Goal: Communication & Community: Answer question/provide support

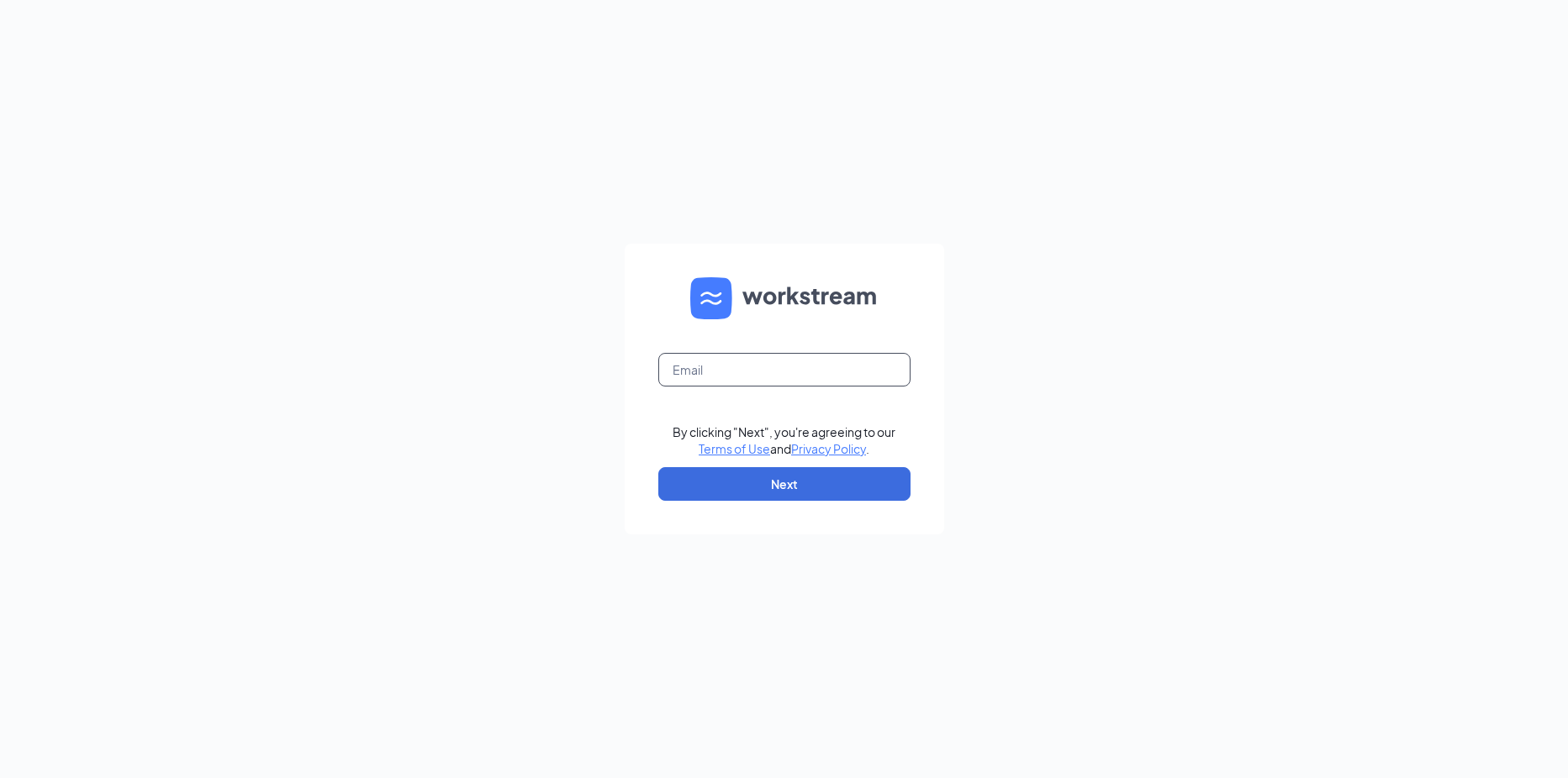
click at [808, 373] on input "text" at bounding box center [784, 370] width 253 height 33
type input "[EMAIL_ADDRESS][DOMAIN_NAME]"
click at [809, 482] on button "Next" at bounding box center [784, 484] width 253 height 33
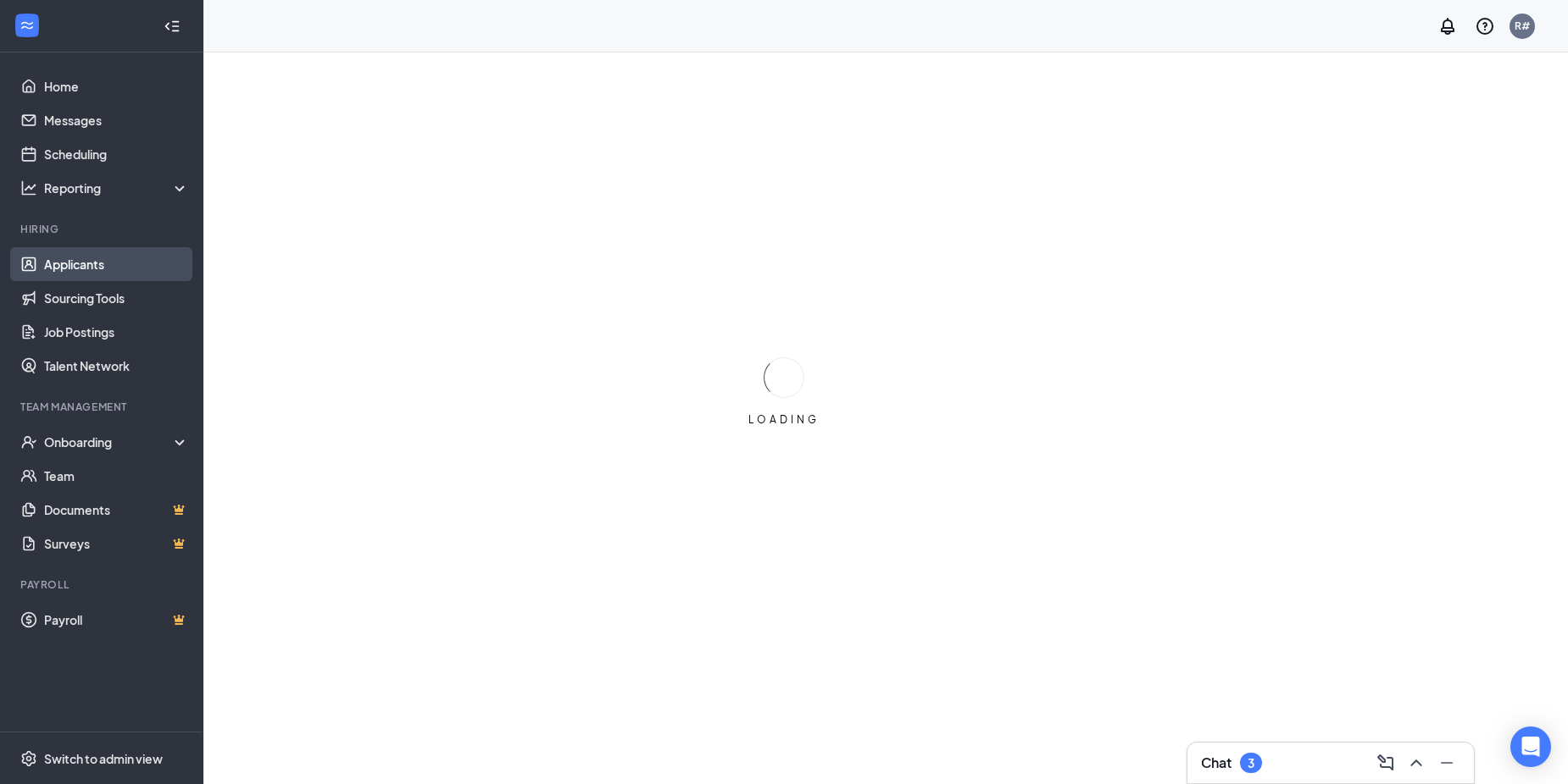
click at [69, 263] on link "Applicants" at bounding box center [116, 264] width 145 height 33
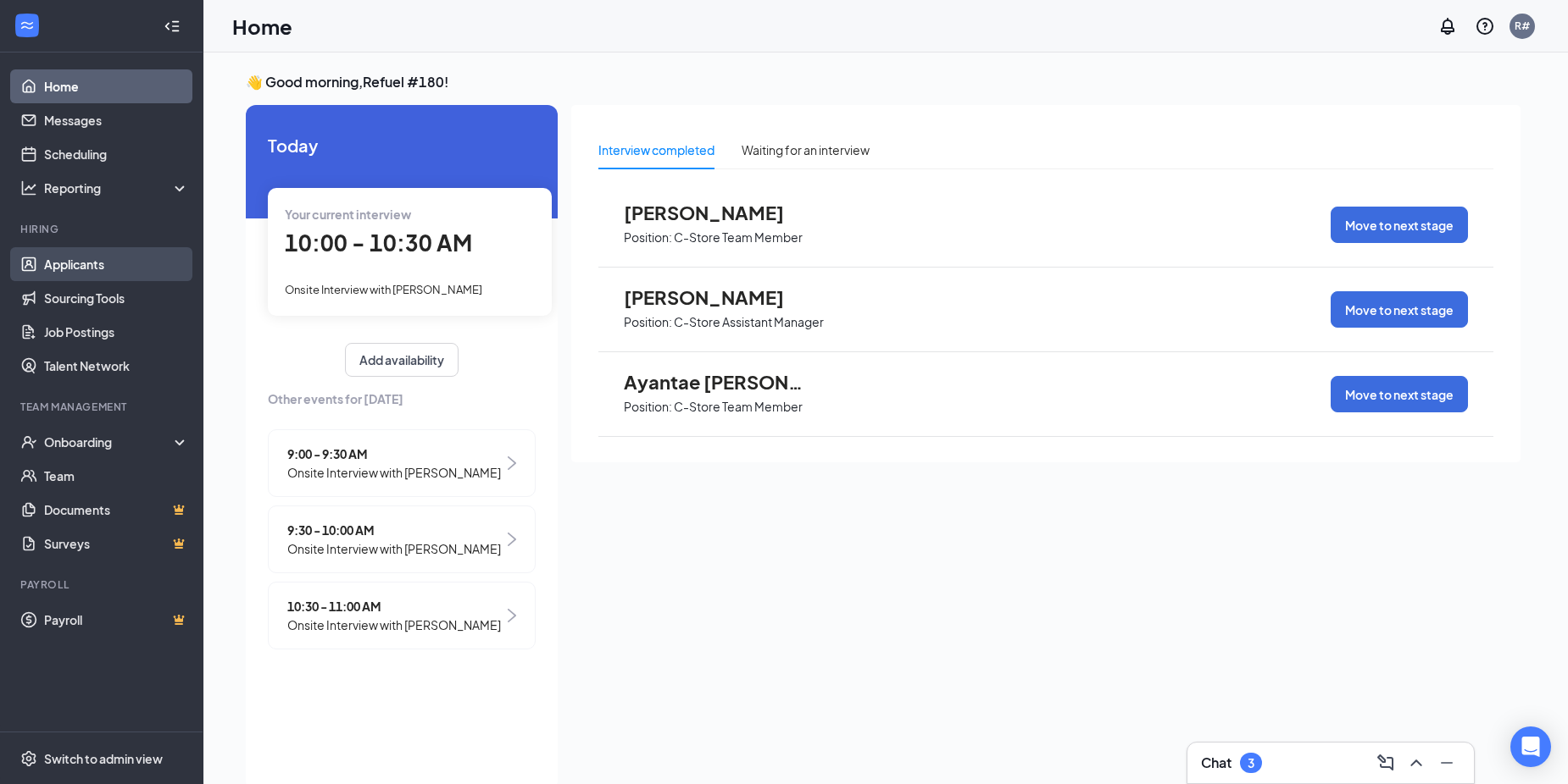
click at [90, 267] on link "Applicants" at bounding box center [116, 264] width 145 height 33
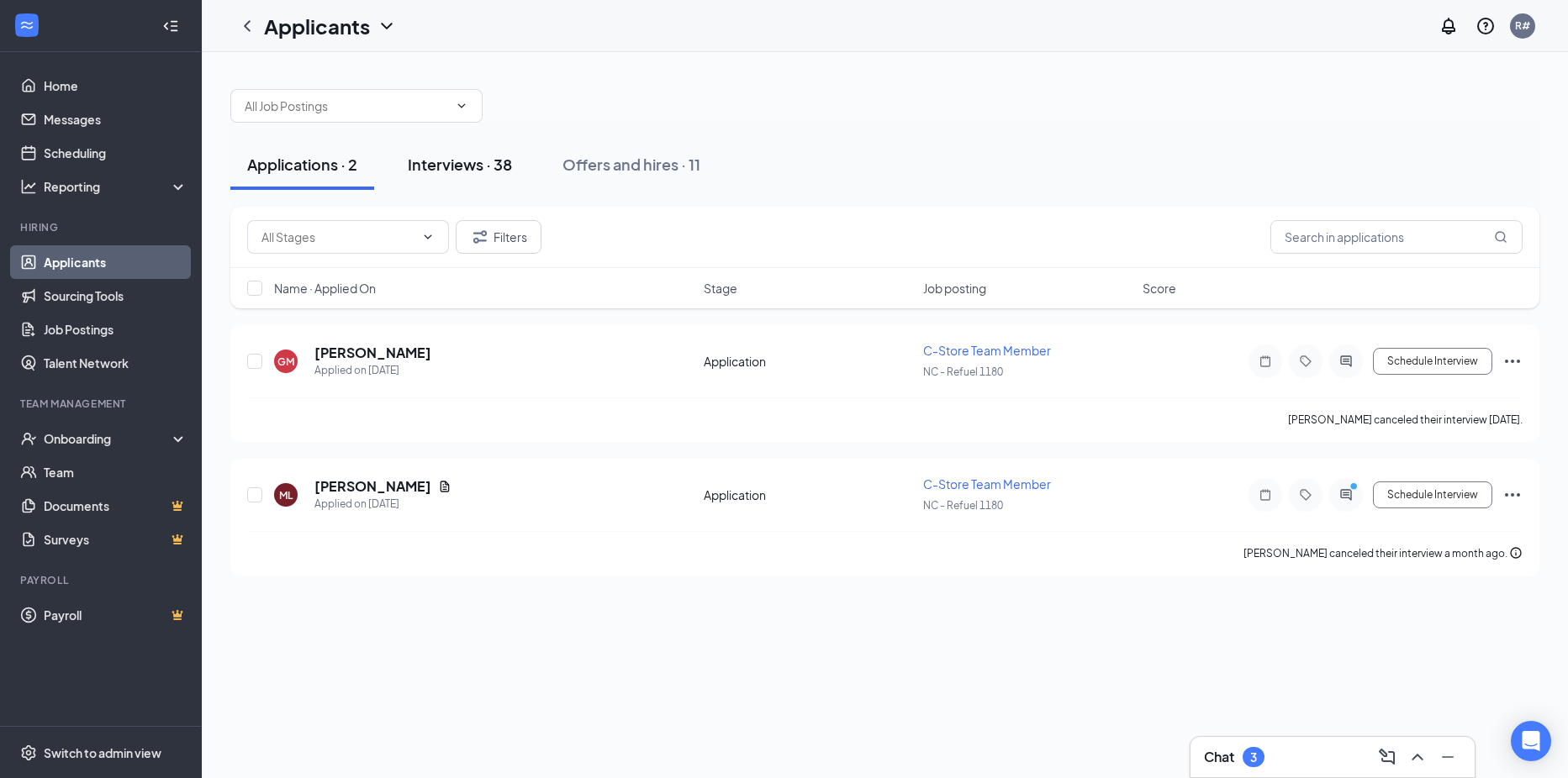
click at [463, 169] on div "Interviews · 38" at bounding box center [459, 165] width 104 height 21
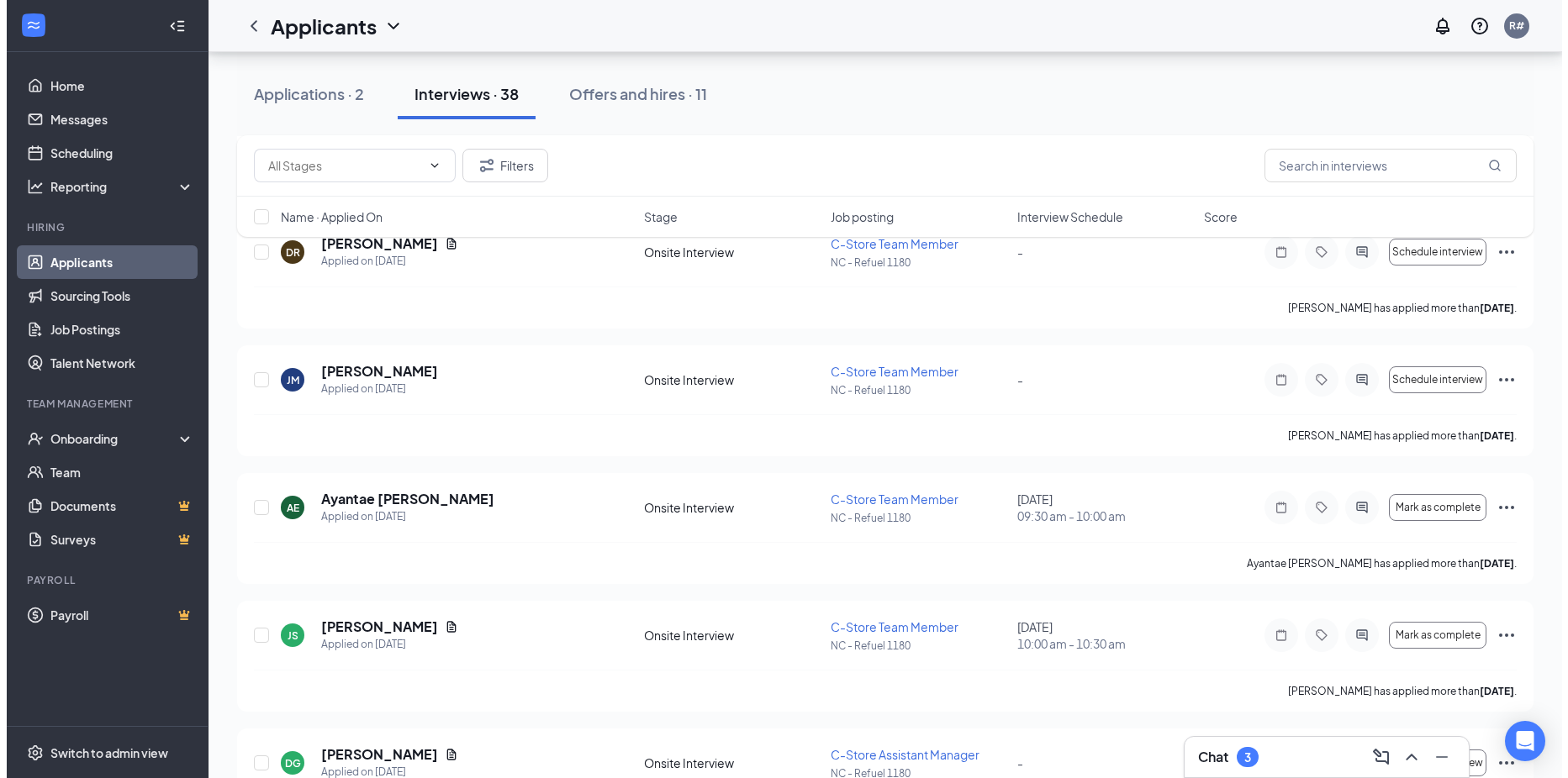
scroll to position [1344, 0]
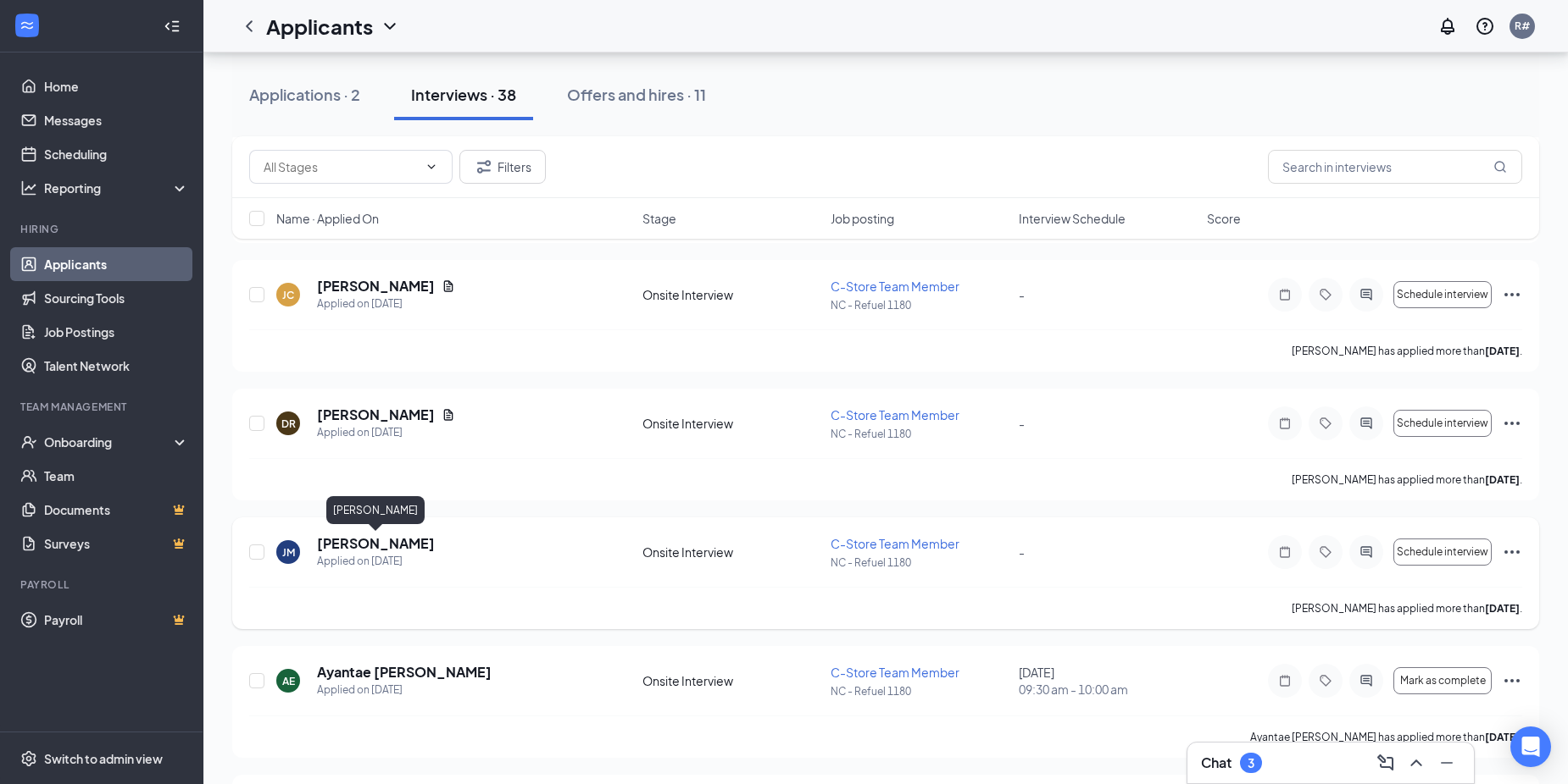
click at [381, 543] on h5 "[PERSON_NAME]" at bounding box center [376, 543] width 118 height 19
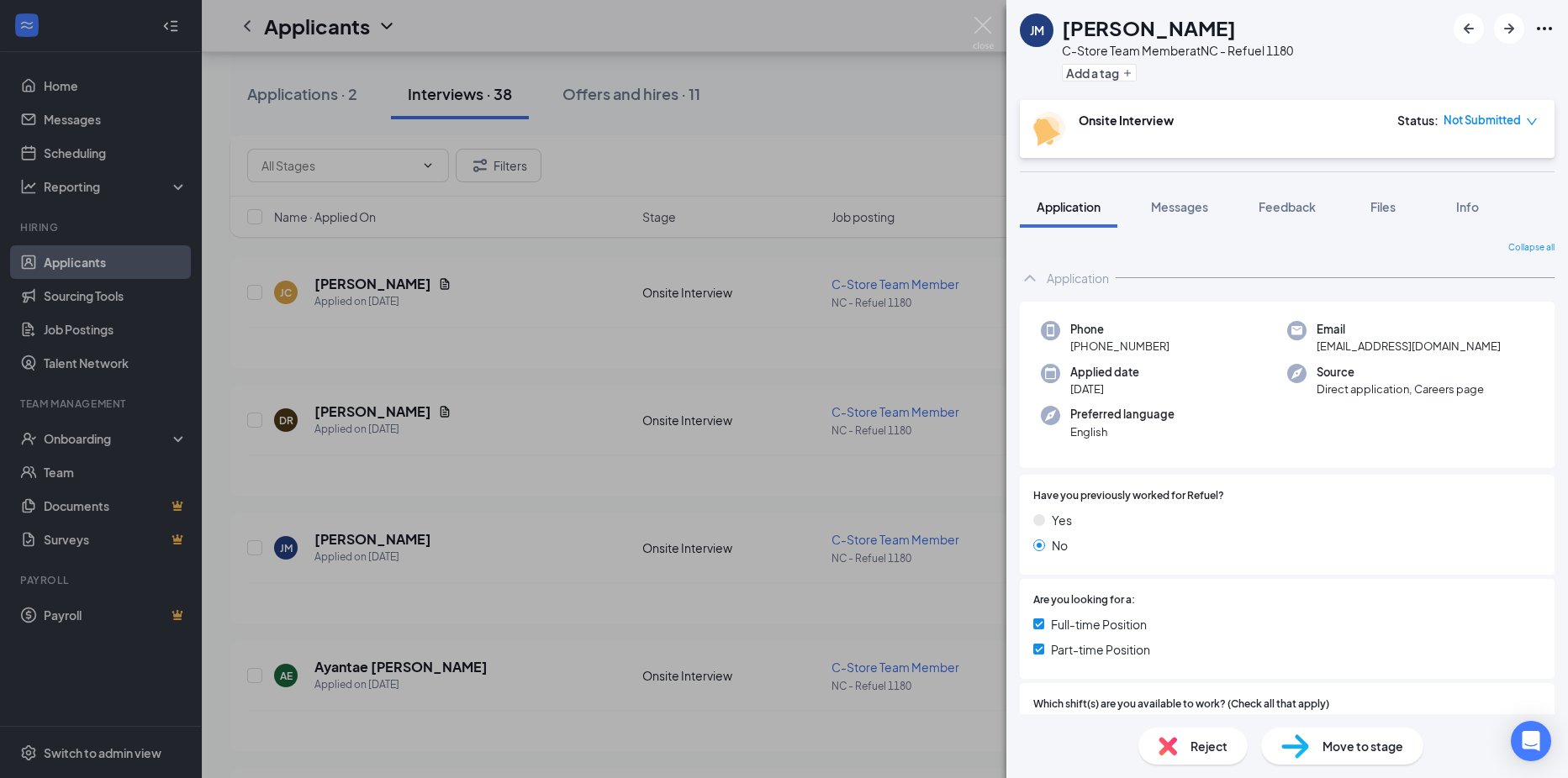
drag, startPoint x: 1292, startPoint y: 491, endPoint x: 1238, endPoint y: 295, distance: 203.3
click at [1238, 295] on div "Phone [PHONE_NUMBER] Email [EMAIL_ADDRESS][DOMAIN_NAME] Applied date [DATE] Sou…" at bounding box center [1287, 762] width 534 height 934
click at [989, 21] on img at bounding box center [984, 33] width 21 height 33
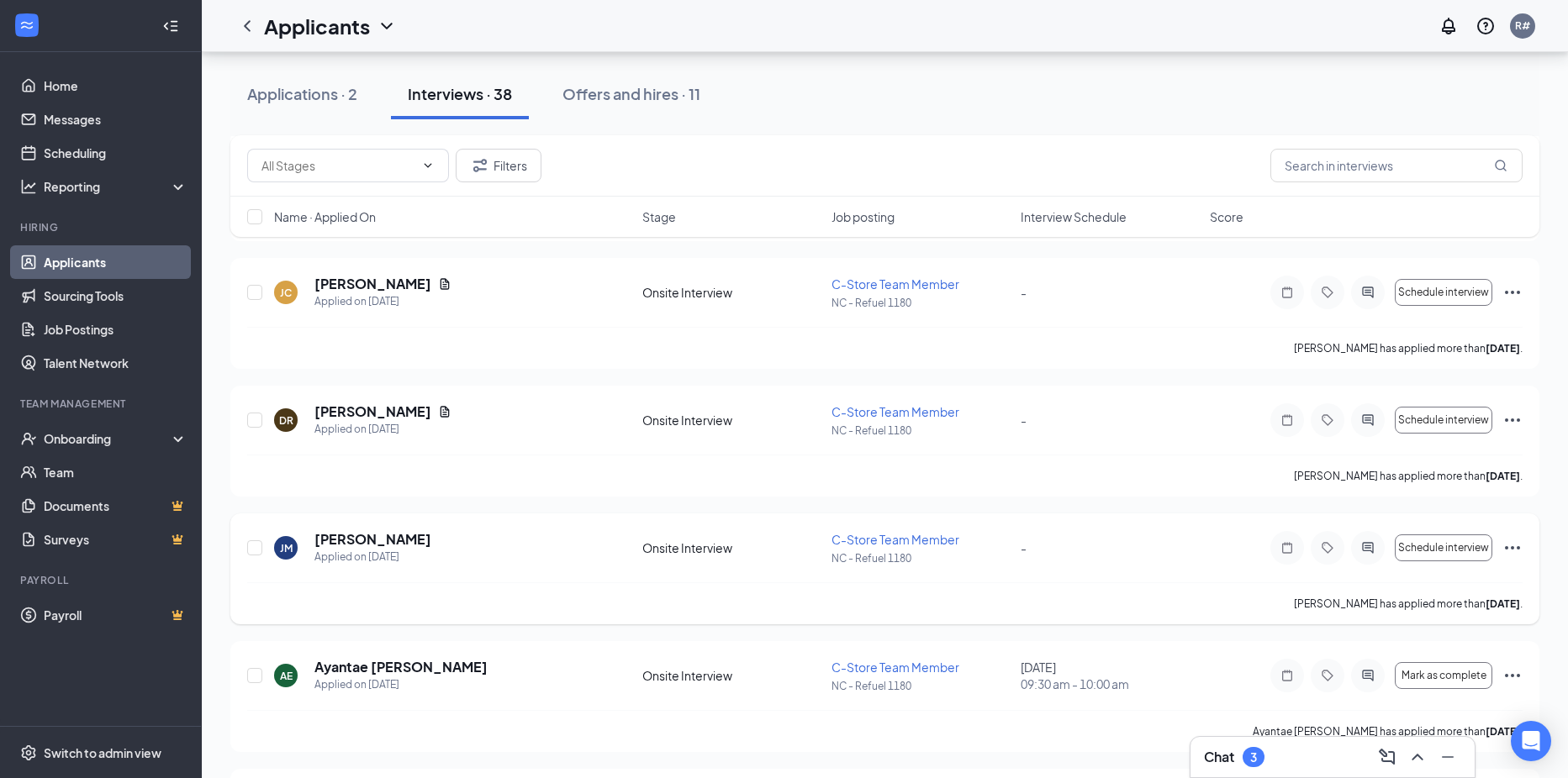
click at [1369, 551] on icon "ActiveChat" at bounding box center [1367, 547] width 11 height 11
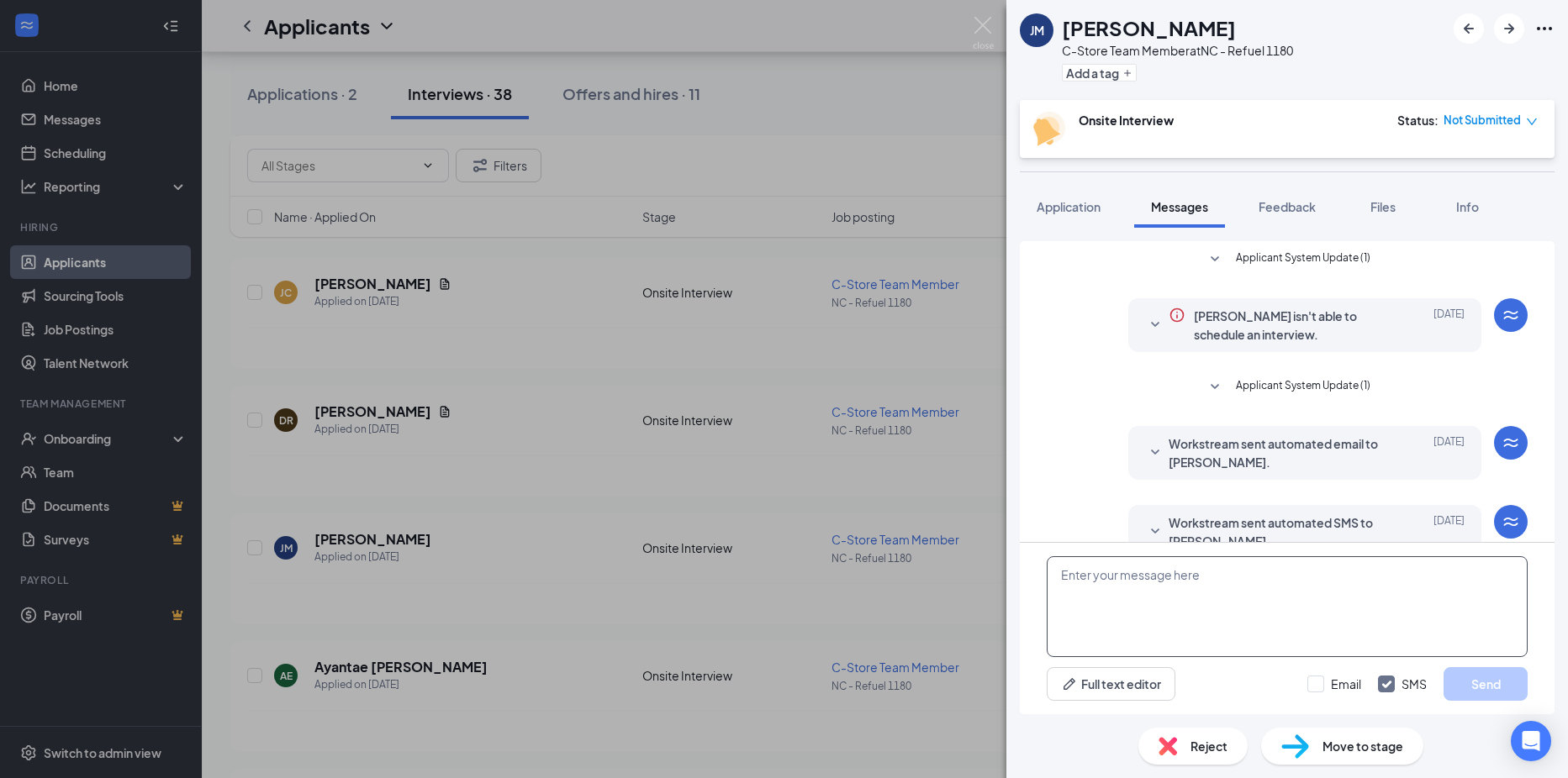
click at [1218, 615] on textarea at bounding box center [1286, 606] width 481 height 100
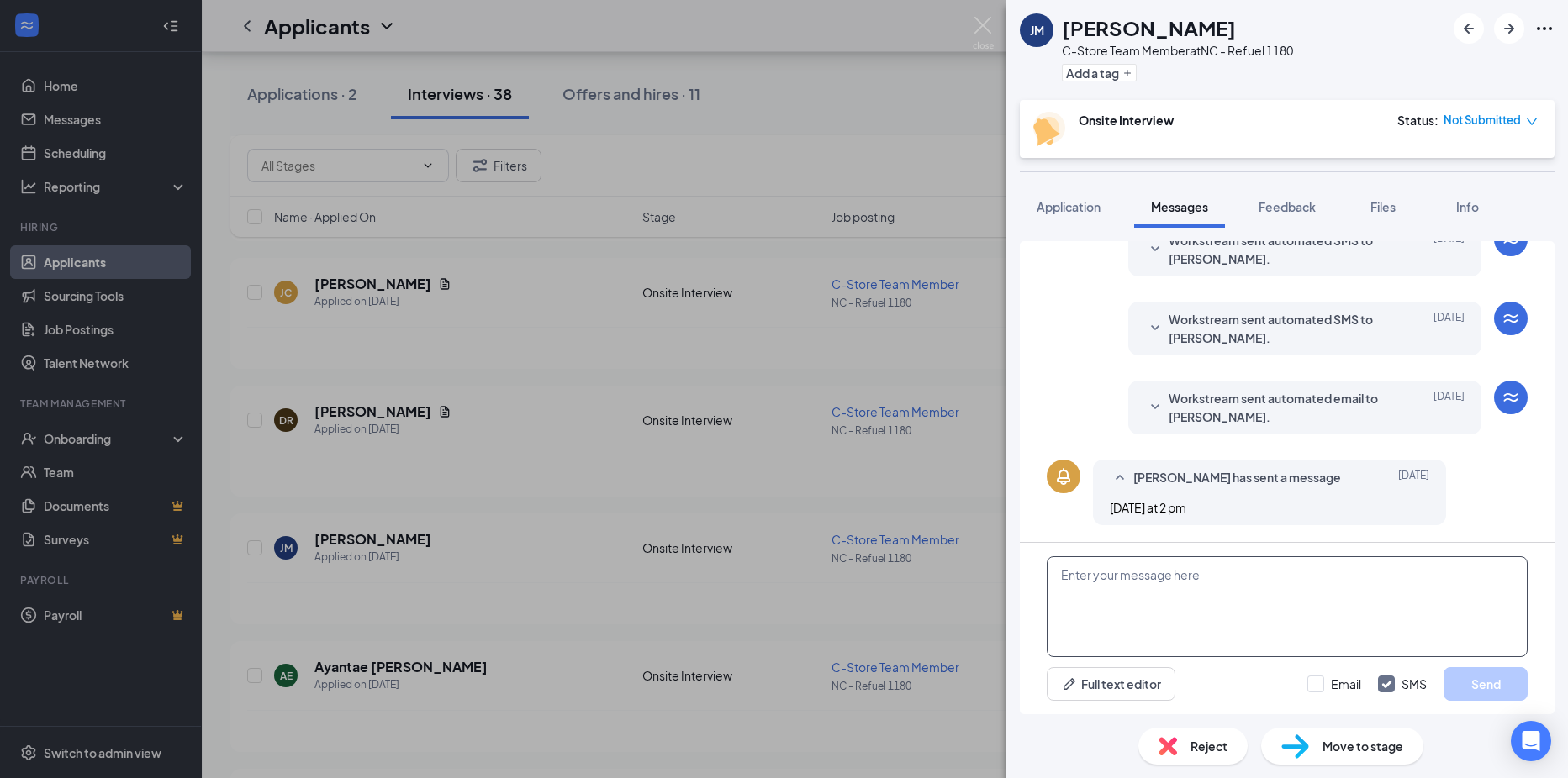
click at [1144, 608] on textarea at bounding box center [1286, 606] width 481 height 100
type textarea "Good morning, thank you for your application. I am reaching out to set up an in…"
click at [1321, 689] on input "Email" at bounding box center [1334, 683] width 54 height 17
checkbox input "true"
click at [1470, 679] on button "Send" at bounding box center [1485, 684] width 84 height 33
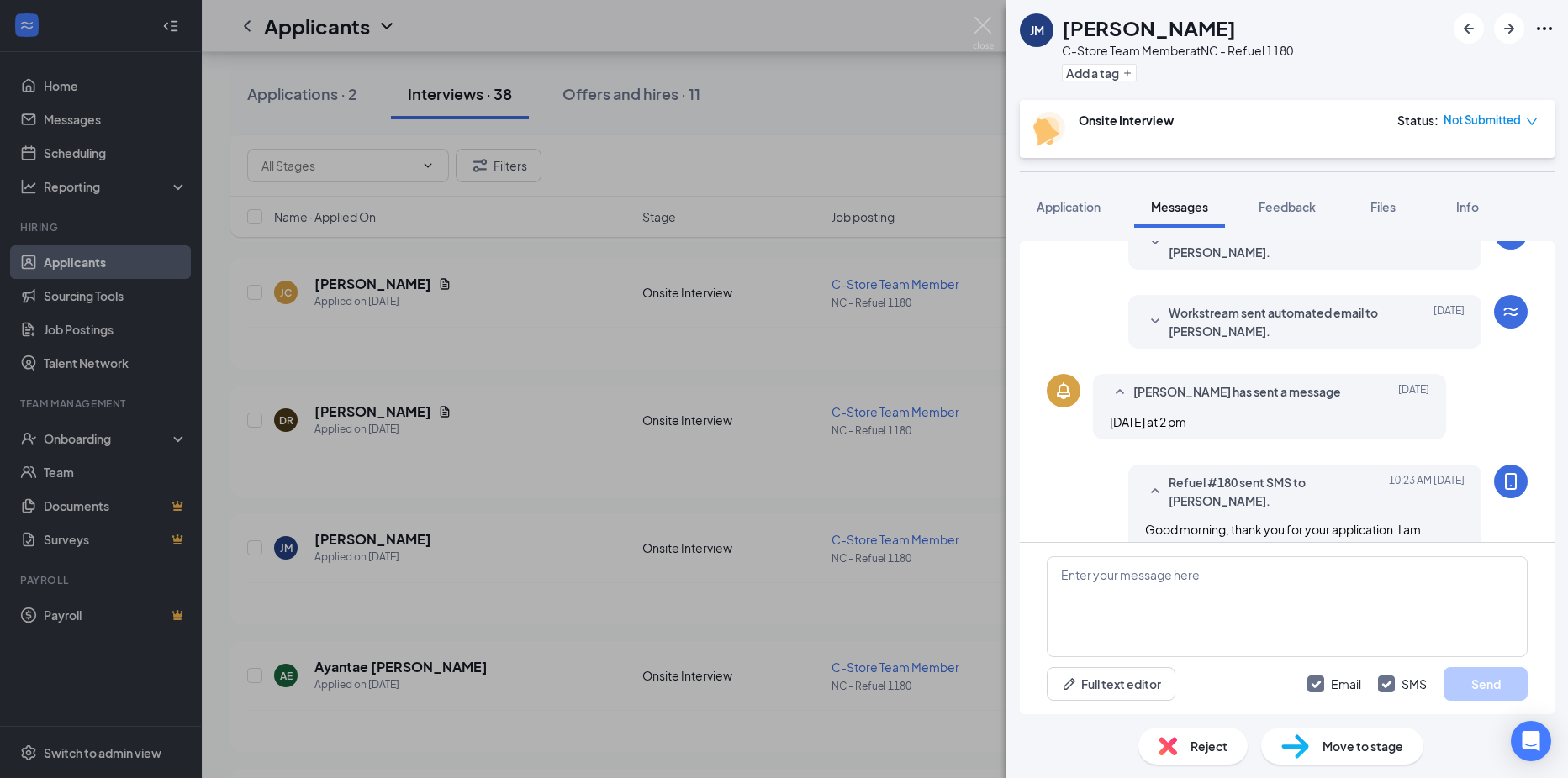
scroll to position [645, 0]
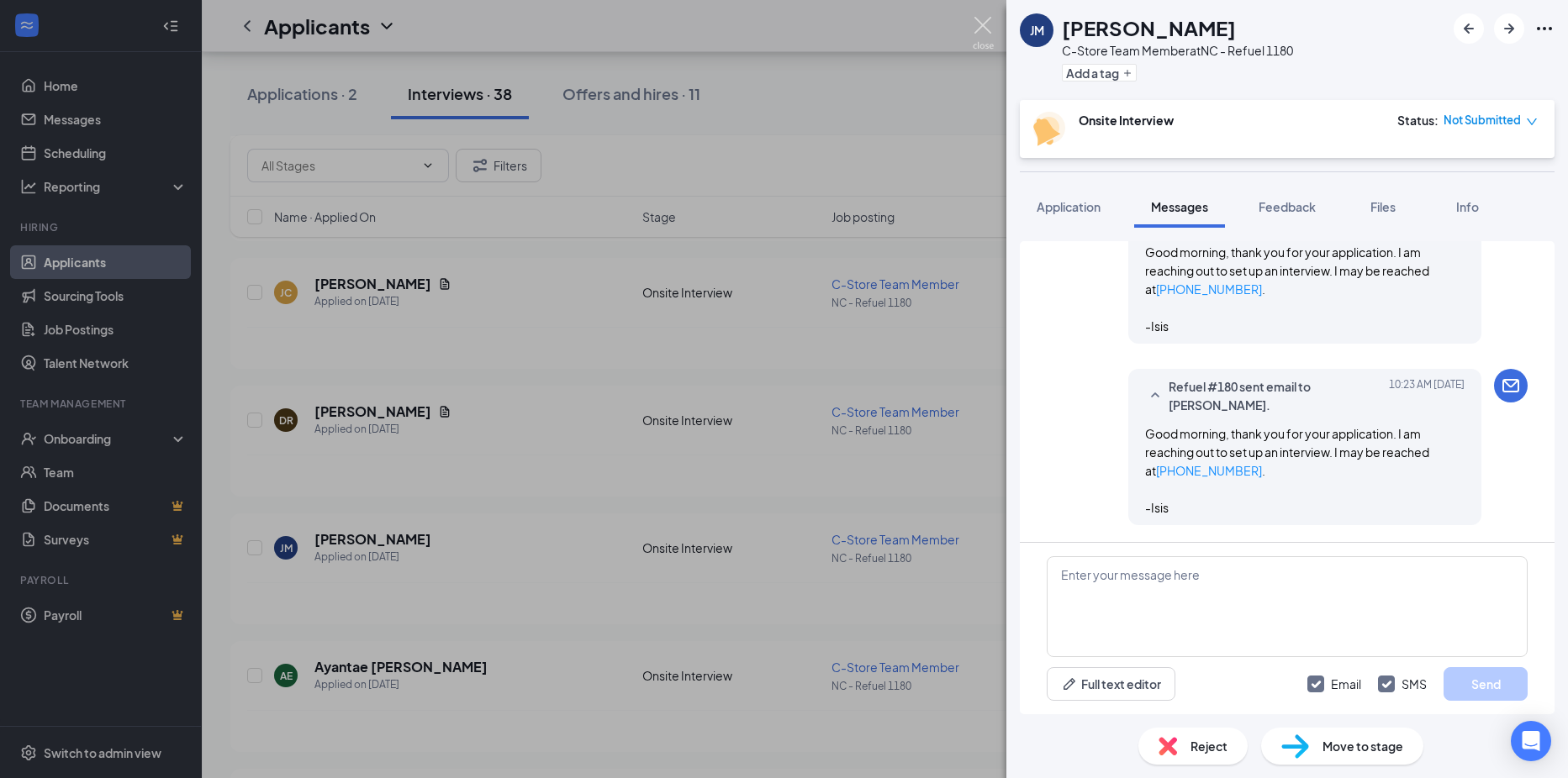
click at [981, 27] on img at bounding box center [984, 33] width 21 height 33
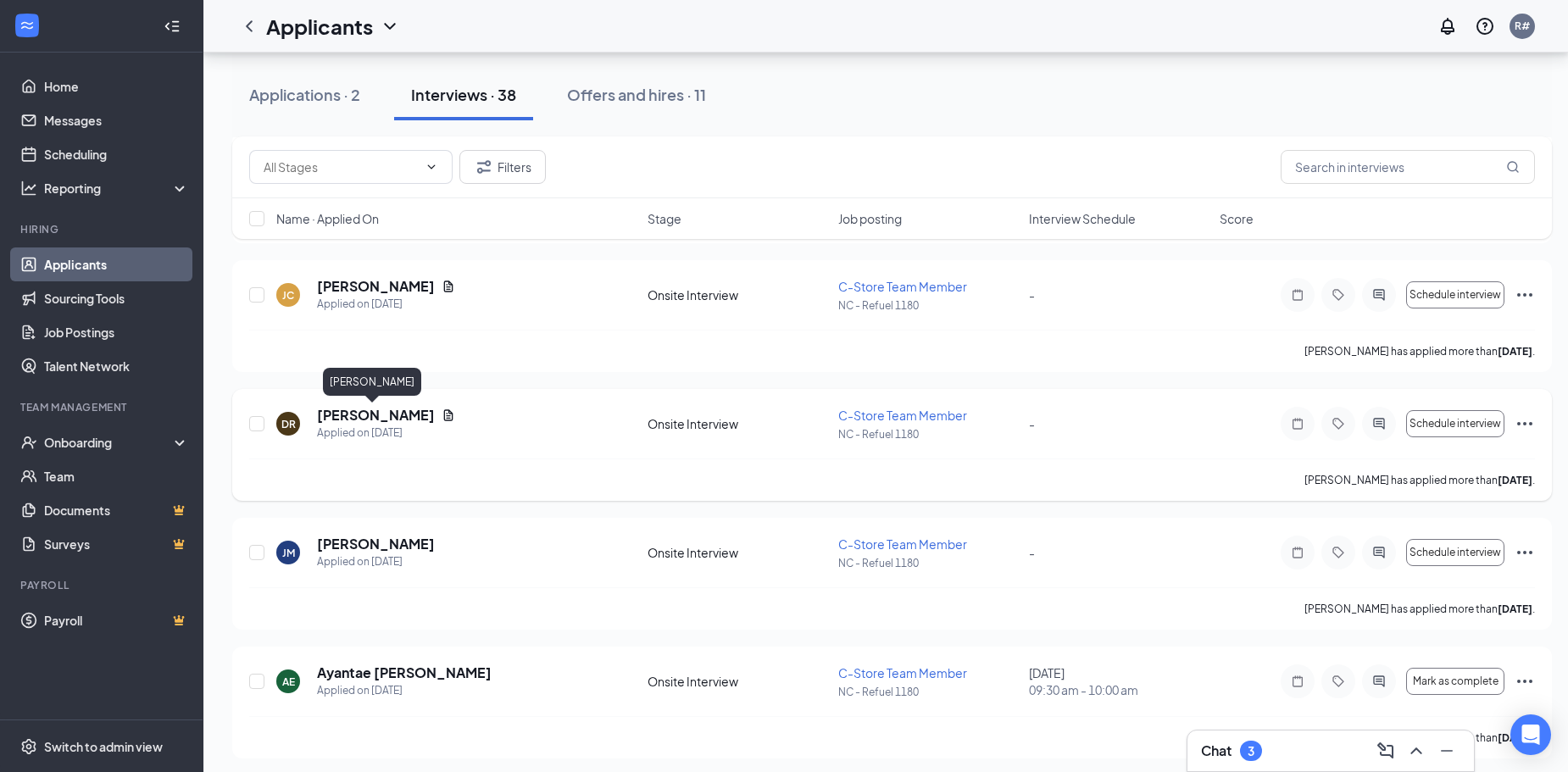
click at [337, 412] on h5 "[PERSON_NAME]" at bounding box center [376, 415] width 118 height 19
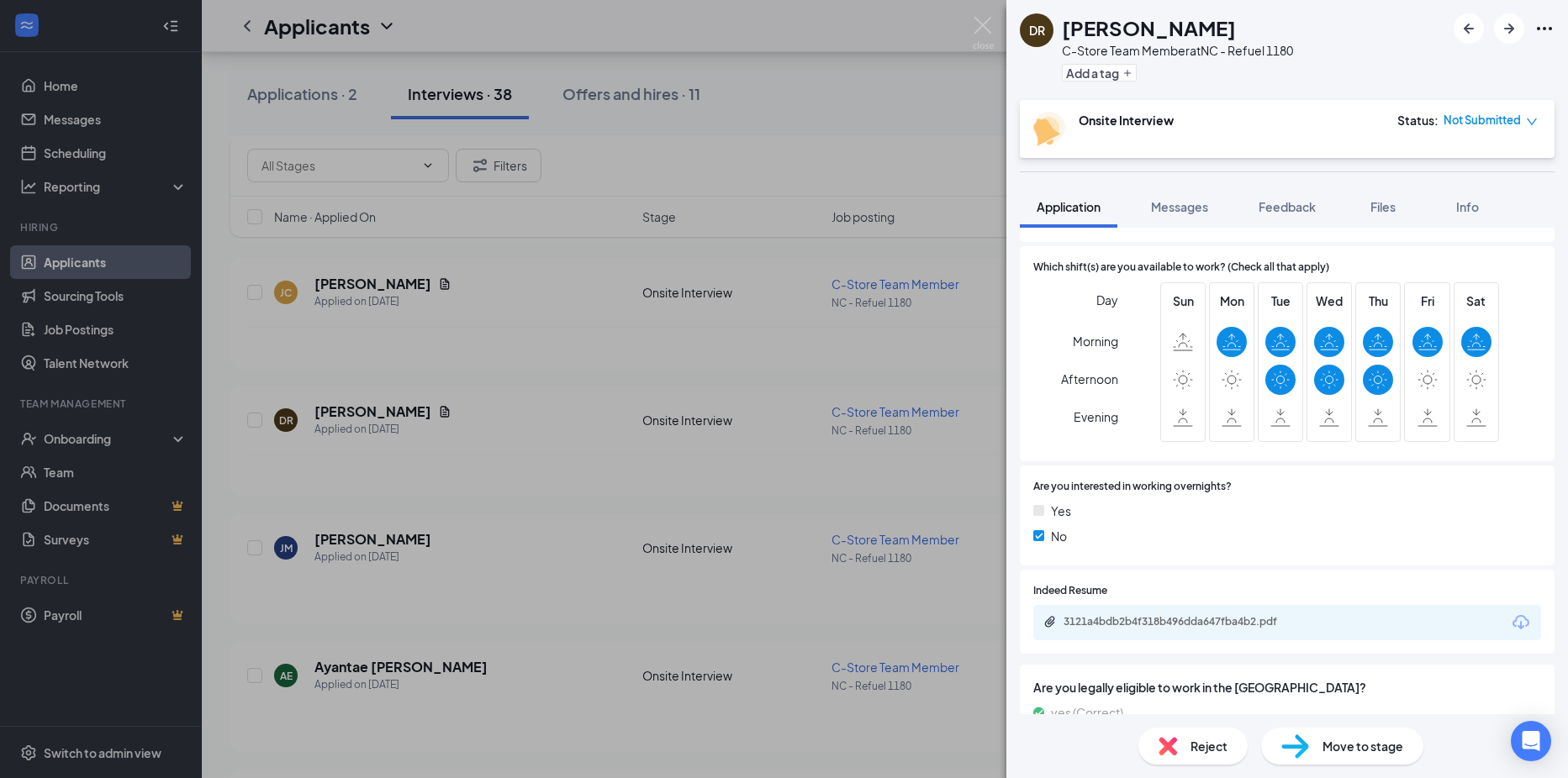
scroll to position [353, 0]
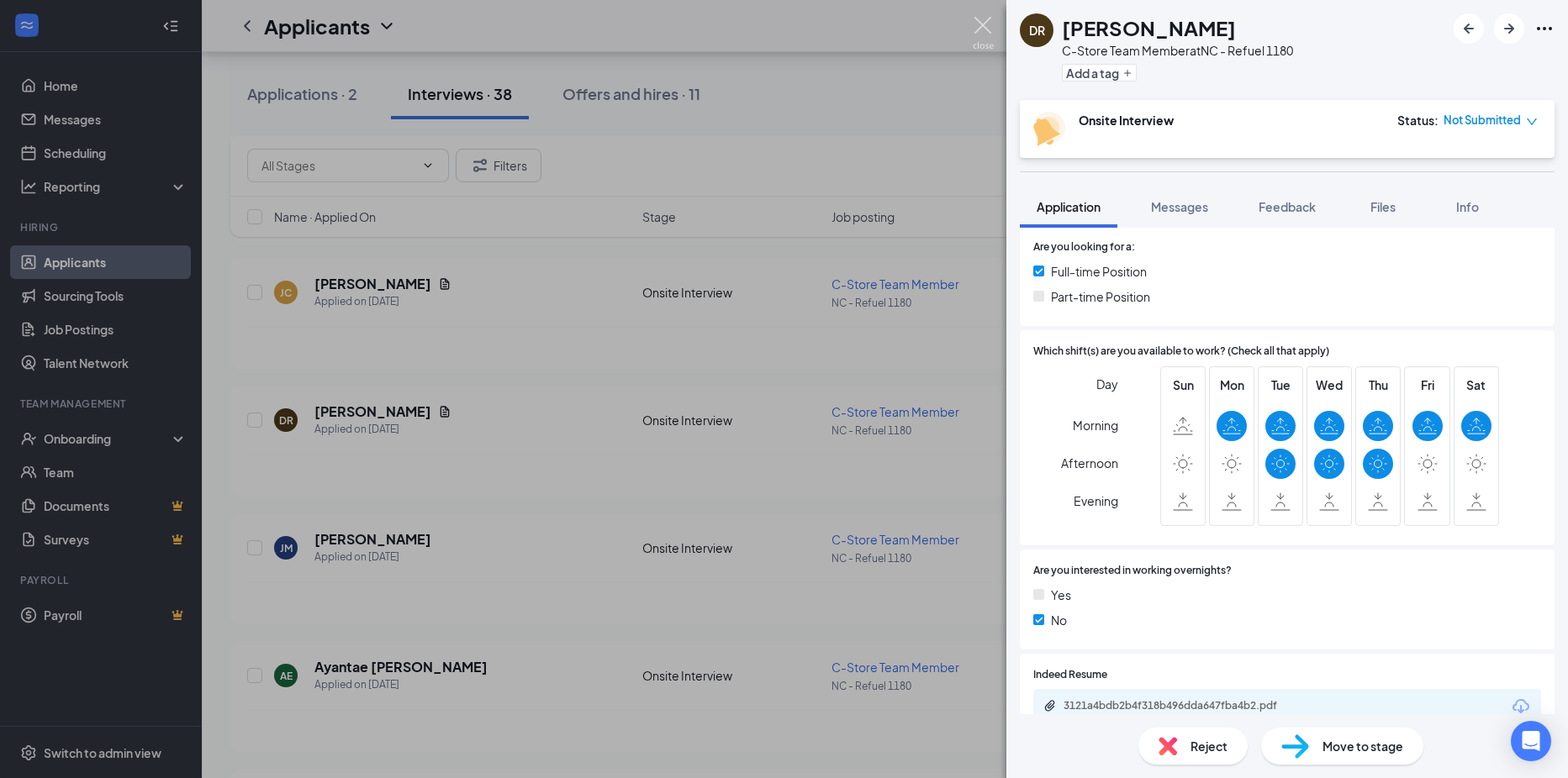
click at [987, 22] on img at bounding box center [984, 33] width 21 height 33
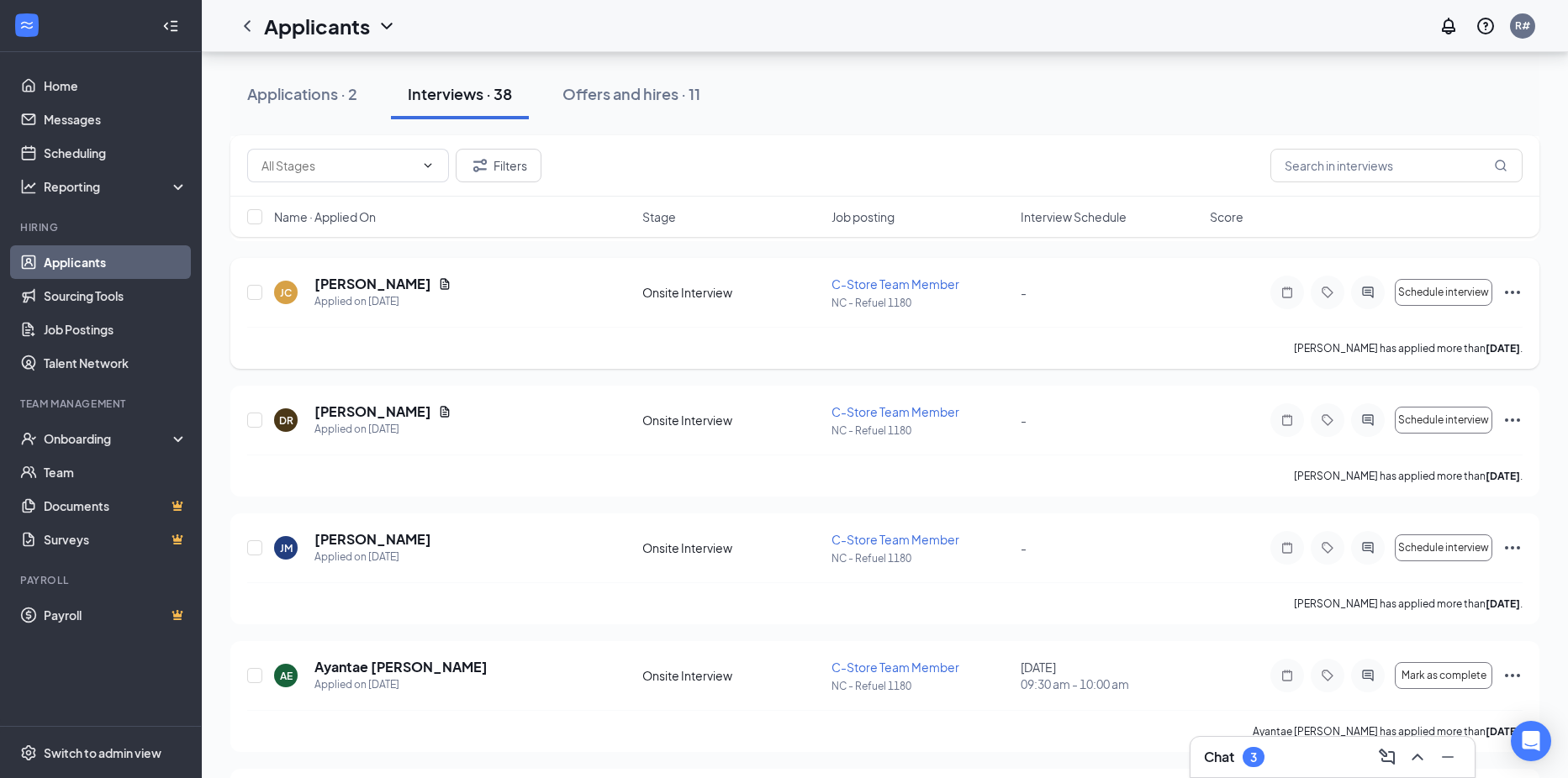
scroll to position [1177, 0]
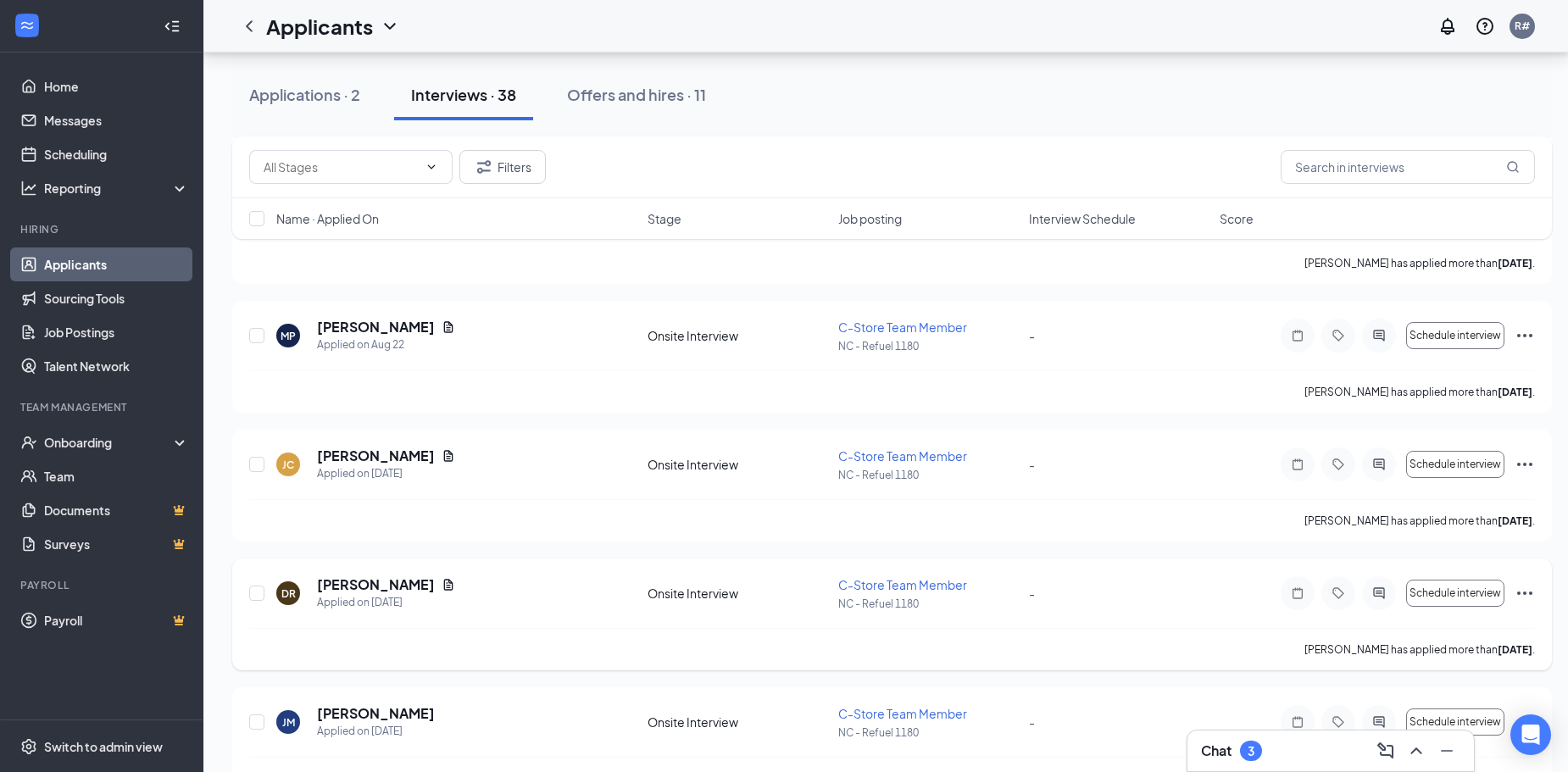
click at [407, 586] on h5 "[PERSON_NAME]" at bounding box center [376, 584] width 118 height 19
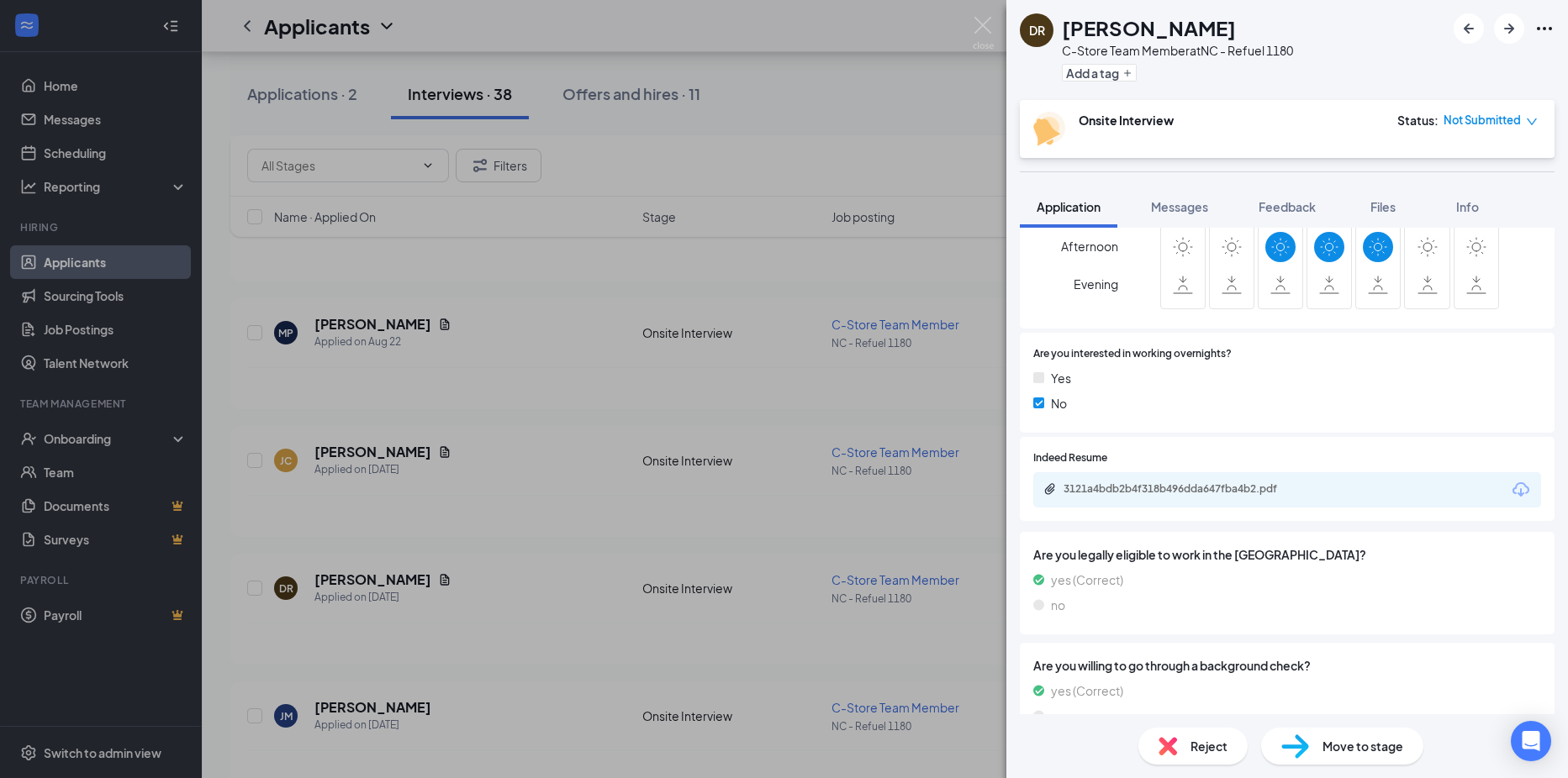
scroll to position [605, 0]
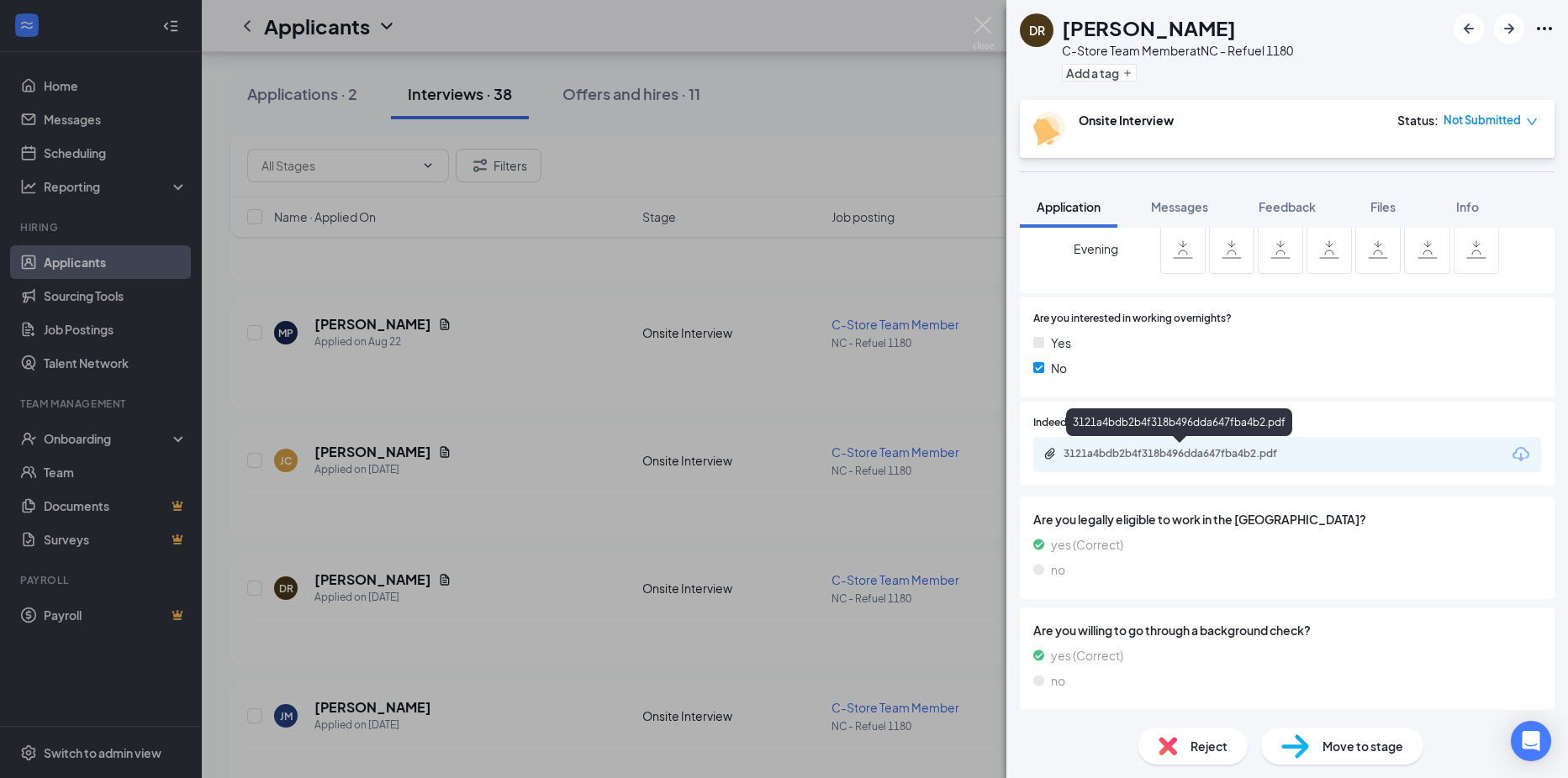
click at [1138, 454] on div "3121a4bdb2b4f318b496dda647fba4b2.pdf" at bounding box center [1181, 454] width 235 height 14
click at [986, 25] on img at bounding box center [984, 33] width 21 height 33
click at [985, 20] on div "Applicants R#" at bounding box center [884, 25] width 1366 height 52
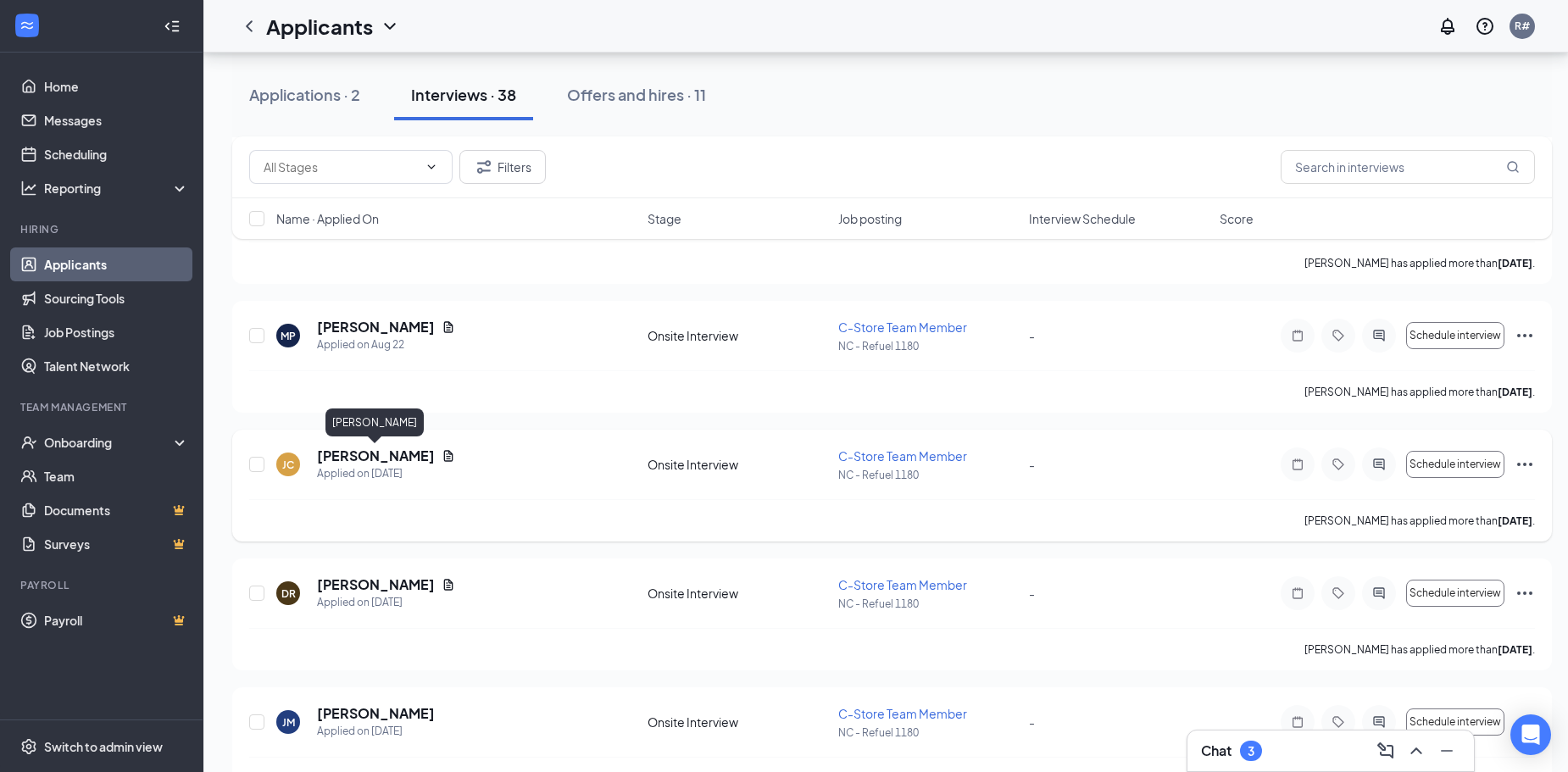
drag, startPoint x: 357, startPoint y: 459, endPoint x: 407, endPoint y: 482, distance: 55.0
click at [357, 459] on h5 "[PERSON_NAME]" at bounding box center [376, 455] width 118 height 19
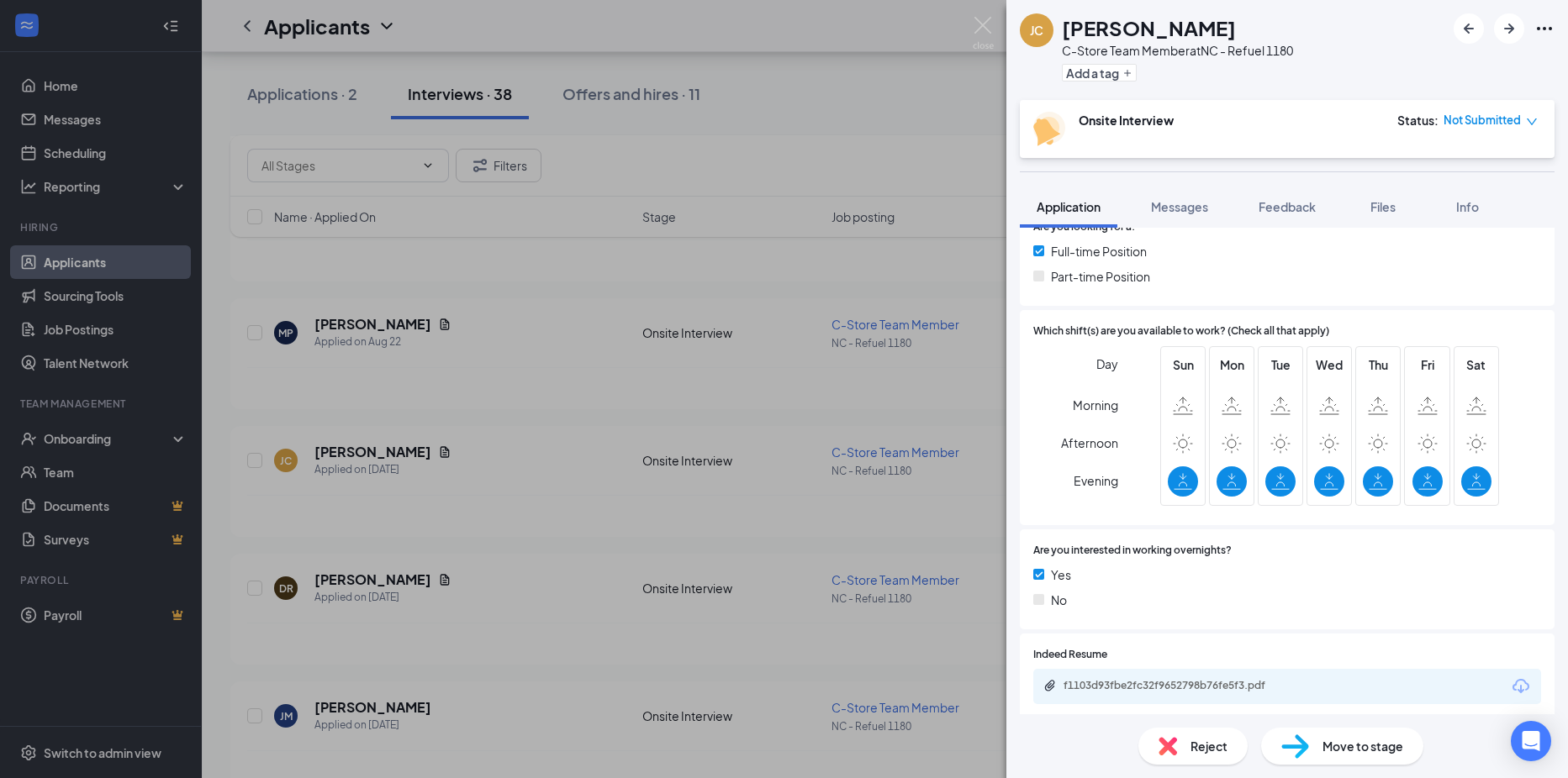
scroll to position [652, 0]
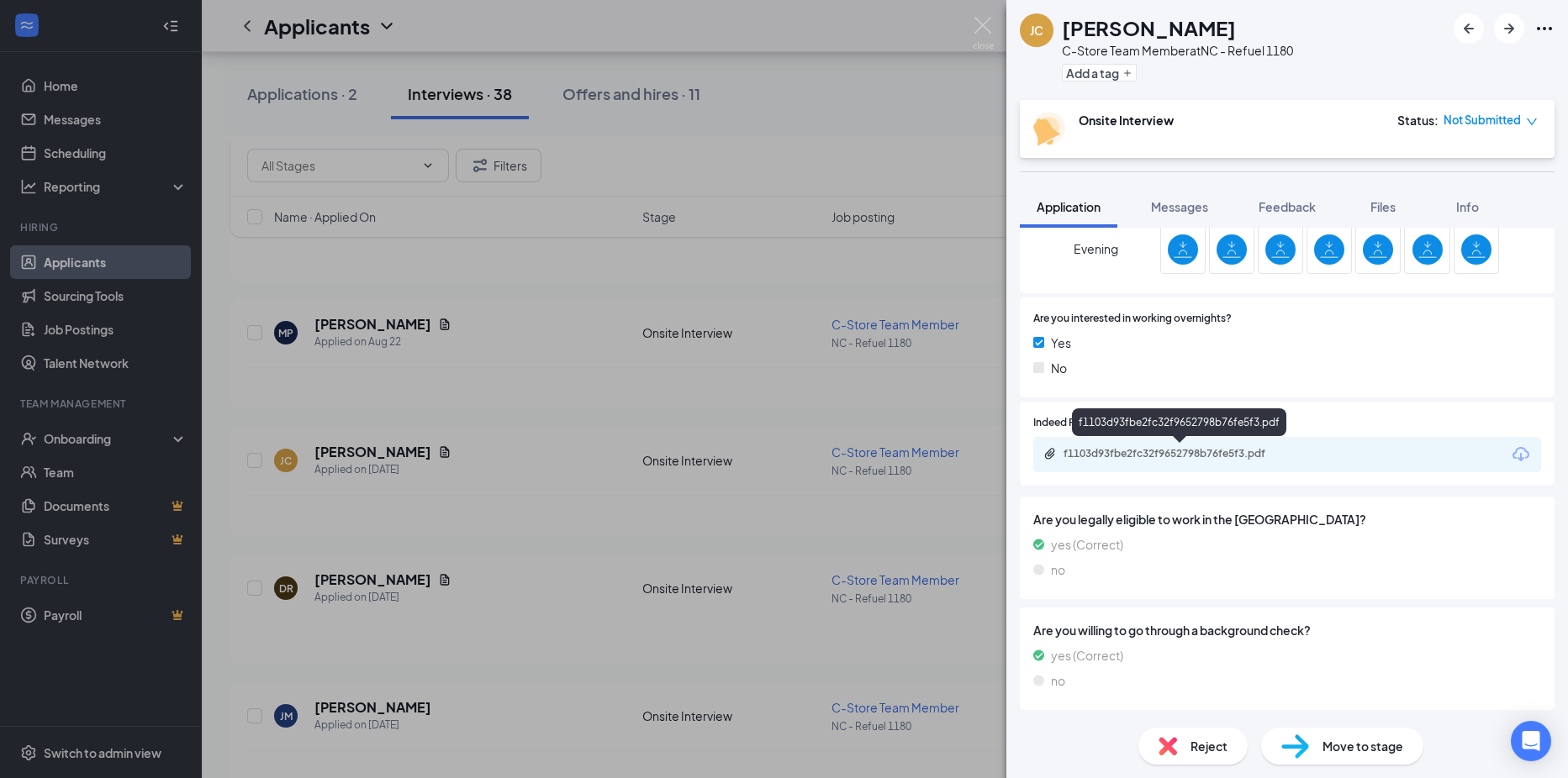
click at [1204, 451] on div "f1103d93fbe2fc32f9652798b76fe5f3.pdf" at bounding box center [1181, 454] width 235 height 14
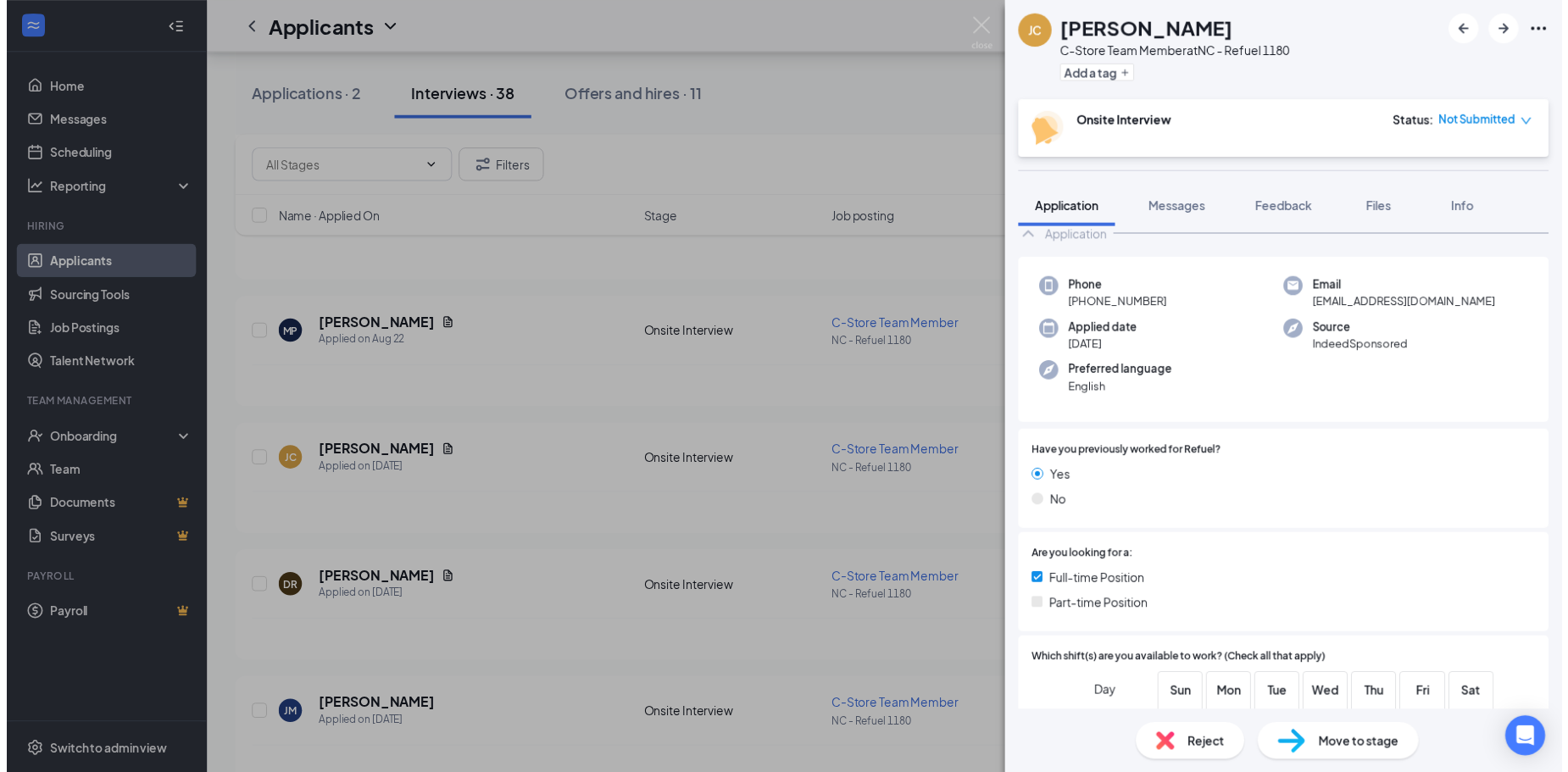
scroll to position [0, 0]
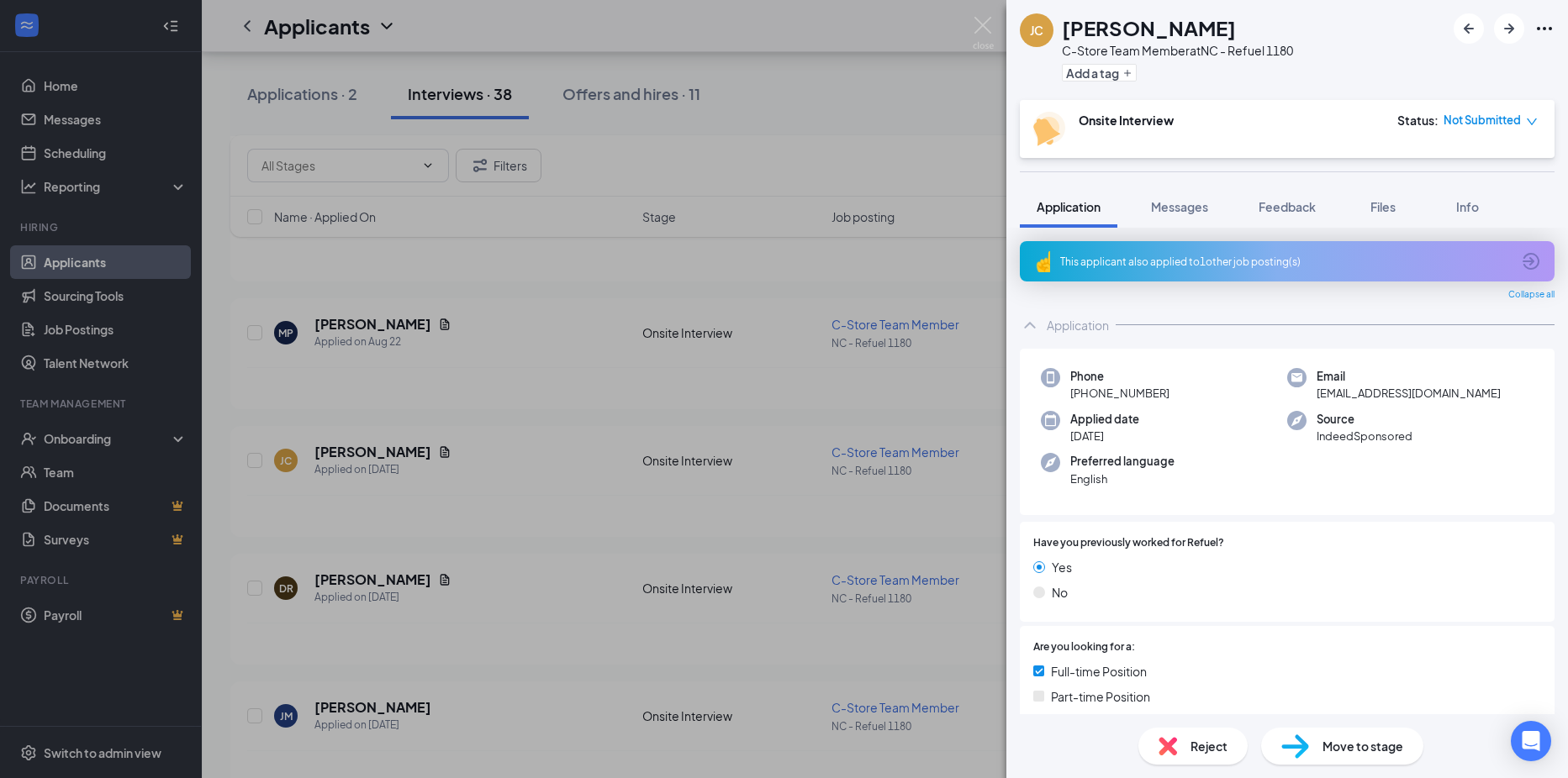
click at [1251, 559] on div "Yes" at bounding box center [1287, 566] width 508 height 19
click at [992, 46] on img at bounding box center [984, 33] width 21 height 33
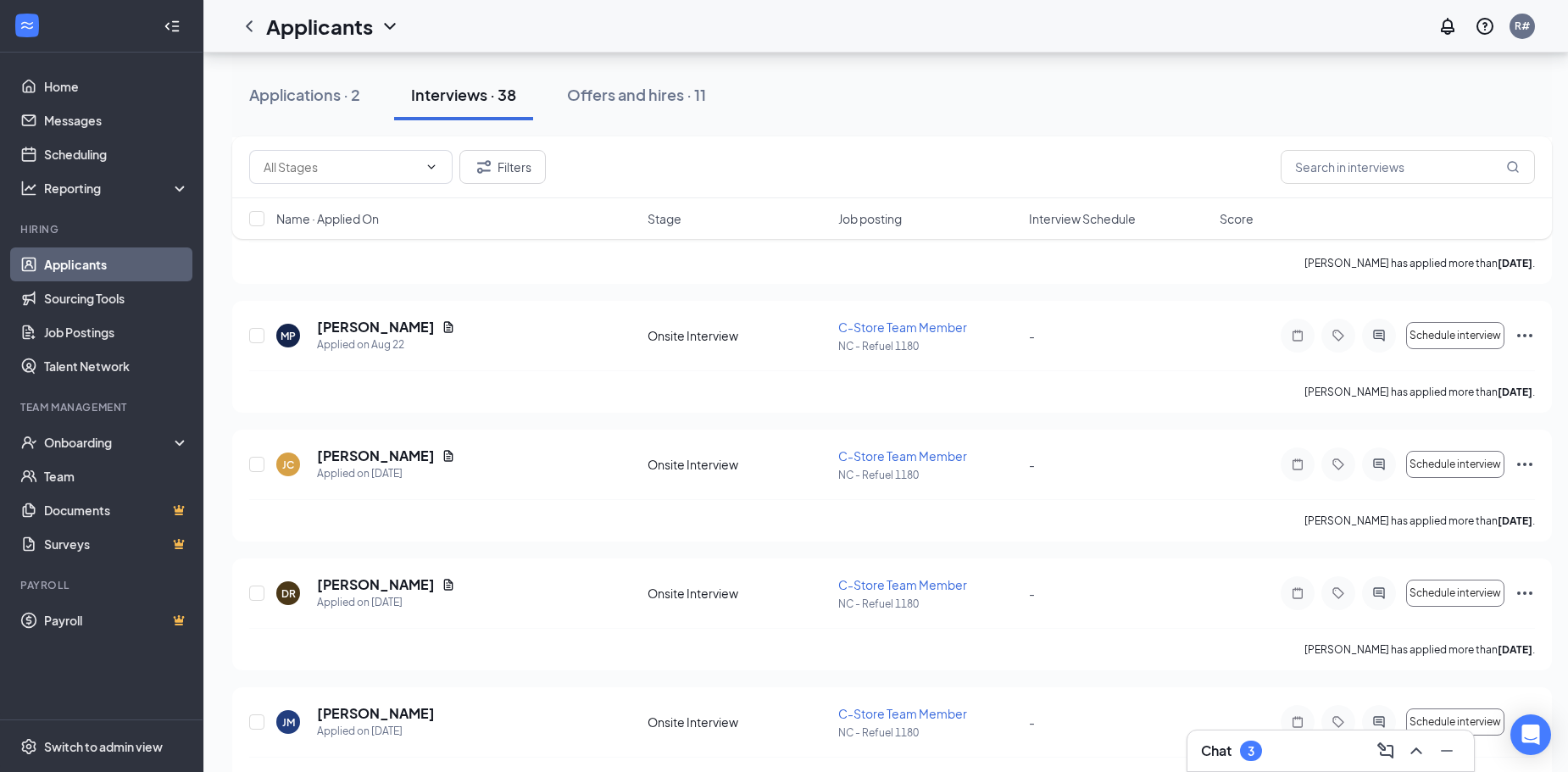
click at [1288, 761] on div "Chat 3" at bounding box center [1331, 751] width 260 height 28
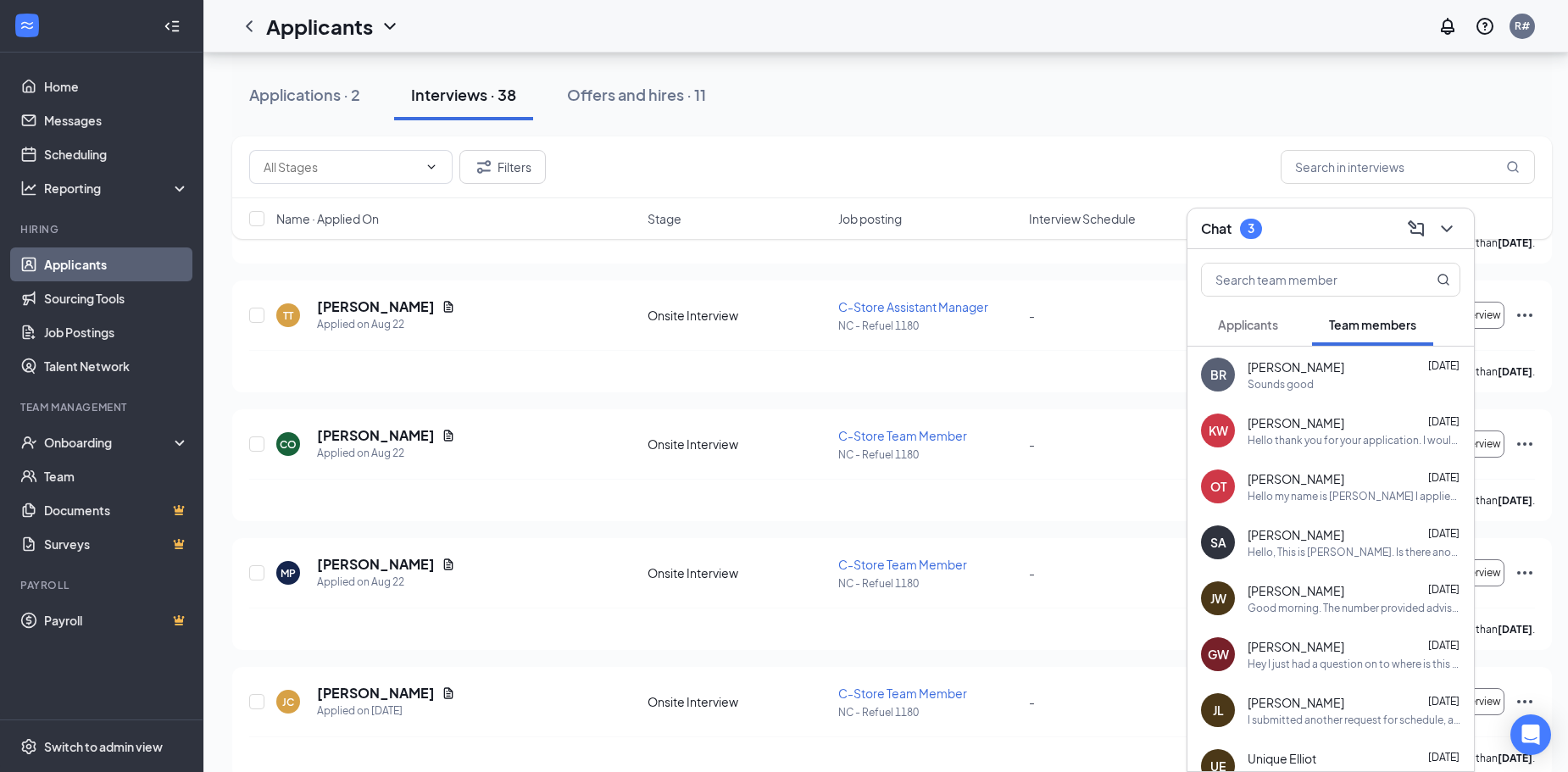
scroll to position [932, 0]
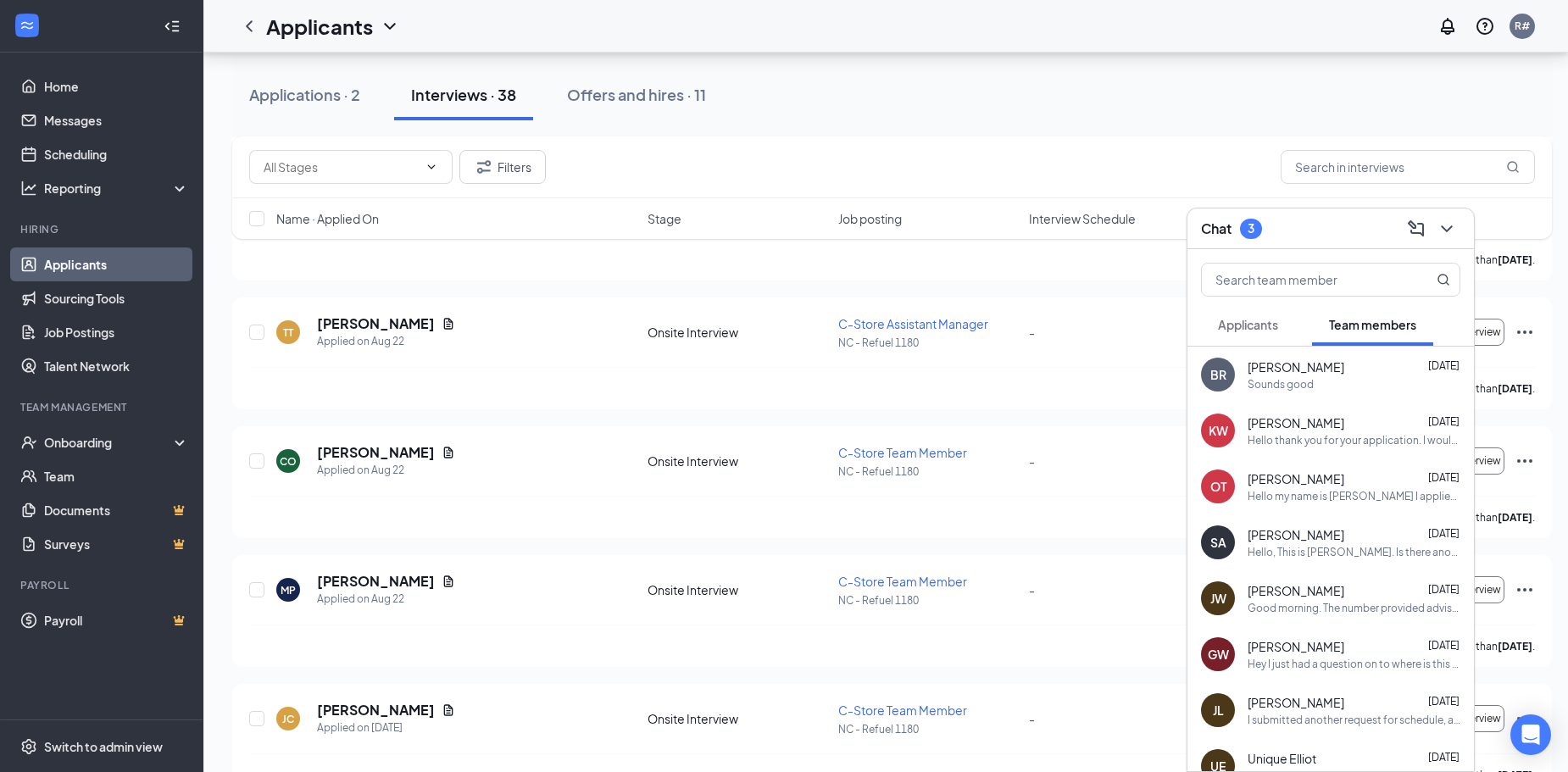
click at [1323, 225] on div "Chat 3" at bounding box center [1331, 228] width 260 height 27
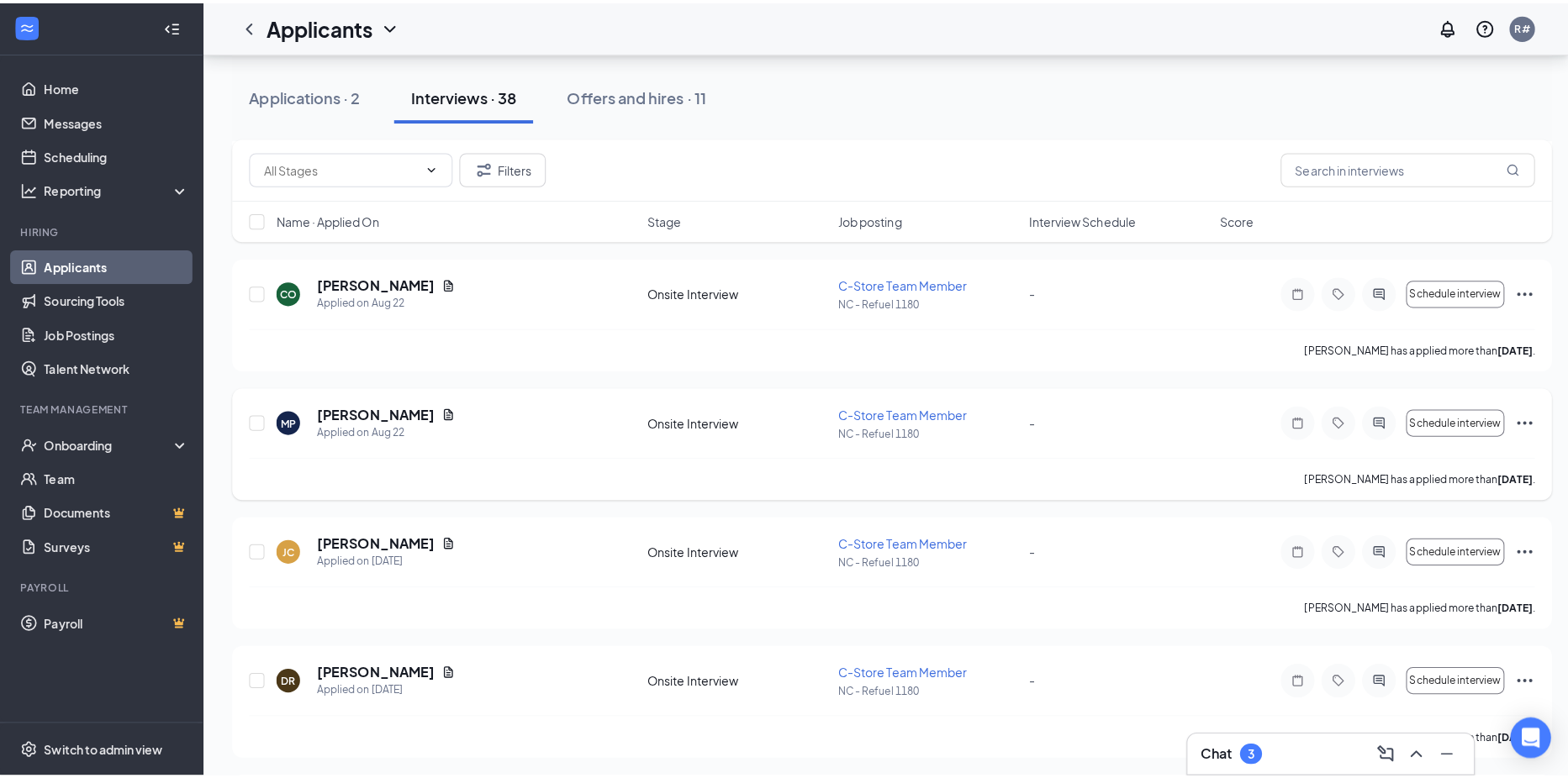
scroll to position [1009, 0]
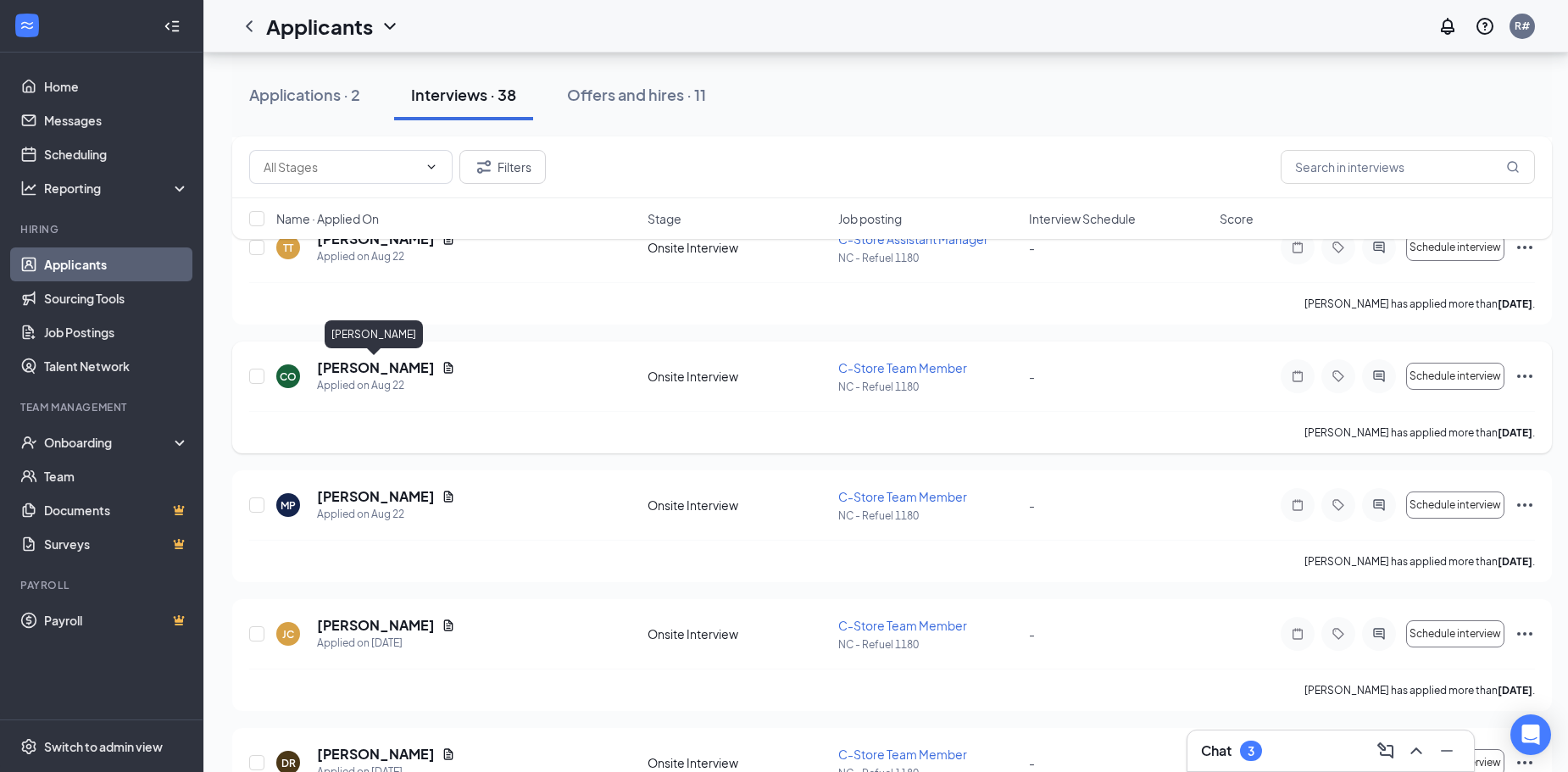
click at [403, 366] on h5 "[PERSON_NAME]" at bounding box center [376, 368] width 118 height 19
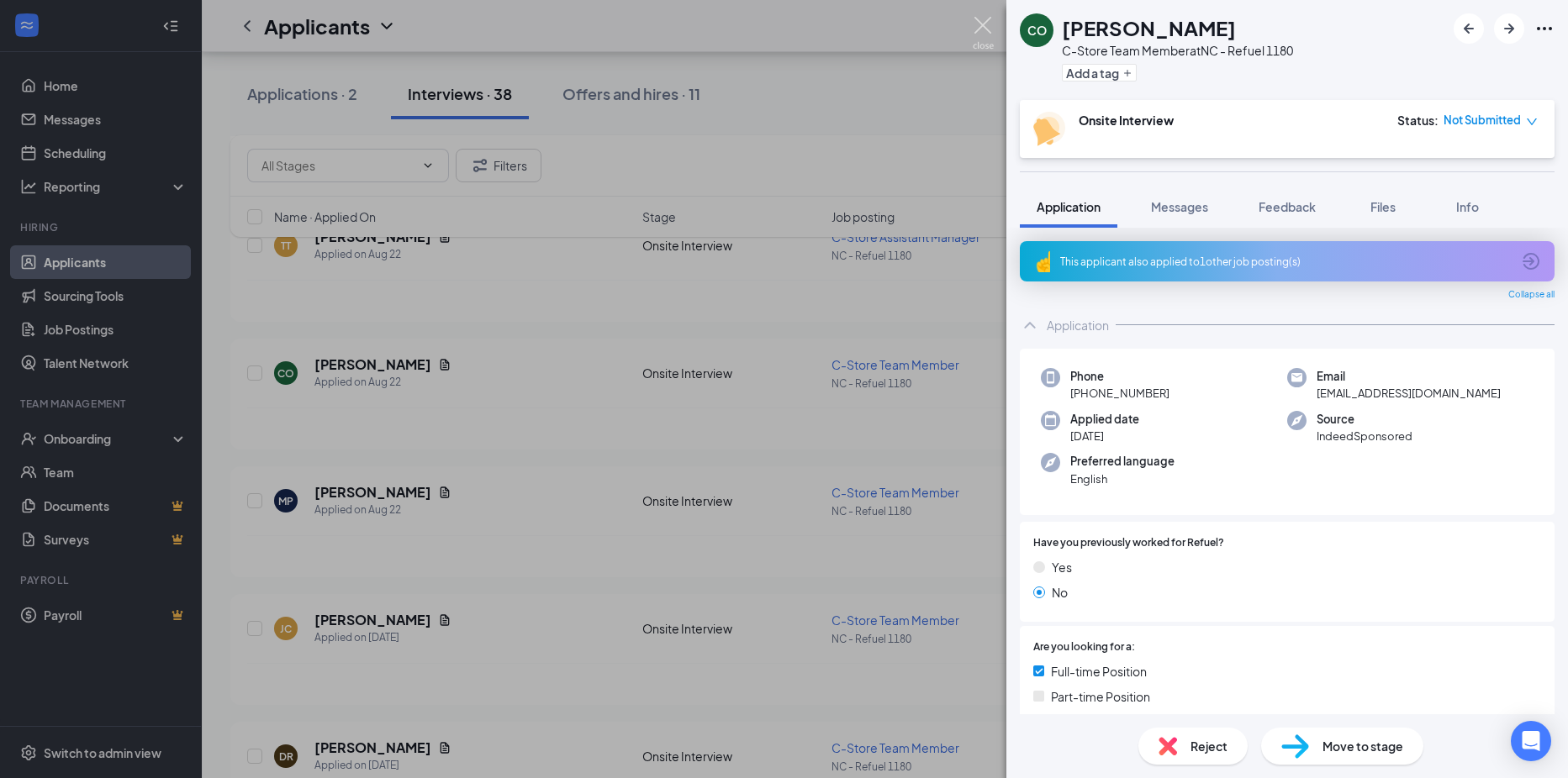
click at [979, 21] on img at bounding box center [984, 33] width 21 height 33
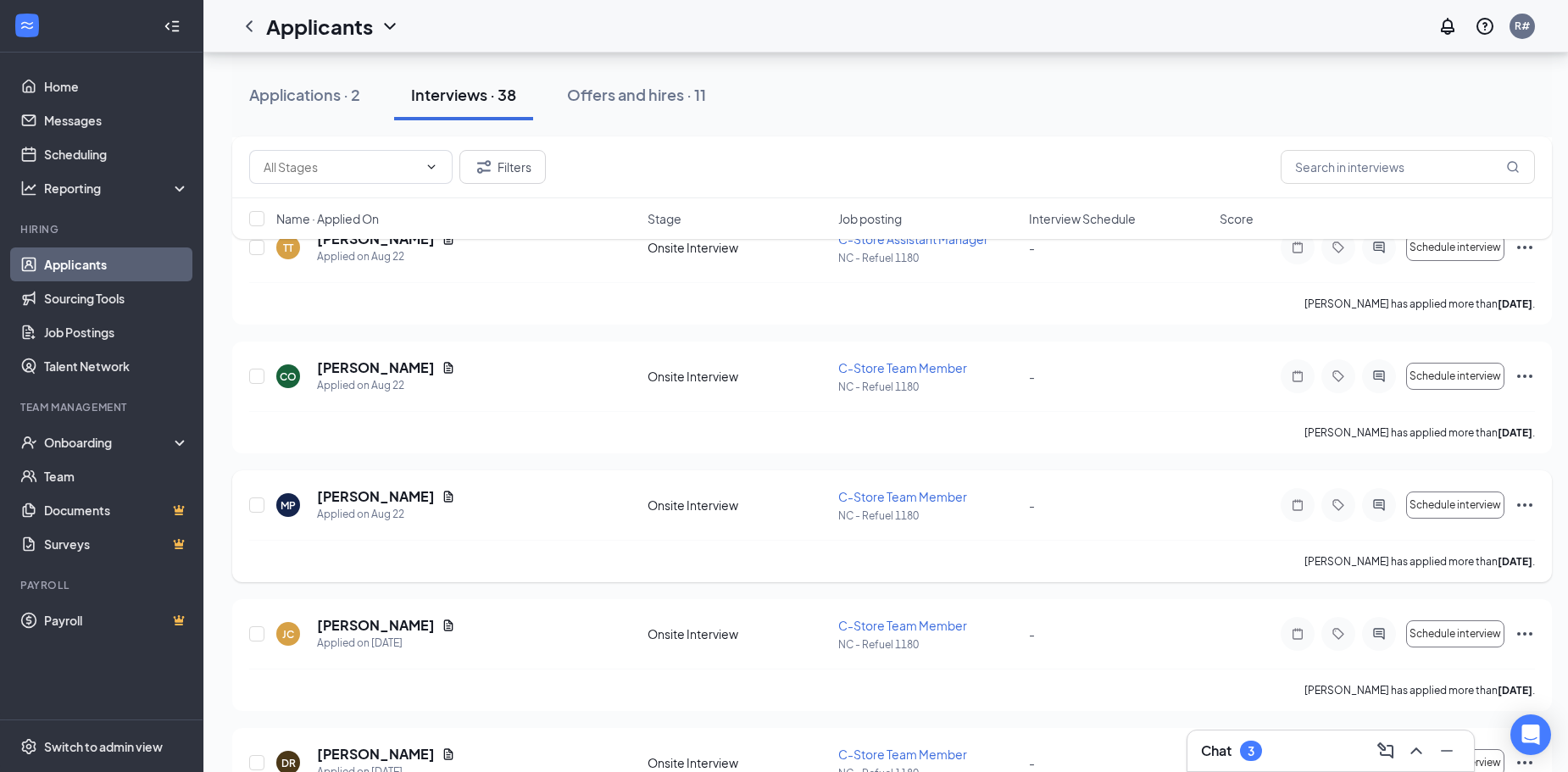
click at [362, 498] on h5 "[PERSON_NAME]" at bounding box center [376, 497] width 118 height 19
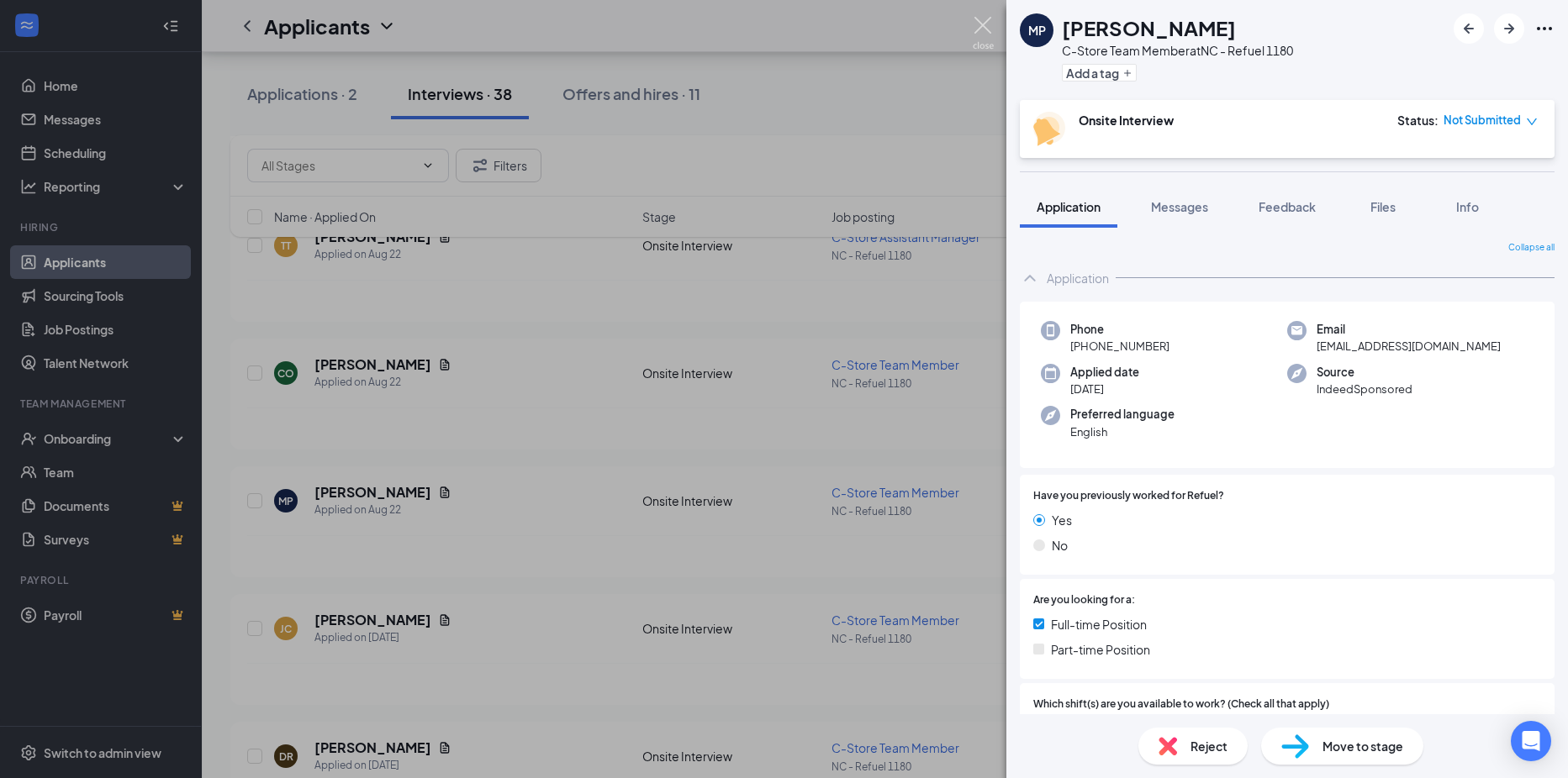
click at [990, 21] on img at bounding box center [984, 33] width 21 height 33
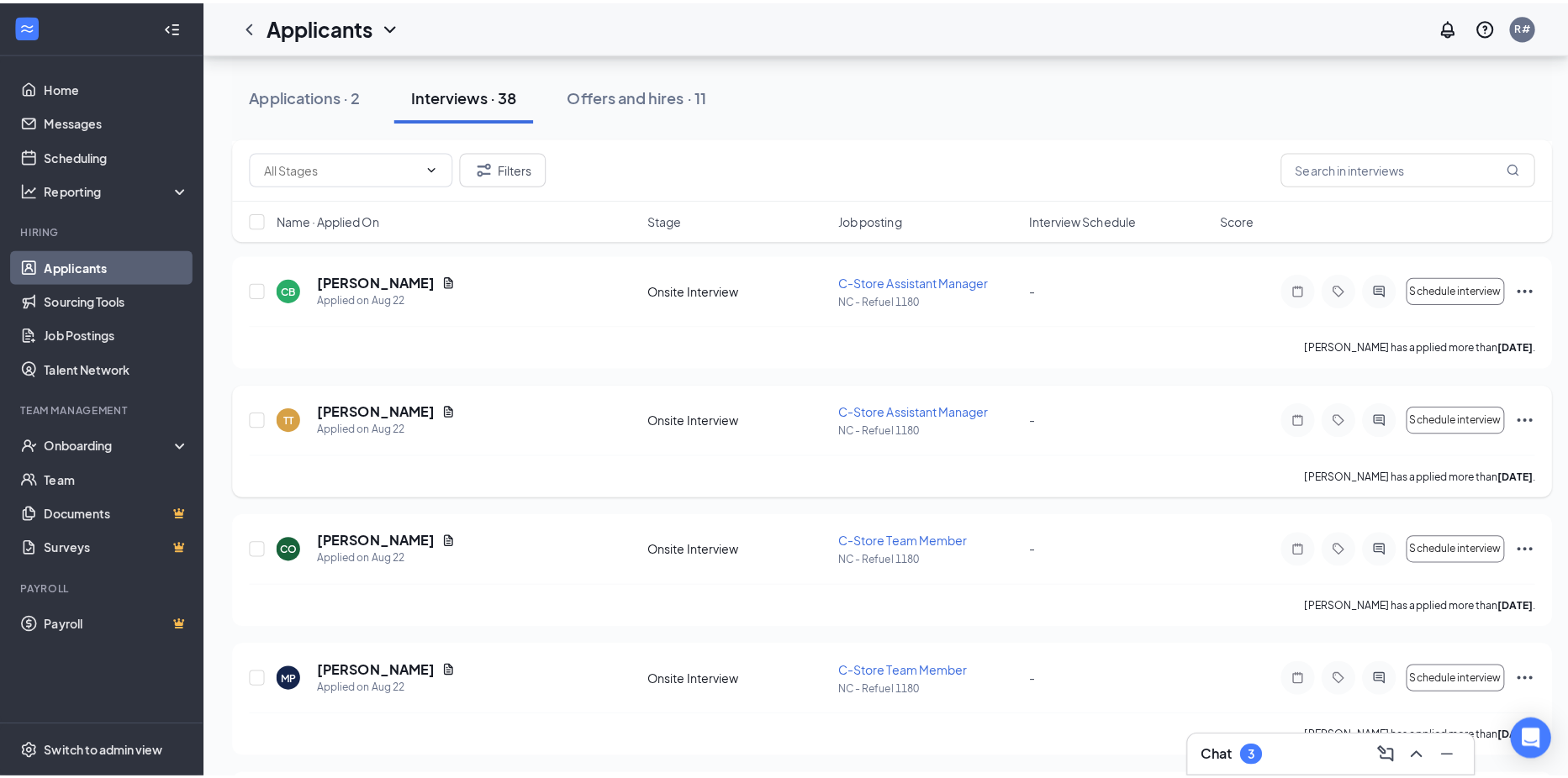
scroll to position [757, 0]
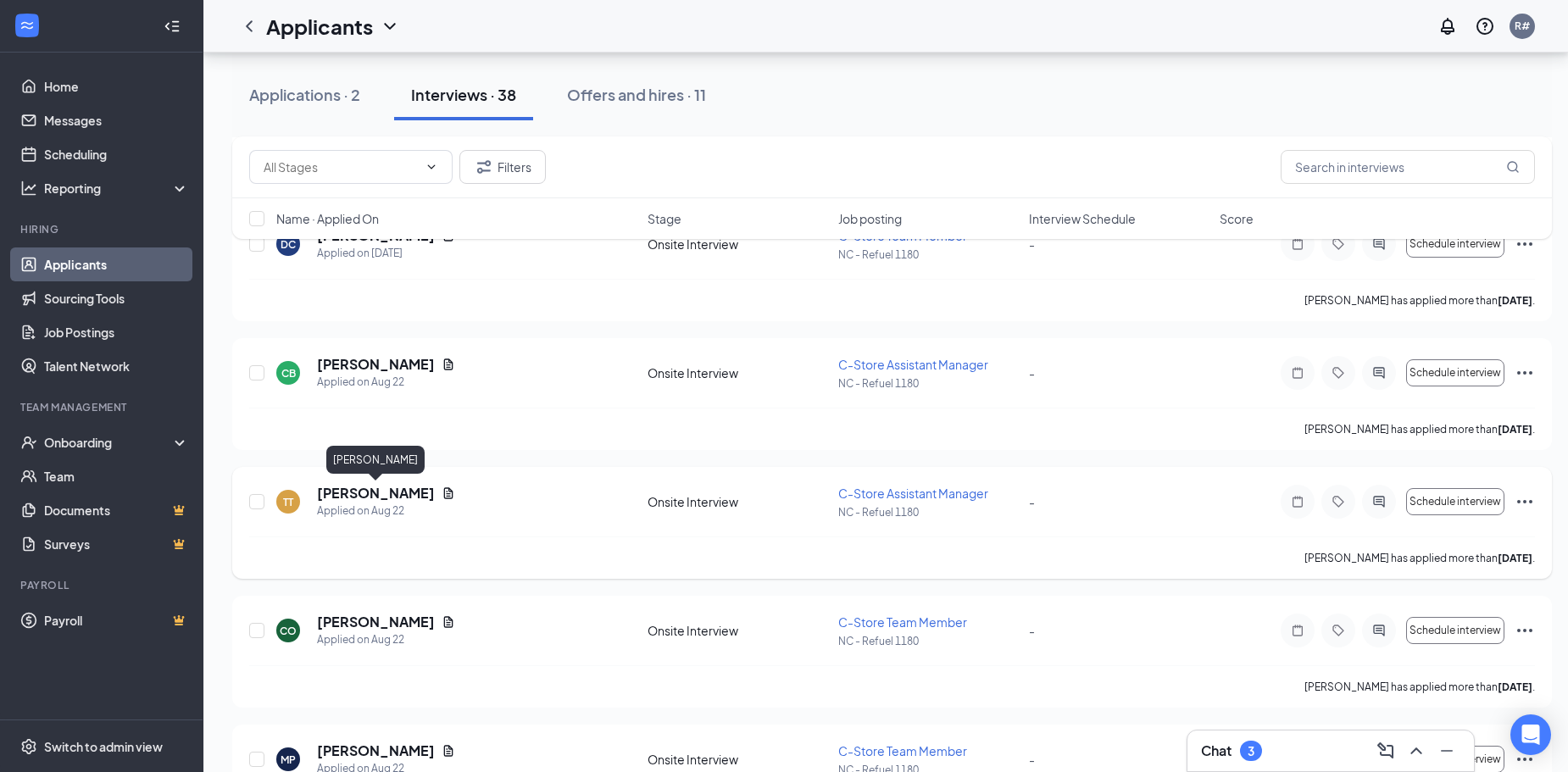
click at [390, 491] on h5 "[PERSON_NAME]" at bounding box center [376, 493] width 118 height 19
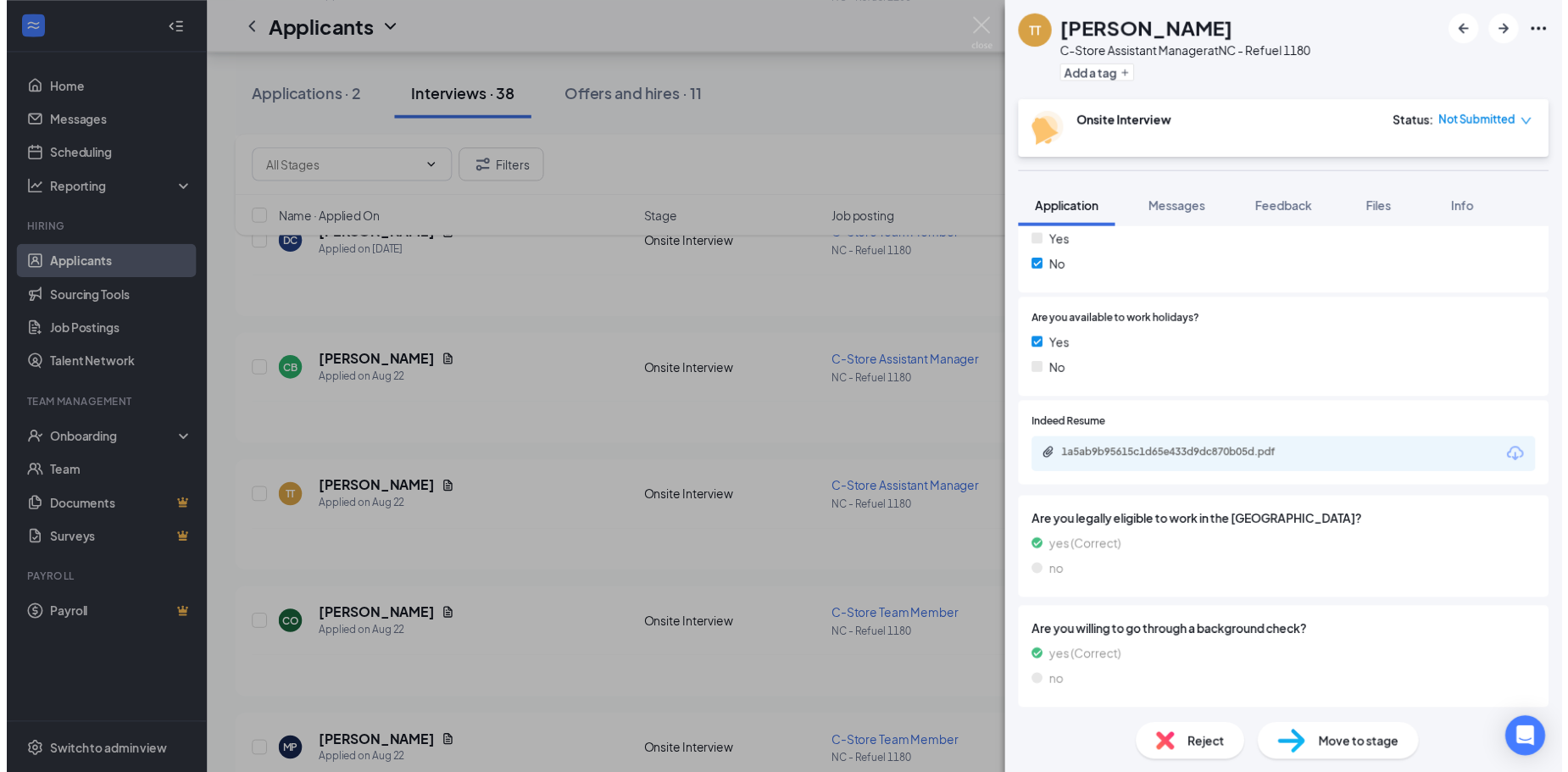
scroll to position [1067, 0]
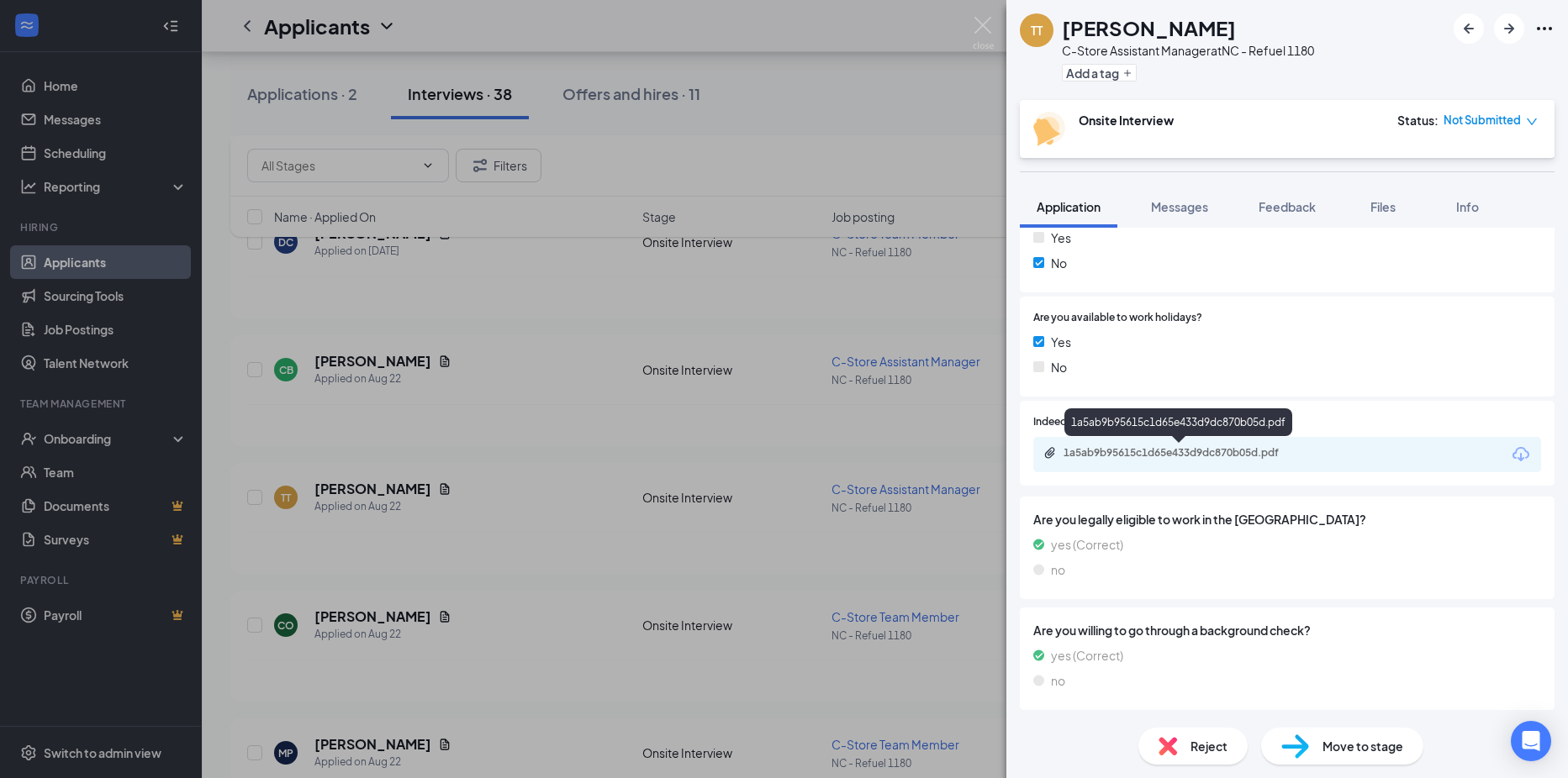
click at [1196, 454] on div "1a5ab9b95615c1d65e433d9dc870b05d.pdf" at bounding box center [1181, 453] width 235 height 14
click at [982, 31] on img at bounding box center [984, 33] width 21 height 33
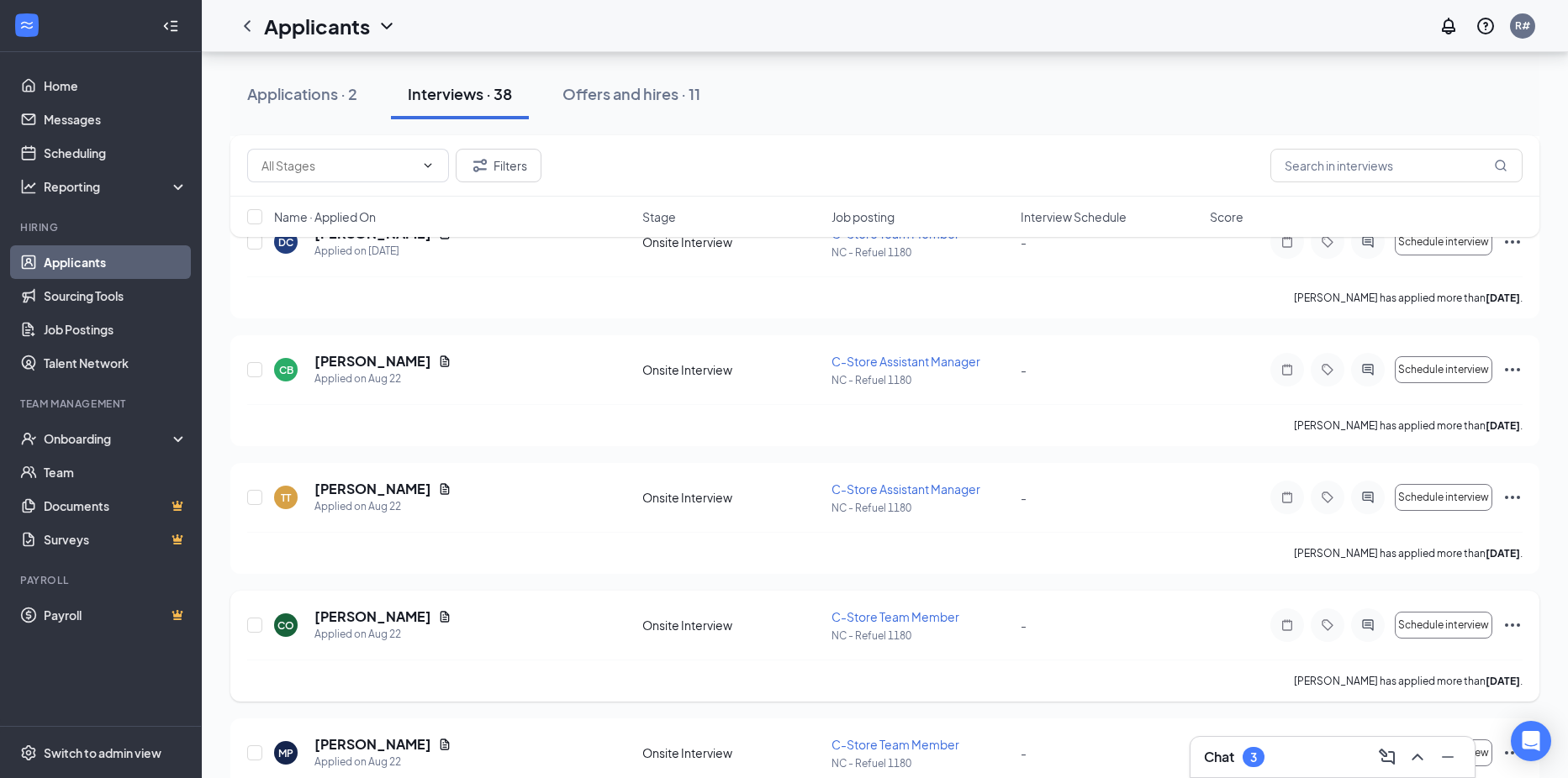
click at [361, 490] on h5 "[PERSON_NAME]" at bounding box center [372, 488] width 117 height 19
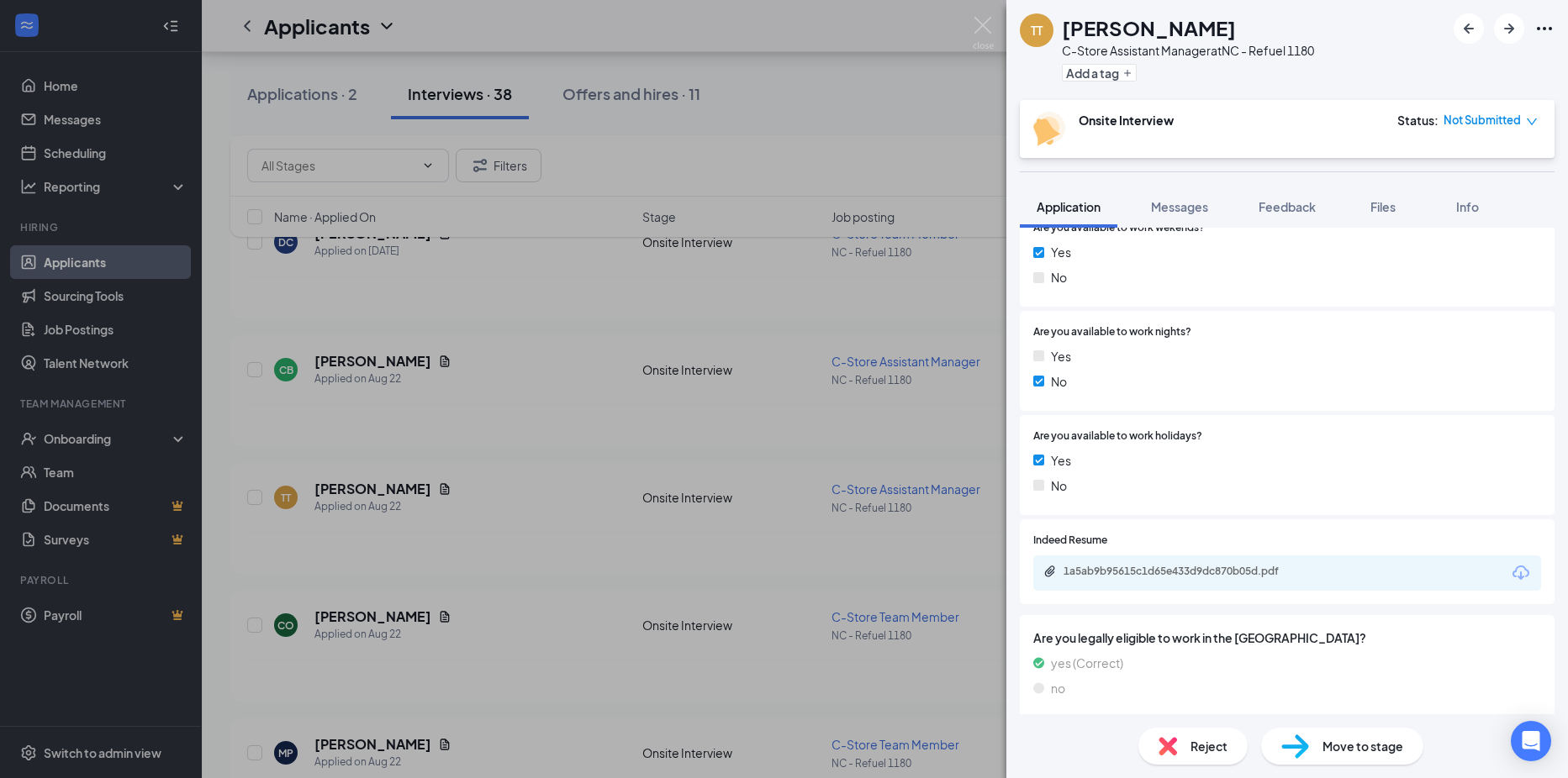
scroll to position [890, 0]
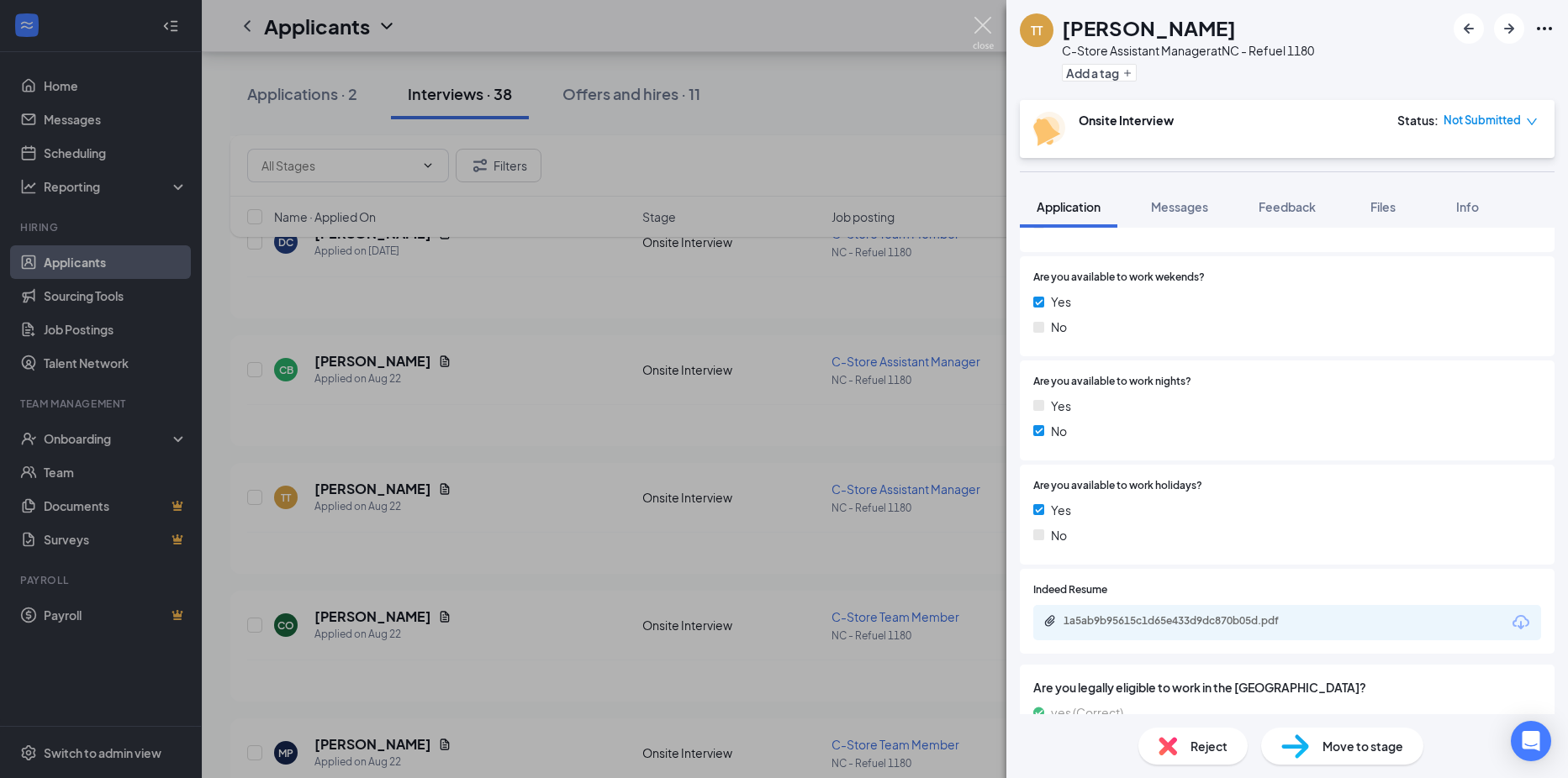
click at [985, 31] on img at bounding box center [984, 33] width 21 height 33
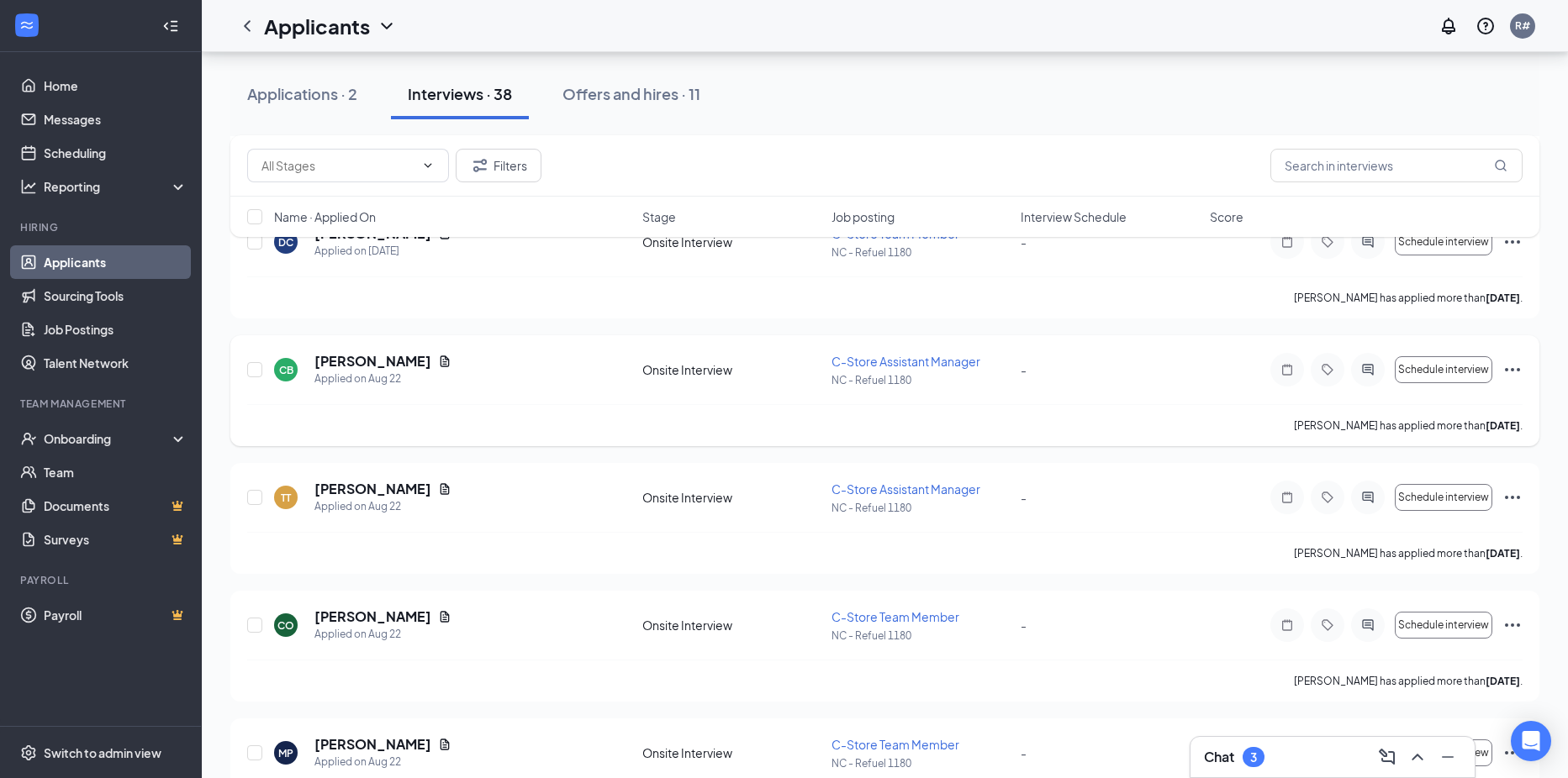
scroll to position [589, 0]
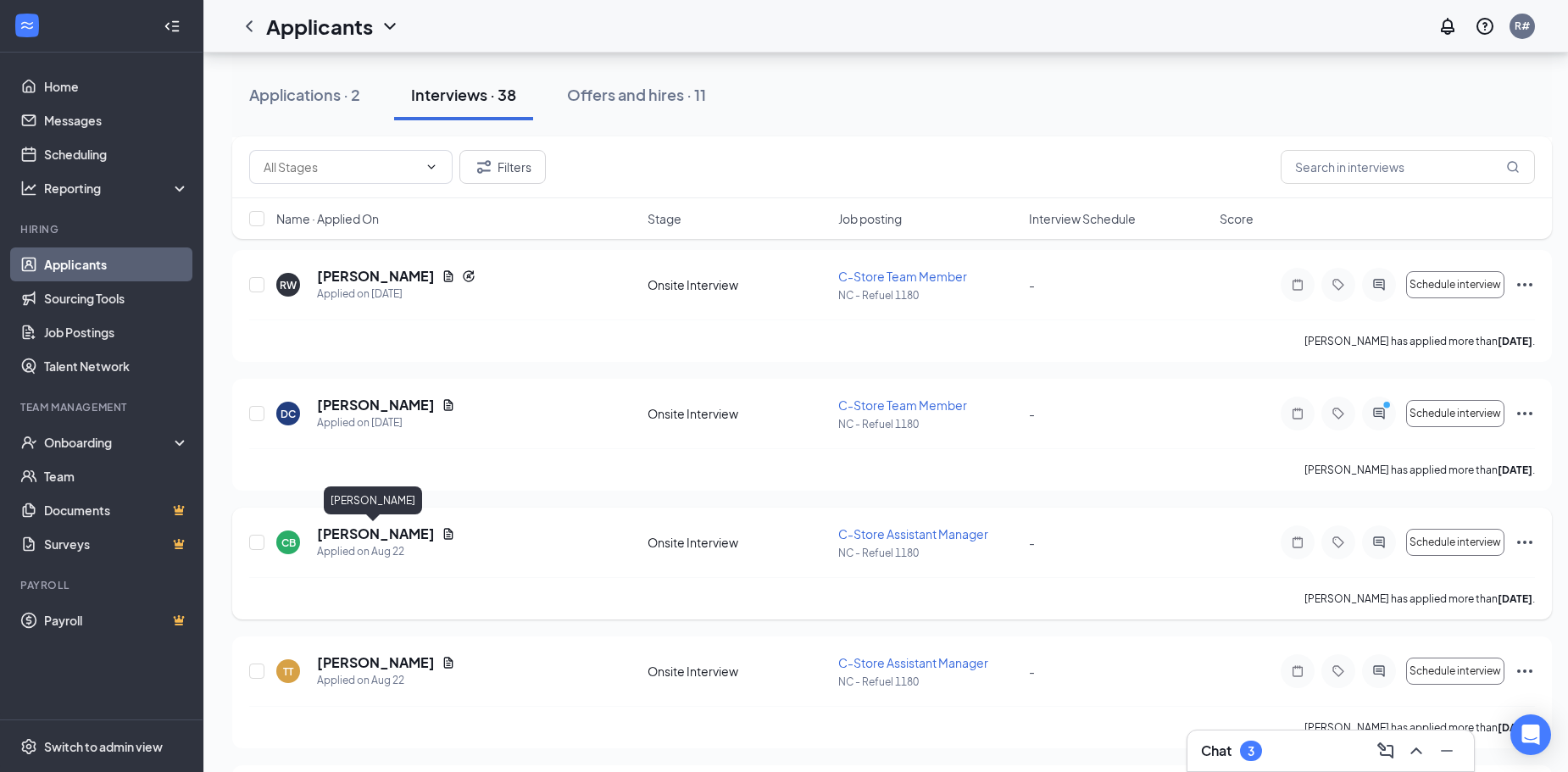
click at [365, 532] on h5 "[PERSON_NAME]" at bounding box center [376, 534] width 118 height 19
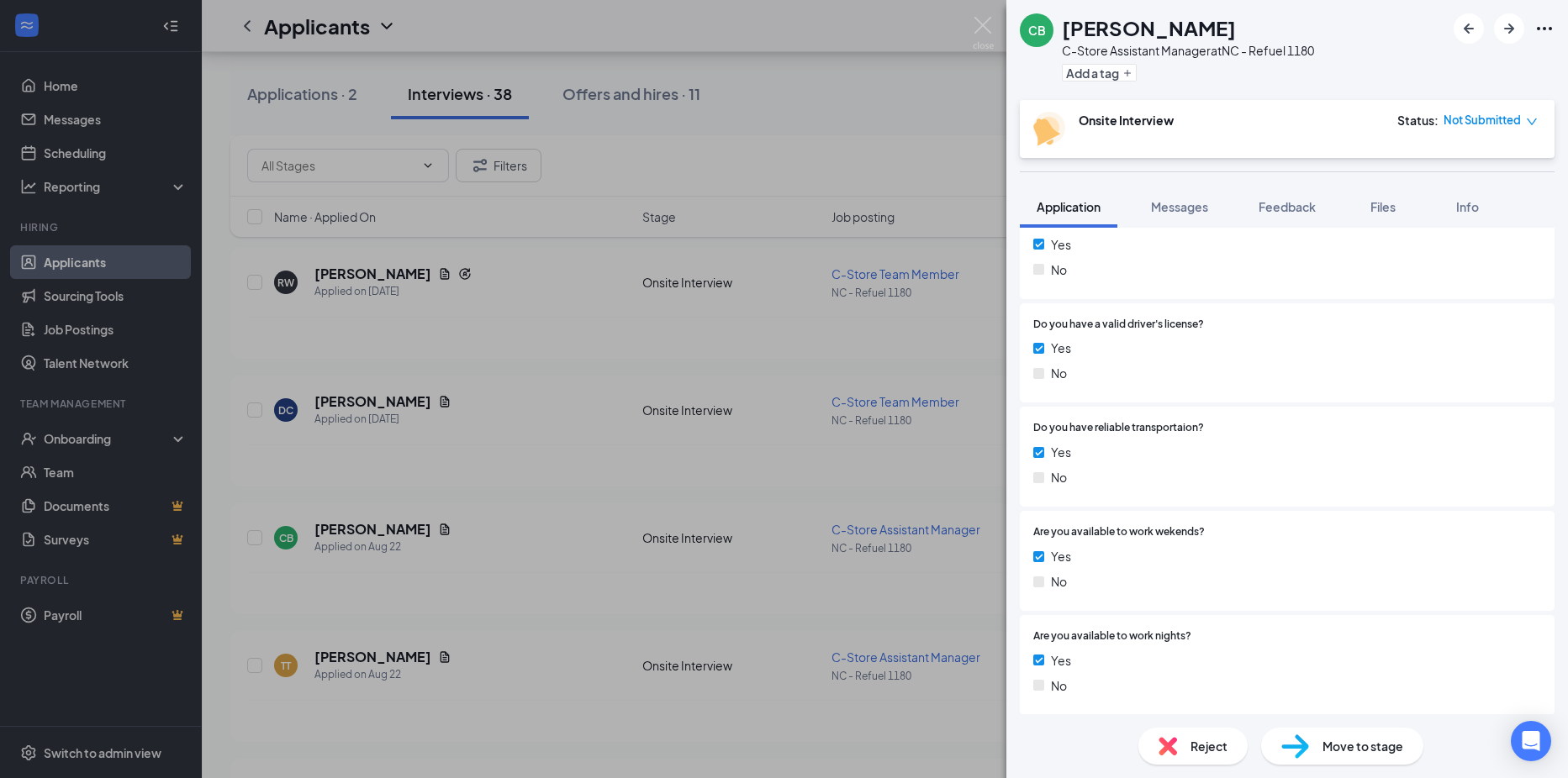
scroll to position [924, 0]
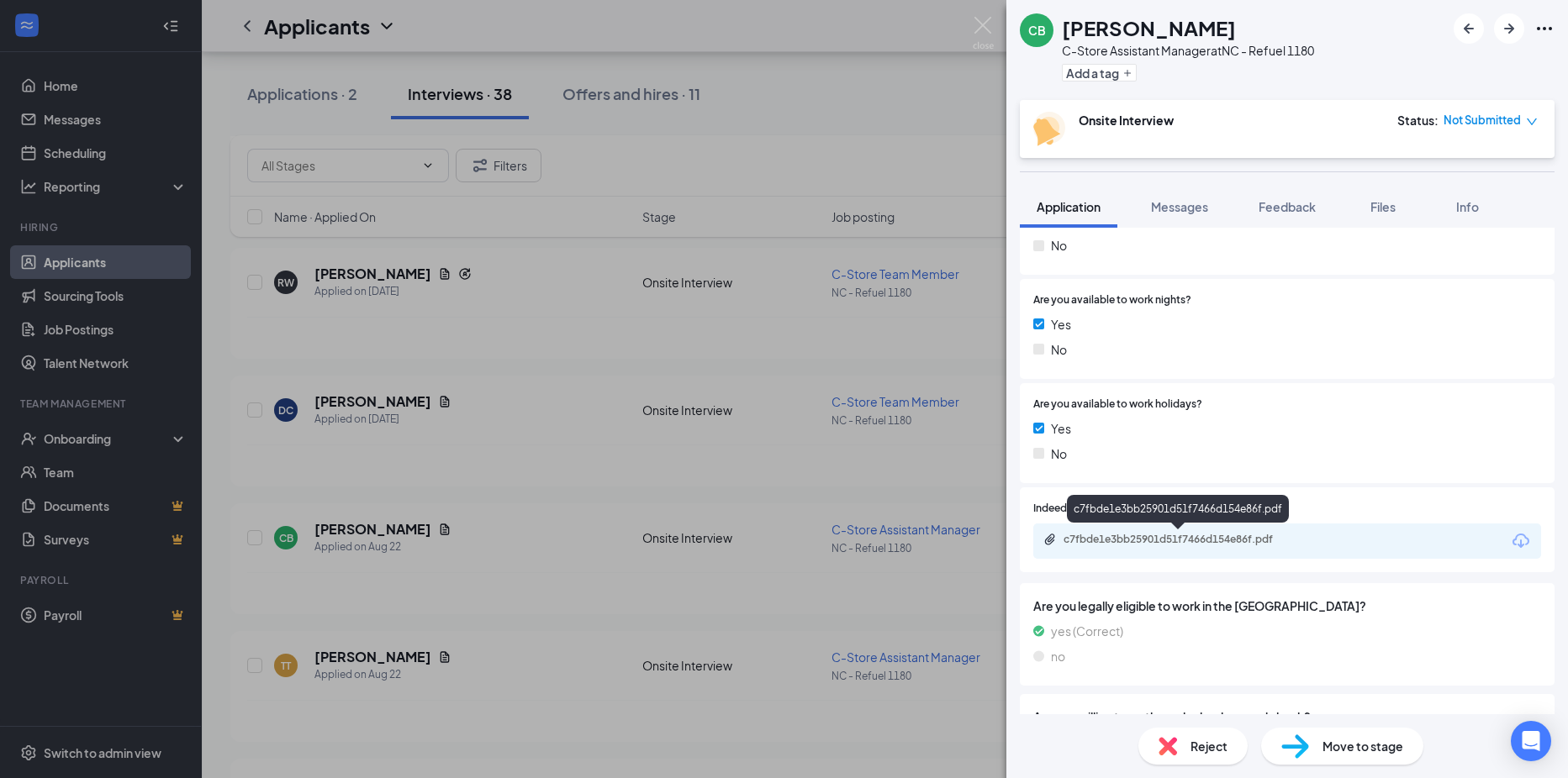
click at [1085, 533] on div "c7fbde1e3bb25901d51f7466d154e86f.pdf" at bounding box center [1181, 540] width 235 height 14
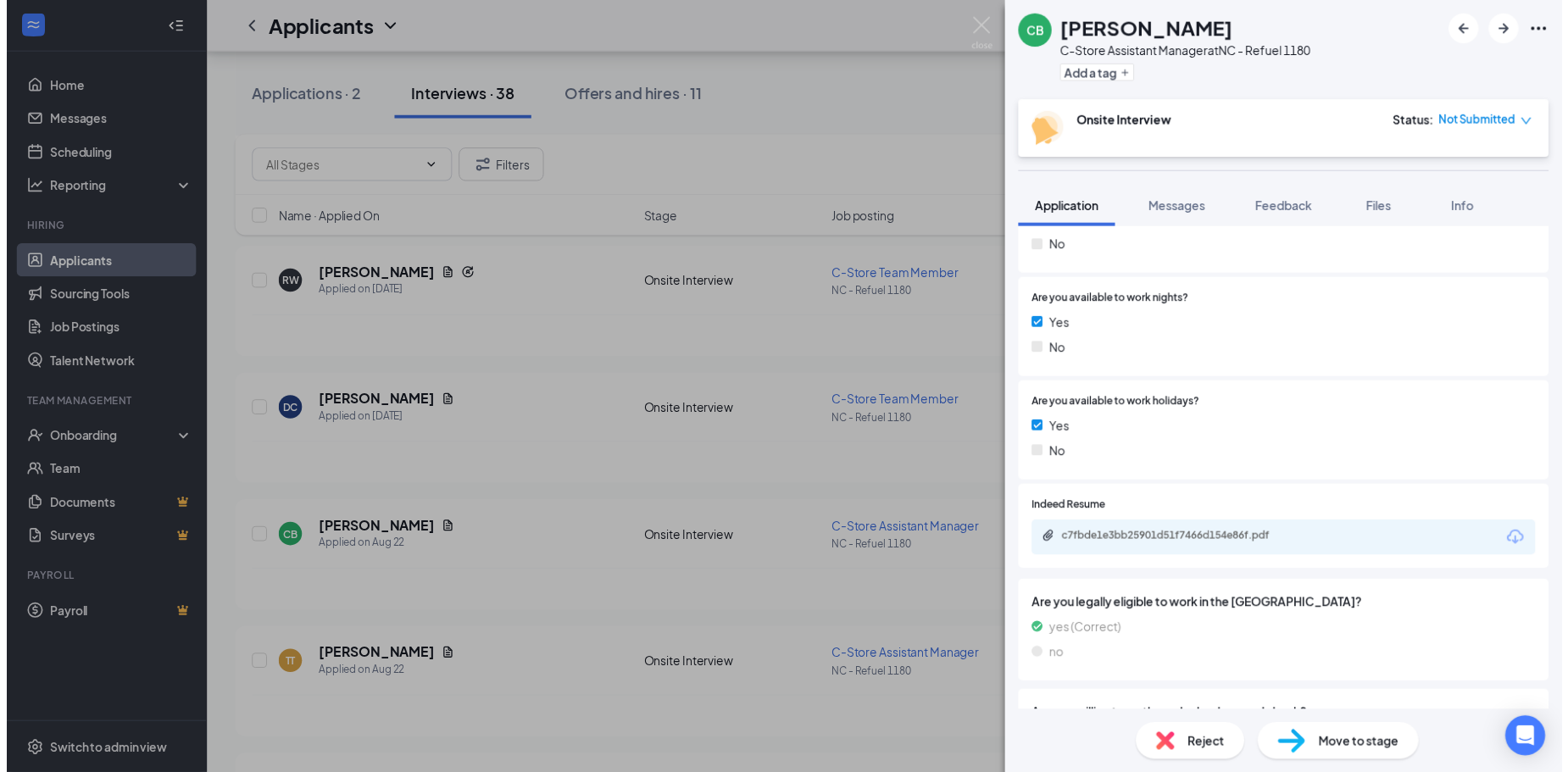
scroll to position [0, 0]
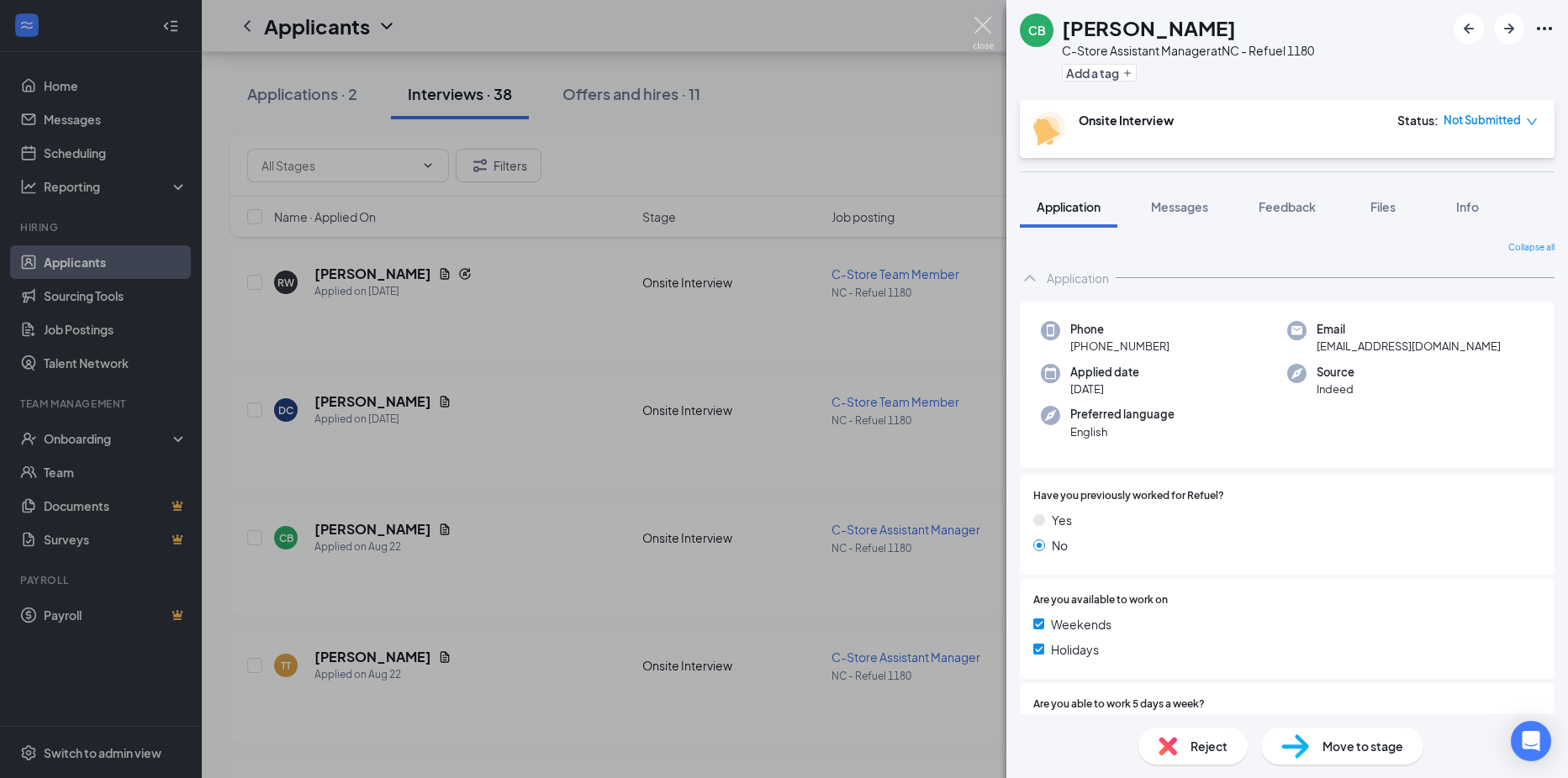
click at [985, 27] on img at bounding box center [984, 33] width 21 height 33
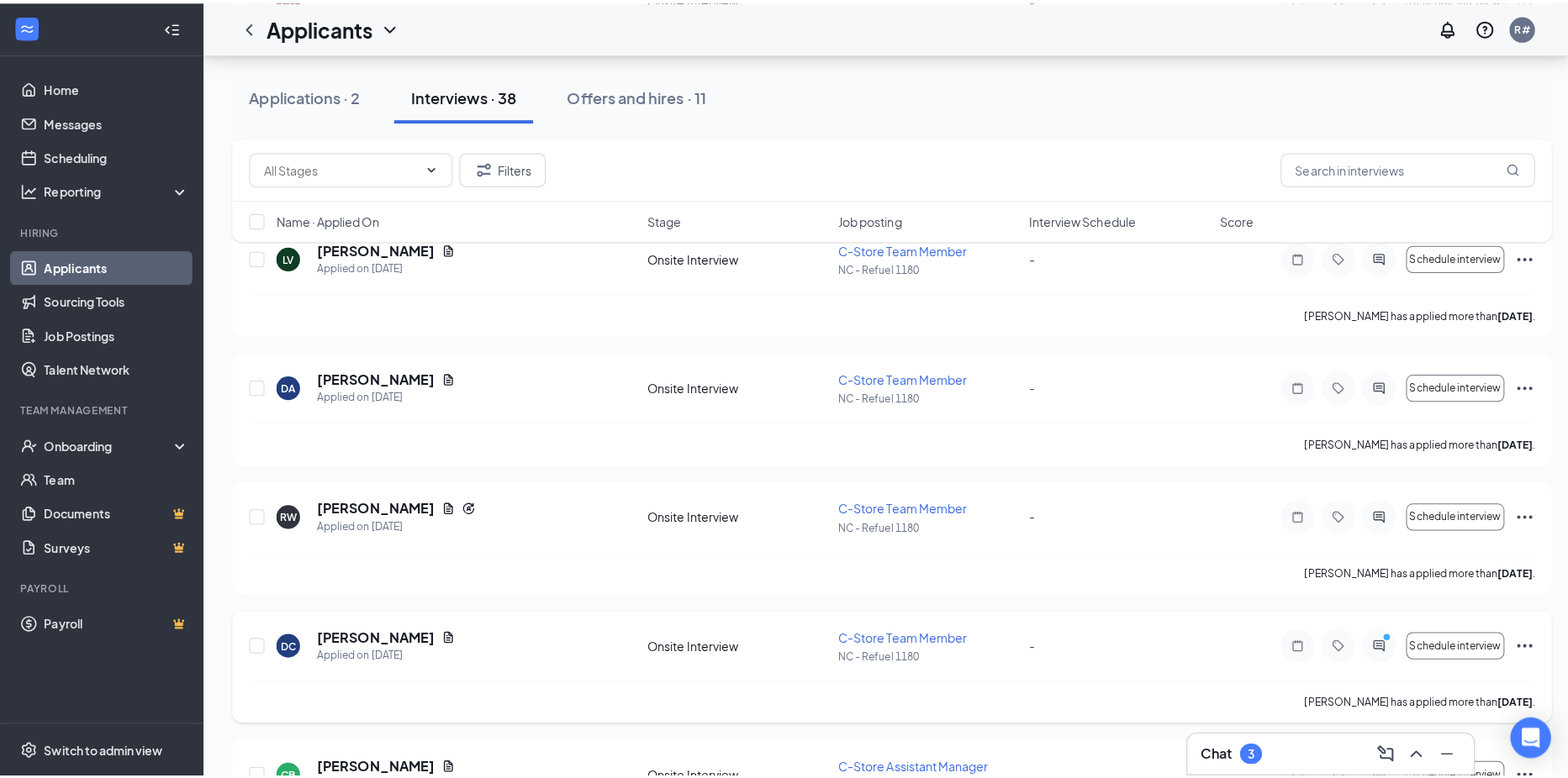
scroll to position [336, 0]
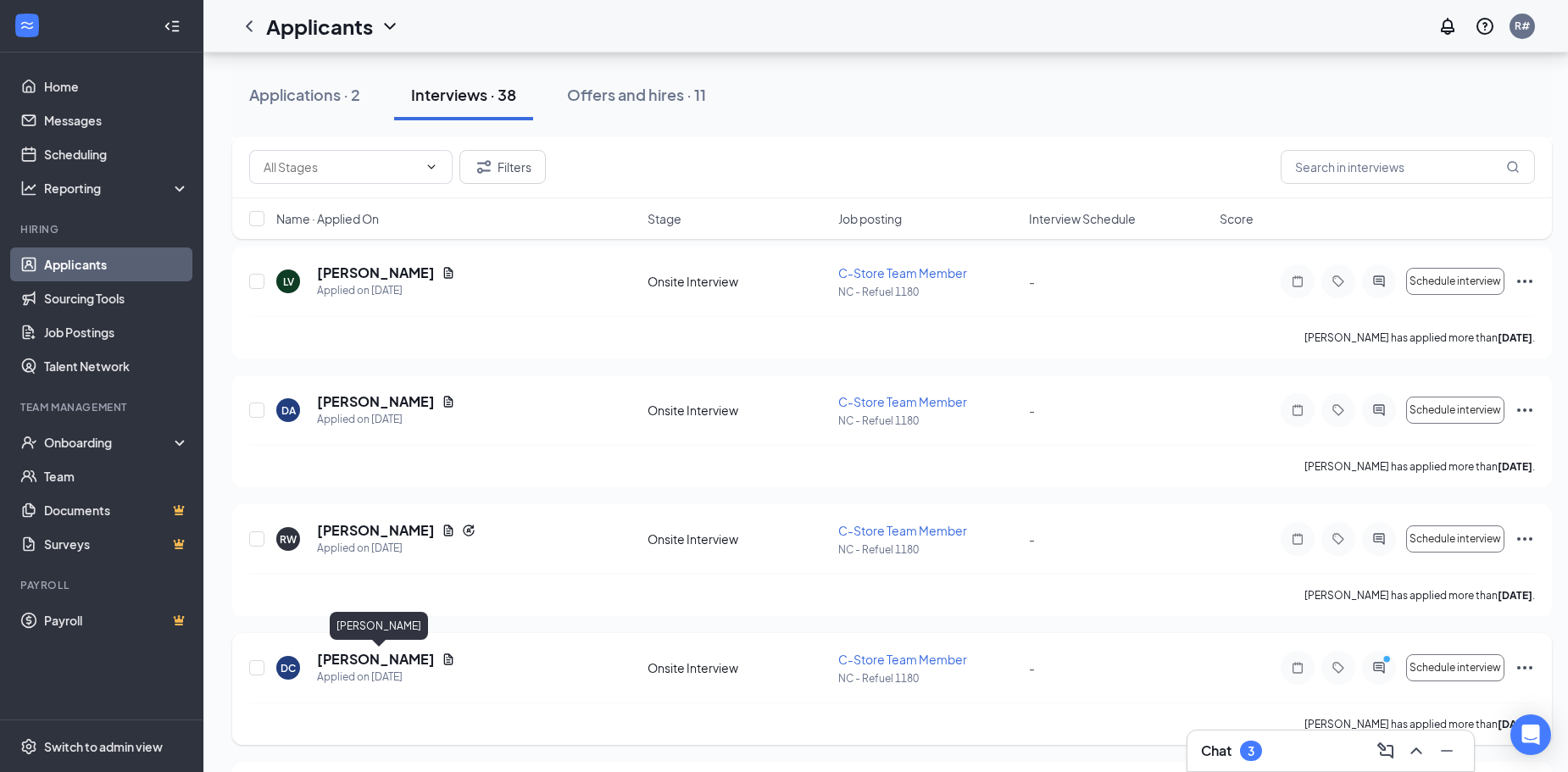
click at [422, 660] on h5 "[PERSON_NAME]" at bounding box center [376, 659] width 118 height 19
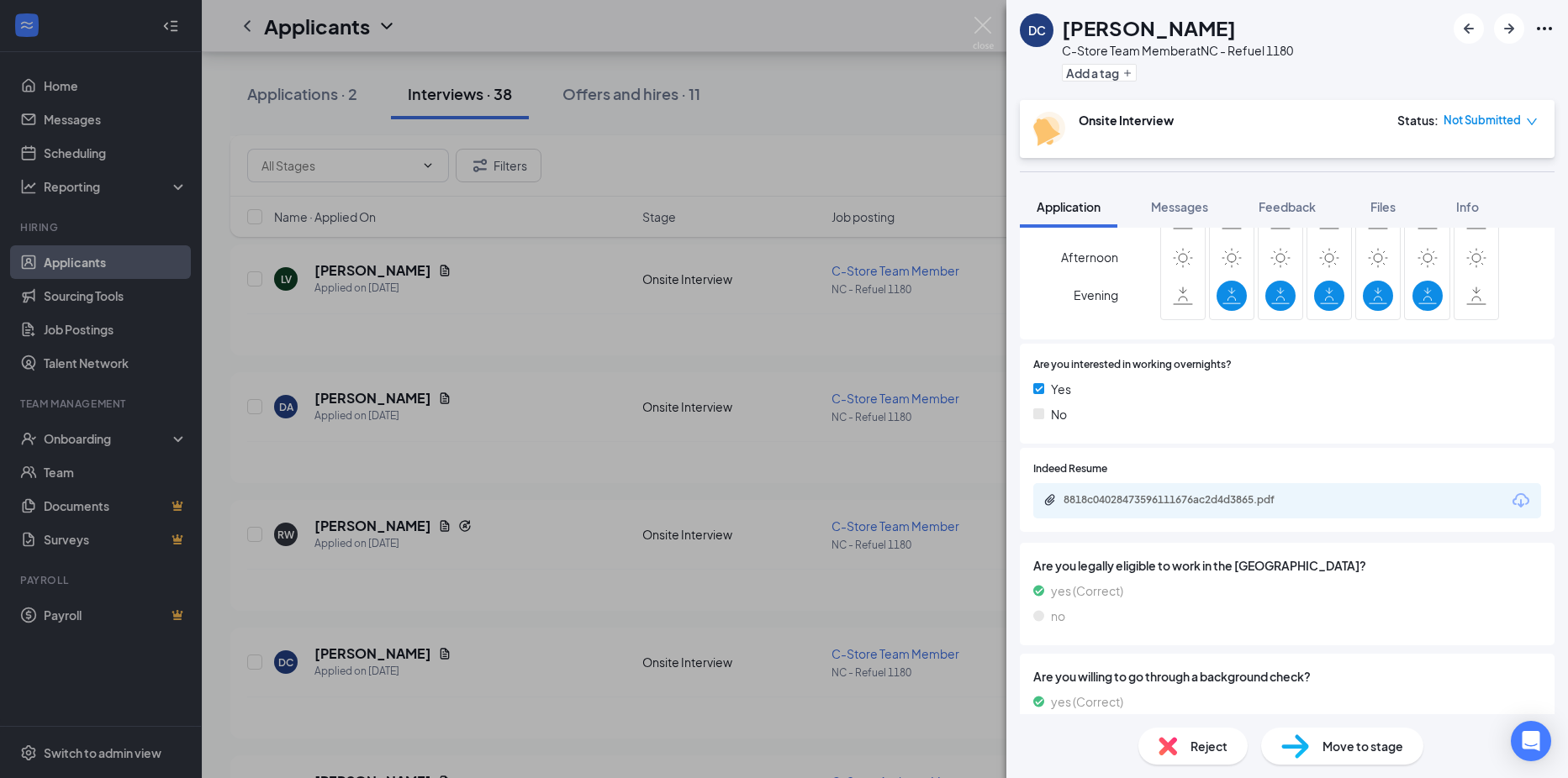
scroll to position [589, 0]
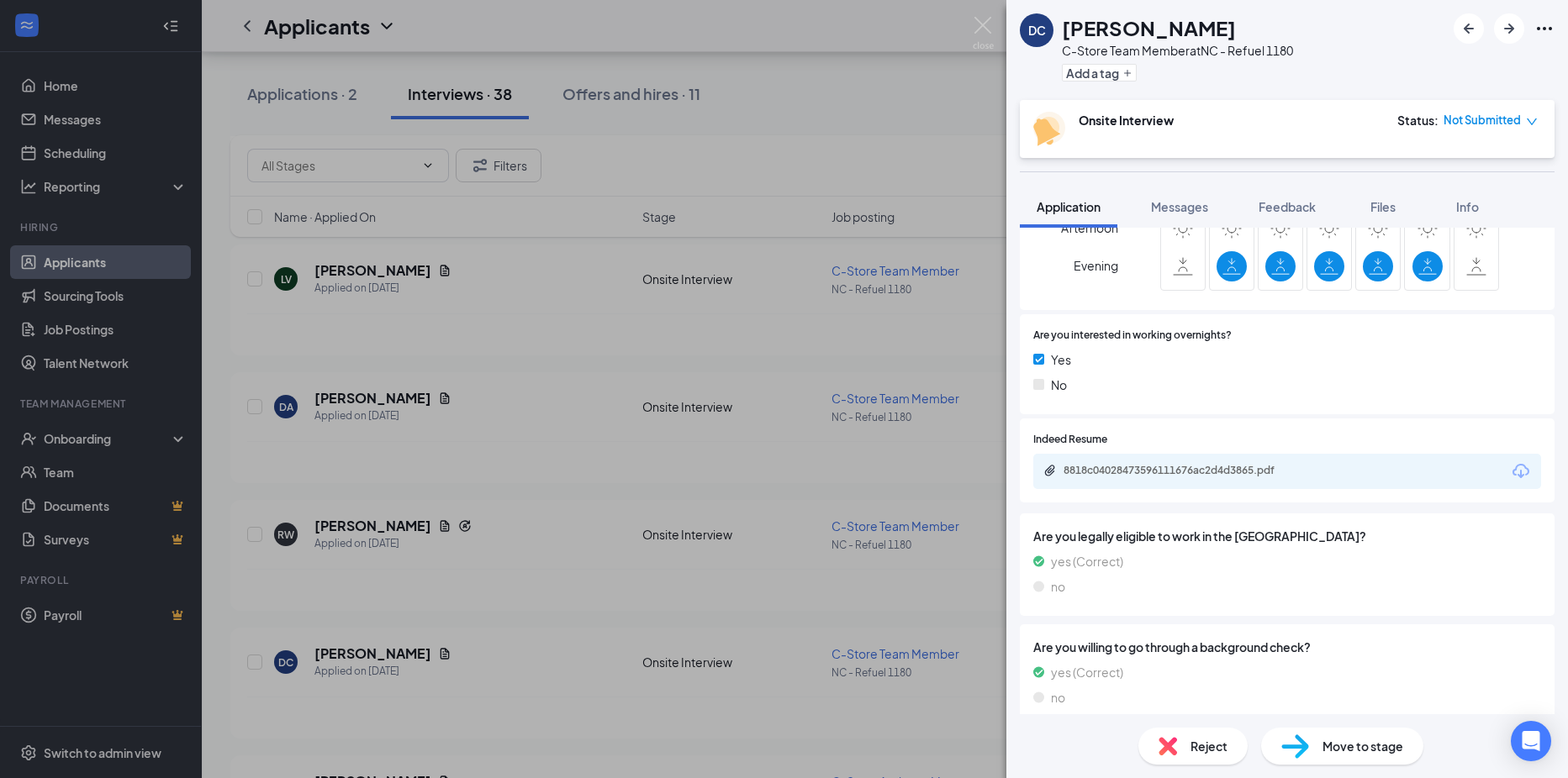
click at [1161, 472] on div "8818c04028473596111676ac2d4d3865.pdf" at bounding box center [1181, 471] width 235 height 14
click at [1326, 364] on div "Yes" at bounding box center [1287, 360] width 508 height 19
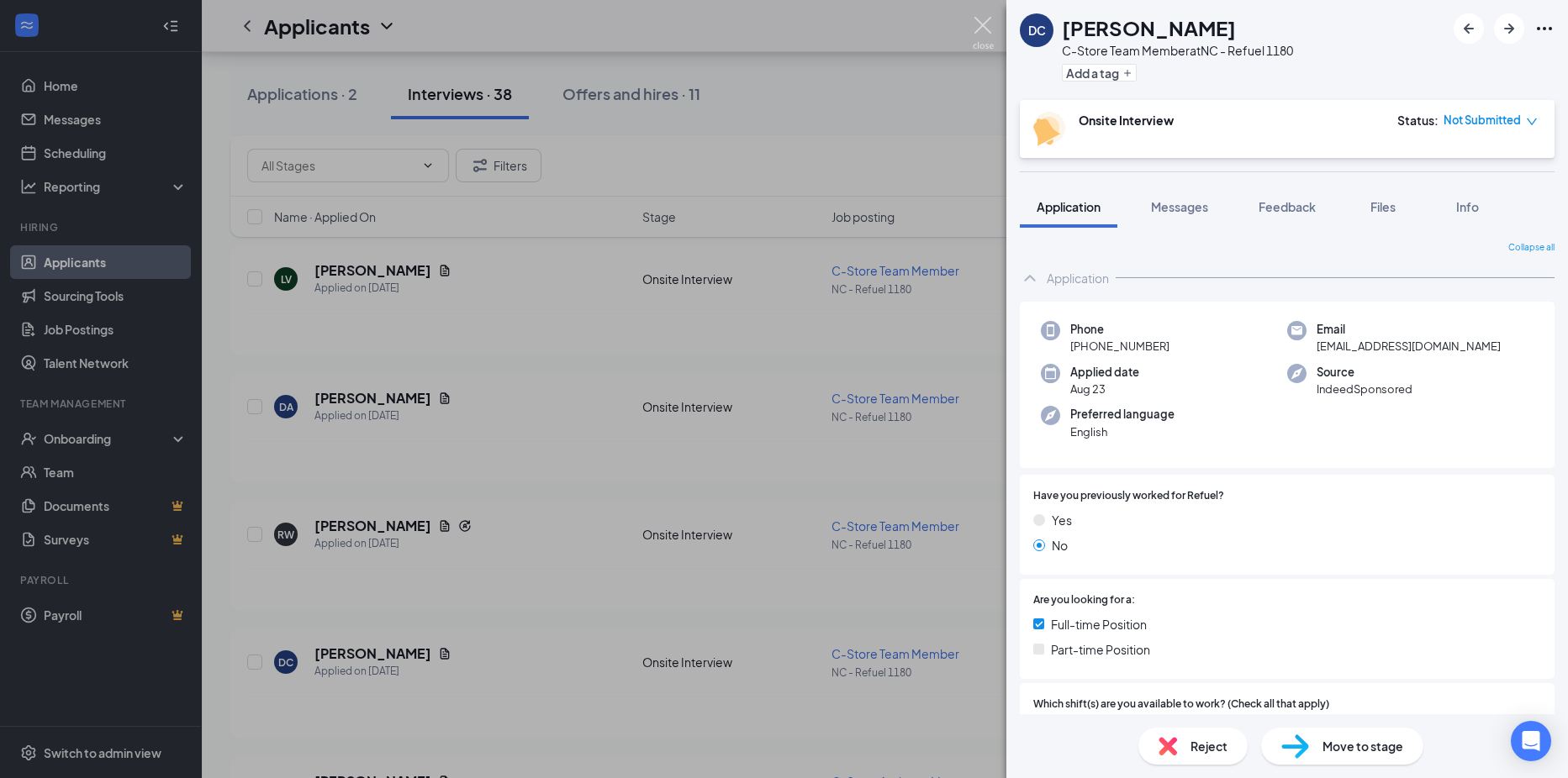
click at [979, 24] on img at bounding box center [984, 33] width 21 height 33
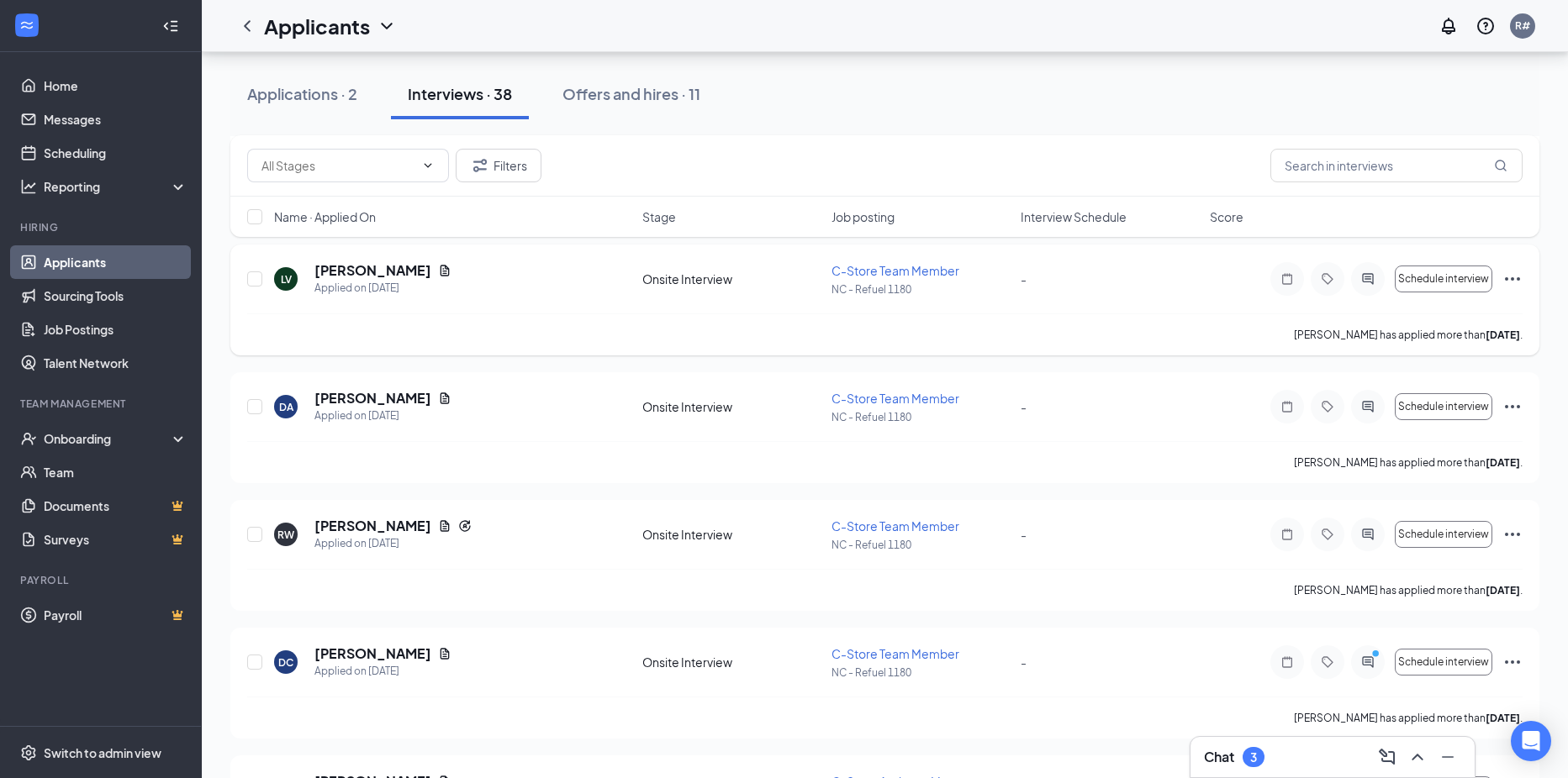
click at [356, 280] on h5 "[PERSON_NAME]" at bounding box center [372, 270] width 117 height 19
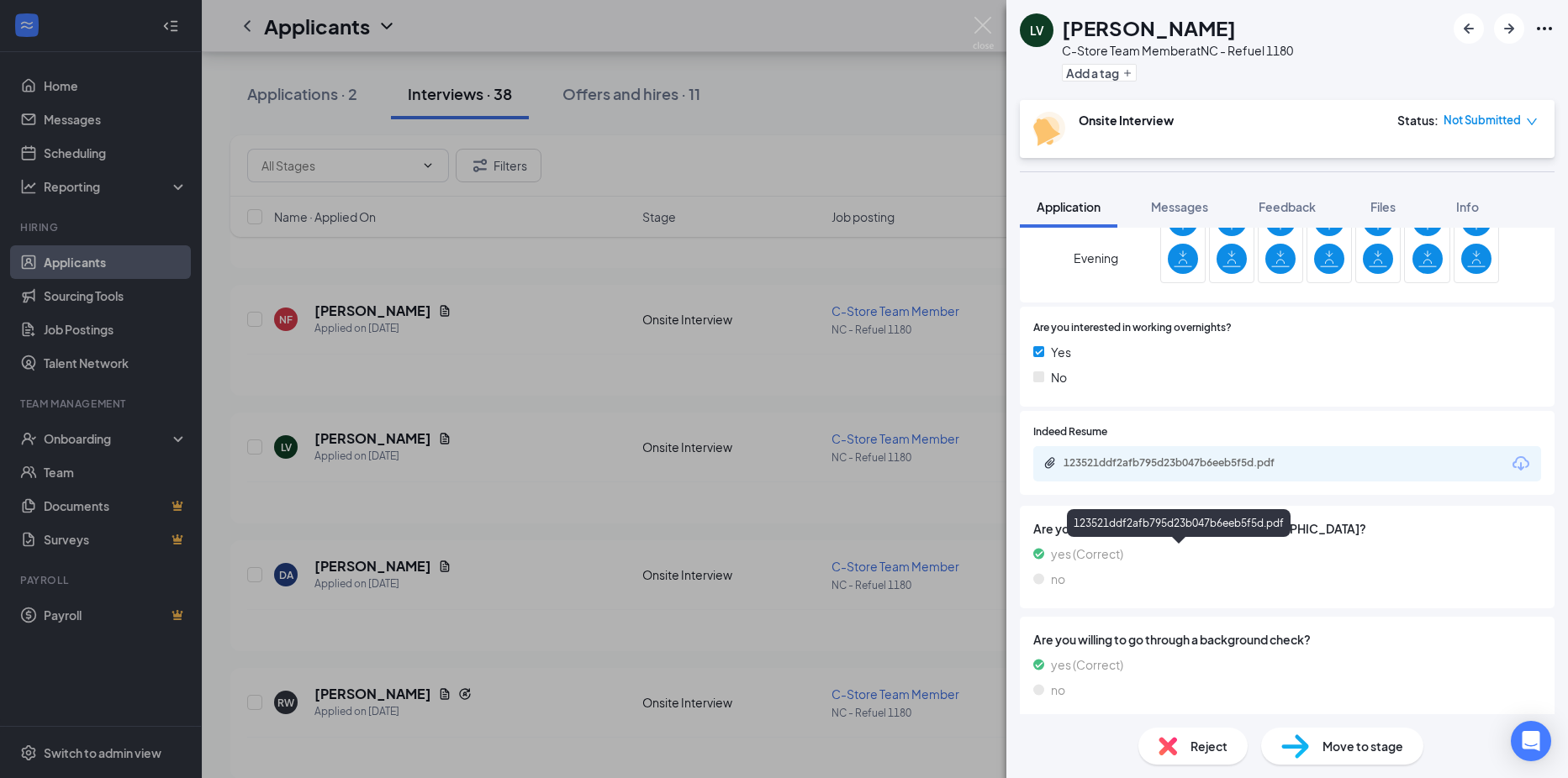
scroll to position [605, 0]
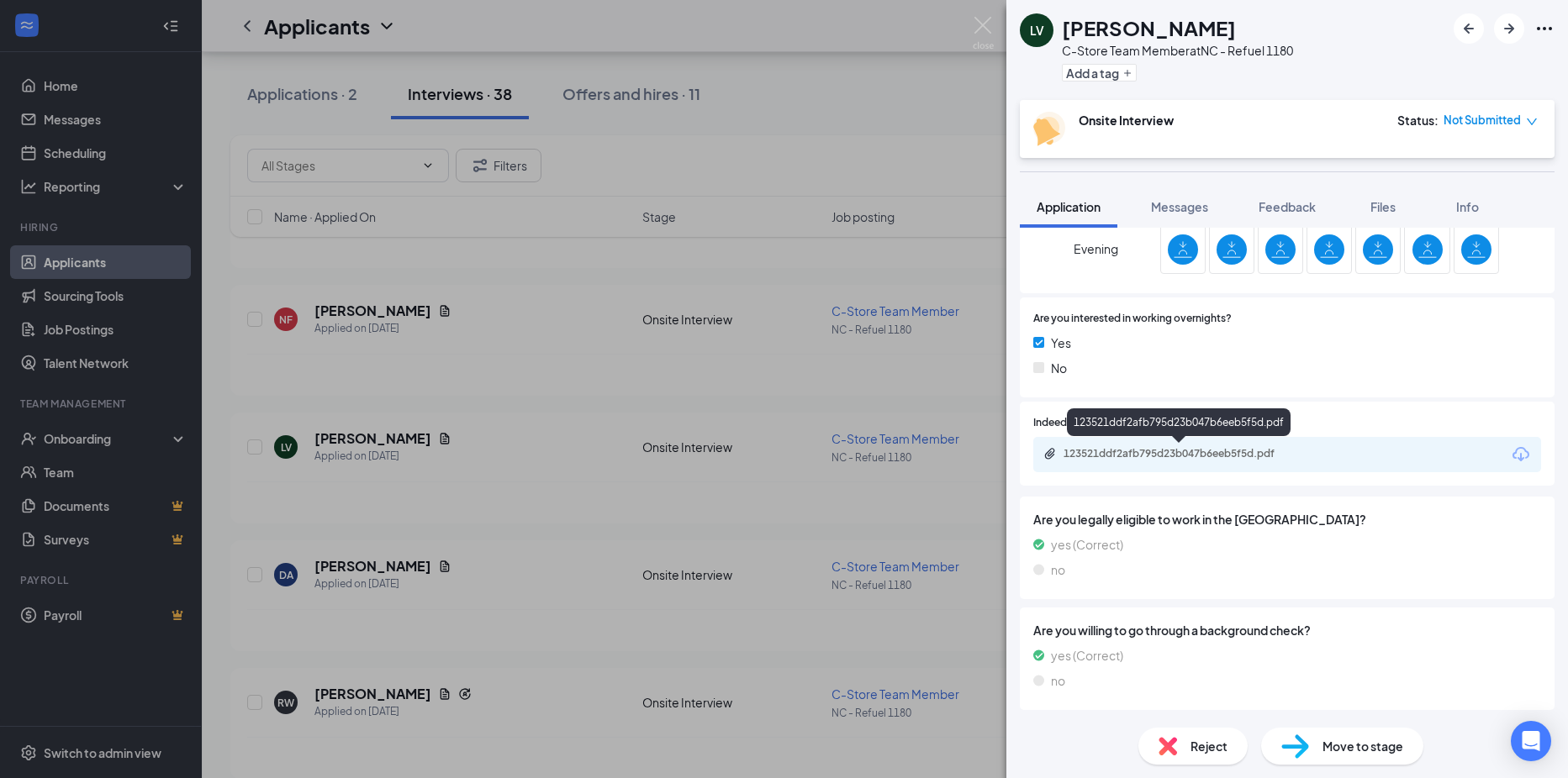
click at [1126, 452] on div "123521ddf2afb795d23b047b6eeb5f5d.pdf" at bounding box center [1181, 454] width 235 height 14
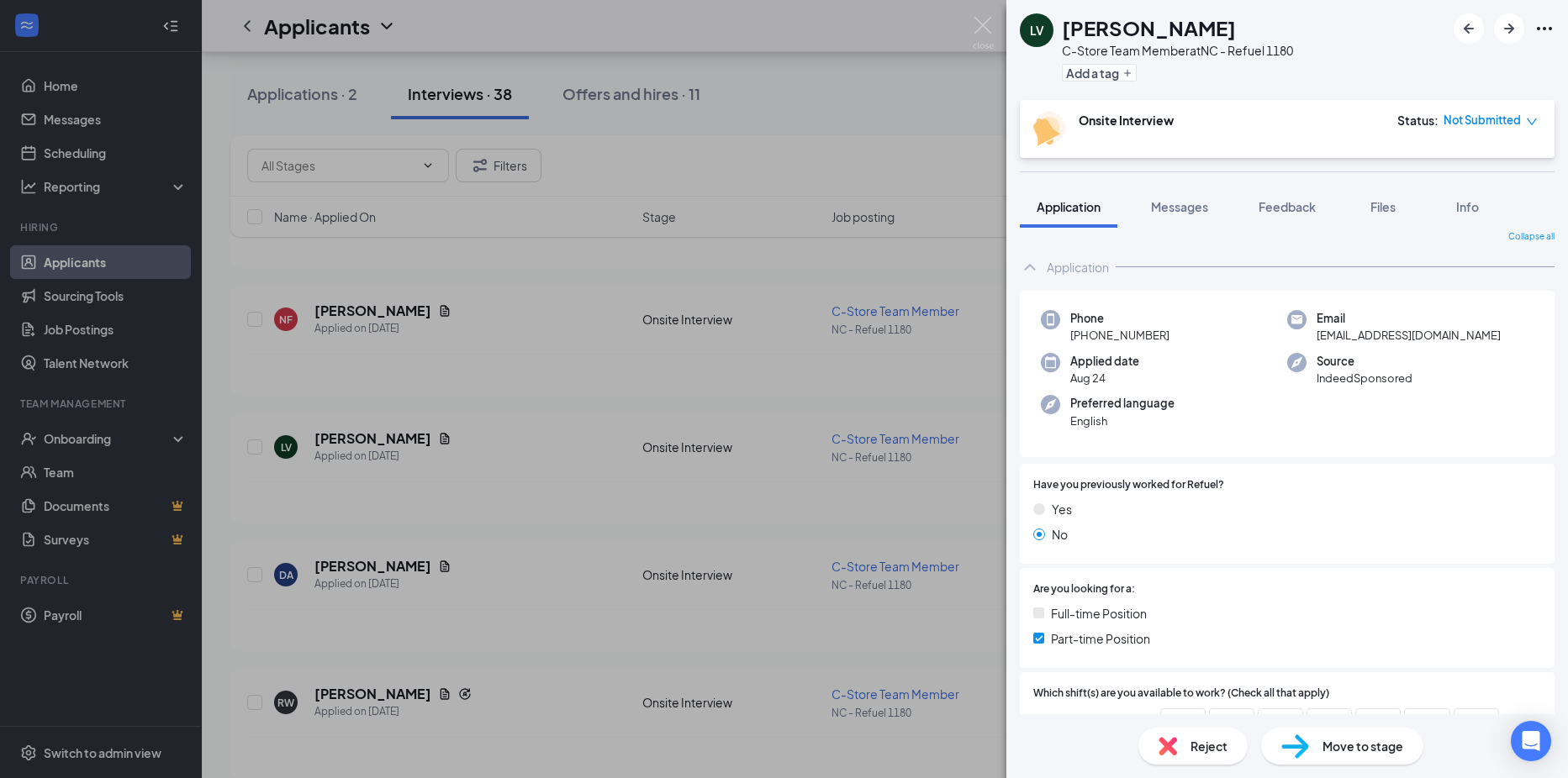
scroll to position [0, 0]
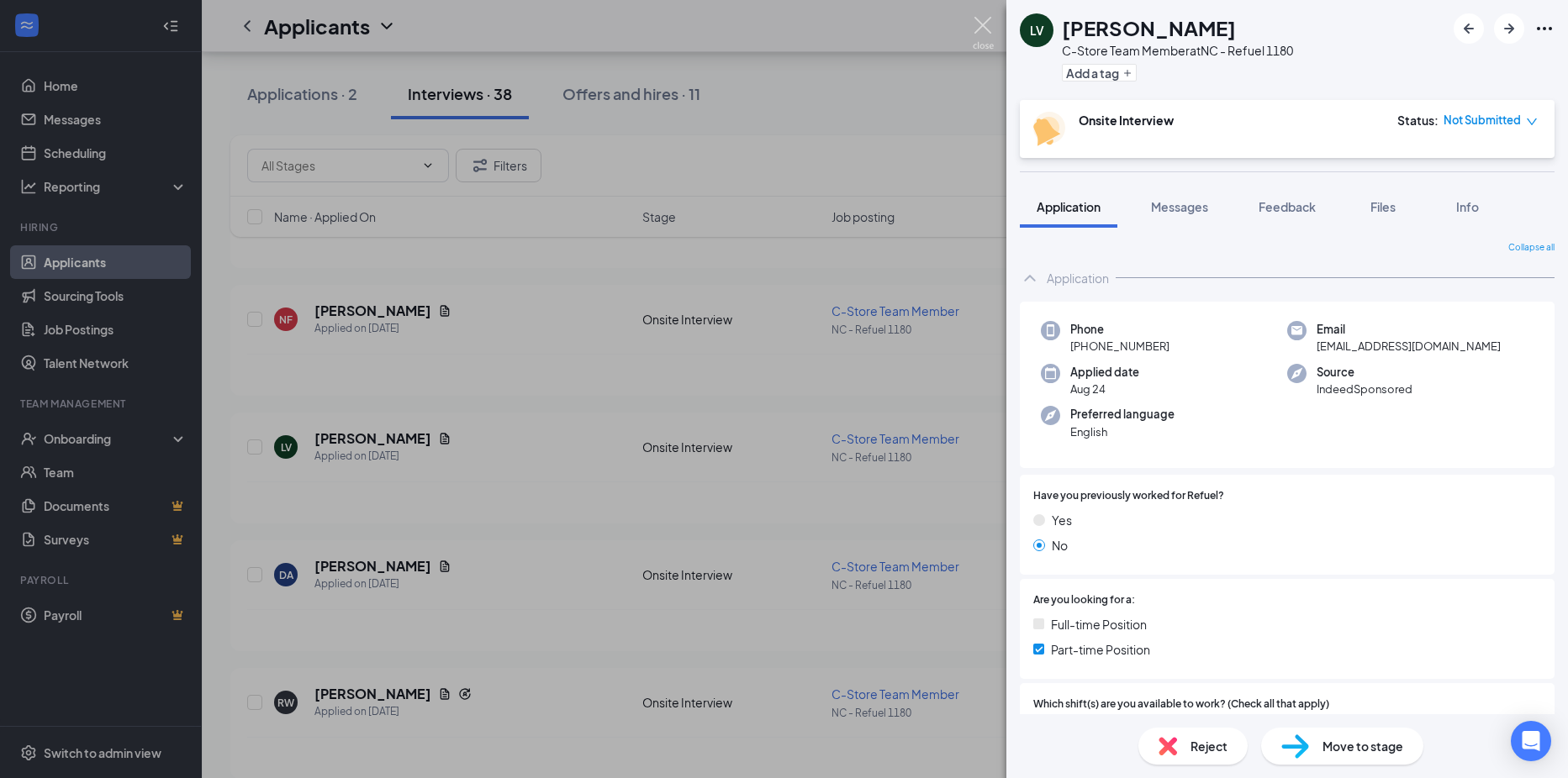
click at [985, 33] on img at bounding box center [984, 33] width 21 height 33
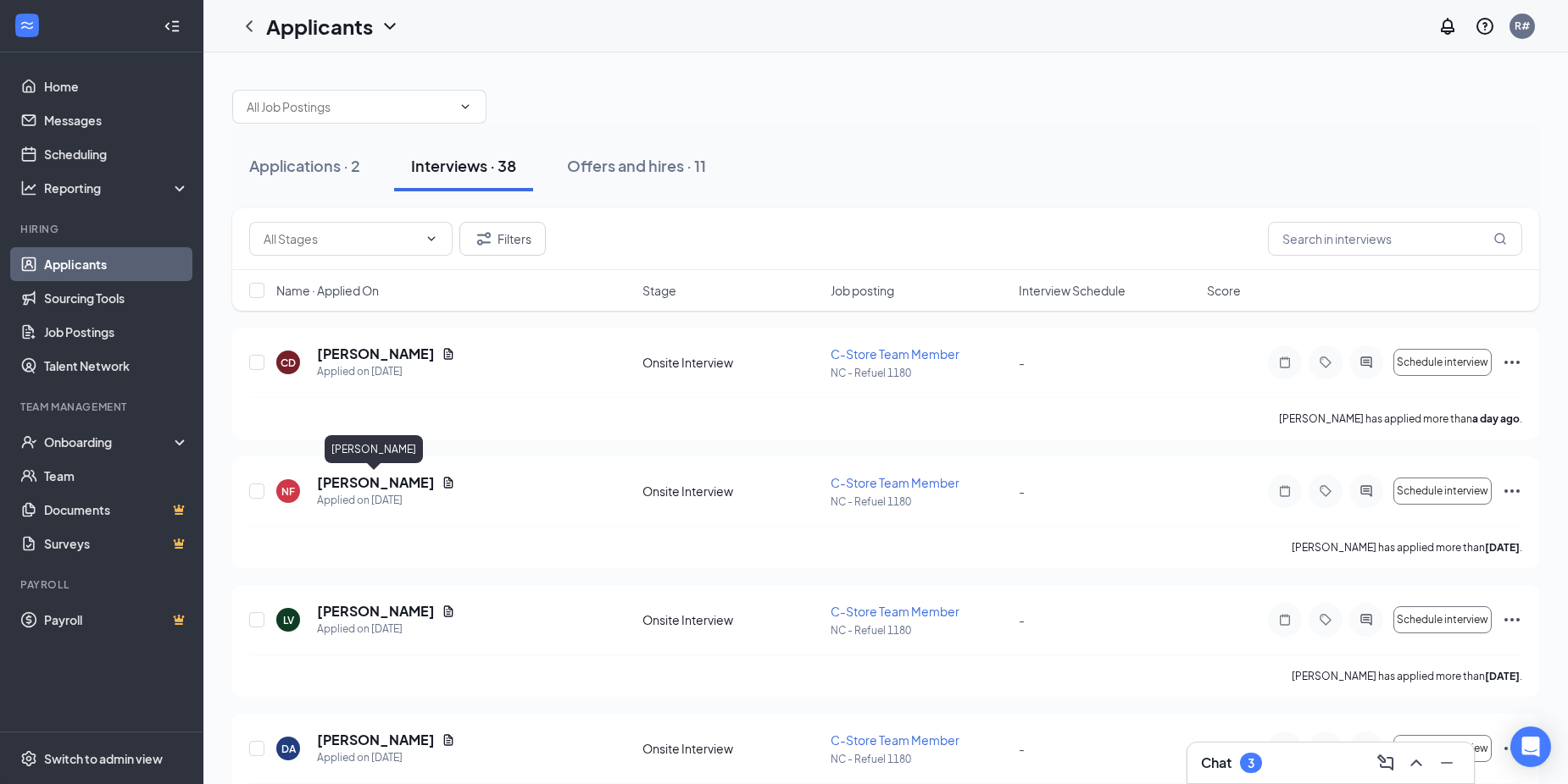
drag, startPoint x: 403, startPoint y: 481, endPoint x: 642, endPoint y: 575, distance: 256.8
click at [403, 481] on h5 "[PERSON_NAME]" at bounding box center [376, 482] width 118 height 19
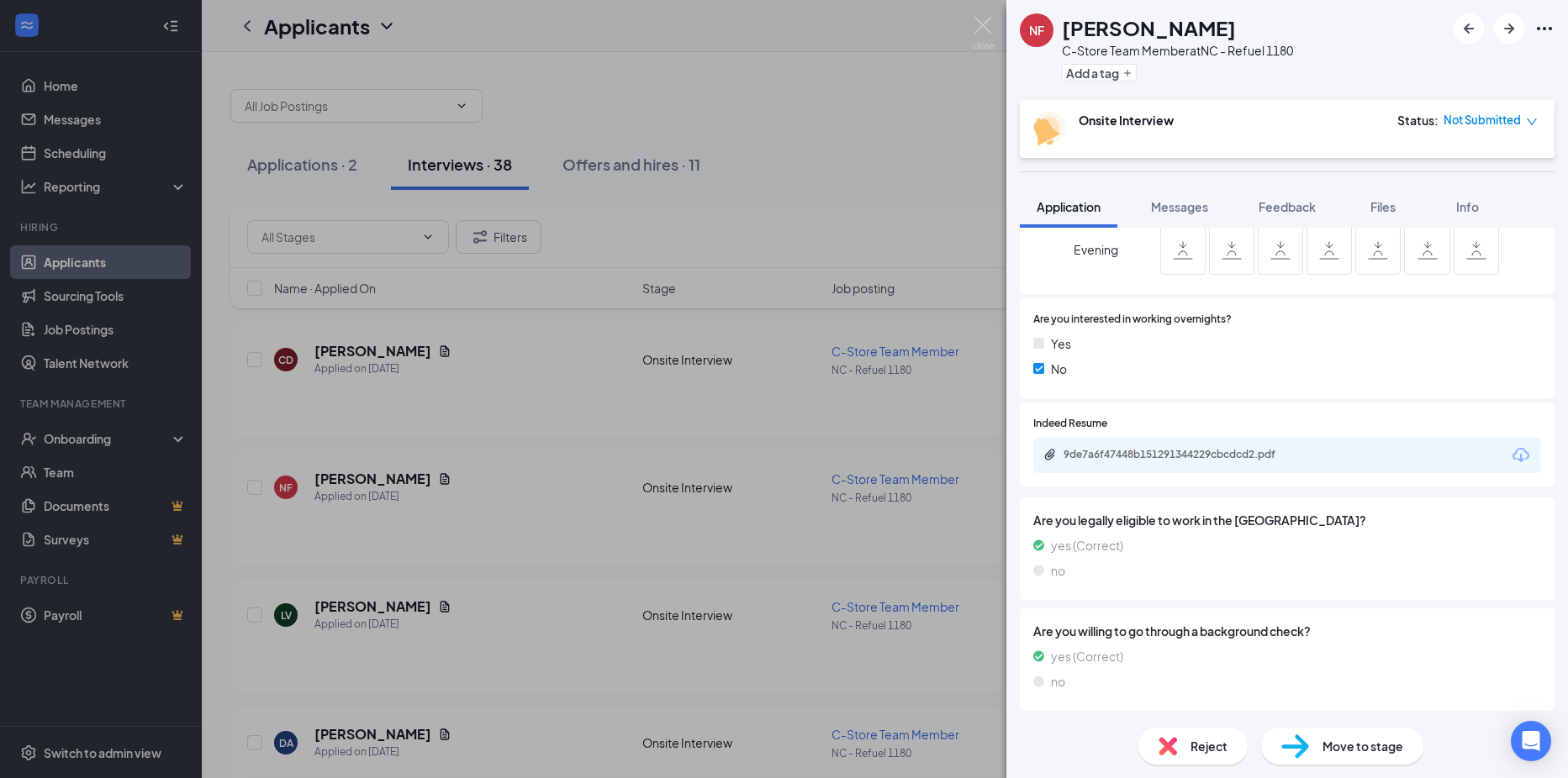
scroll to position [652, 0]
click at [1200, 453] on div "9de7a6f47448b151291344229cbcdcd2.pdf" at bounding box center [1181, 454] width 235 height 14
click at [985, 30] on img at bounding box center [984, 33] width 21 height 33
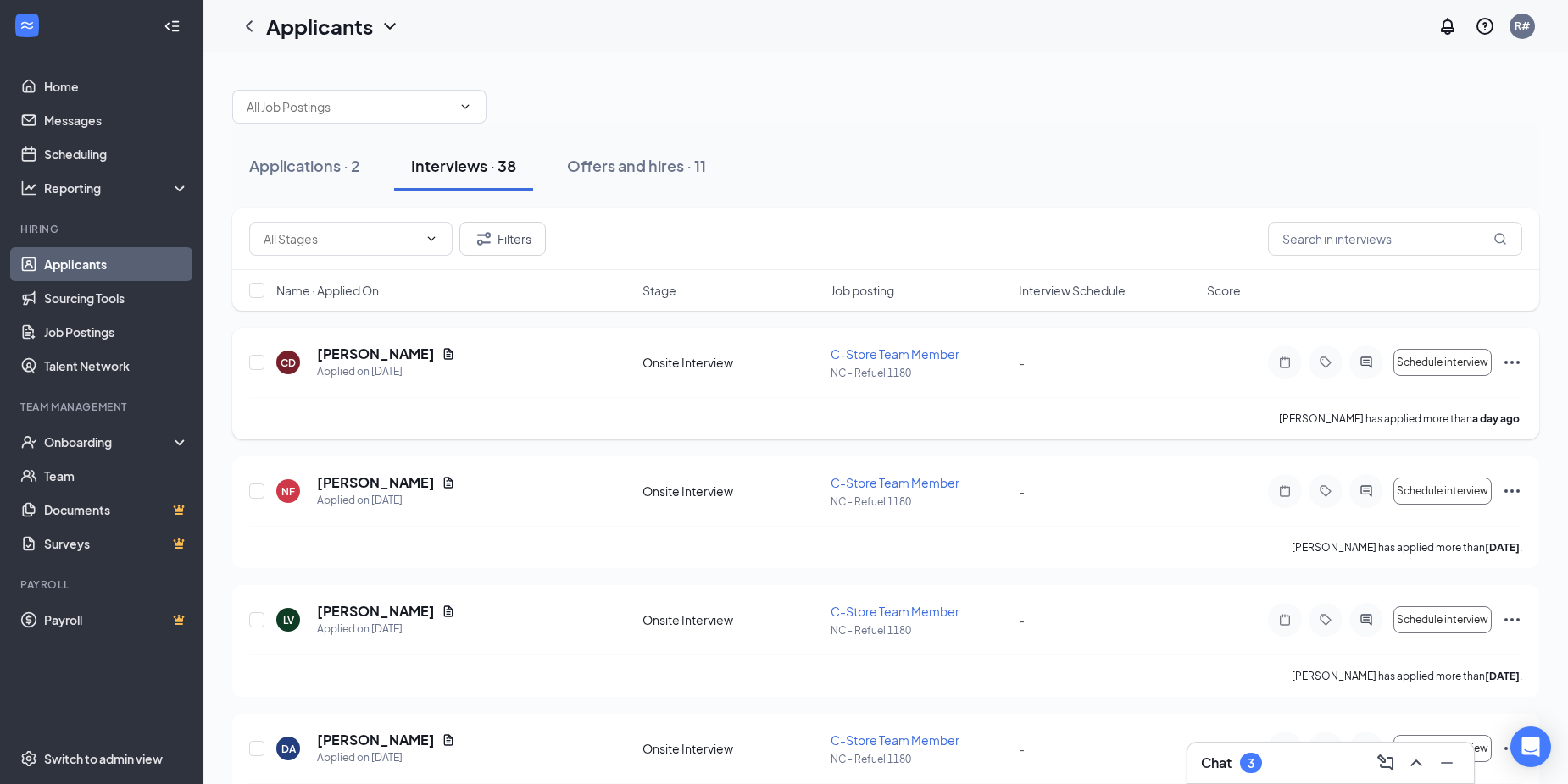
click at [351, 355] on h5 "[PERSON_NAME]" at bounding box center [376, 354] width 118 height 19
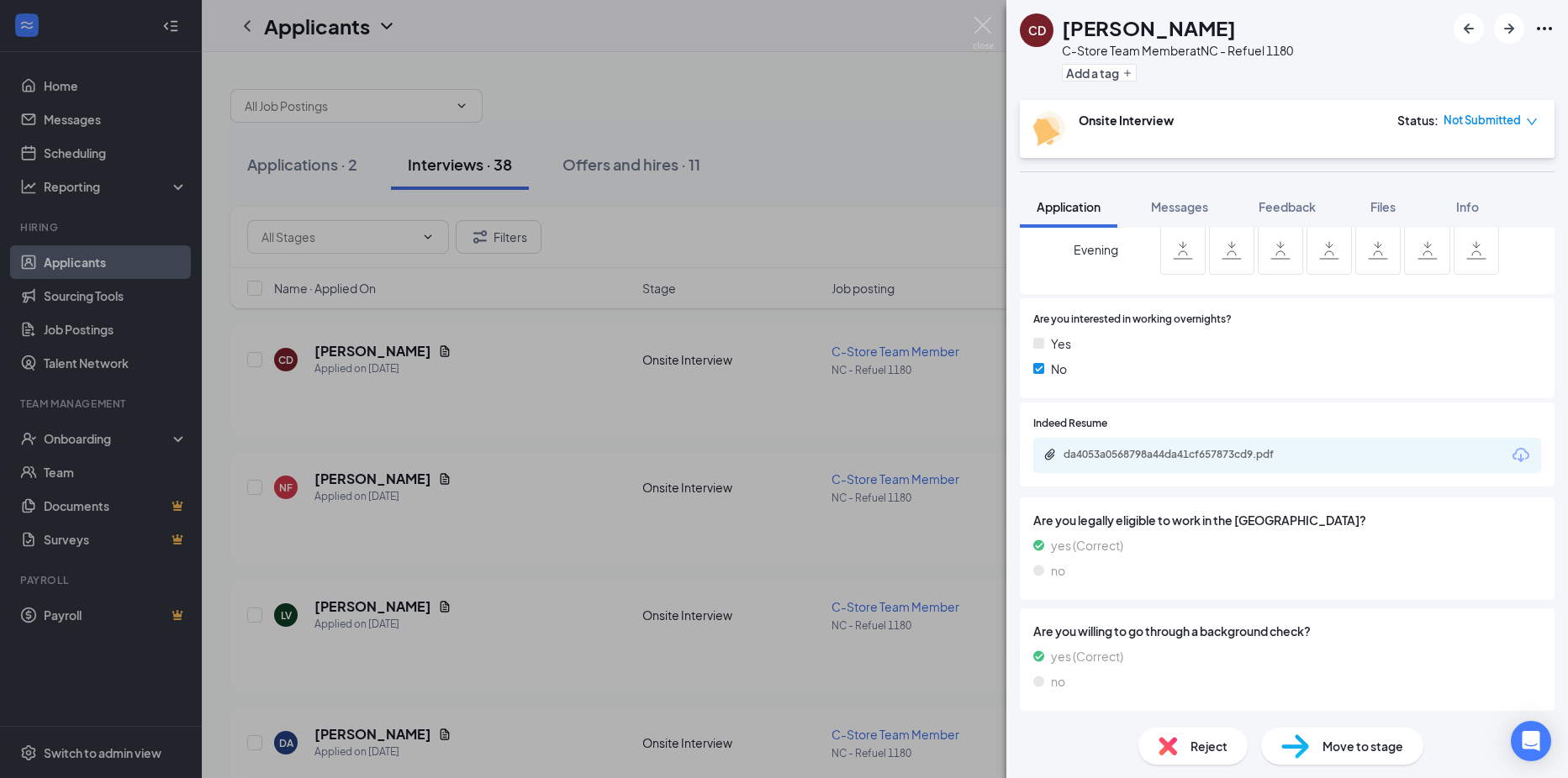
scroll to position [605, 0]
click at [1157, 455] on div "da4053a0568798a44da41cf657873cd9.pdf" at bounding box center [1181, 454] width 235 height 14
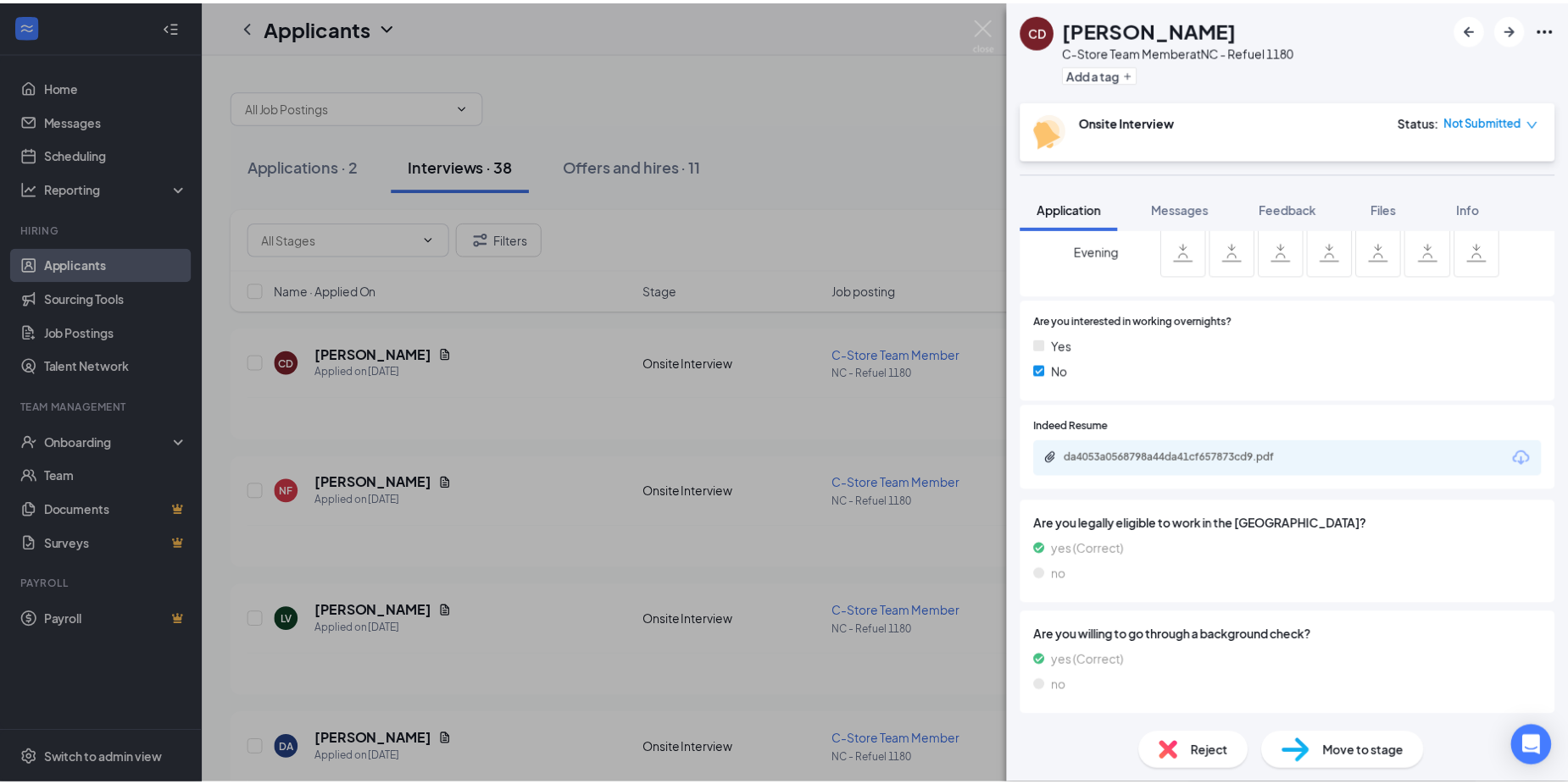
scroll to position [0, 0]
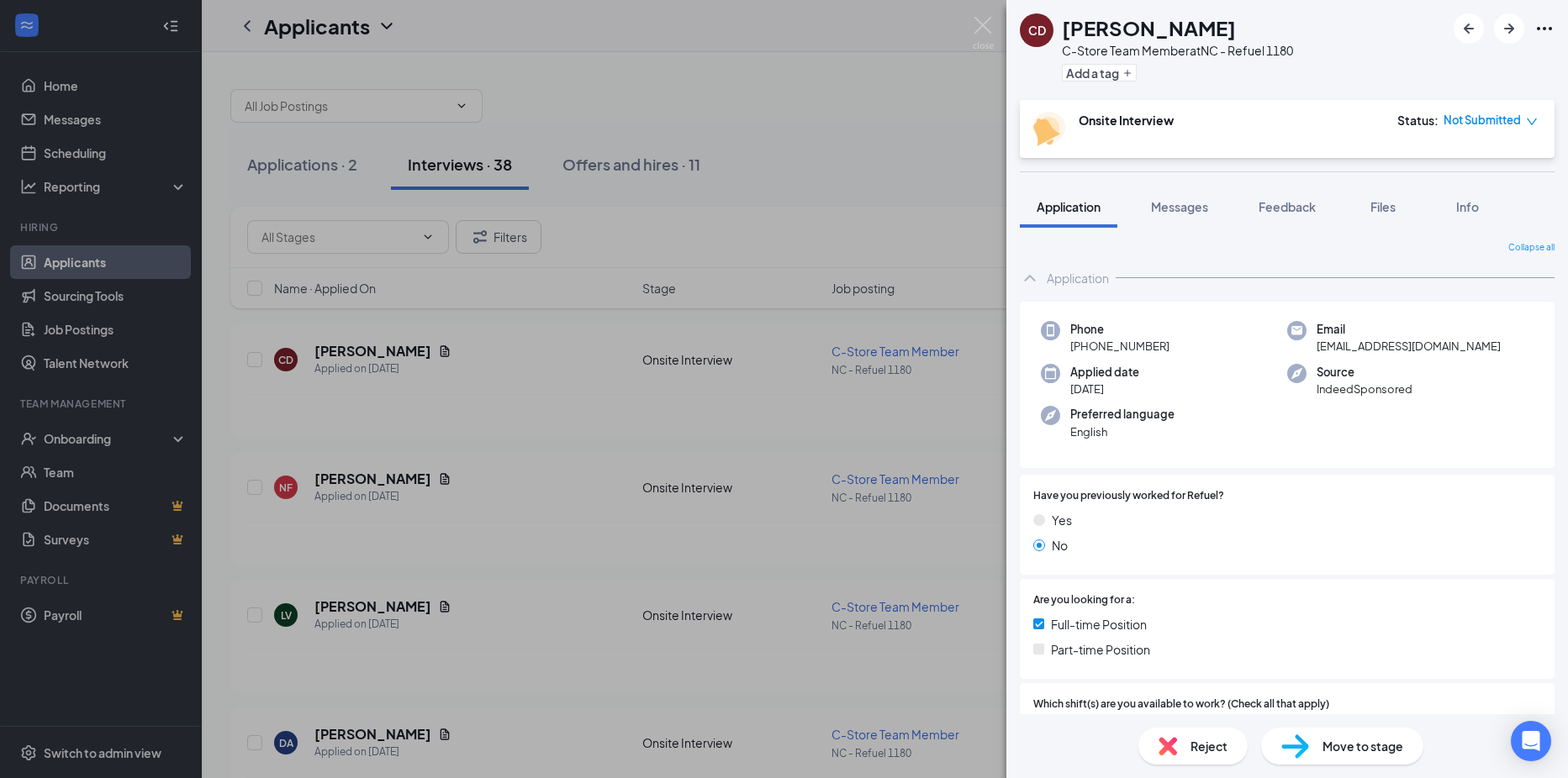
drag, startPoint x: 1241, startPoint y: 405, endPoint x: 1206, endPoint y: 302, distance: 108.8
click at [1206, 302] on div "Phone +1 (919) 737-8903 Email daycarl01@gmail.com Applied date Aug 25 Source In…" at bounding box center [1287, 386] width 534 height 168
click at [990, 42] on img at bounding box center [984, 33] width 21 height 33
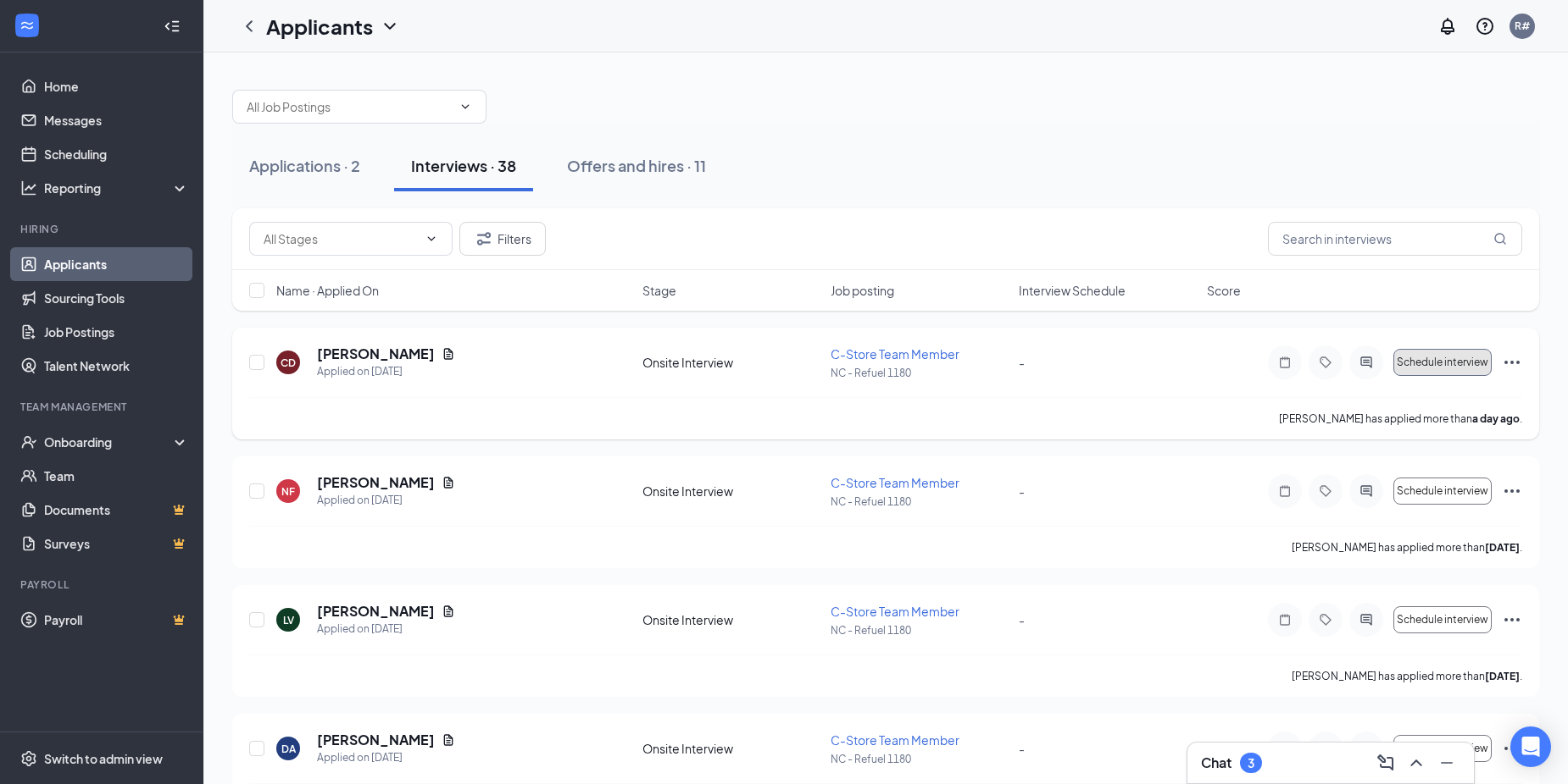
click at [1455, 364] on span "Schedule interview" at bounding box center [1442, 363] width 91 height 12
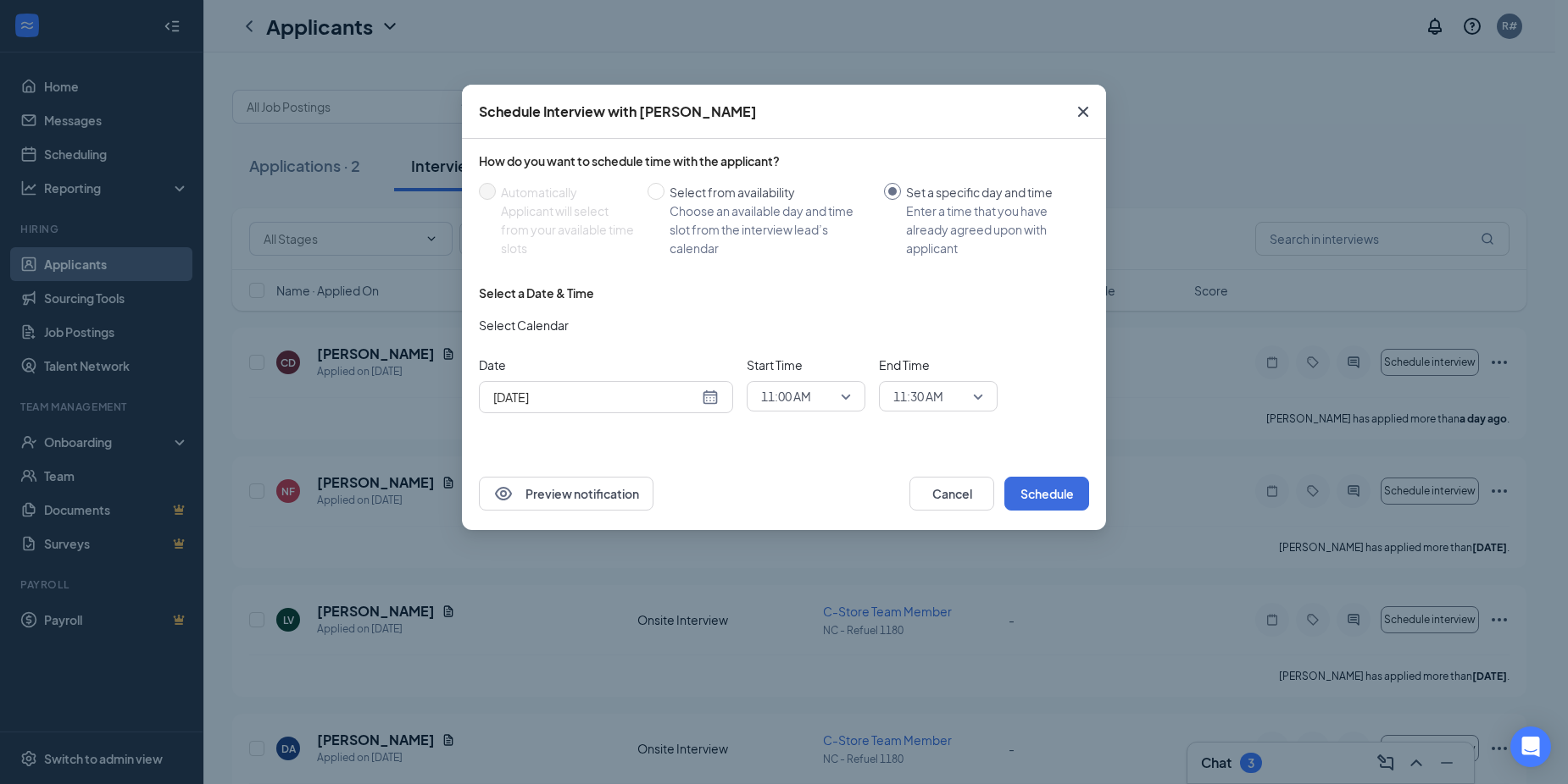
click at [712, 397] on div "Aug 26, 2025" at bounding box center [606, 397] width 225 height 19
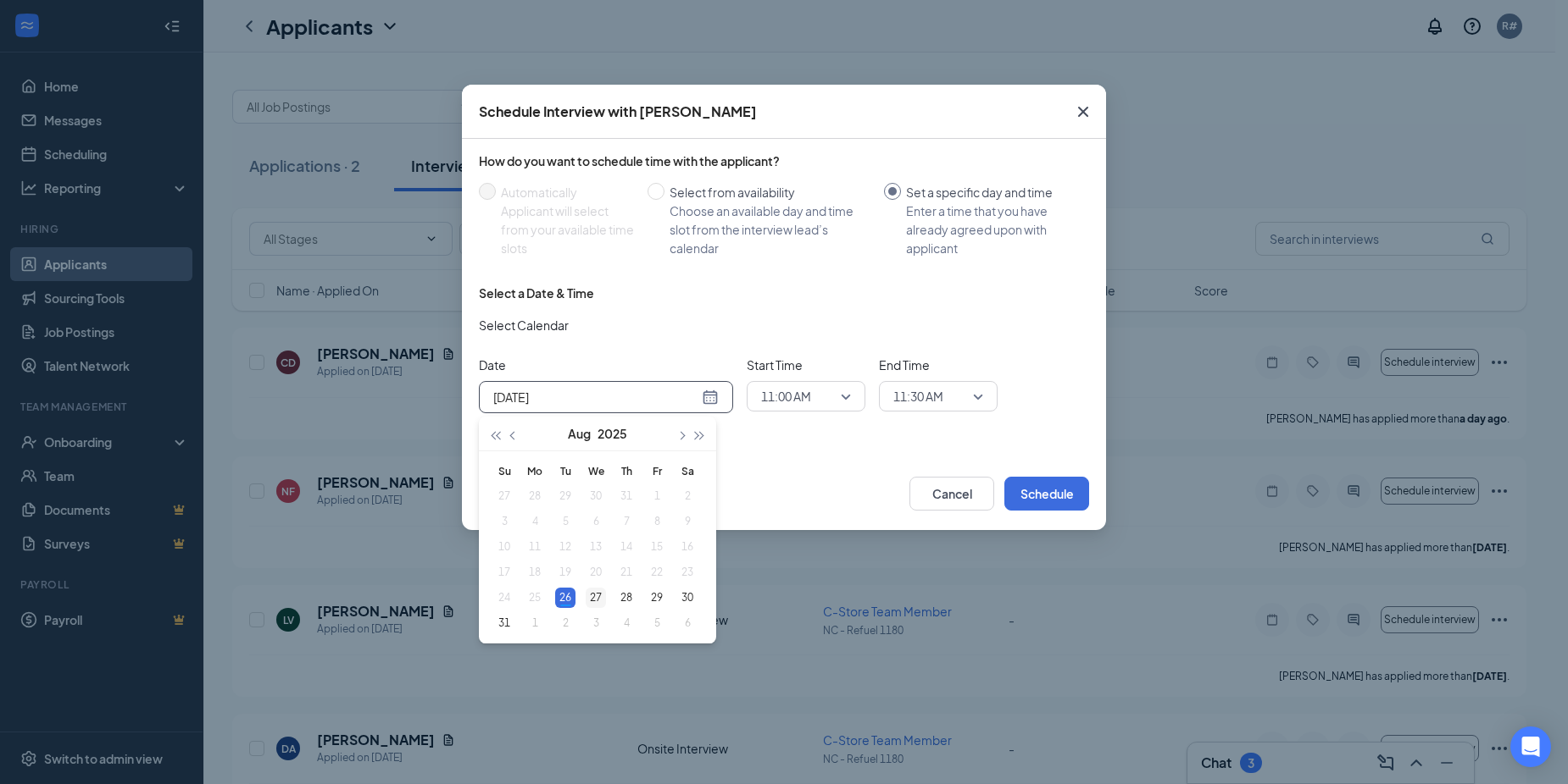
type input "Aug 27, 2025"
click at [597, 589] on div "27" at bounding box center [596, 597] width 21 height 21
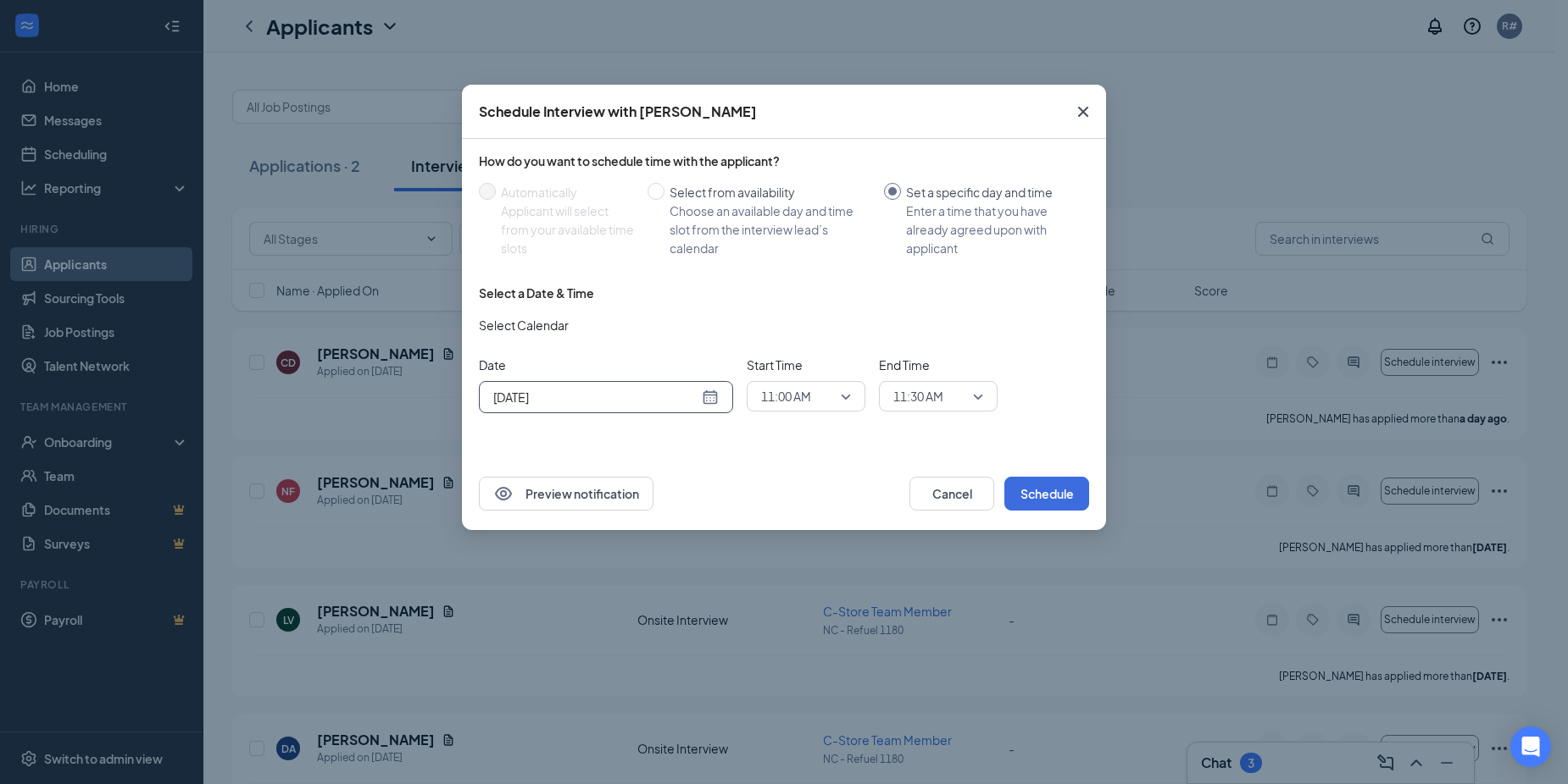
click at [851, 395] on div "11:00 AM" at bounding box center [806, 396] width 119 height 30
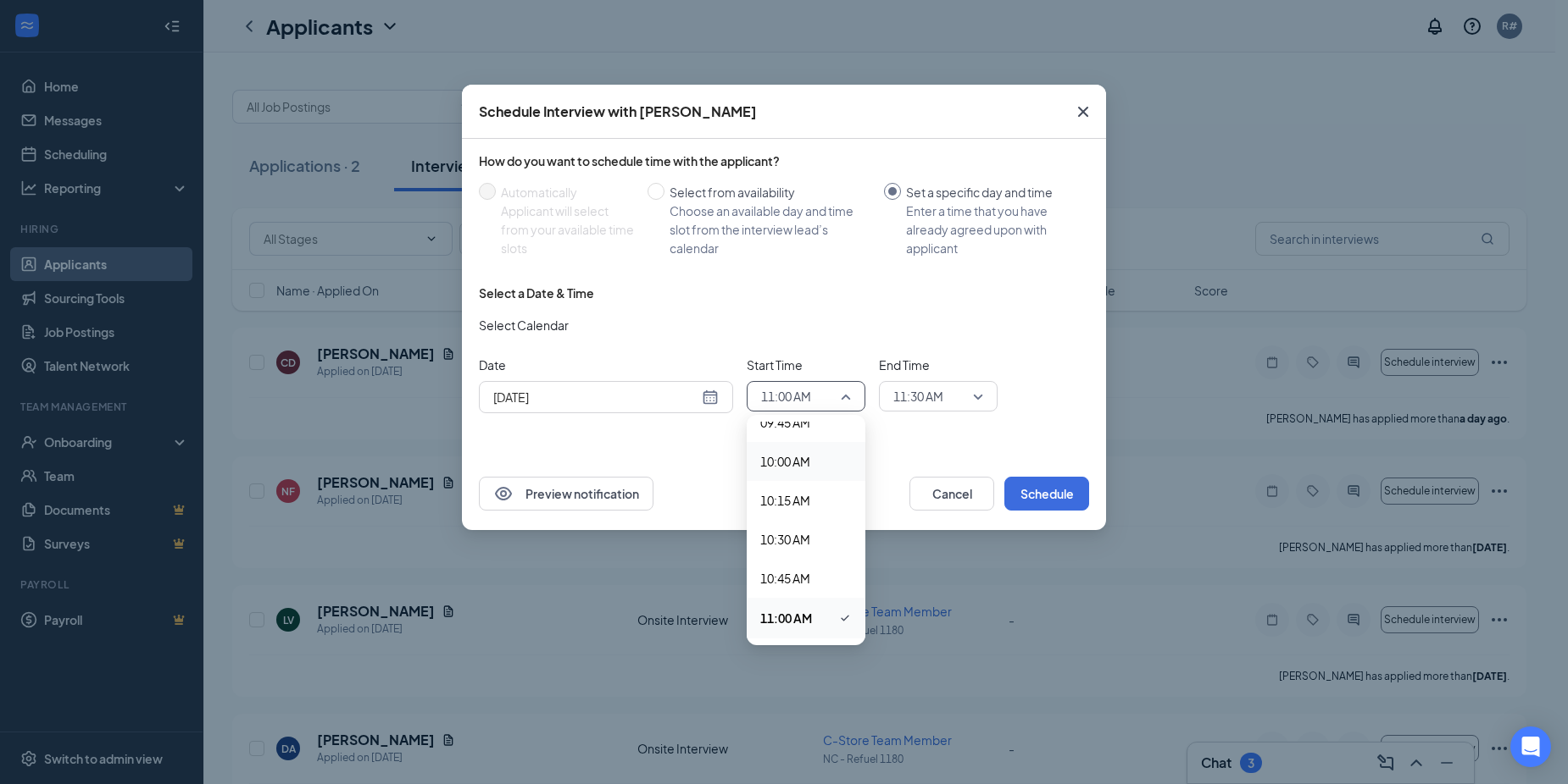
click at [802, 469] on span "10:00 AM" at bounding box center [784, 461] width 50 height 19
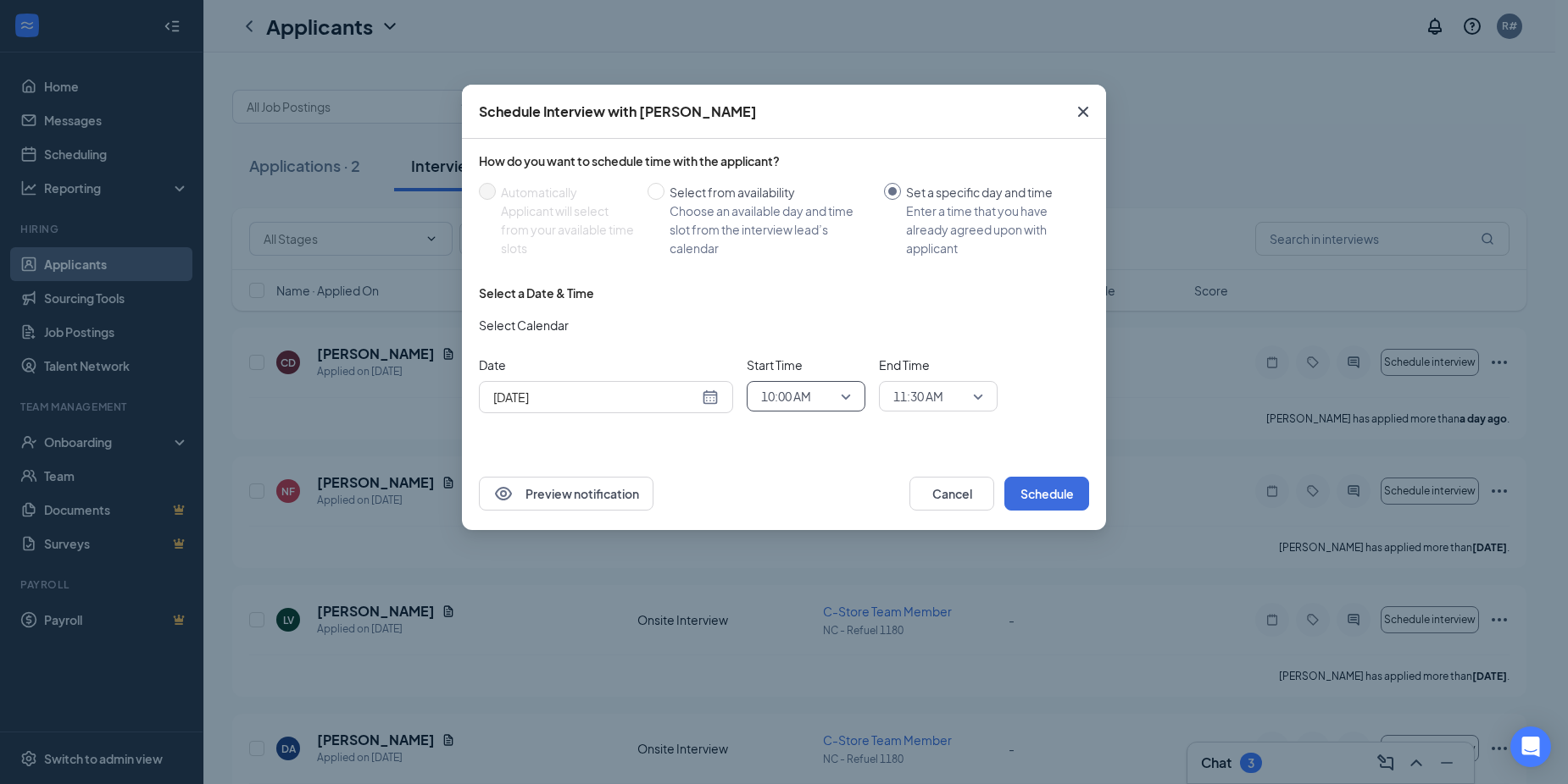
click at [984, 396] on div "11:30 AM" at bounding box center [938, 396] width 119 height 30
click at [977, 396] on span "11:30 AM" at bounding box center [938, 397] width 89 height 26
click at [979, 398] on span "11:30 AM" at bounding box center [938, 397] width 89 height 26
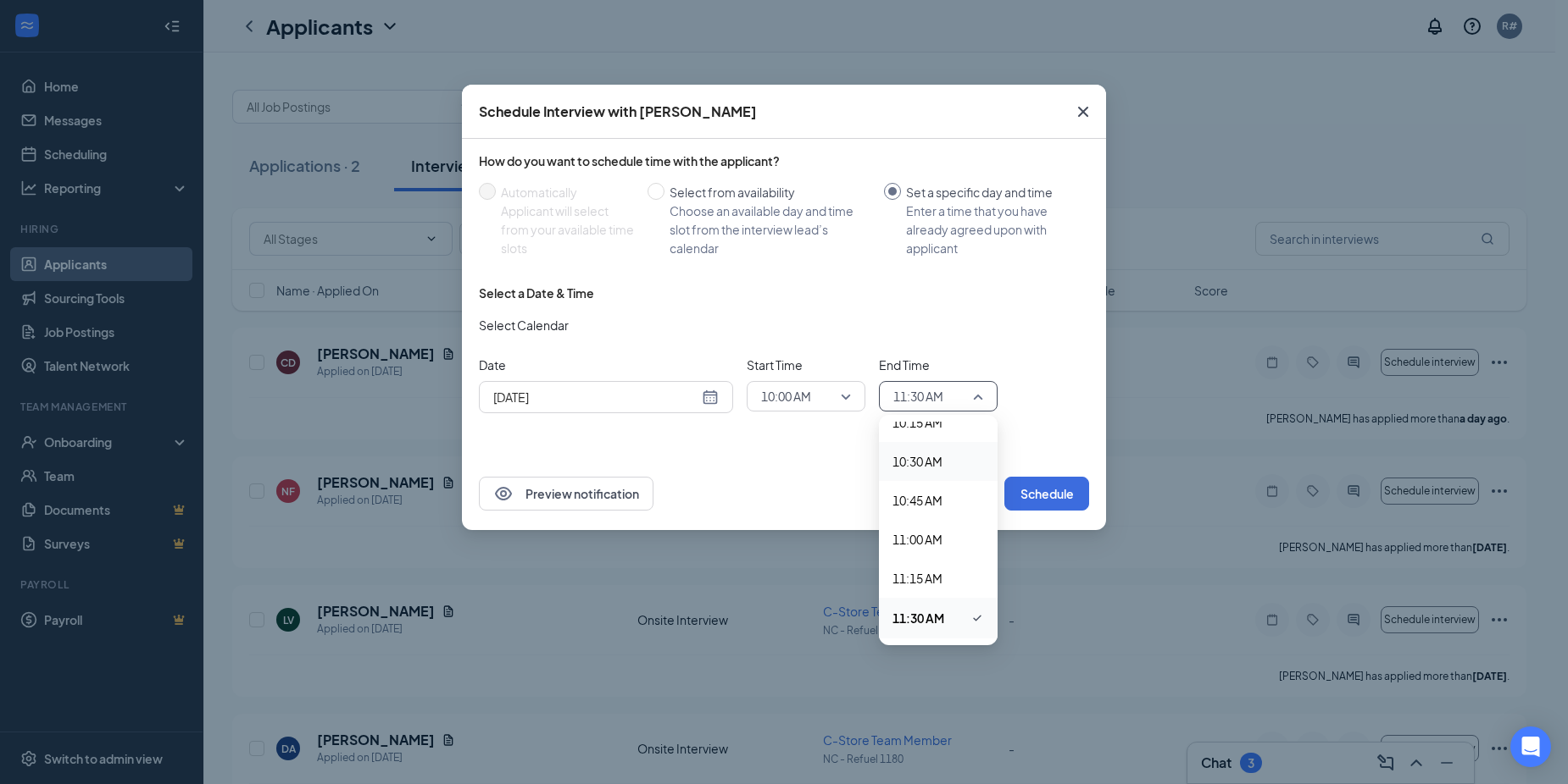
click at [945, 464] on span "10:30 AM" at bounding box center [938, 461] width 91 height 19
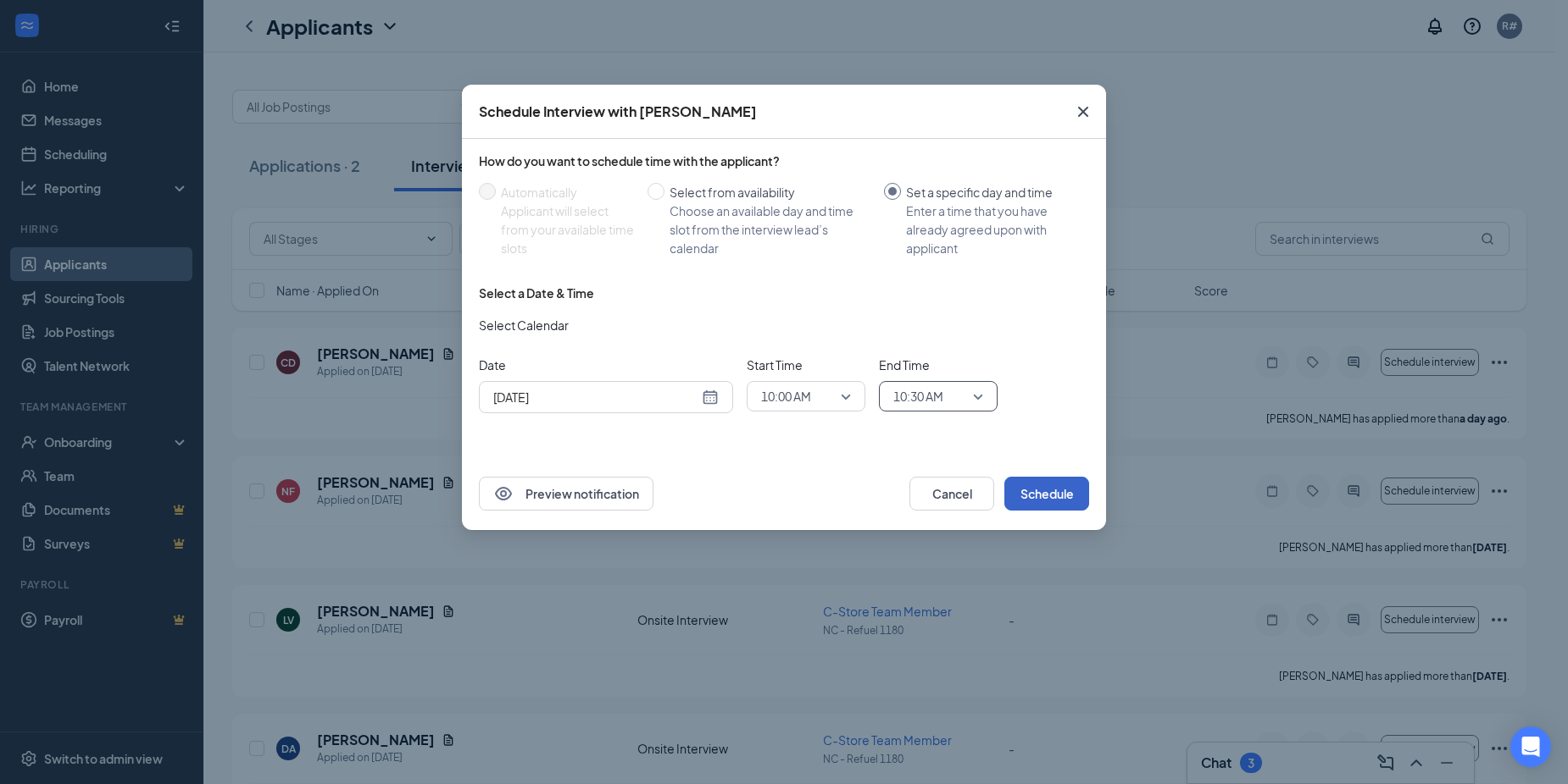
click at [1058, 495] on button "Schedule" at bounding box center [1047, 493] width 85 height 33
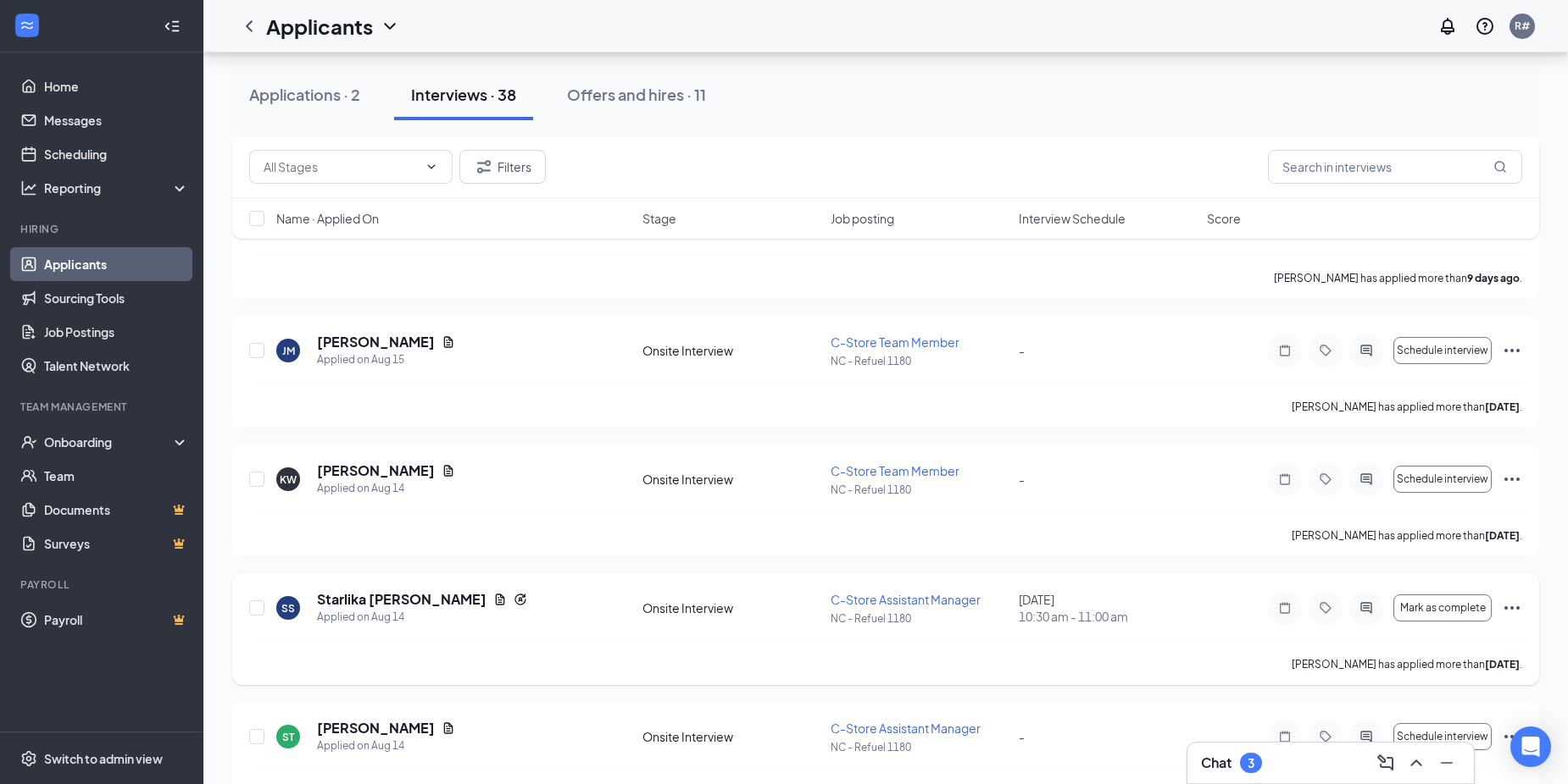
scroll to position [2117, 0]
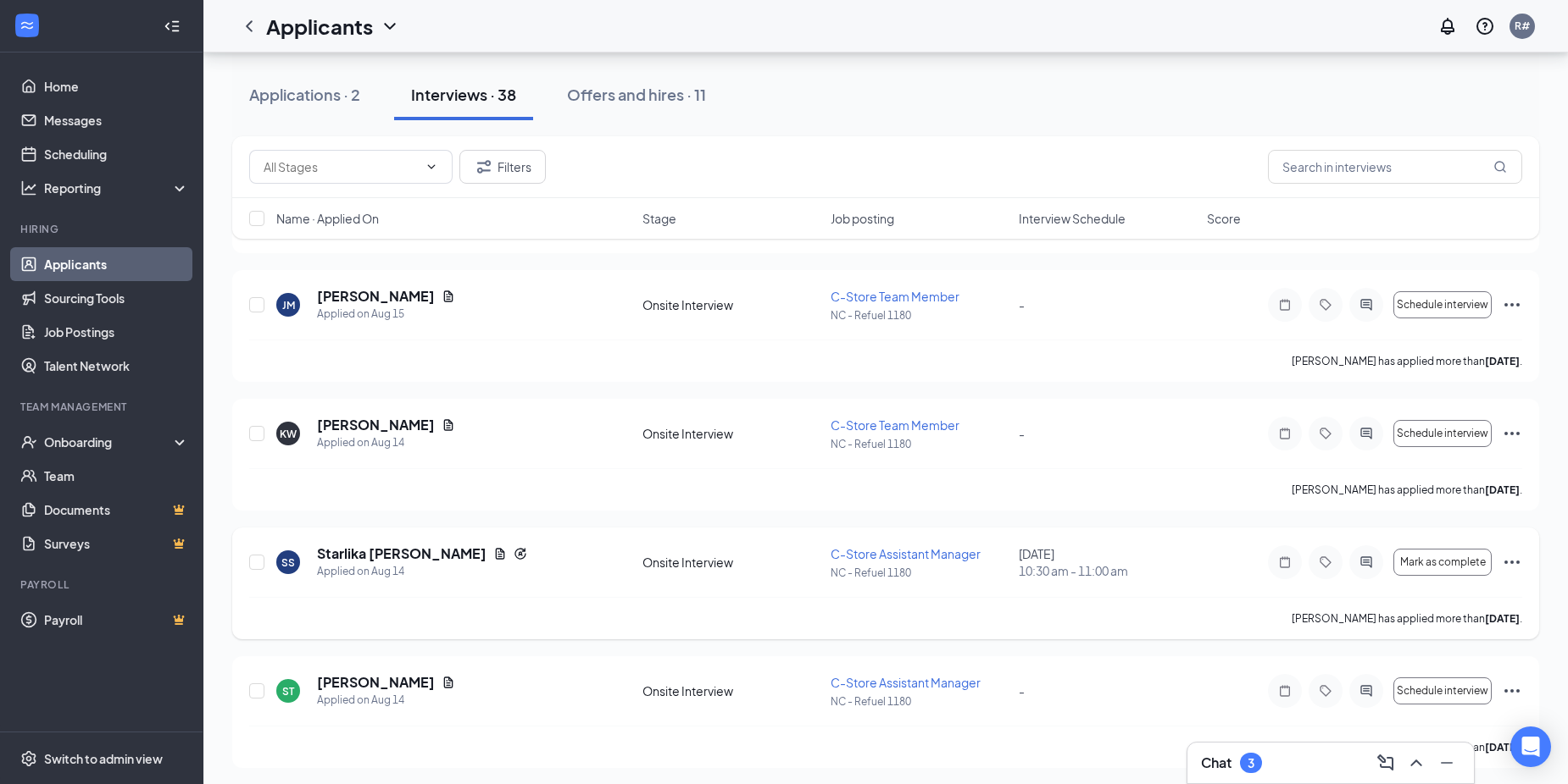
click at [1515, 566] on icon "Ellipses" at bounding box center [1512, 562] width 21 height 21
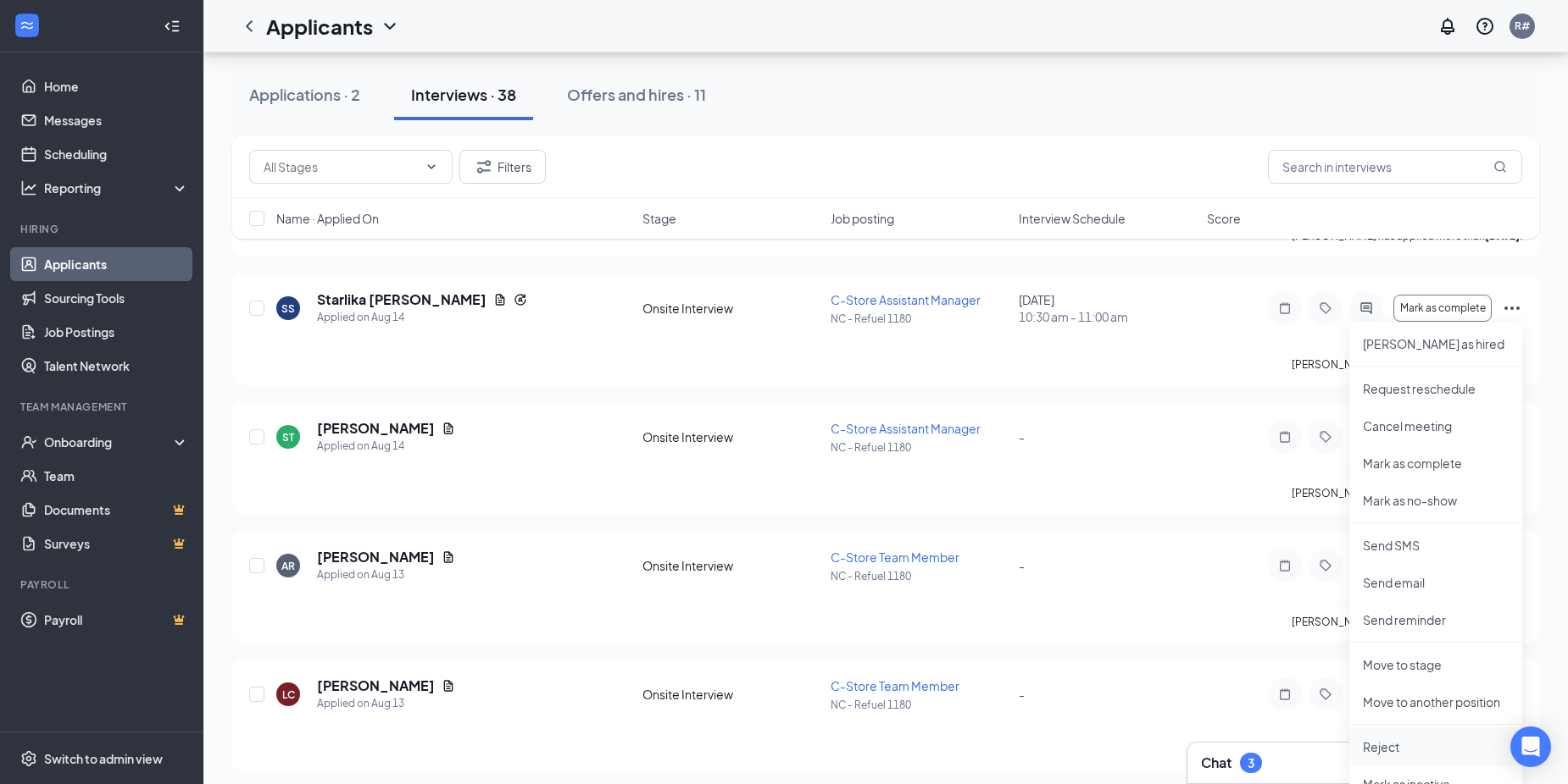
scroll to position [2456, 0]
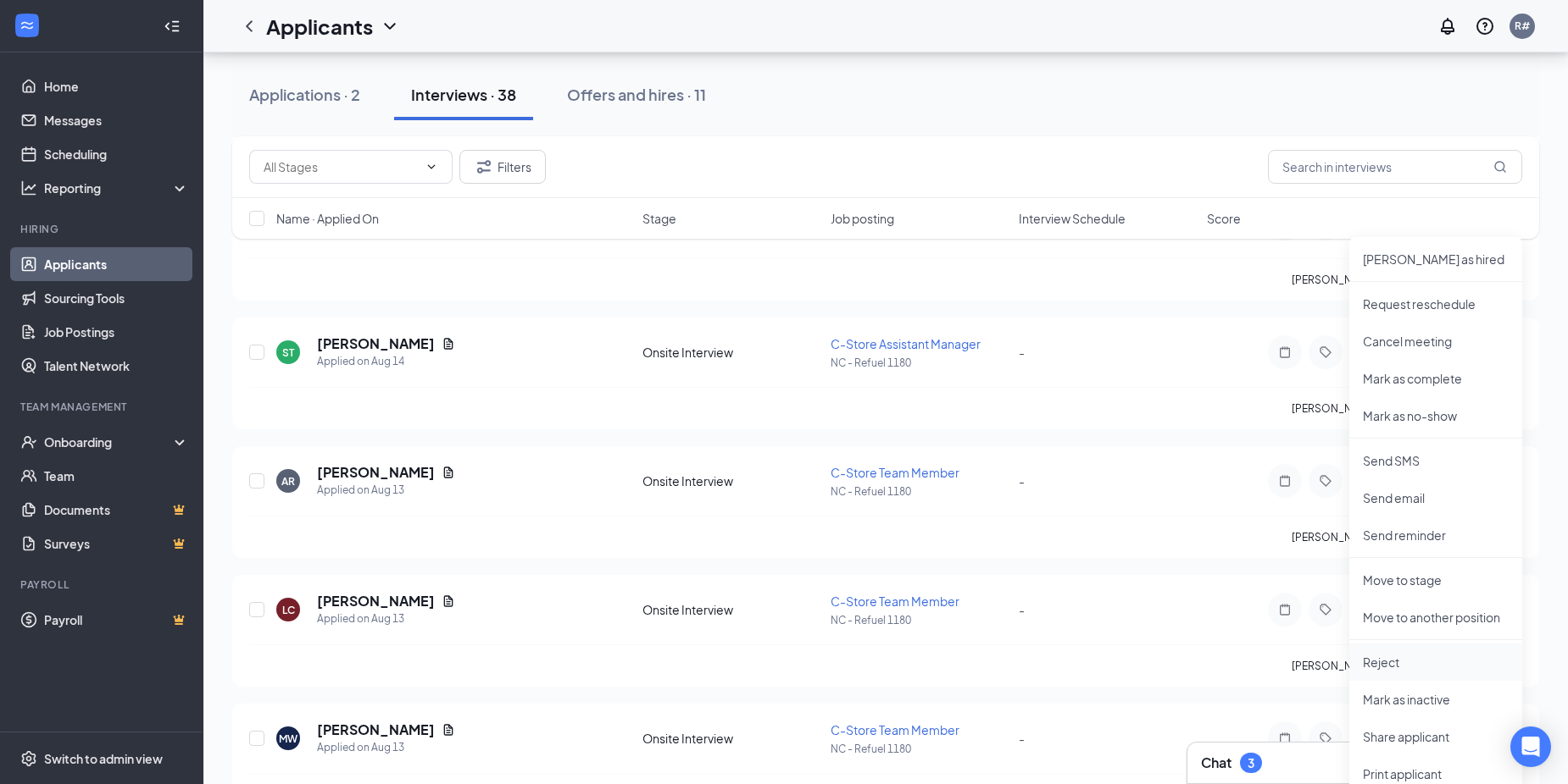
click at [1394, 666] on p "Reject" at bounding box center [1435, 662] width 145 height 17
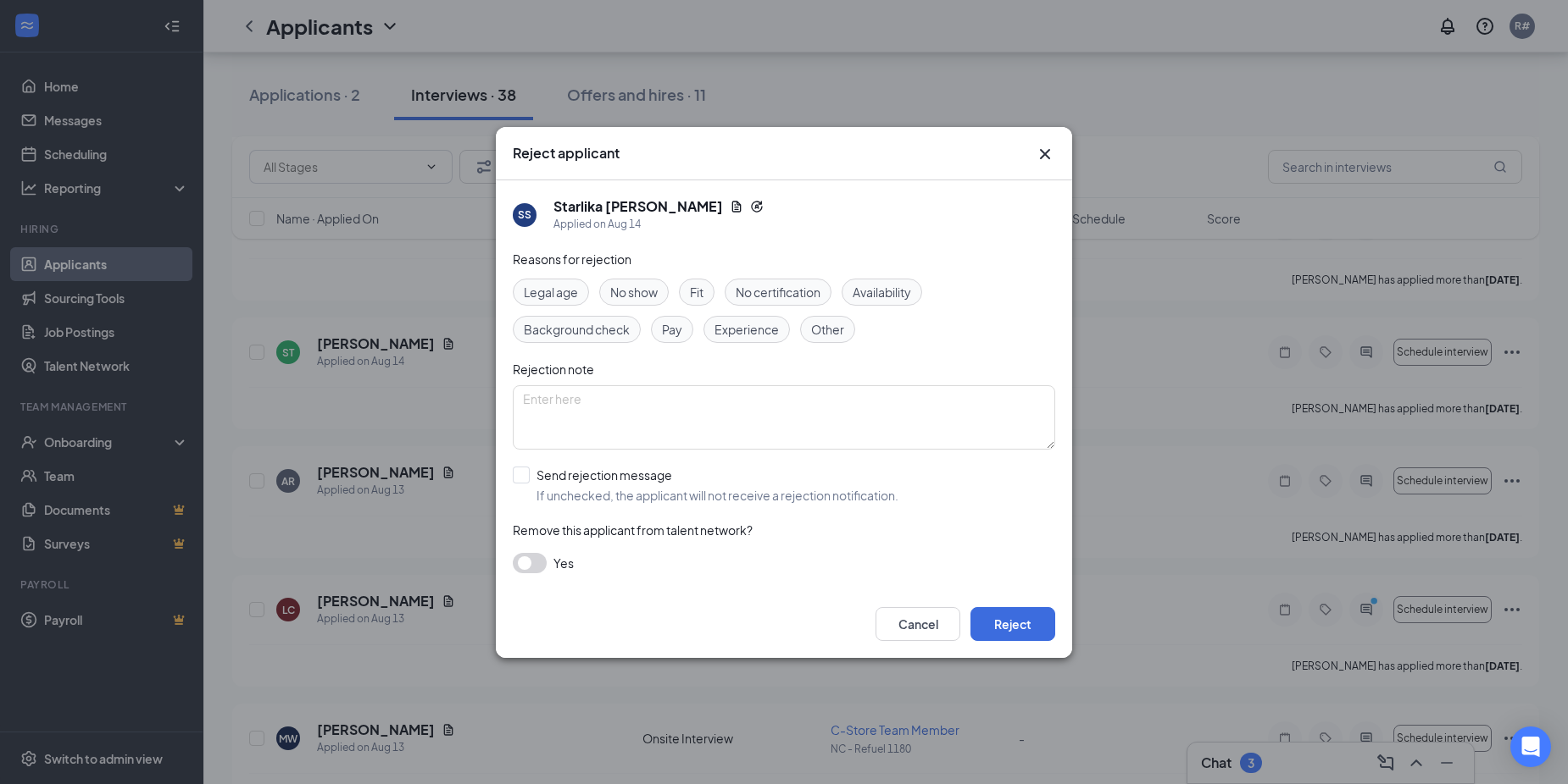
click at [655, 296] on span "No show" at bounding box center [634, 292] width 47 height 19
click at [630, 420] on textarea at bounding box center [784, 418] width 543 height 65
type textarea "2nd no show"
click at [997, 628] on button "Reject" at bounding box center [1013, 624] width 85 height 33
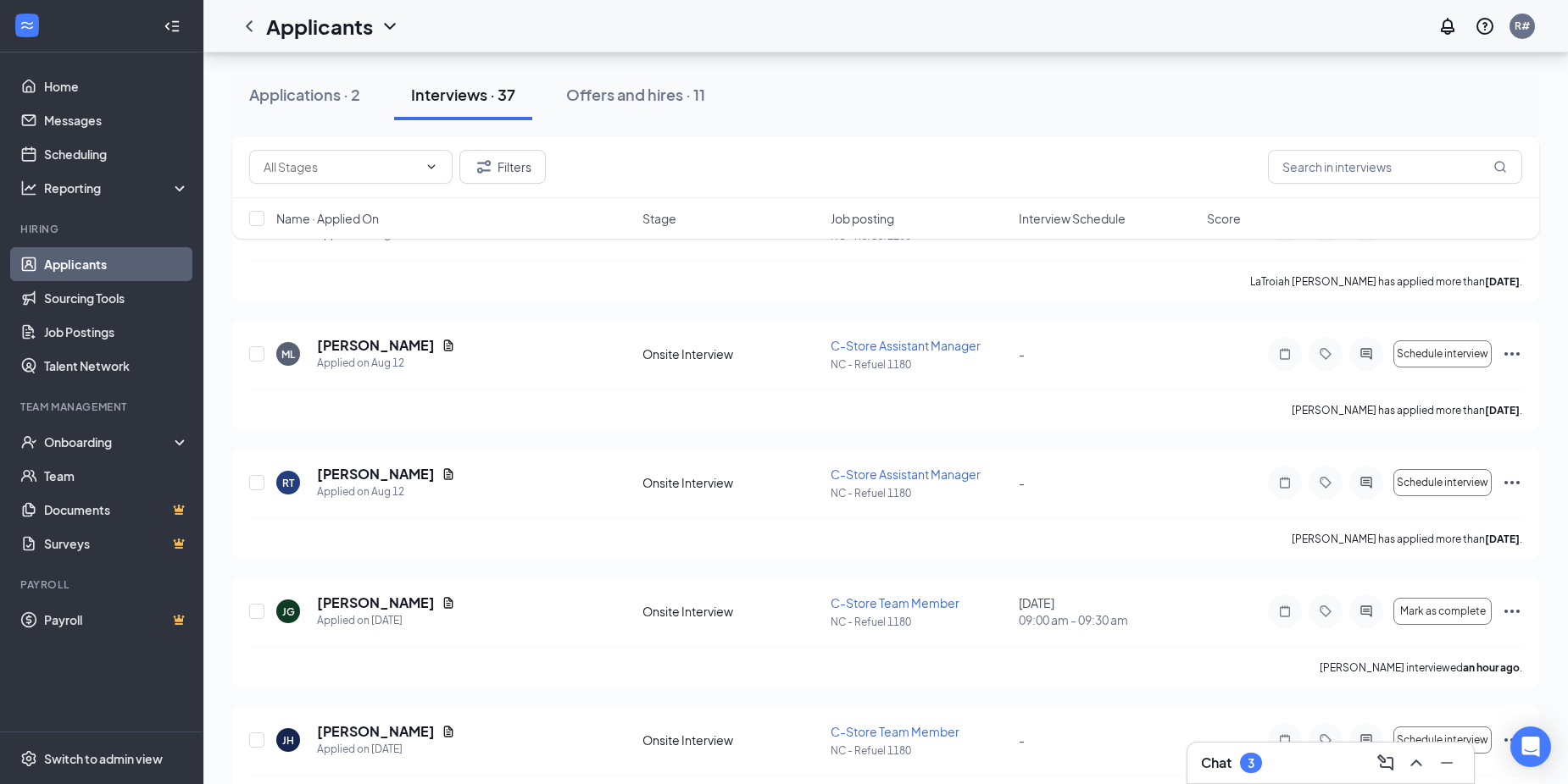
scroll to position [3303, 0]
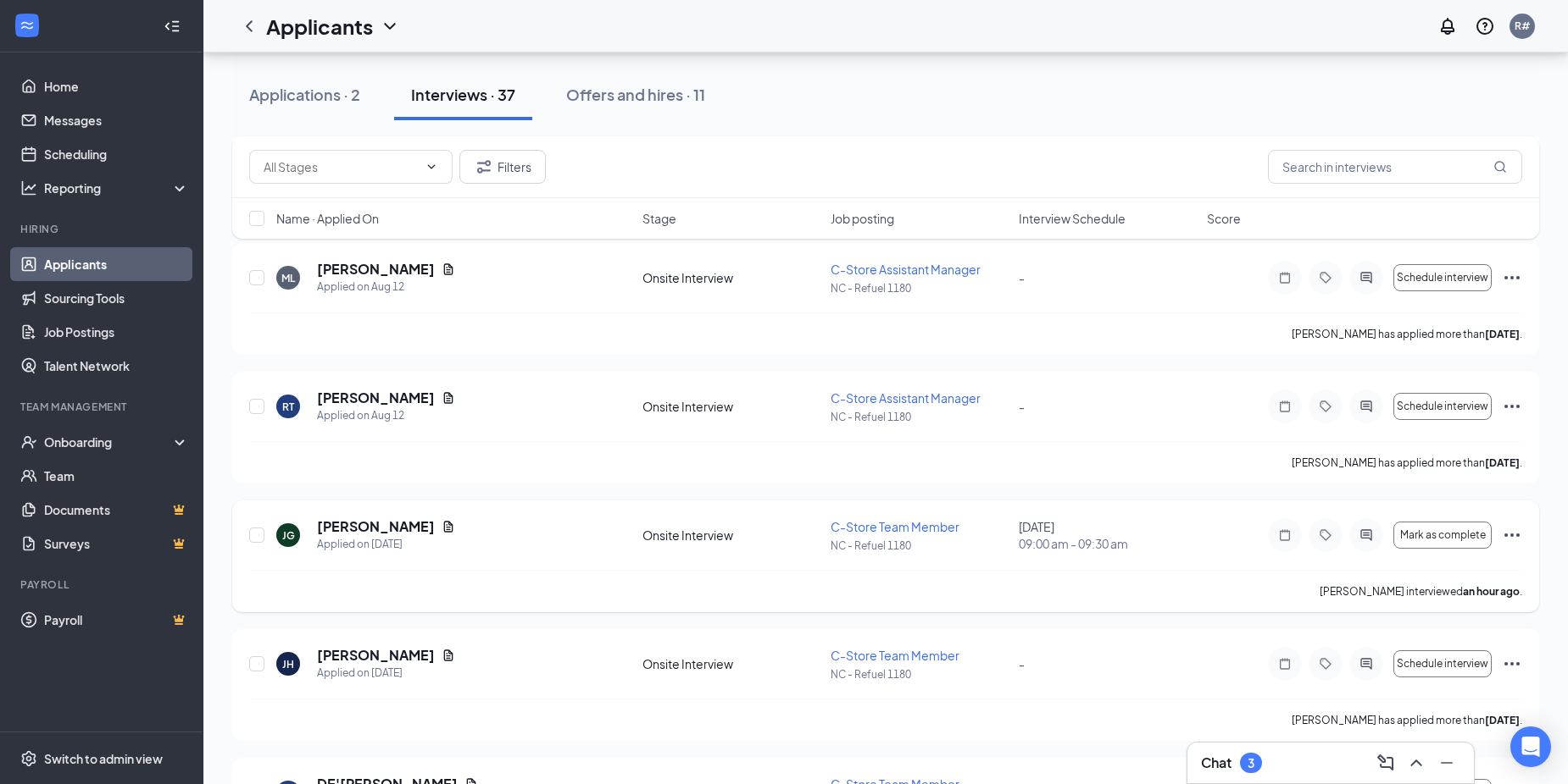
click at [1517, 533] on icon "Ellipses" at bounding box center [1512, 535] width 21 height 21
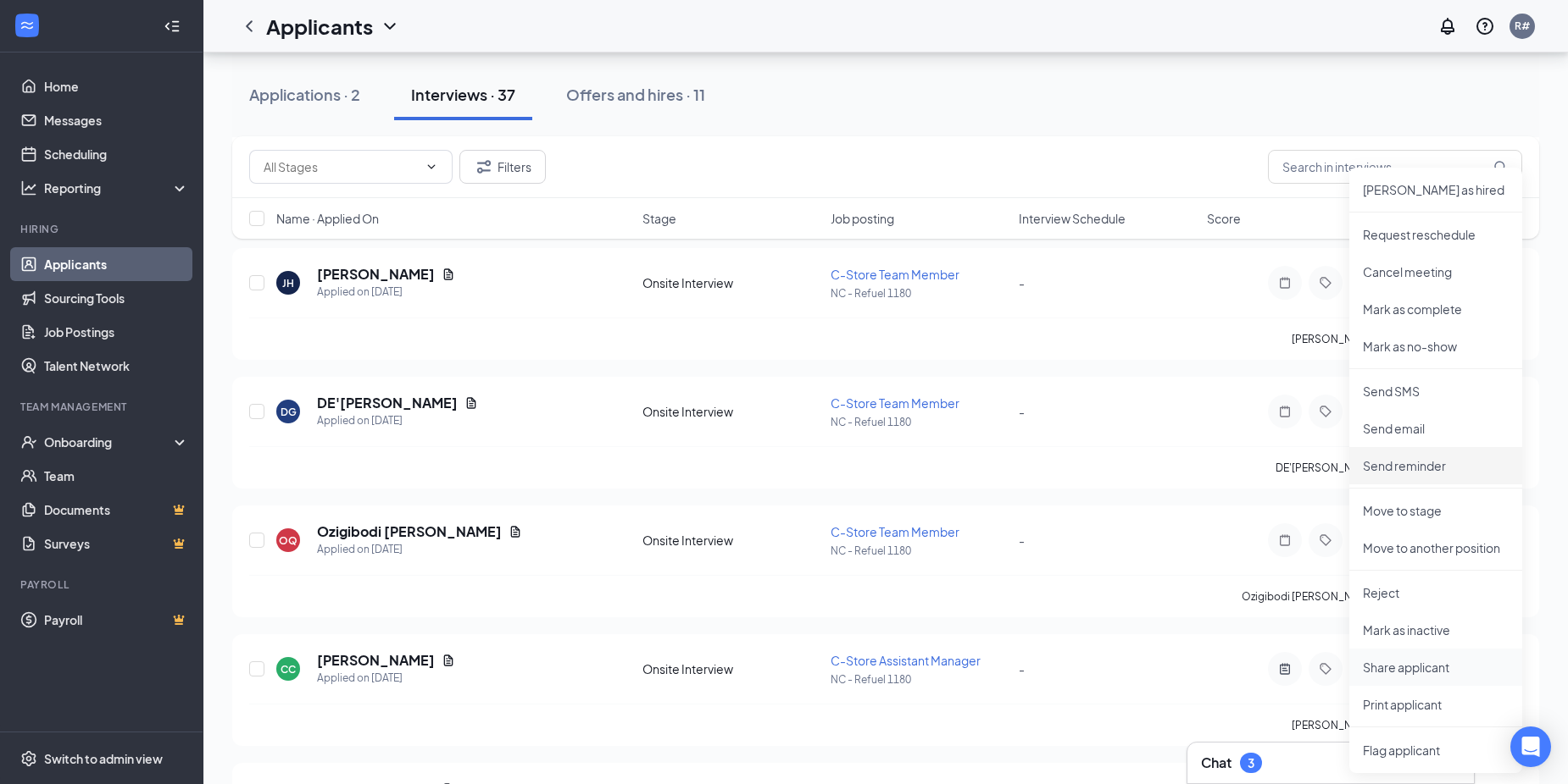
scroll to position [3727, 0]
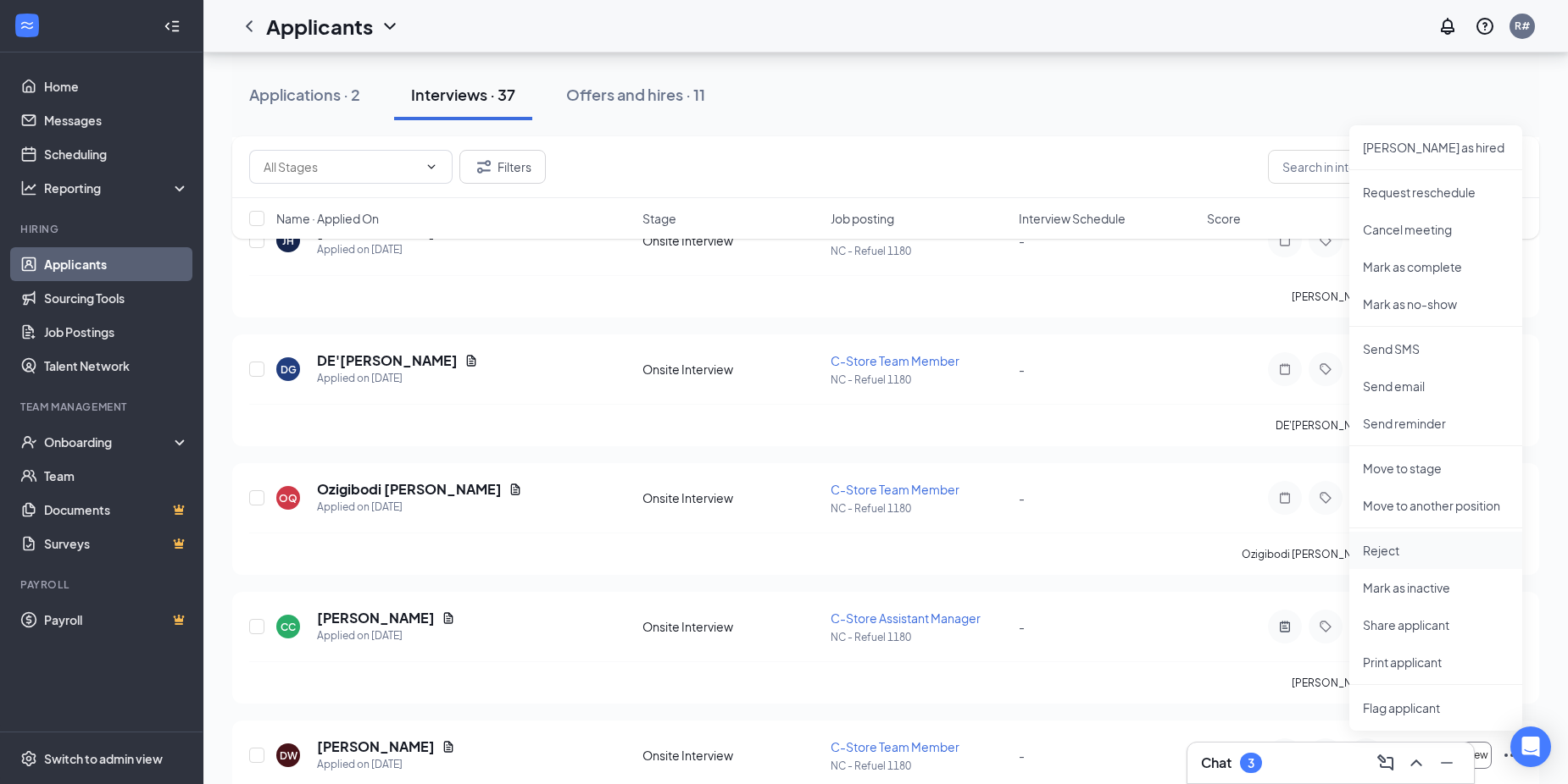
click at [1412, 551] on p "Reject" at bounding box center [1435, 550] width 145 height 17
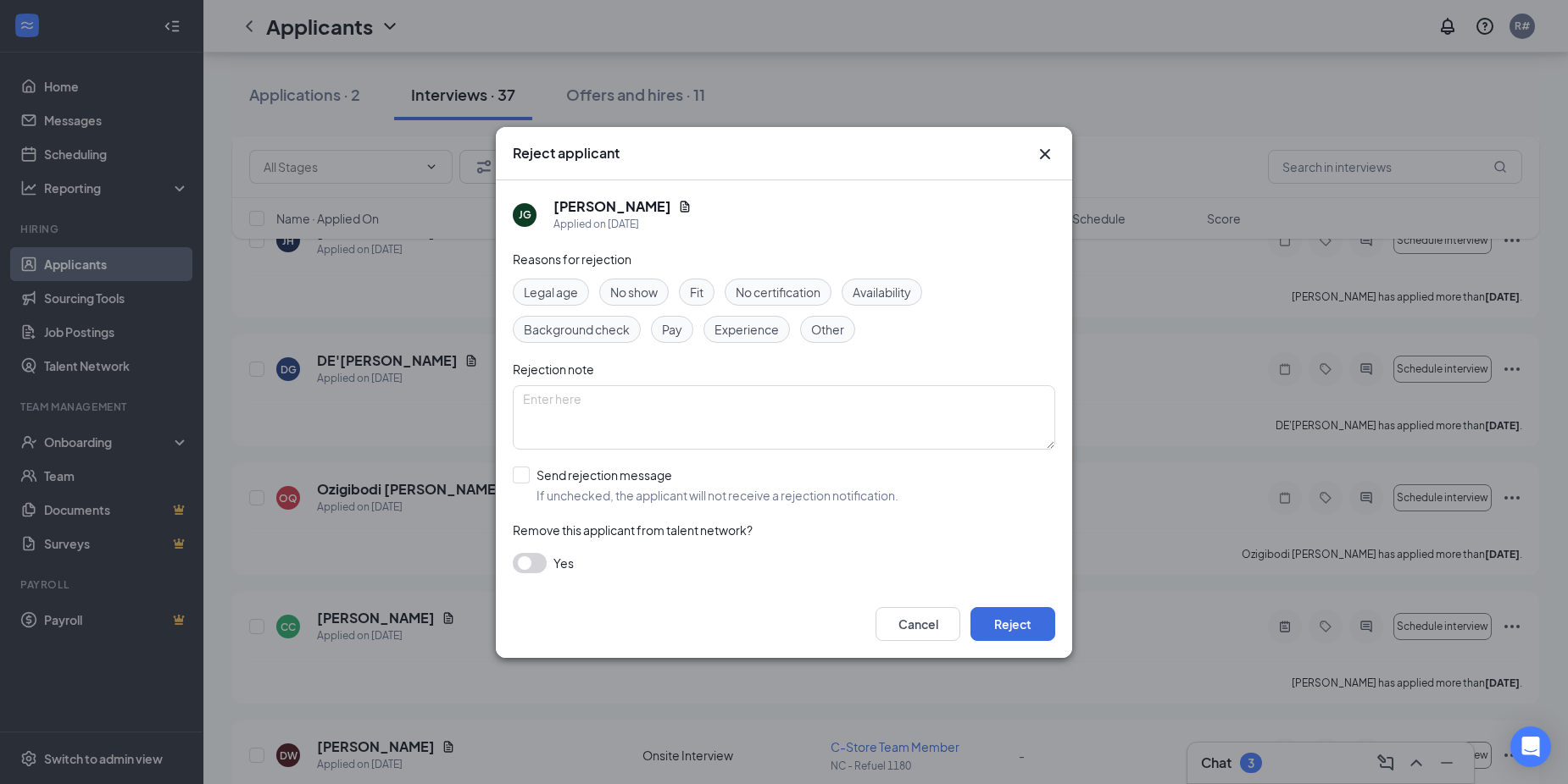
click at [648, 287] on span "No show" at bounding box center [634, 292] width 47 height 19
click at [1019, 618] on button "Reject" at bounding box center [1013, 624] width 85 height 33
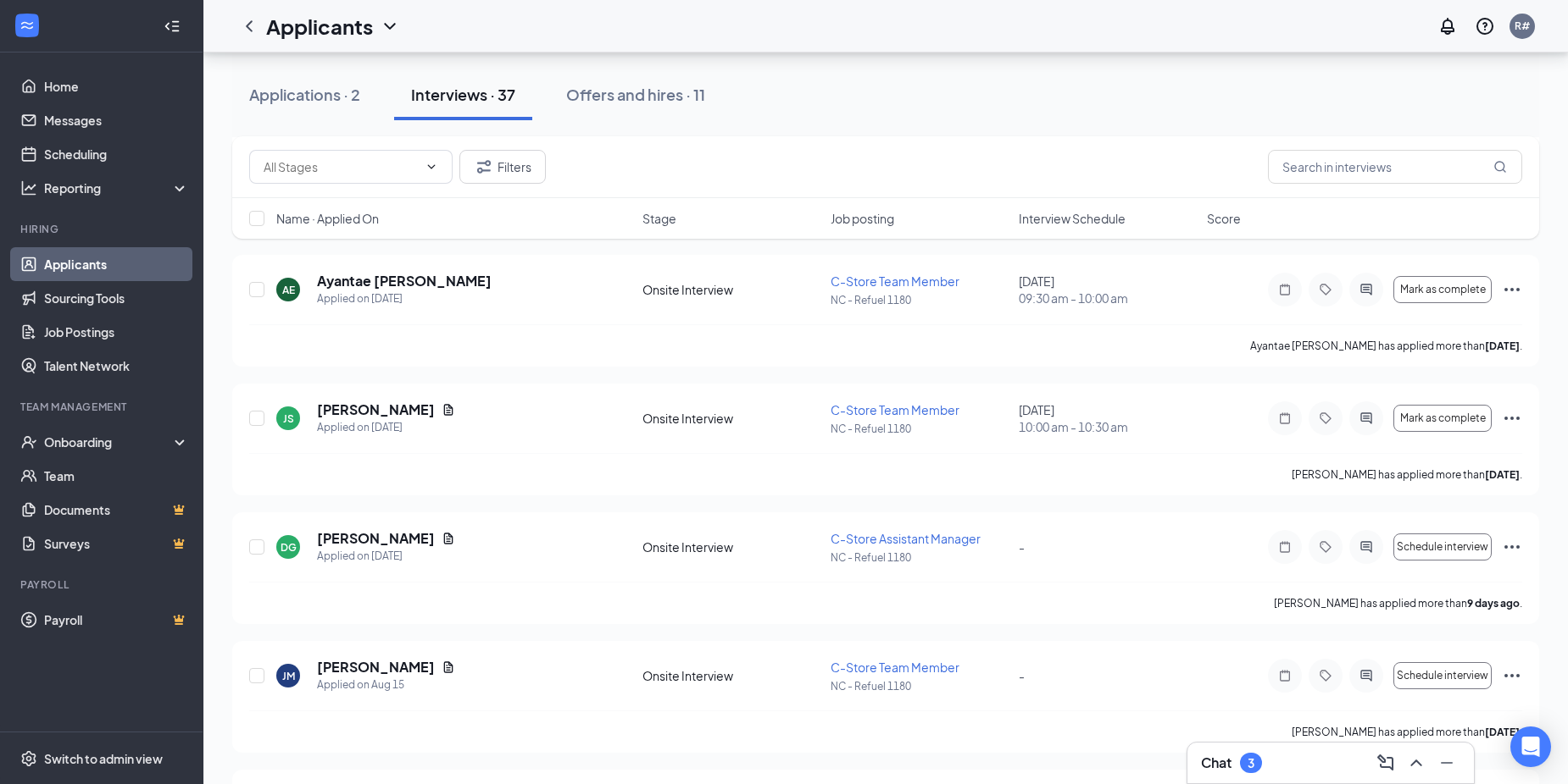
scroll to position [1725, 0]
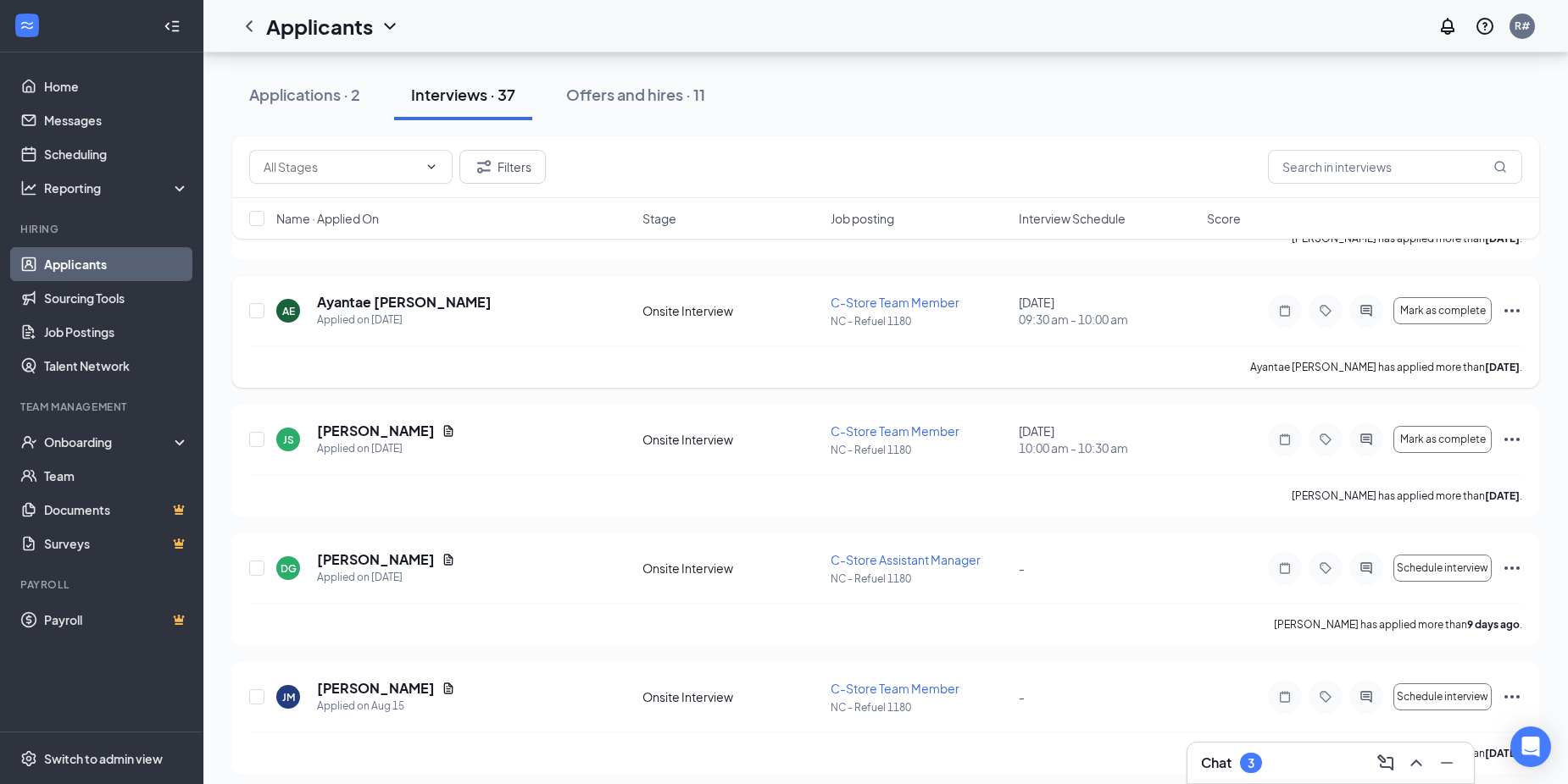
click at [1511, 312] on icon "Ellipses" at bounding box center [1512, 310] width 21 height 21
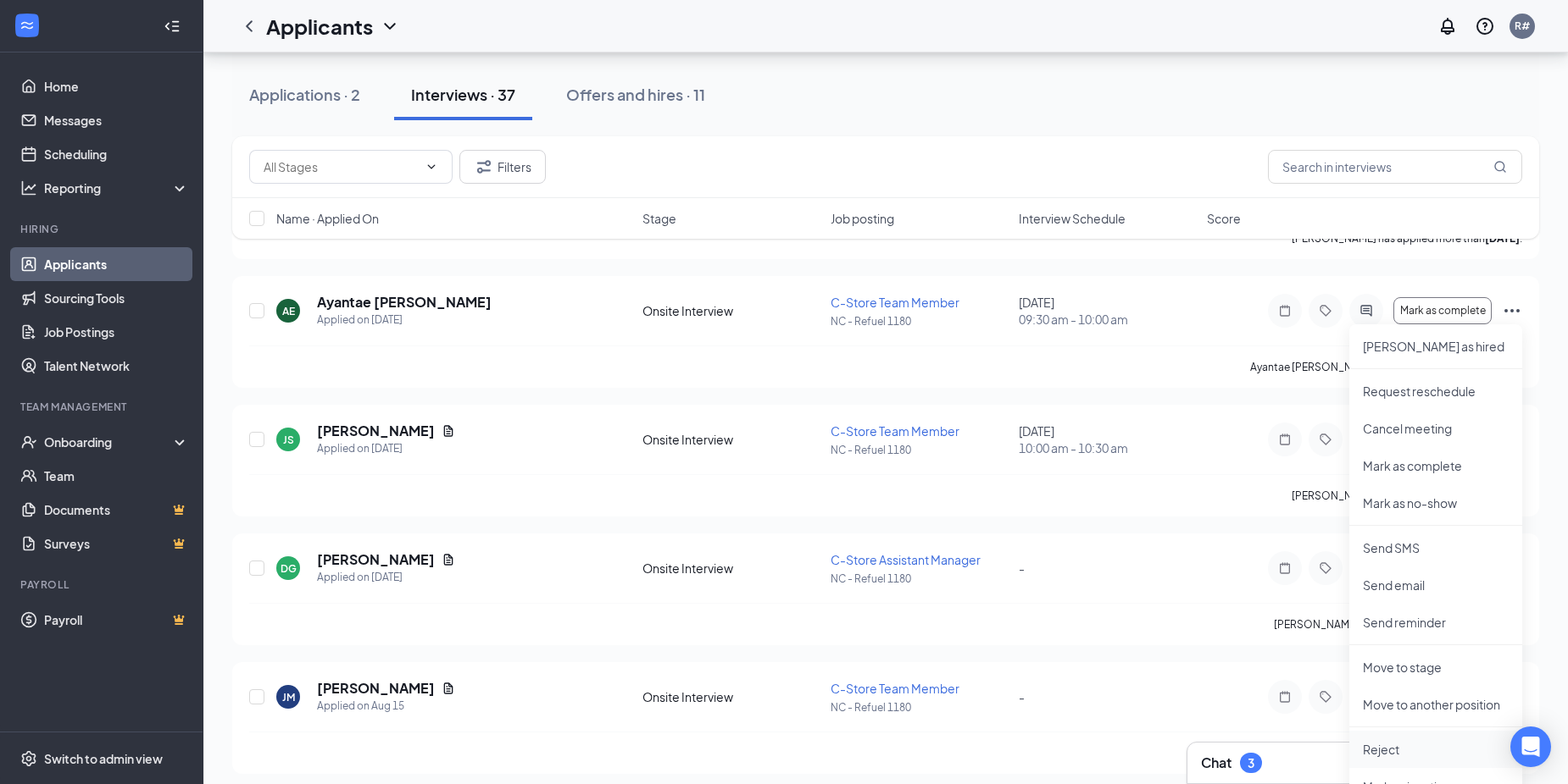
click at [1404, 752] on p "Reject" at bounding box center [1435, 749] width 145 height 17
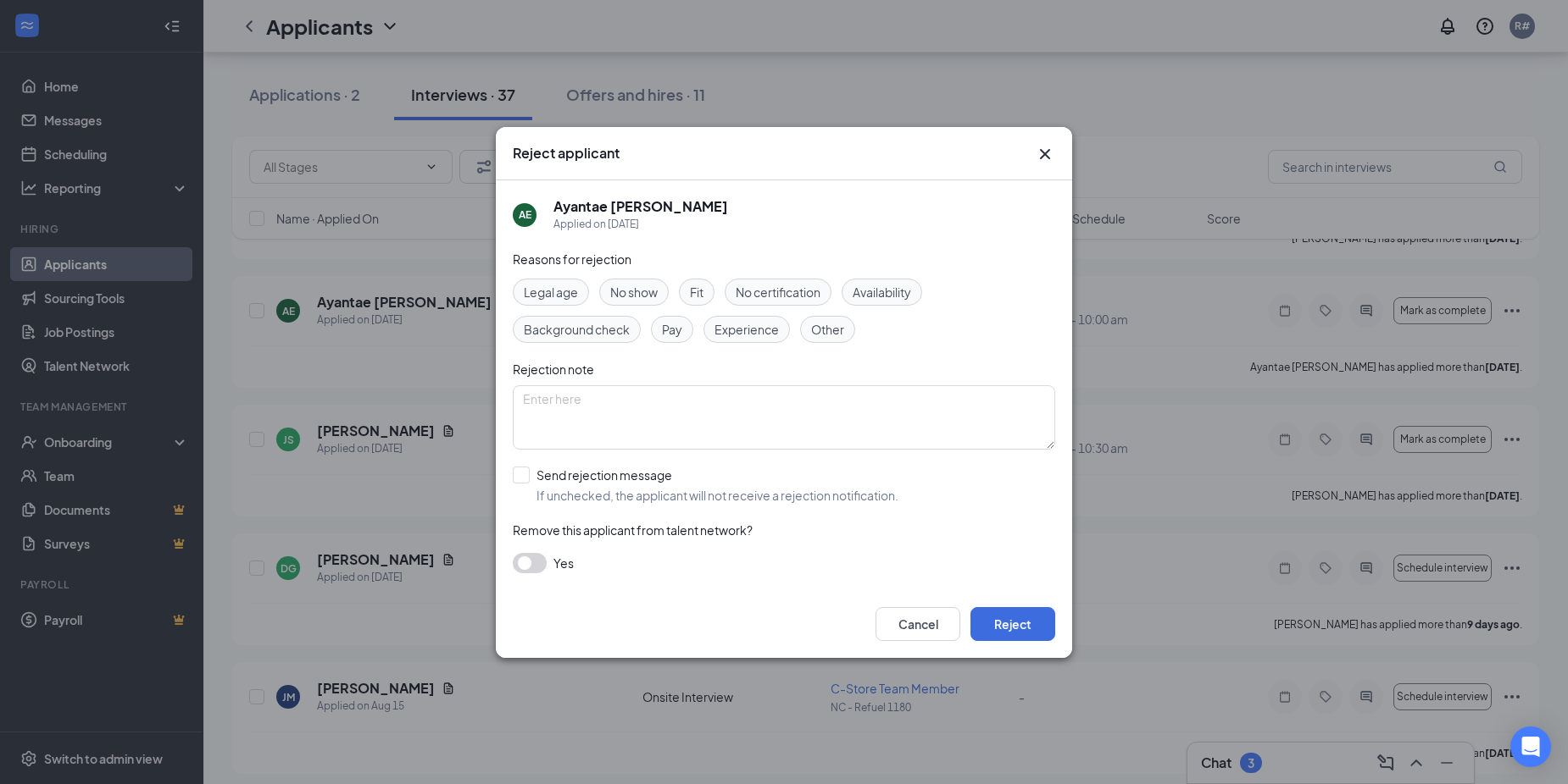
click at [655, 292] on span "No show" at bounding box center [634, 292] width 47 height 19
click at [1018, 623] on button "Reject" at bounding box center [1013, 624] width 85 height 33
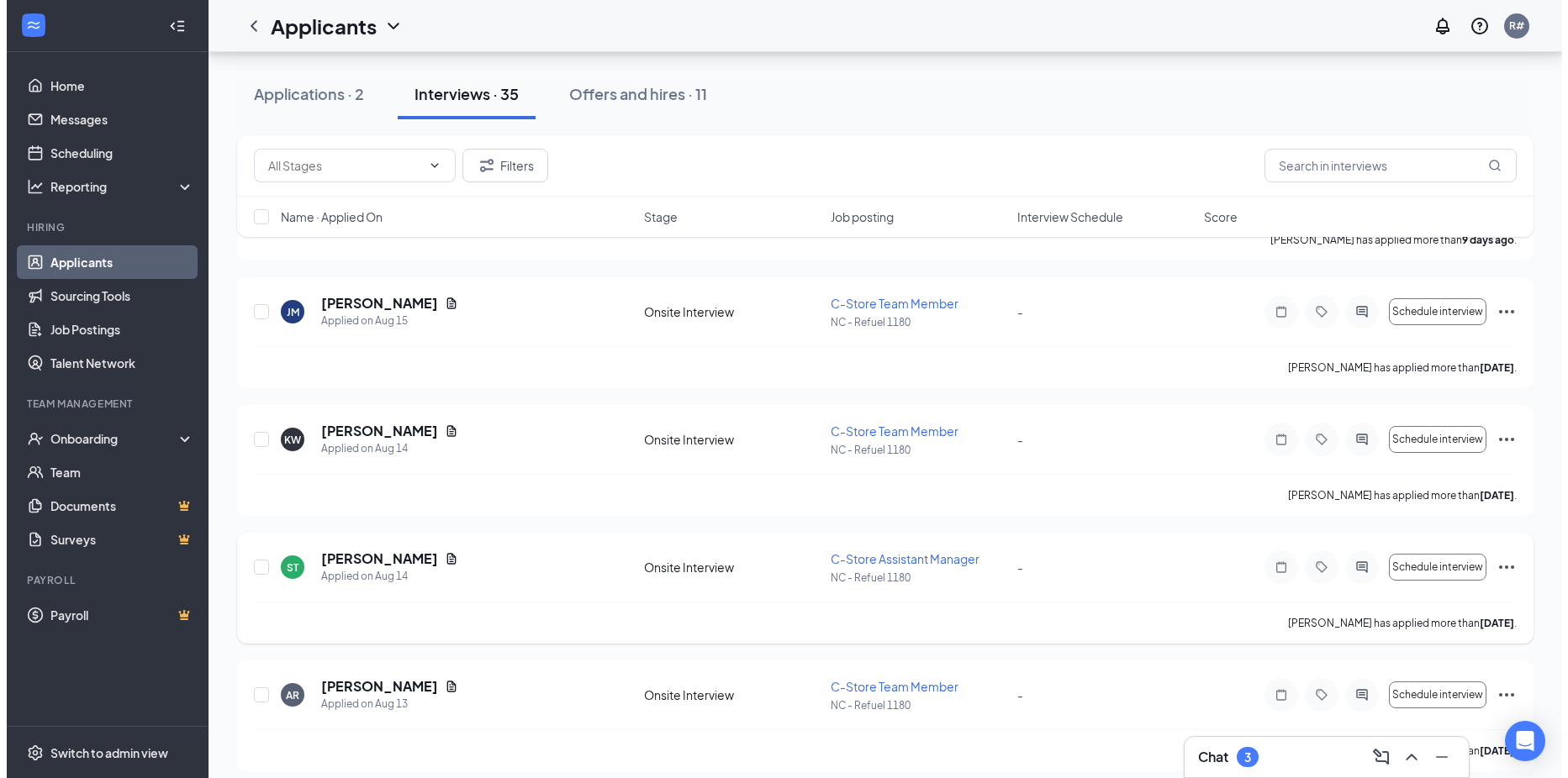
scroll to position [1376, 0]
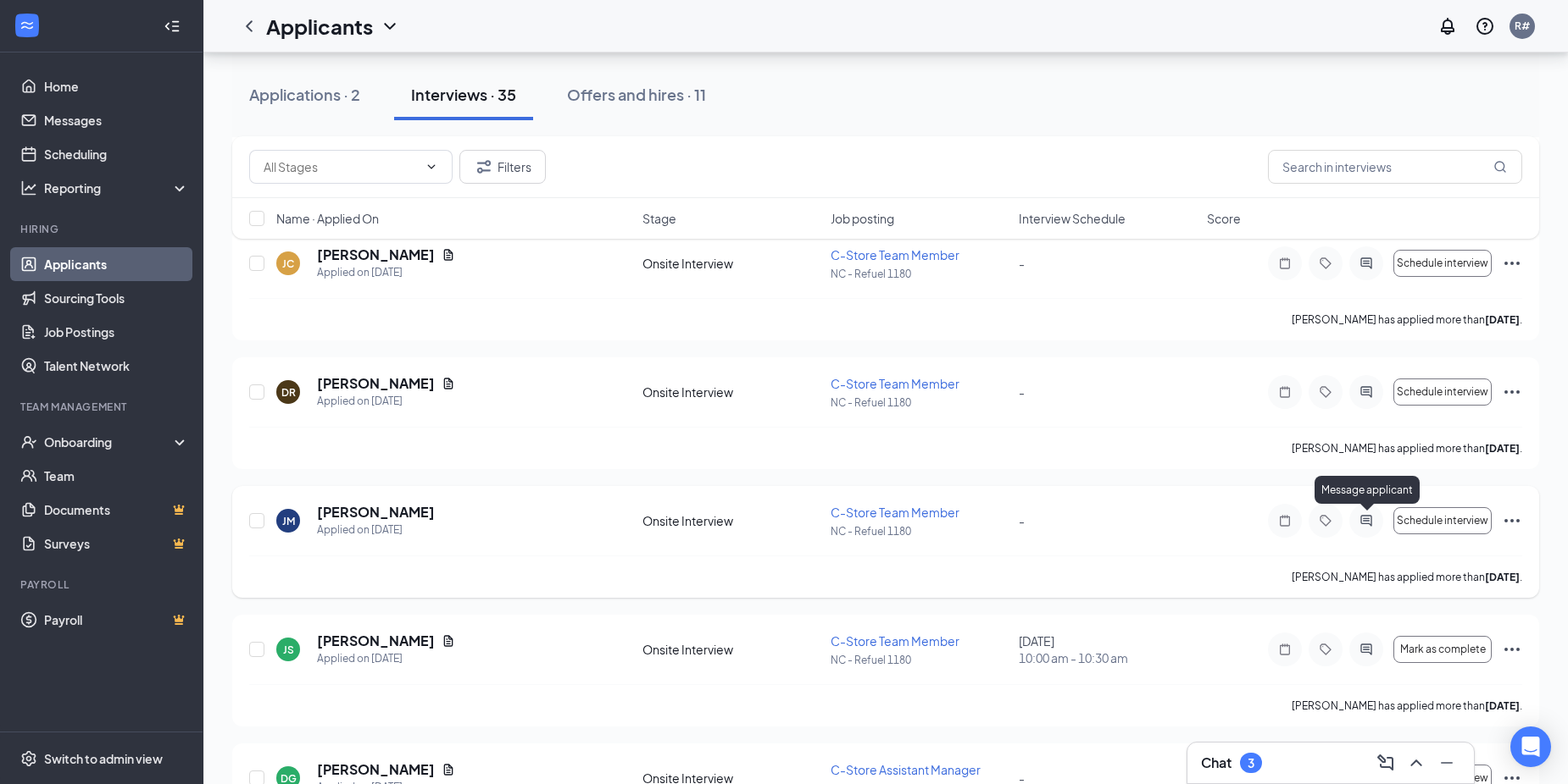
click at [1361, 526] on icon "ActiveChat" at bounding box center [1365, 521] width 21 height 14
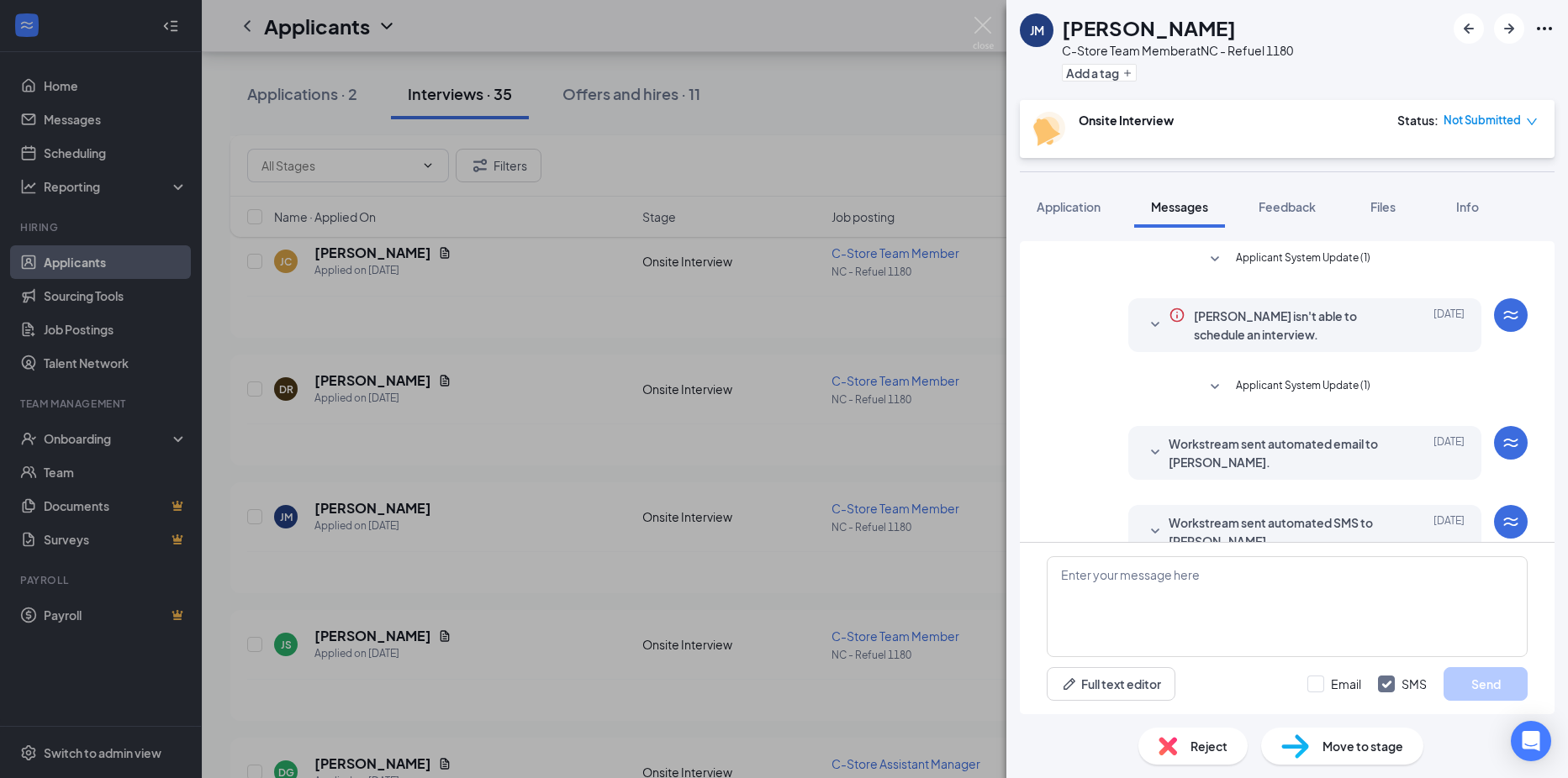
scroll to position [645, 0]
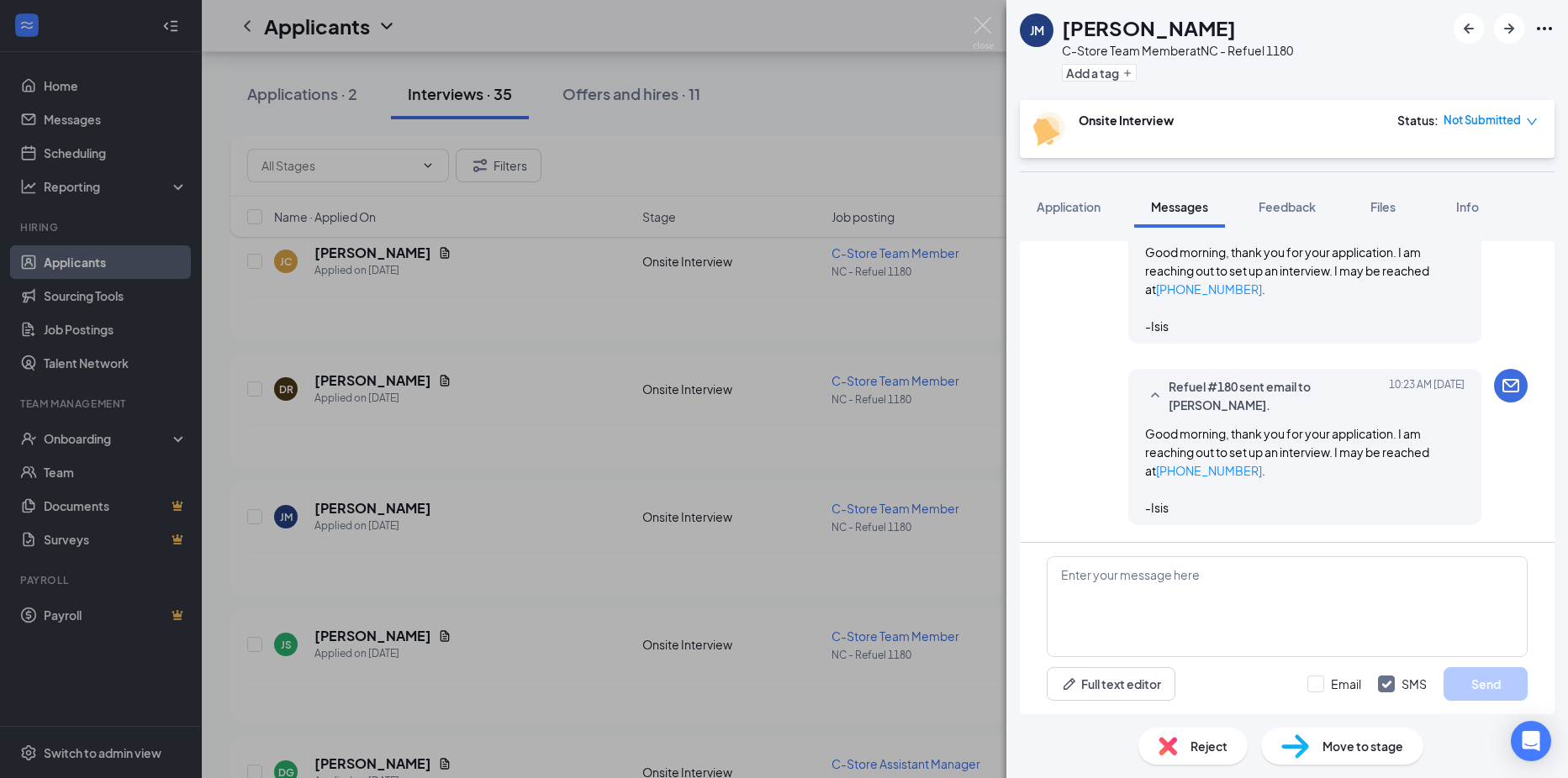
drag, startPoint x: 1156, startPoint y: 509, endPoint x: 1138, endPoint y: 447, distance: 64.6
click at [1128, 493] on div "Refuel #180 sent email to Jonathan Mebane. Today 10:23 AM Good morning, thank y…" at bounding box center [1305, 447] width 353 height 156
drag, startPoint x: 1138, startPoint y: 447, endPoint x: 1162, endPoint y: 512, distance: 69.3
click at [1193, 509] on div "Good morning, thank you for your application. I am reaching out to set up an in…" at bounding box center [1305, 470] width 320 height 93
drag, startPoint x: 1159, startPoint y: 506, endPoint x: 1115, endPoint y: 438, distance: 81.0
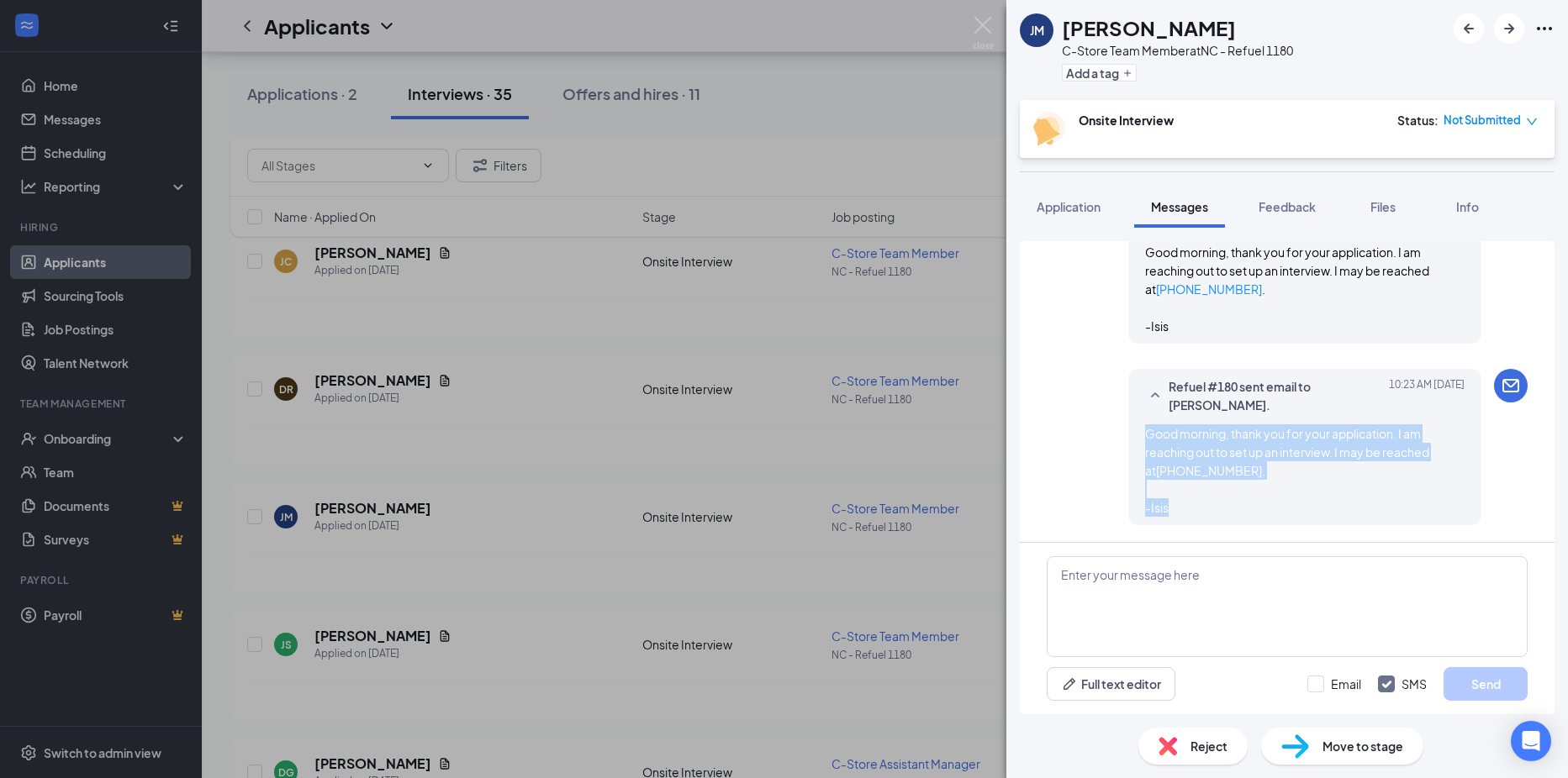
click at [1115, 438] on div "Refuel #180 sent email to Jonathan Mebane. Today 10:23 AM Good morning, thank y…" at bounding box center [1286, 450] width 481 height 165
copy span "Good morning, thank you for your application. I am reaching out to set up an in…"
click at [988, 31] on img at bounding box center [984, 33] width 21 height 33
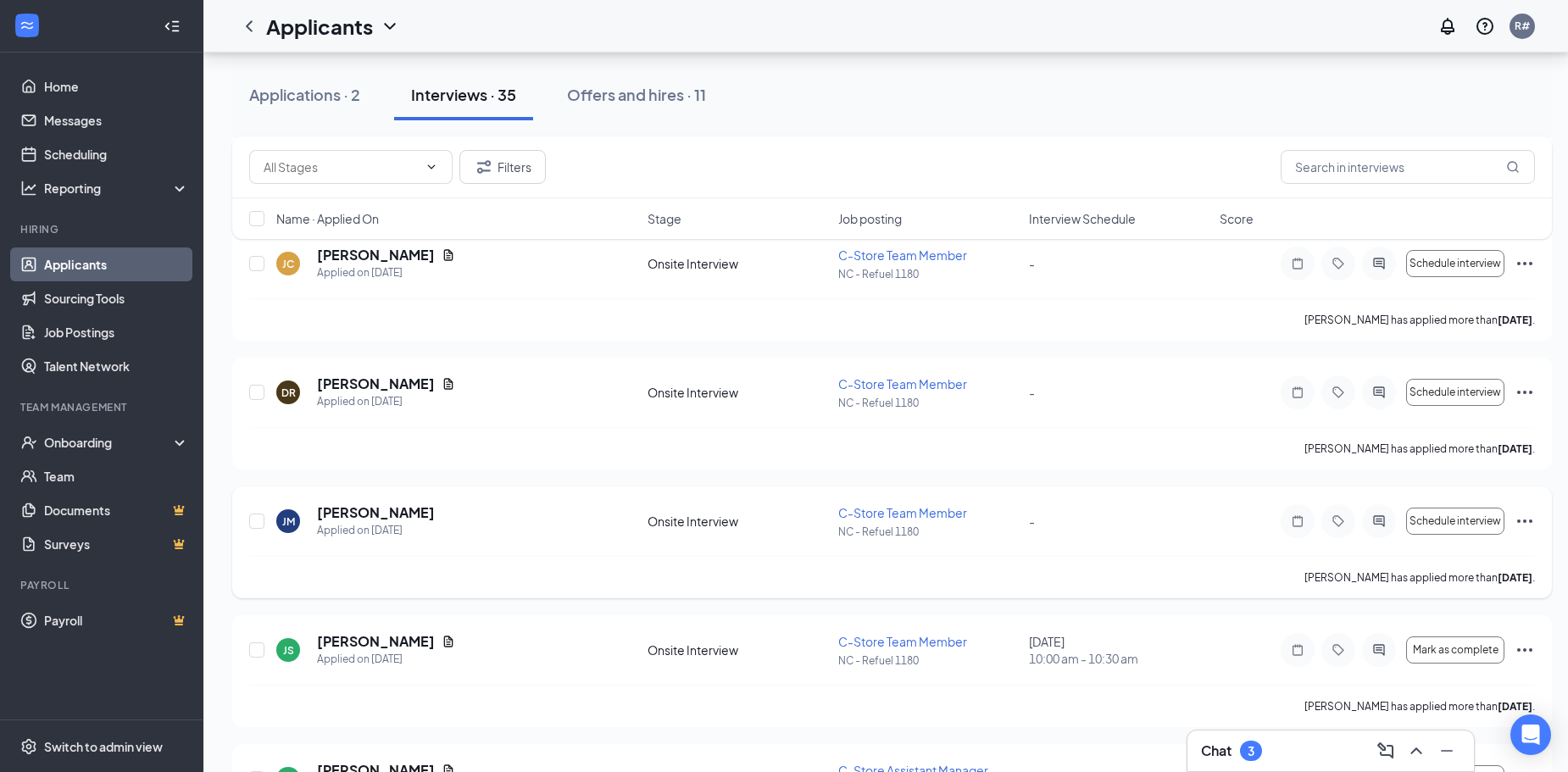
click at [1371, 387] on icon "ActiveChat" at bounding box center [1378, 392] width 21 height 14
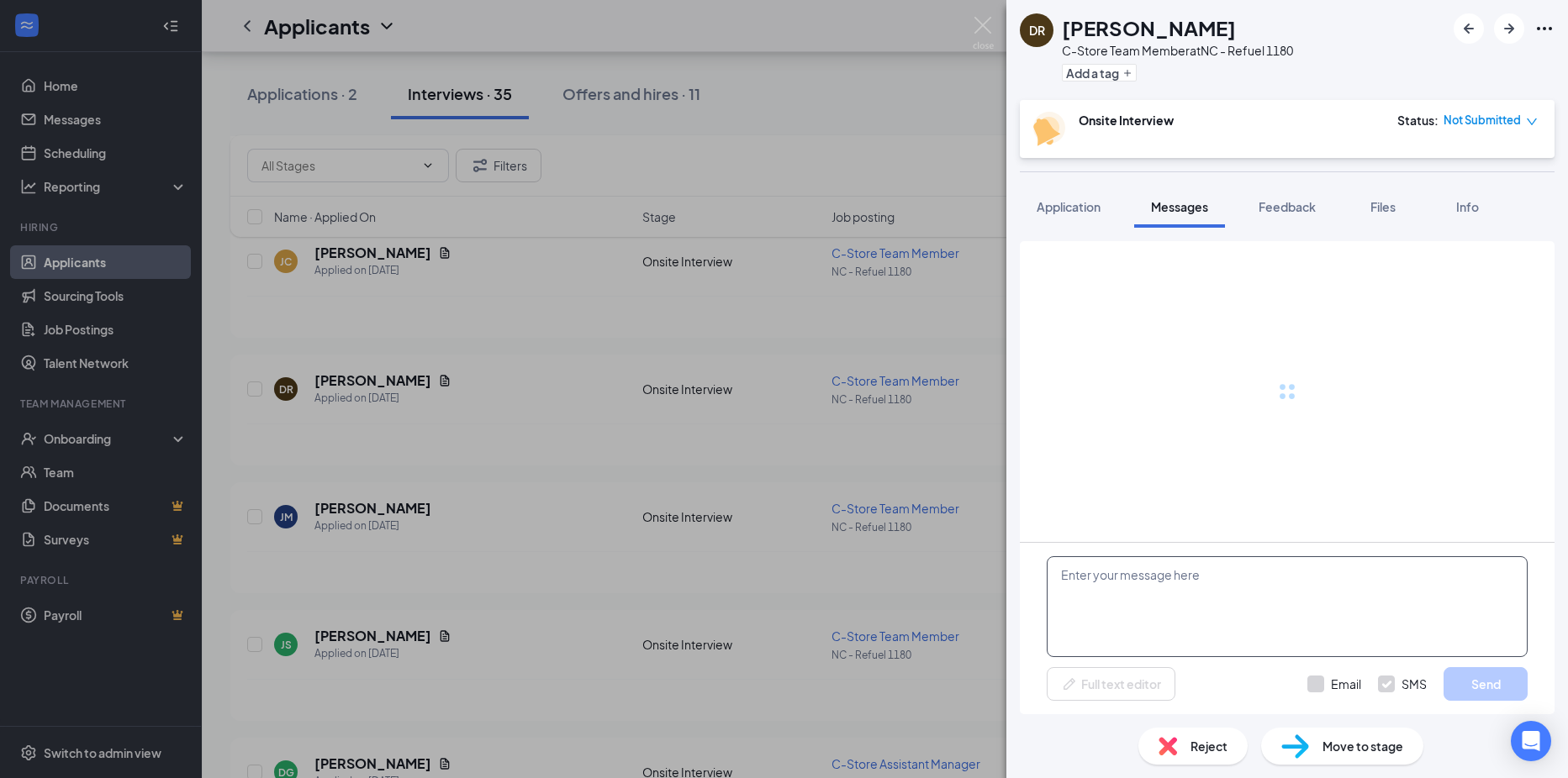
click at [1133, 602] on textarea at bounding box center [1286, 606] width 481 height 100
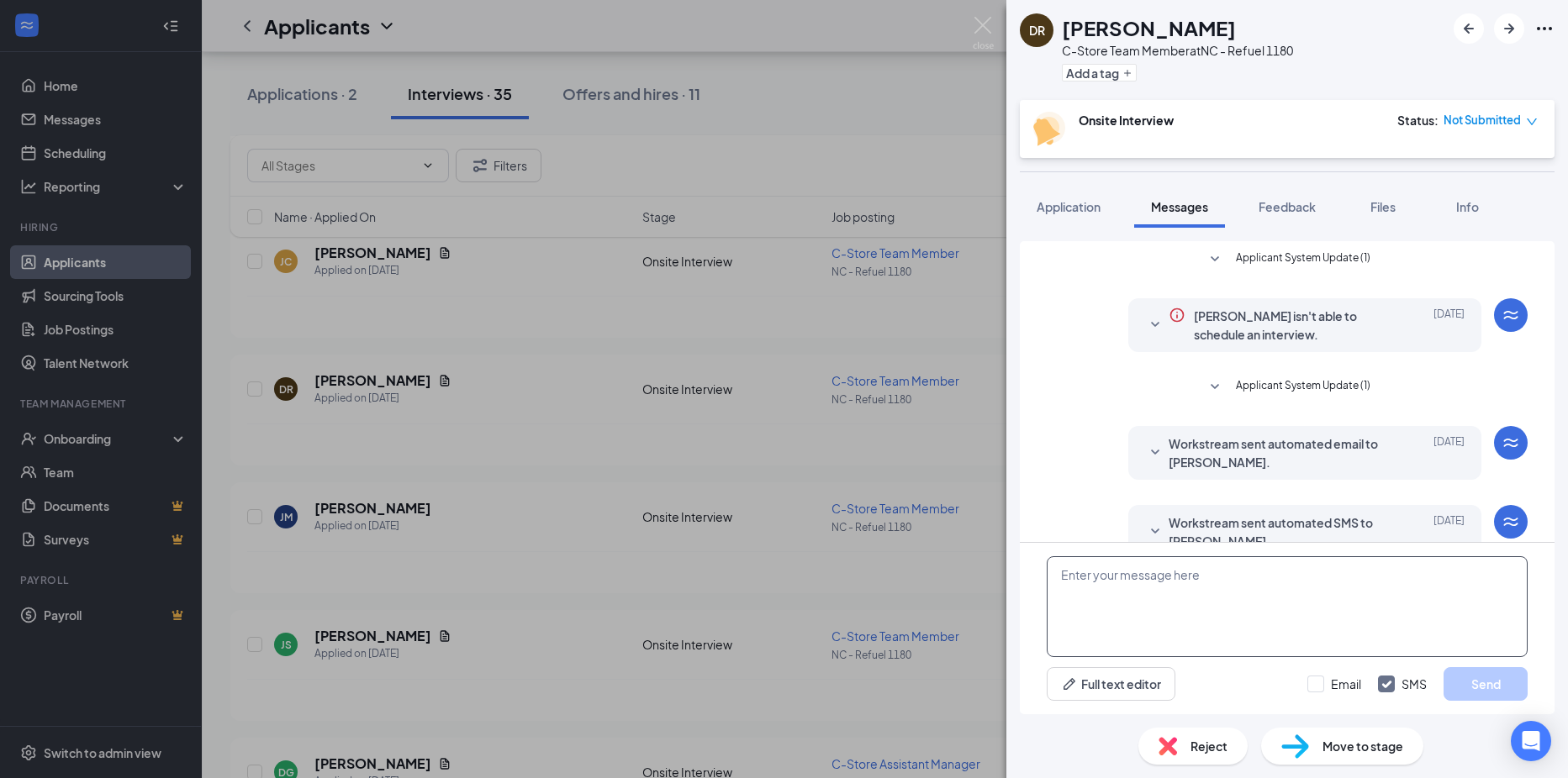
paste textarea "Good morning, thank you for your application. I am reaching out to set up an in…"
type textarea "Good morning, thank you for your application. I am reaching out to set up an in…"
click at [1313, 682] on input "Email" at bounding box center [1334, 683] width 54 height 17
checkbox input "true"
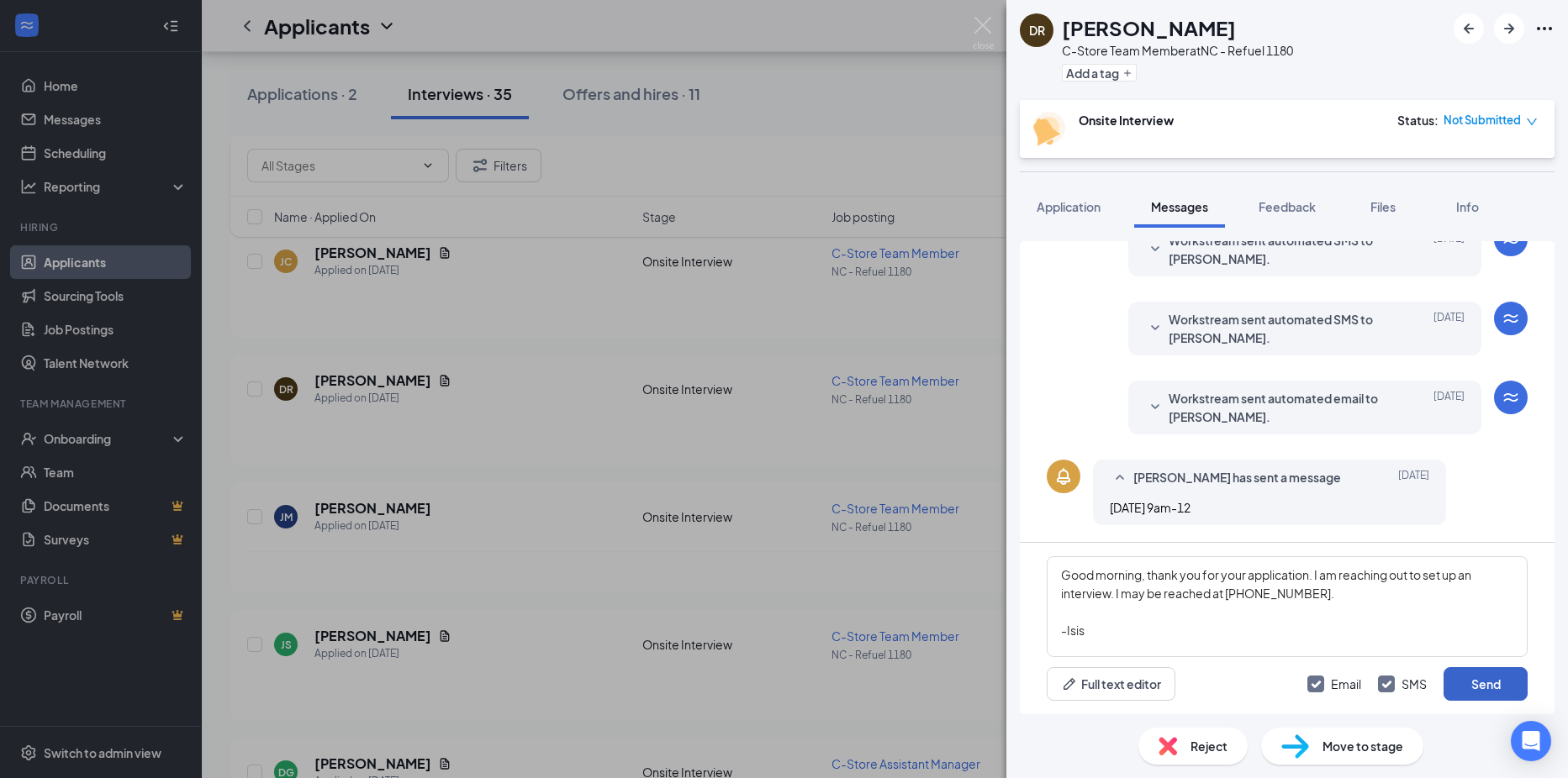
click at [1497, 685] on button "Send" at bounding box center [1485, 684] width 84 height 33
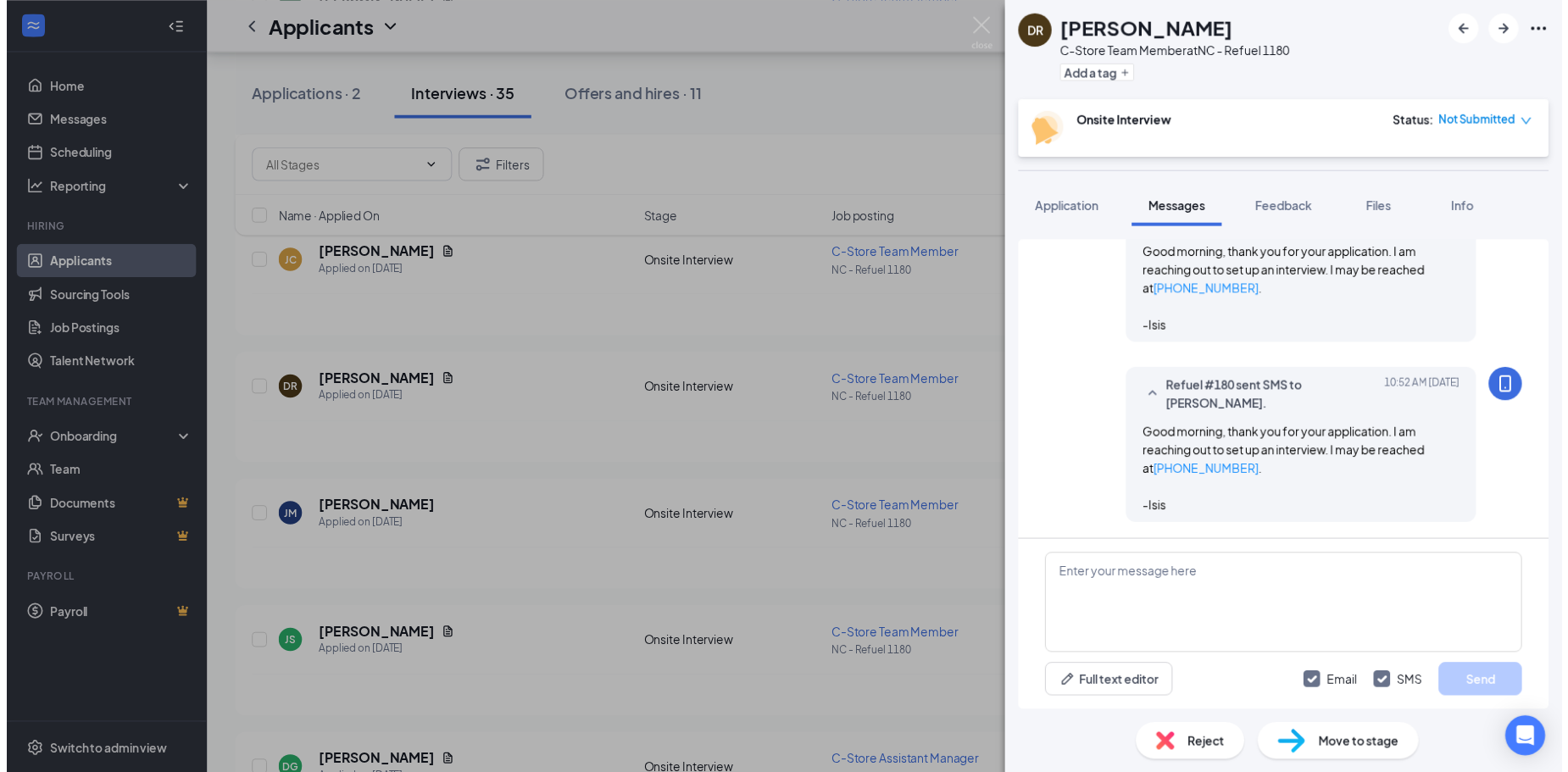
scroll to position [651, 0]
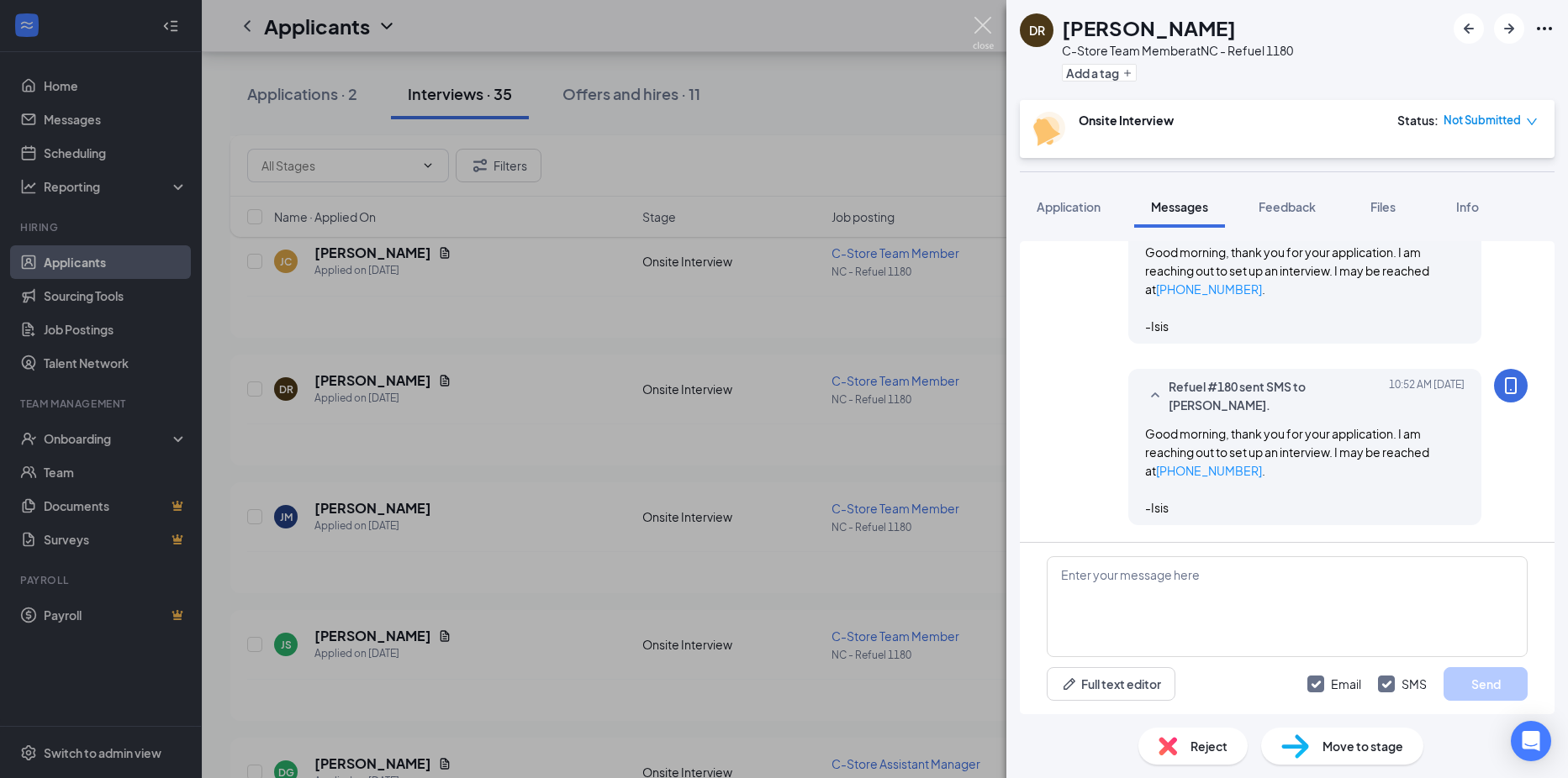
click at [979, 25] on img at bounding box center [984, 33] width 21 height 33
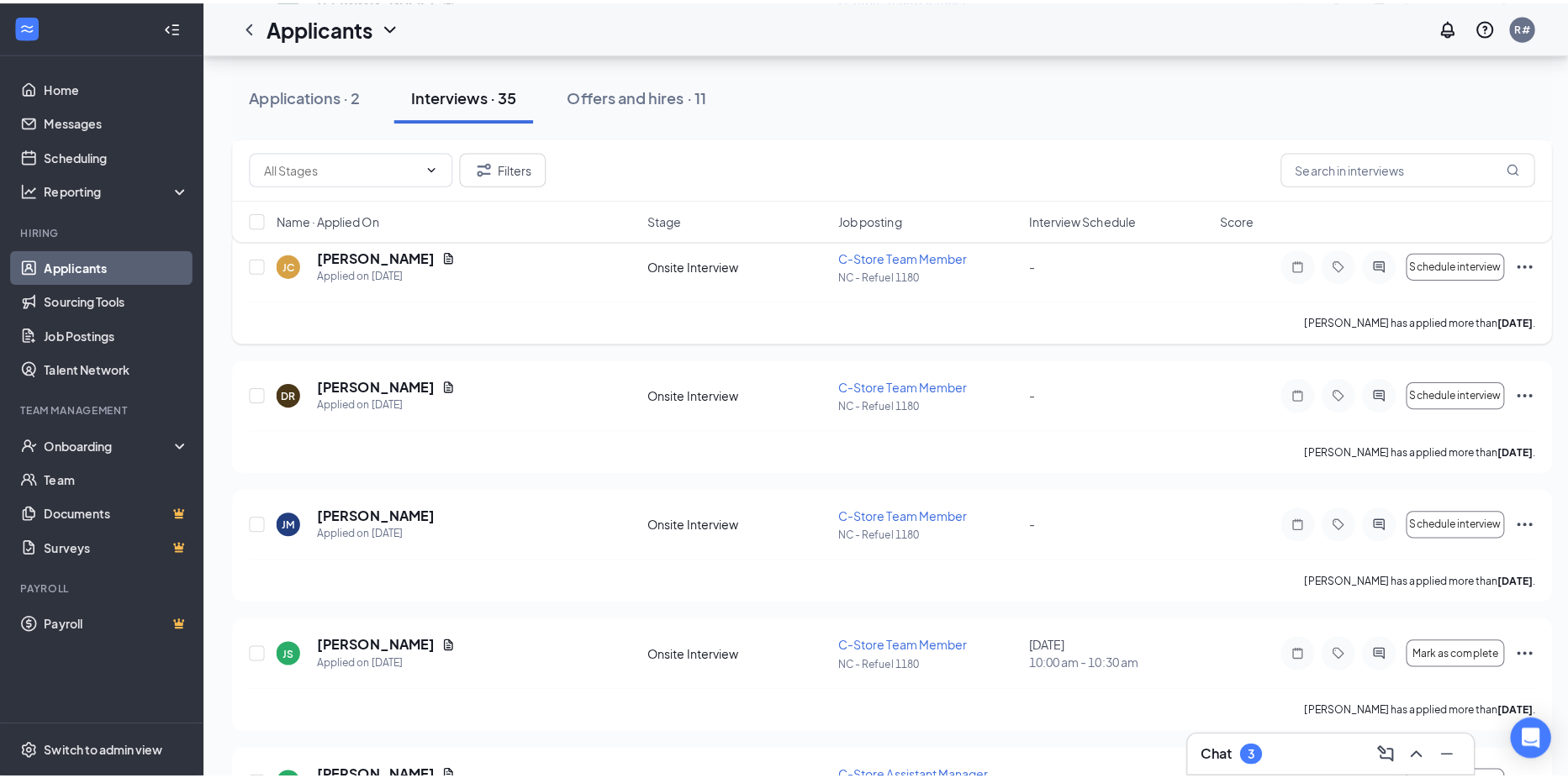
scroll to position [1292, 0]
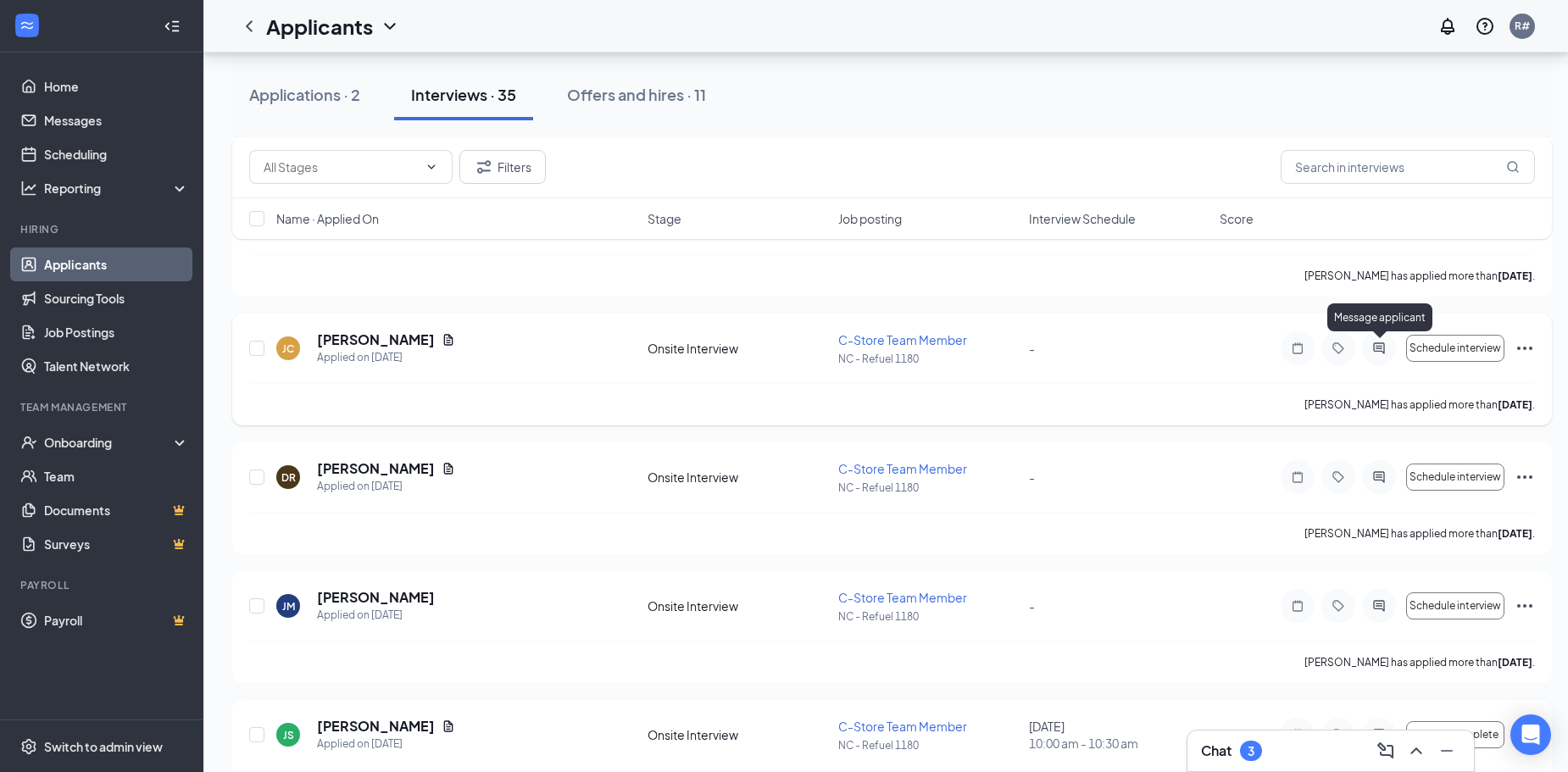
click at [1383, 352] on icon "ActiveChat" at bounding box center [1378, 348] width 21 height 14
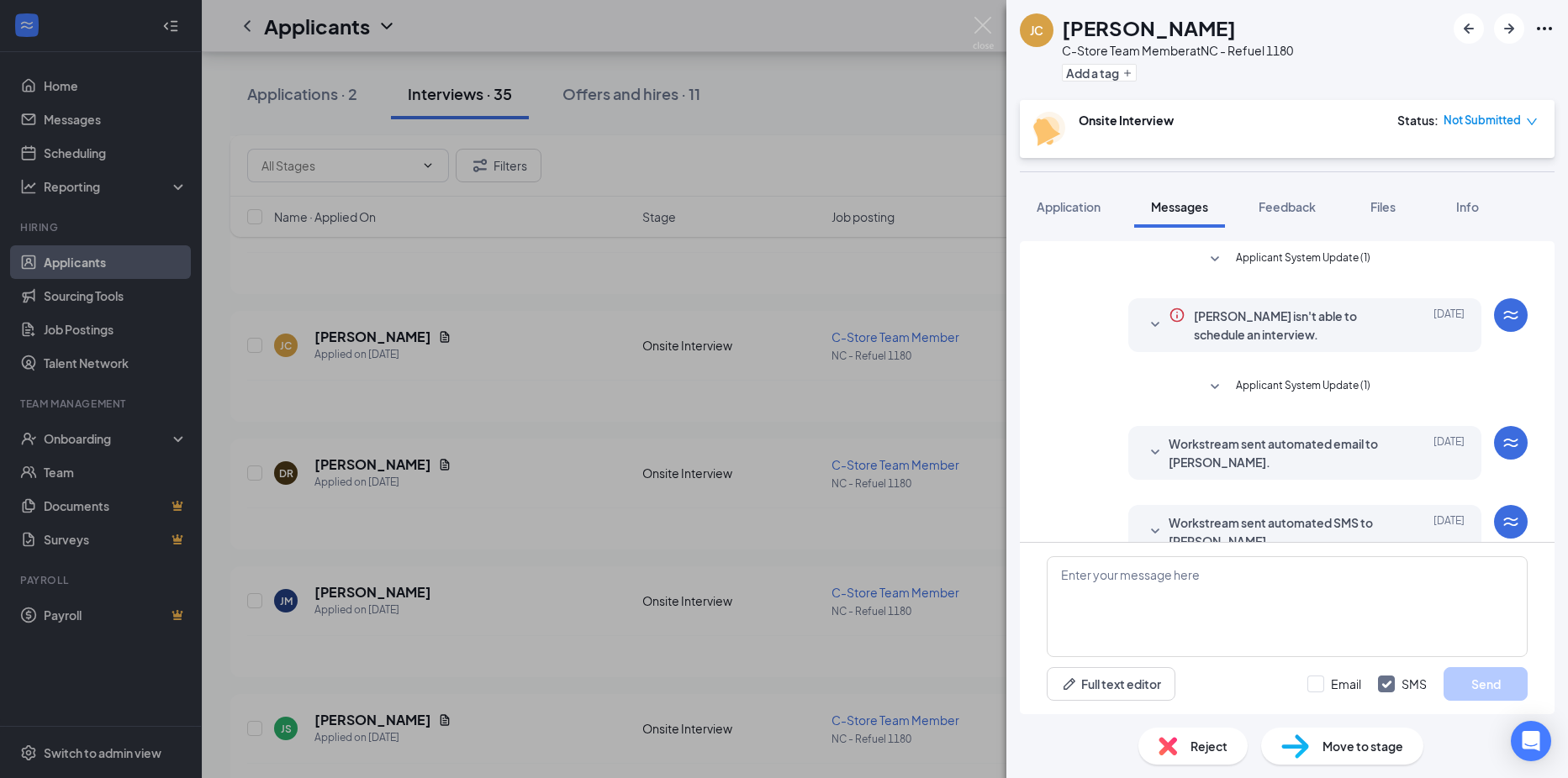
scroll to position [283, 0]
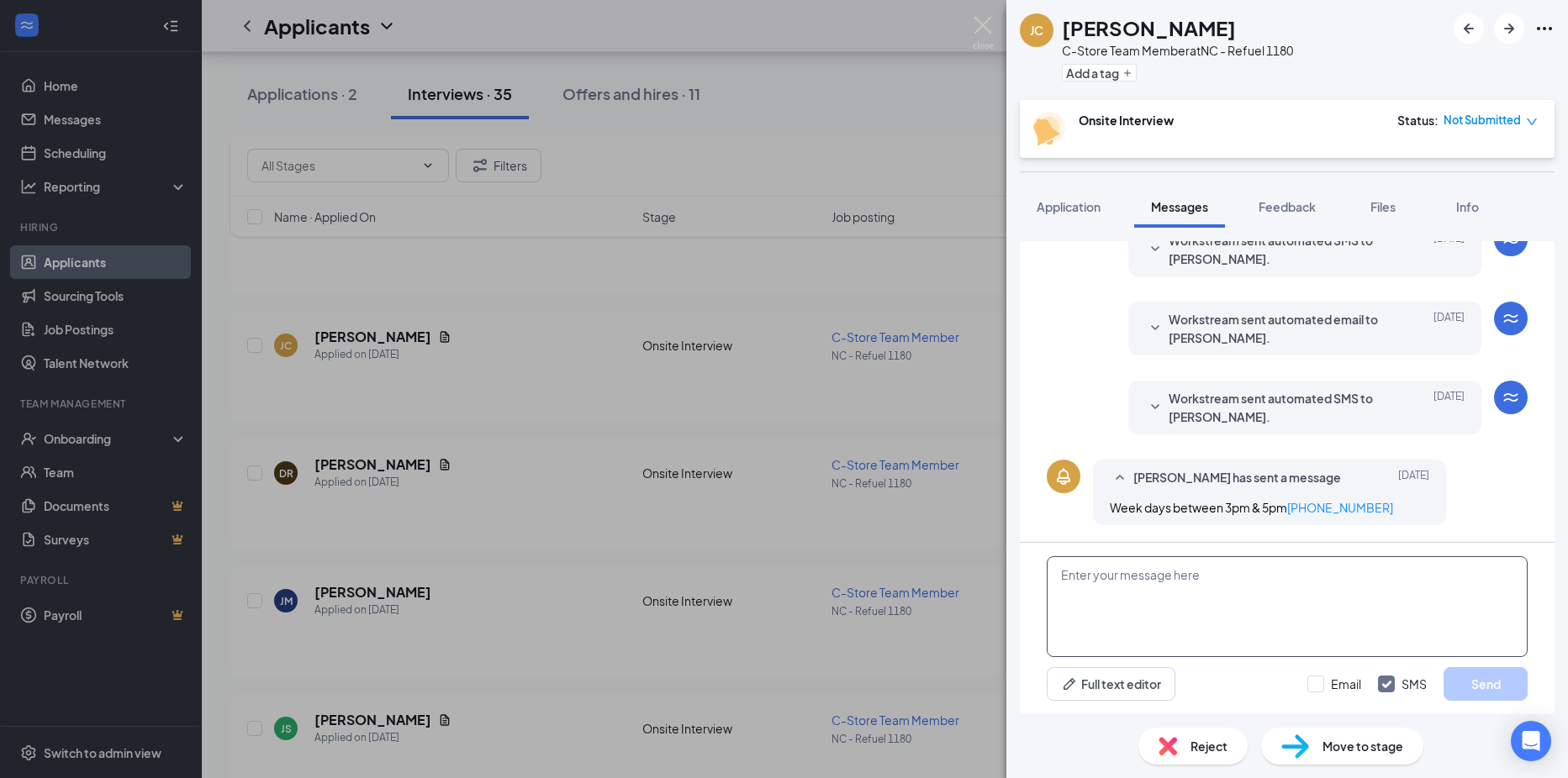
click at [1168, 608] on textarea at bounding box center [1286, 606] width 481 height 100
paste textarea "Good morning, thank you for your application. I am reaching out to set up an in…"
type textarea "Good morning, thank you for your application. I am reaching out to set up an in…"
click at [1315, 686] on input "Email" at bounding box center [1334, 683] width 54 height 17
checkbox input "true"
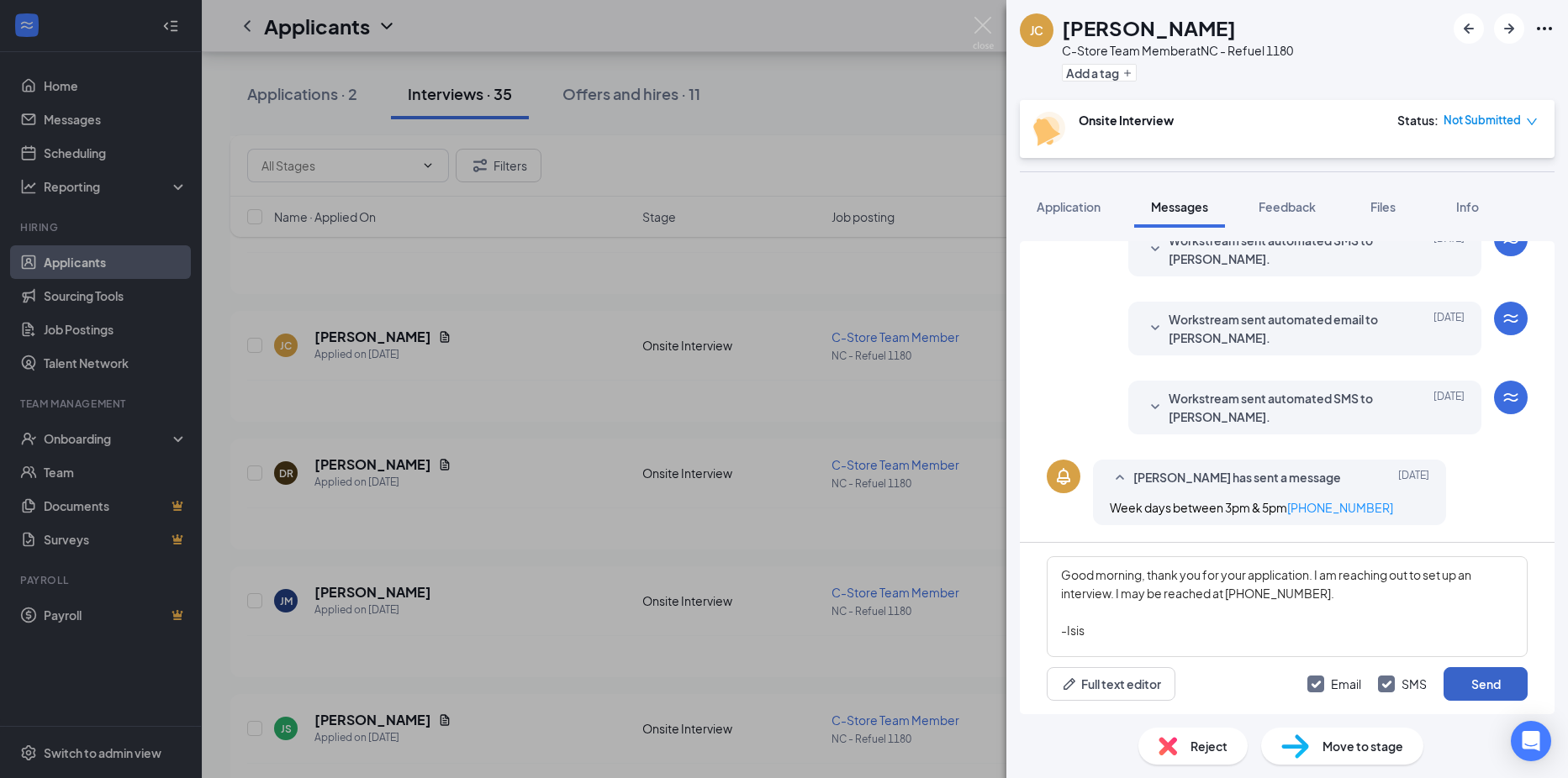
click at [1499, 676] on button "Send" at bounding box center [1485, 684] width 84 height 33
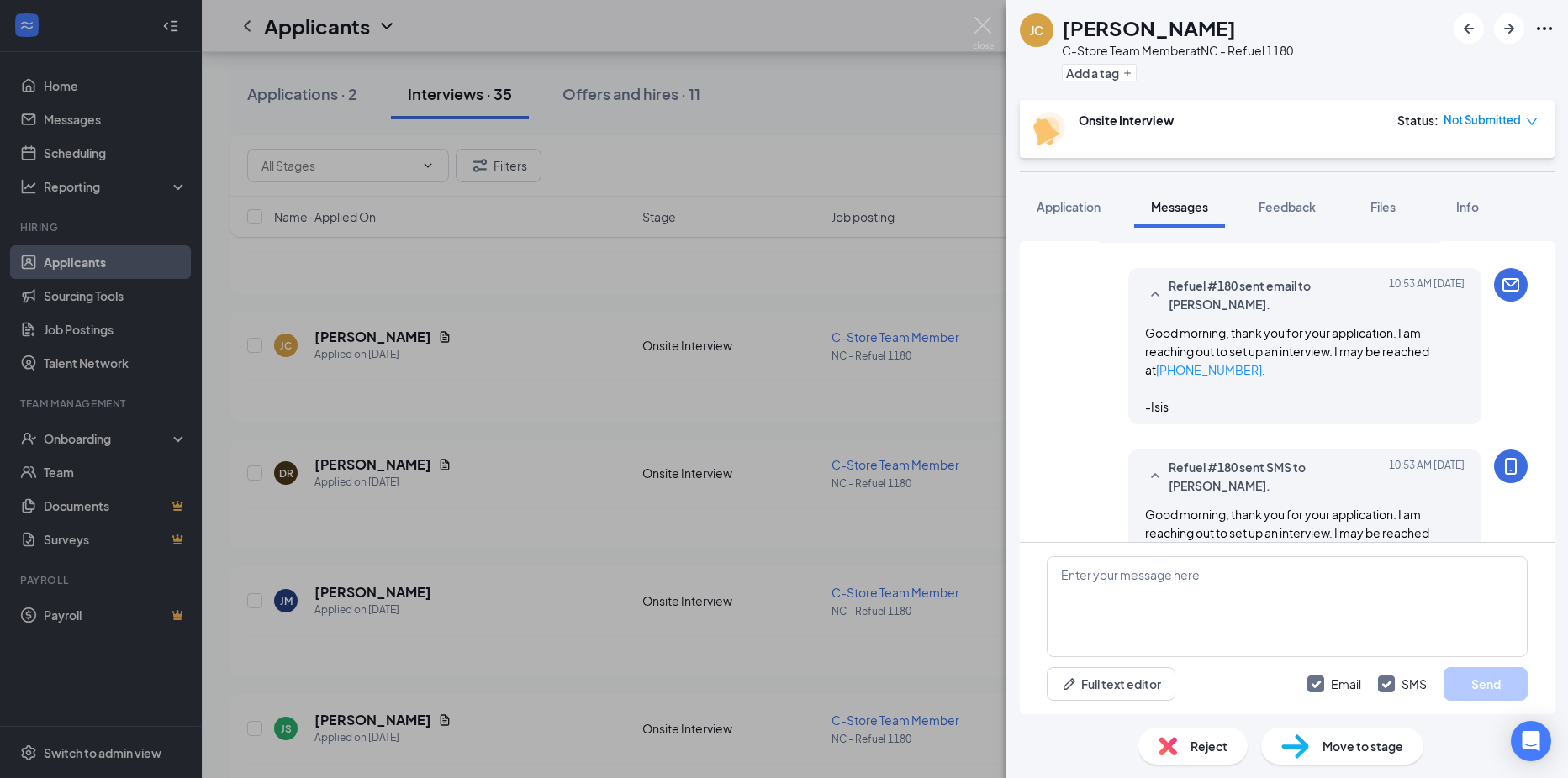
scroll to position [645, 0]
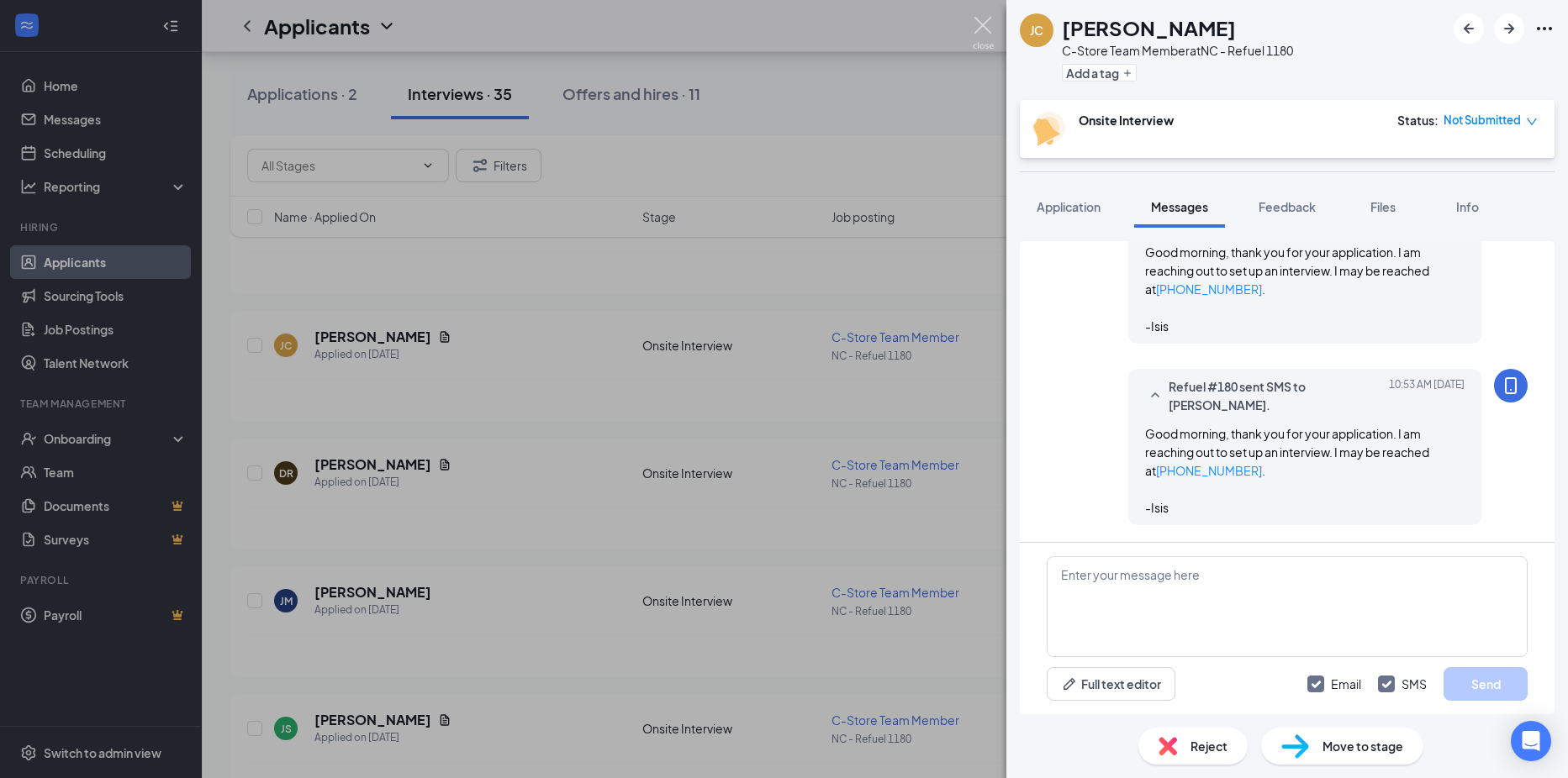
click at [985, 30] on img at bounding box center [984, 33] width 21 height 33
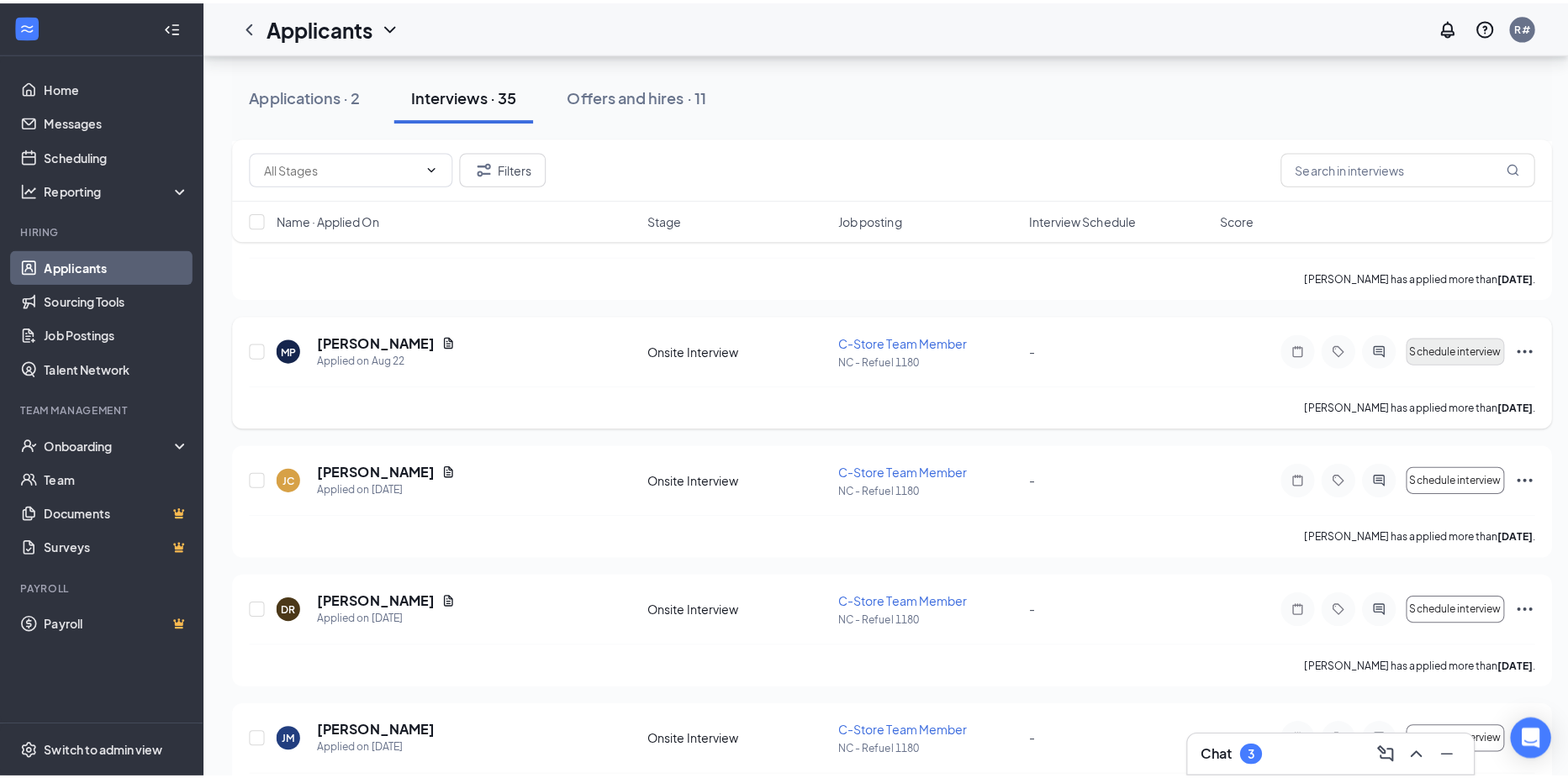
scroll to position [1124, 0]
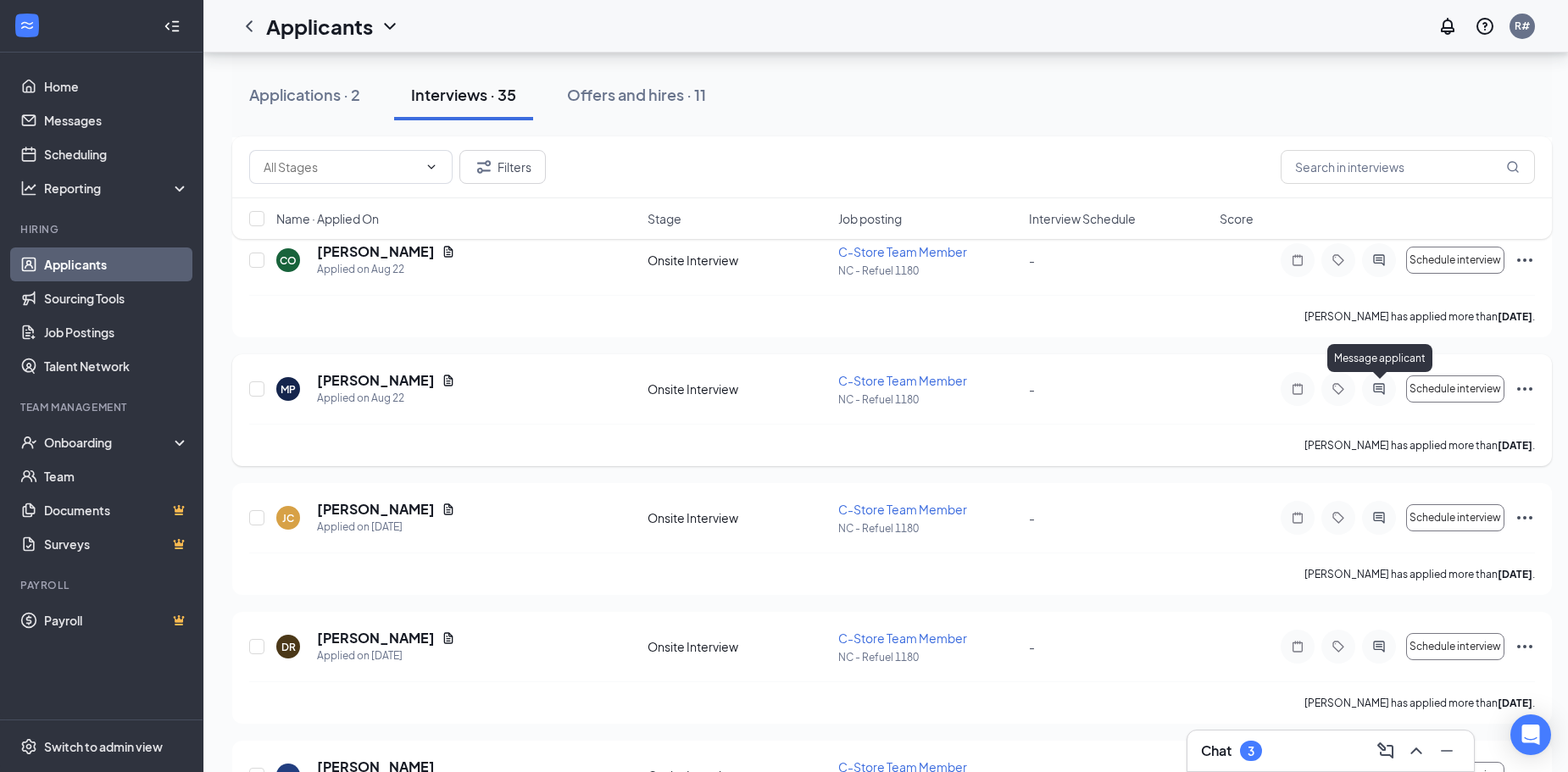
click at [1381, 398] on div at bounding box center [1379, 388] width 33 height 33
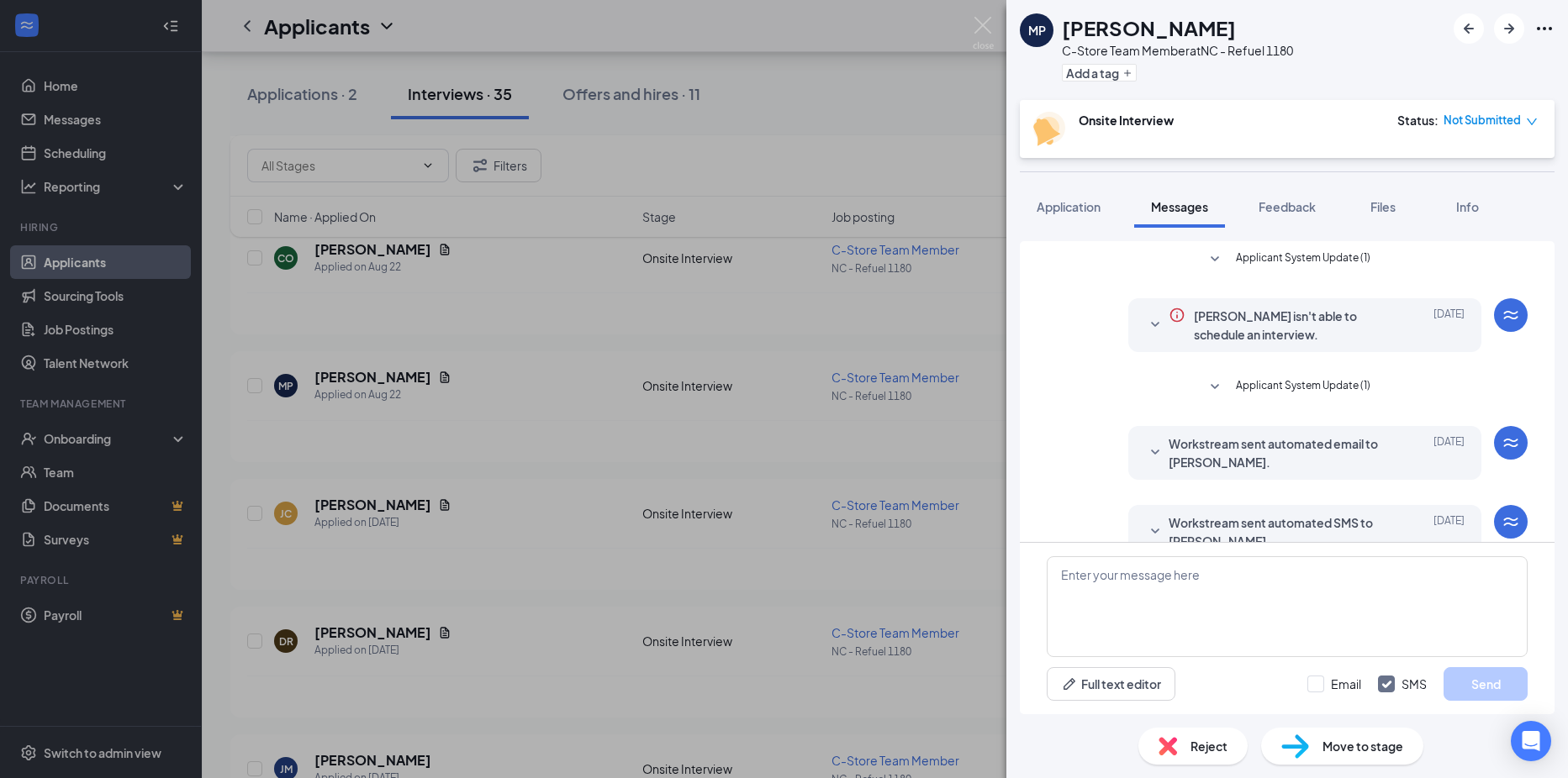
scroll to position [192, 0]
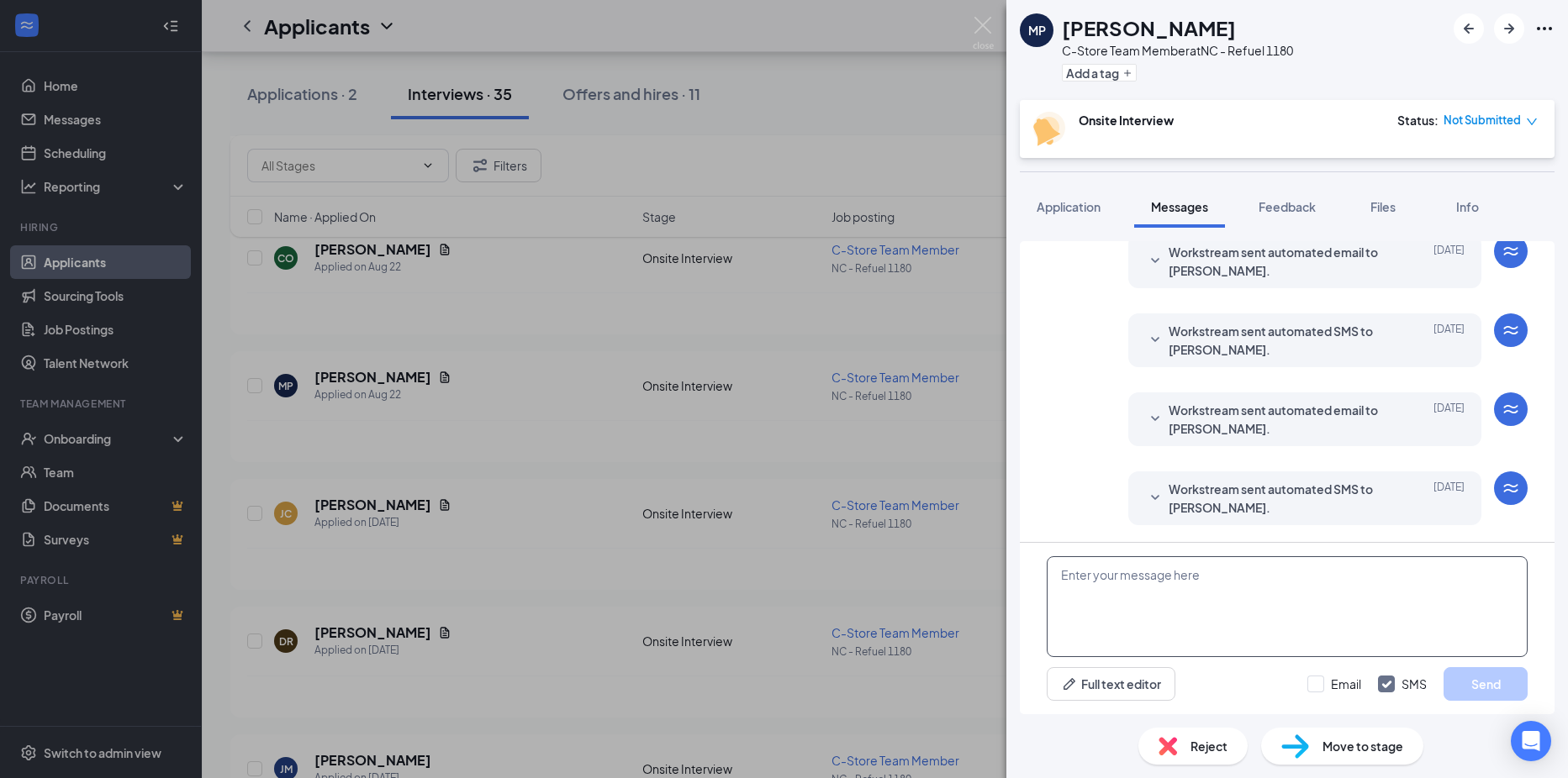
click at [1126, 602] on textarea at bounding box center [1286, 606] width 481 height 100
paste textarea "Good morning, thank you for your application. I am reaching out to set up an in…"
type textarea "Good morning, thank you for your application. I am reaching out to set up an in…"
click at [1314, 683] on input "Email" at bounding box center [1334, 683] width 54 height 17
checkbox input "true"
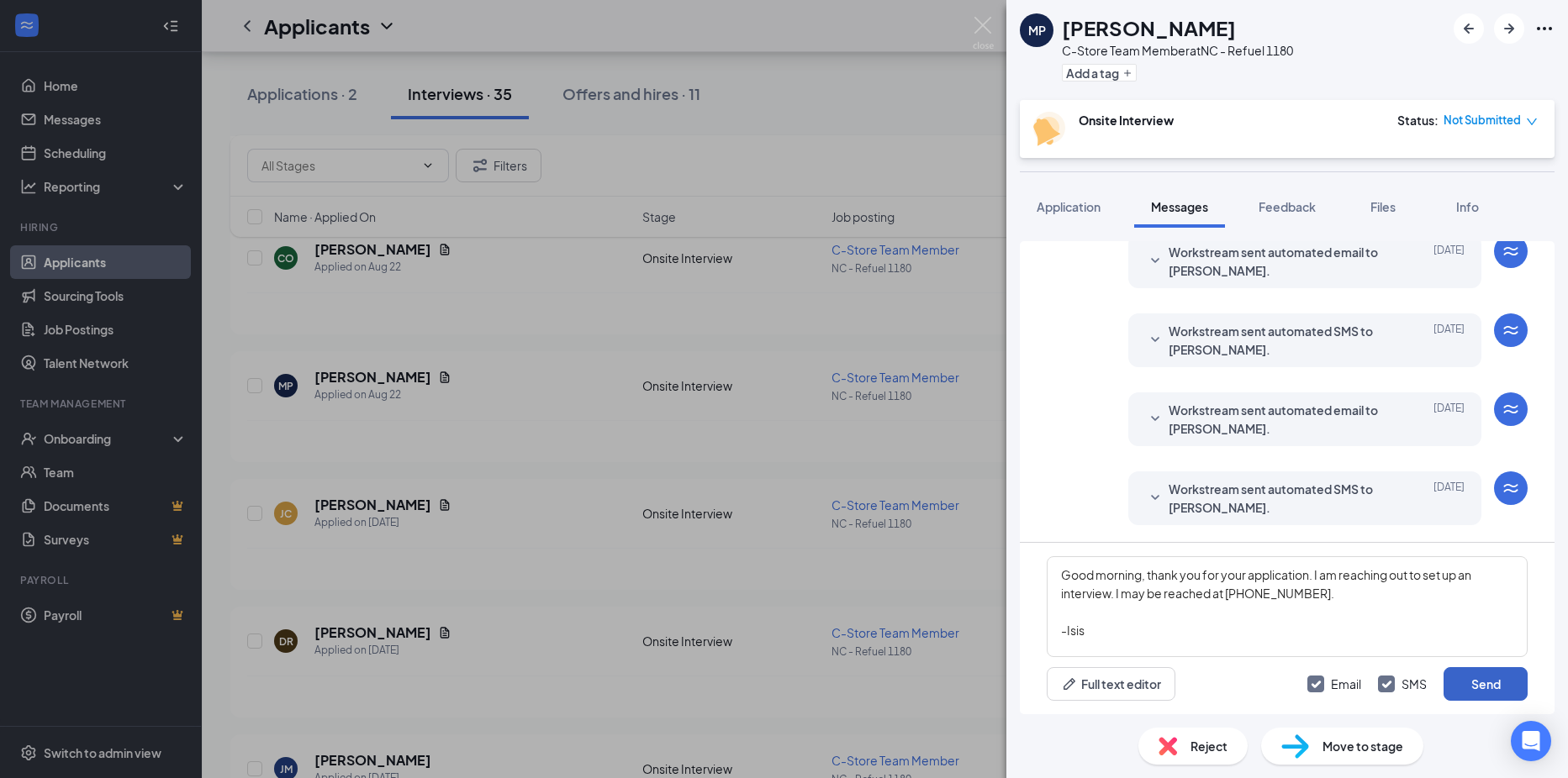
click at [1501, 692] on button "Send" at bounding box center [1485, 684] width 84 height 33
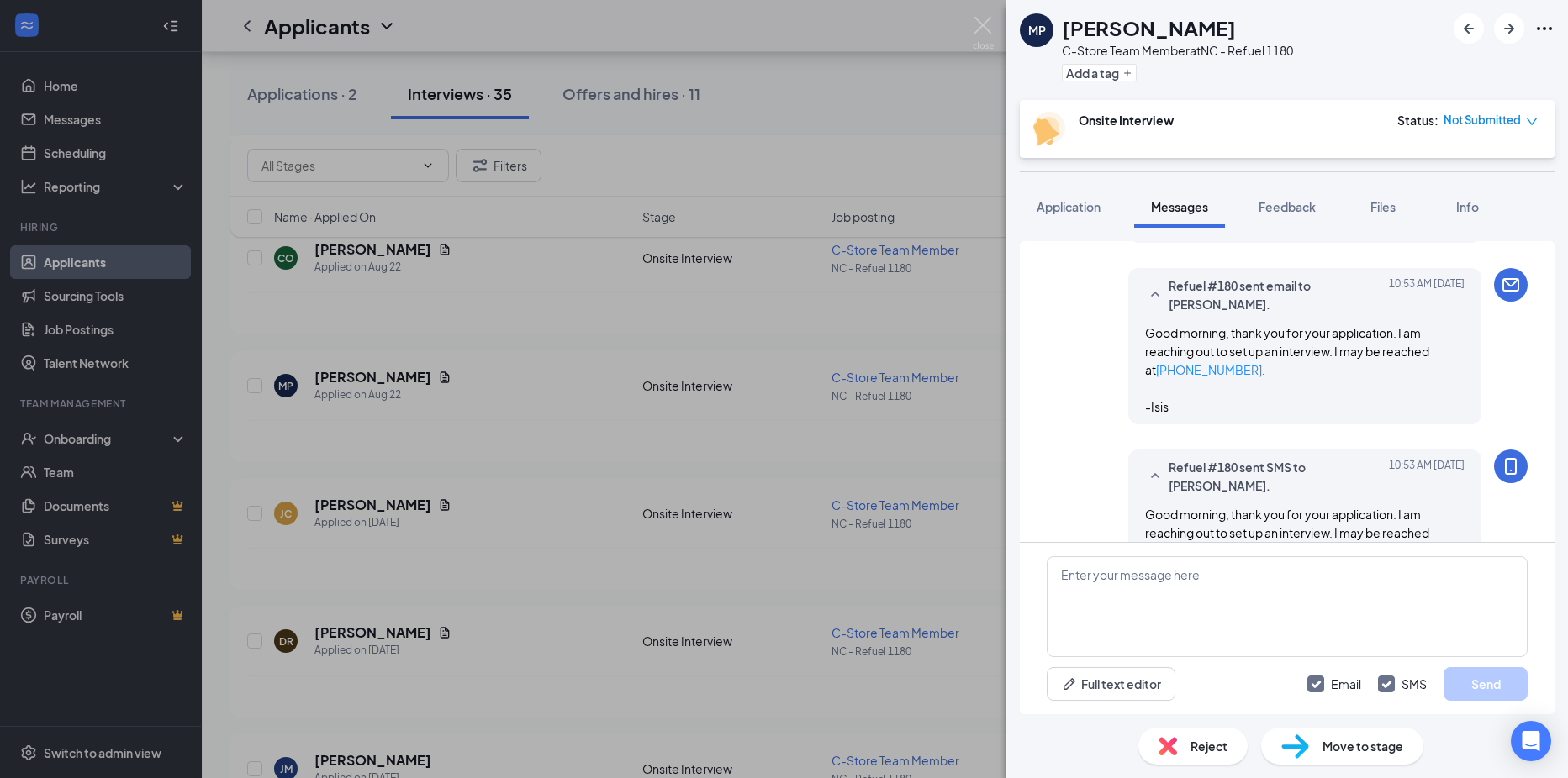
scroll to position [555, 0]
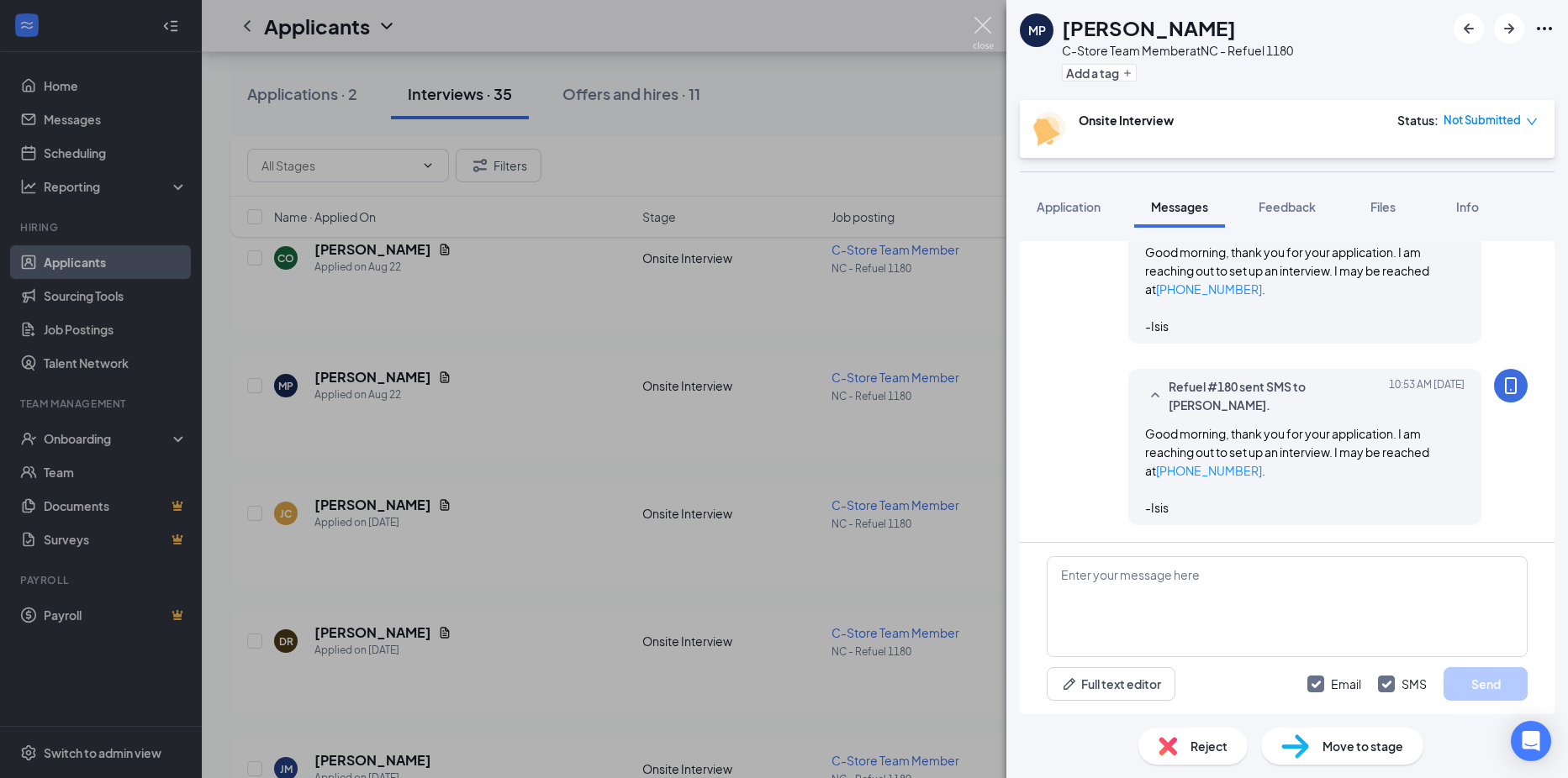
click at [983, 21] on img at bounding box center [984, 33] width 21 height 33
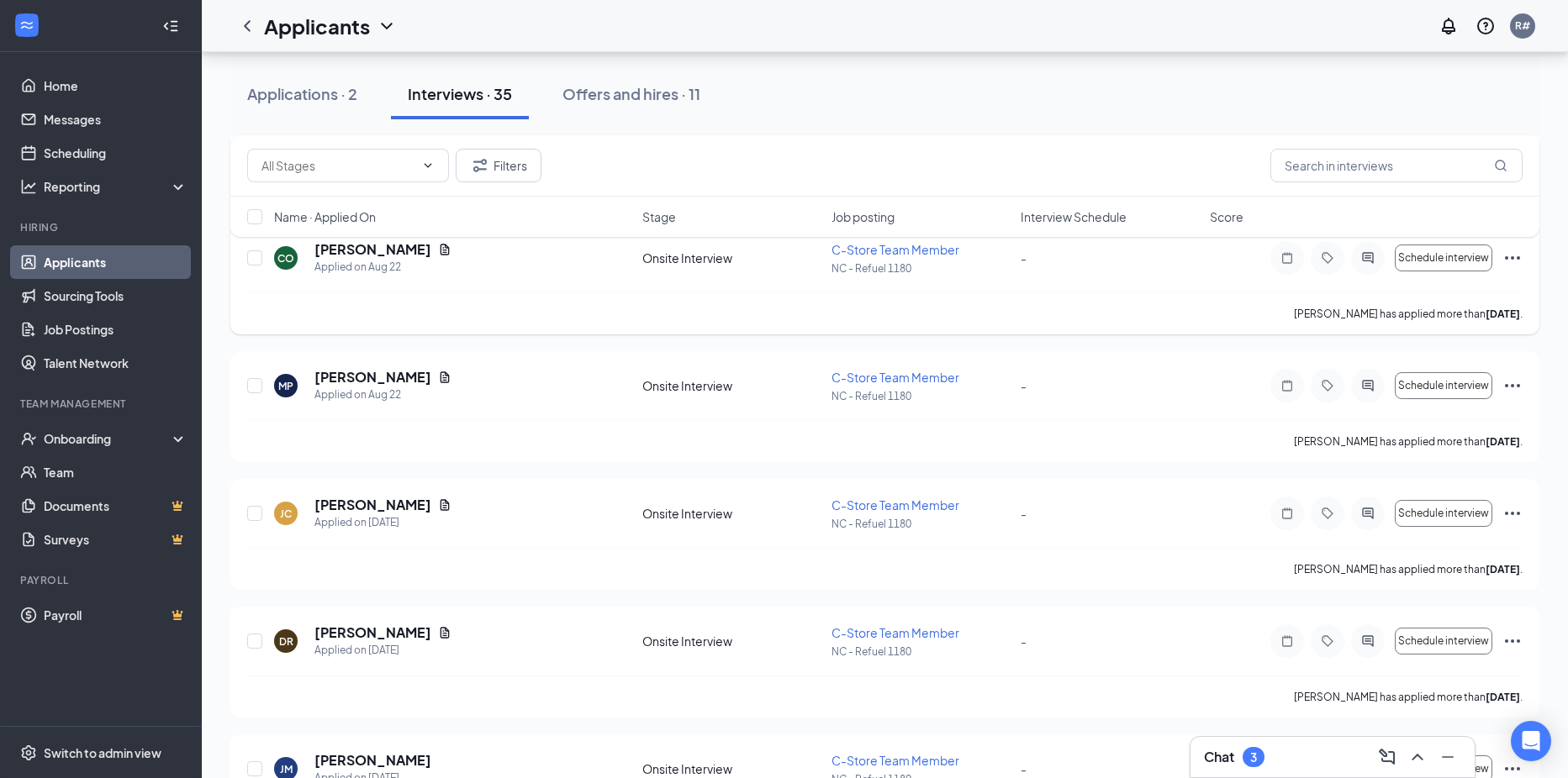
scroll to position [1039, 0]
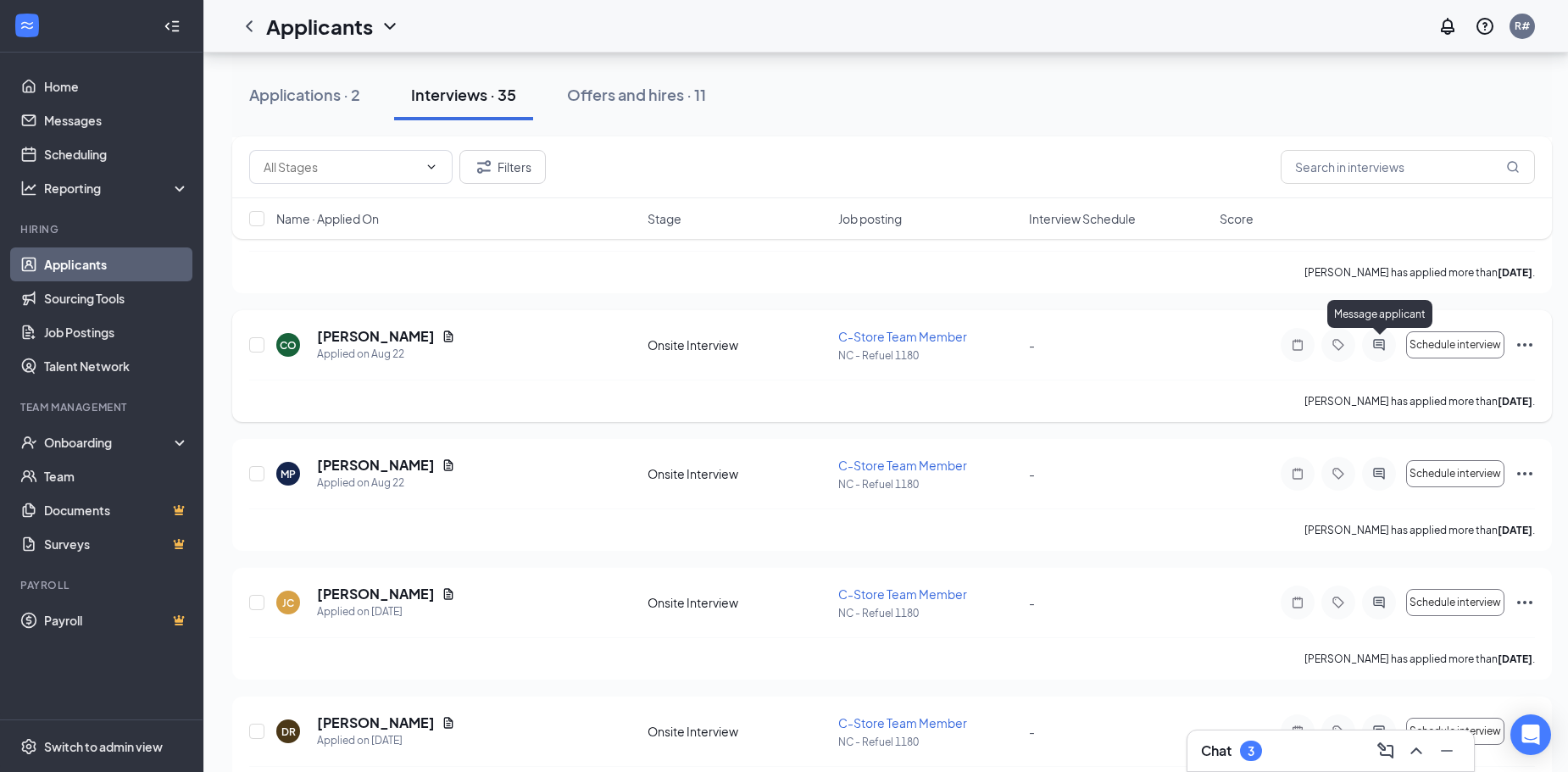
click at [1381, 349] on icon "ActiveChat" at bounding box center [1378, 345] width 21 height 14
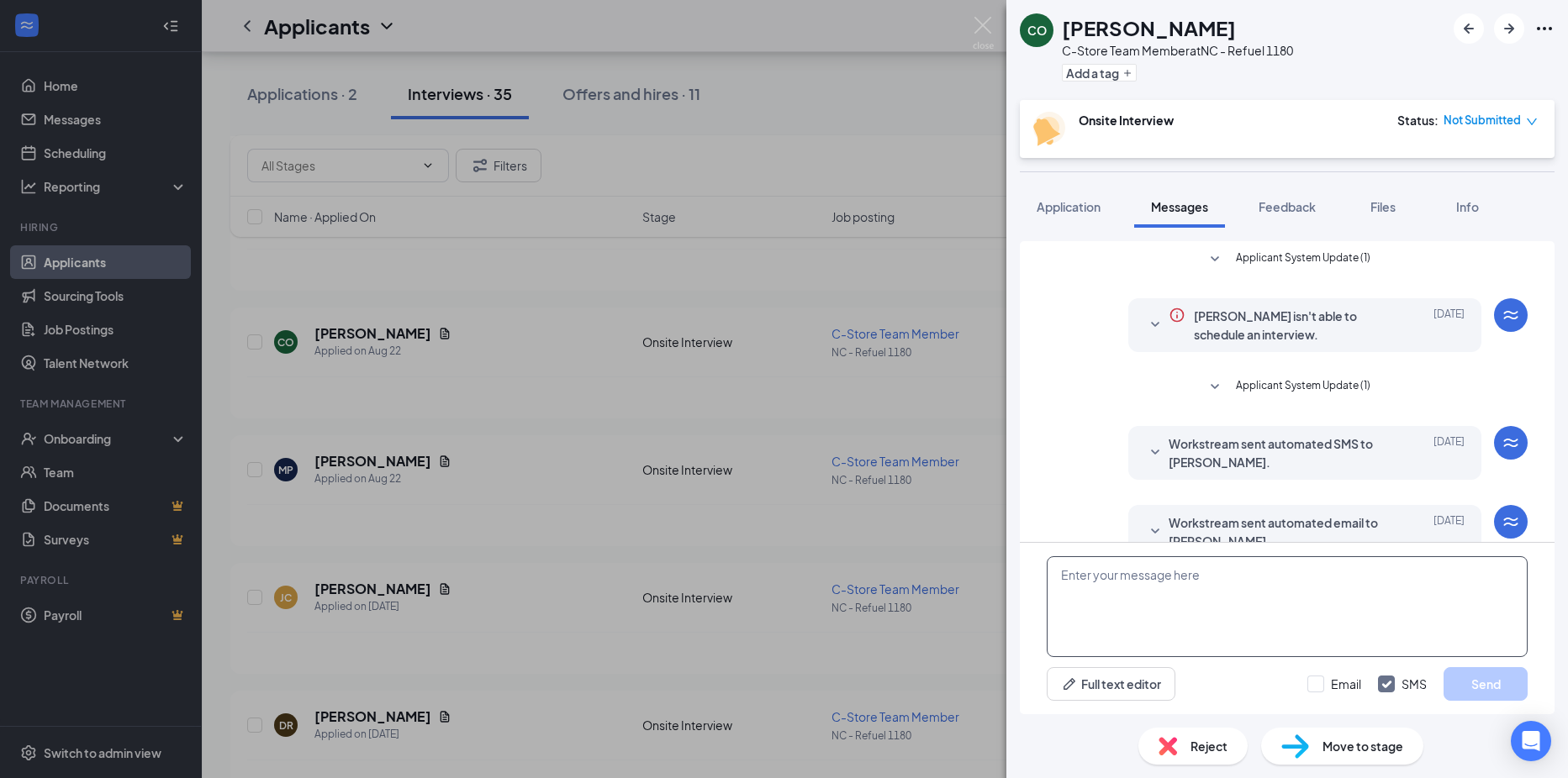
click at [1136, 595] on textarea at bounding box center [1286, 606] width 481 height 100
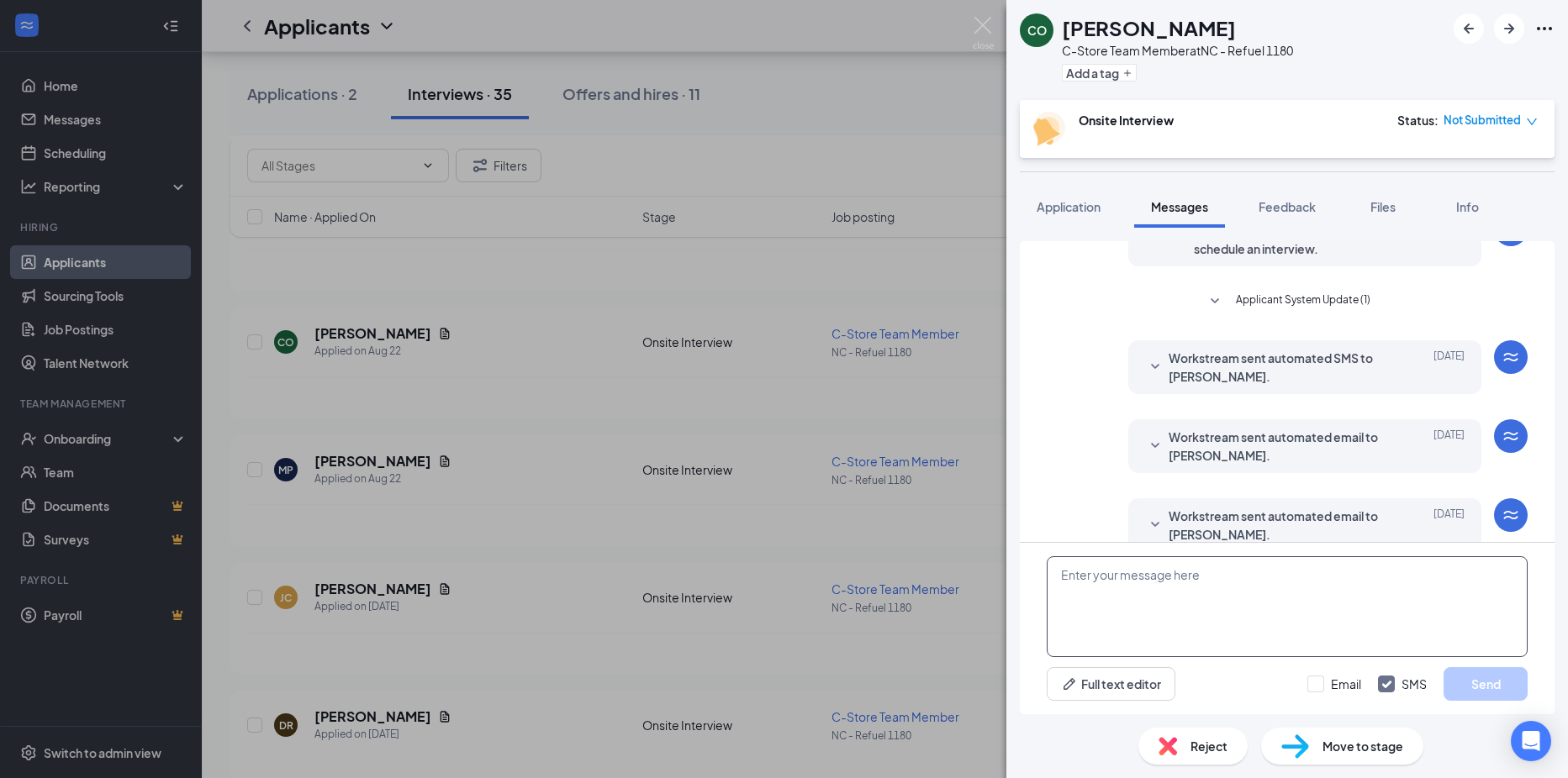
paste textarea "Good morning, thank you for your application. I am reaching out to set up an in…"
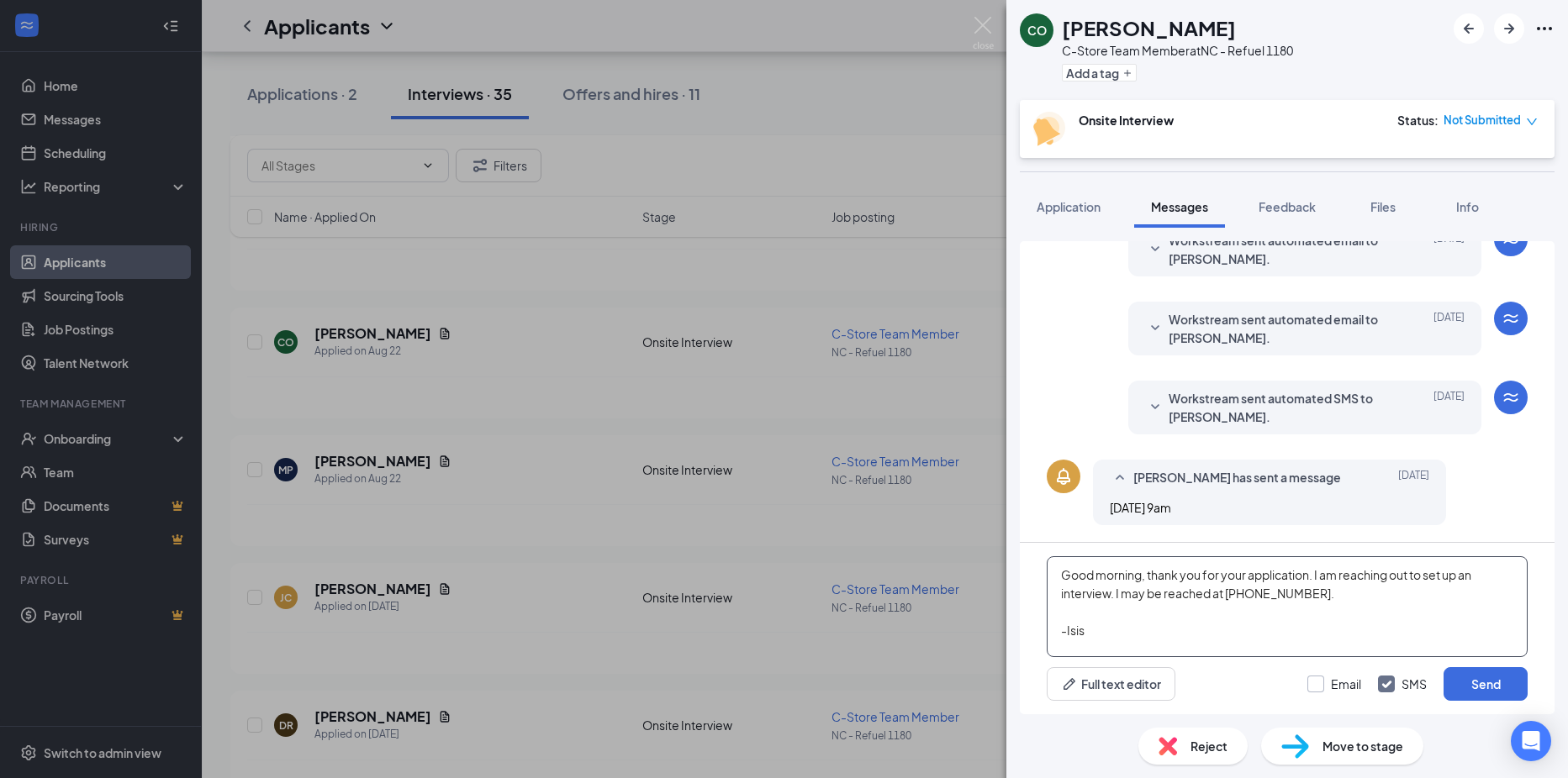
type textarea "Good morning, thank you for your application. I am reaching out to set up an in…"
click at [1318, 687] on input "Email" at bounding box center [1334, 683] width 54 height 17
checkbox input "true"
click at [1473, 685] on button "Send" at bounding box center [1485, 684] width 84 height 33
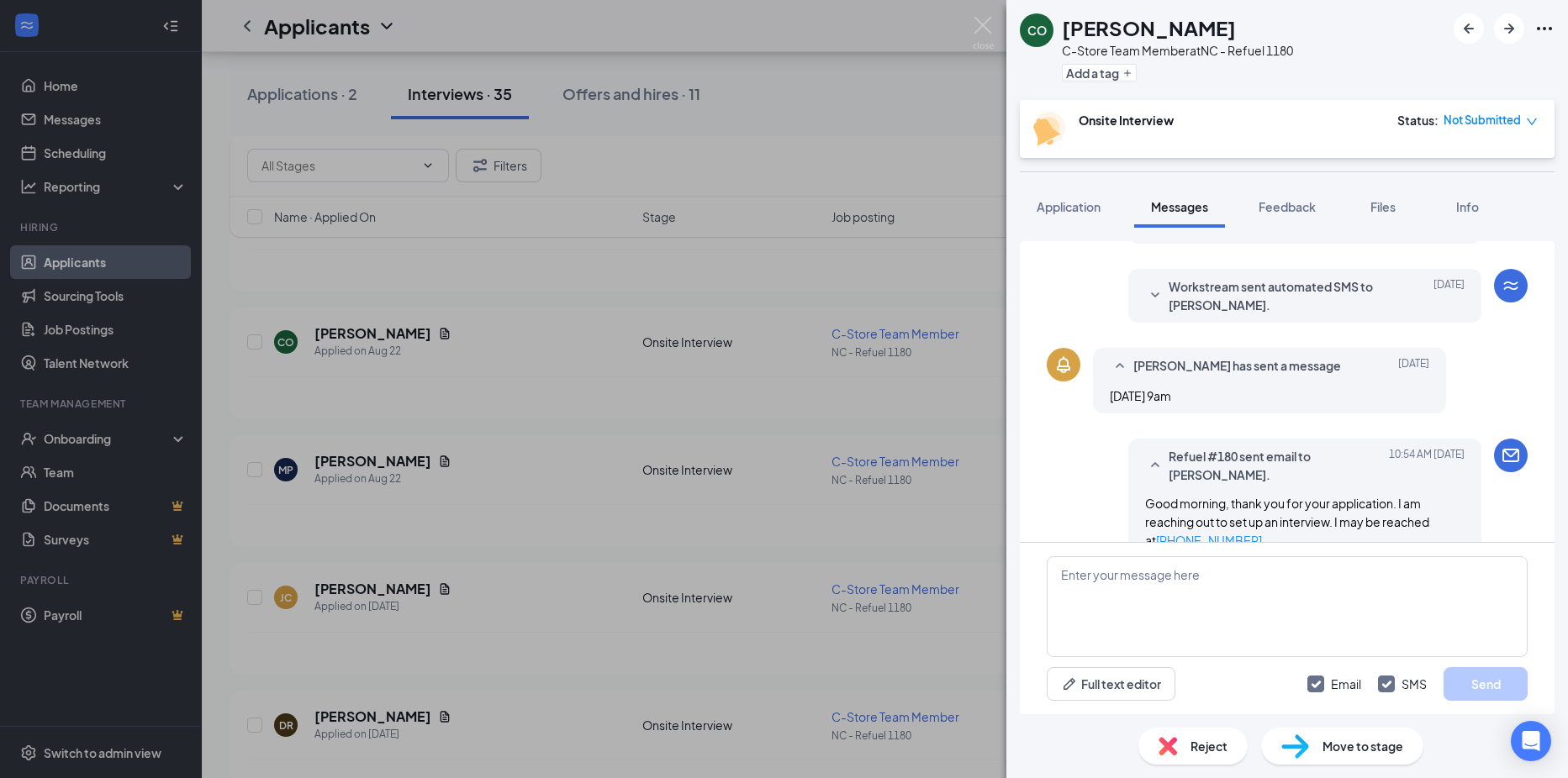
scroll to position [645, 0]
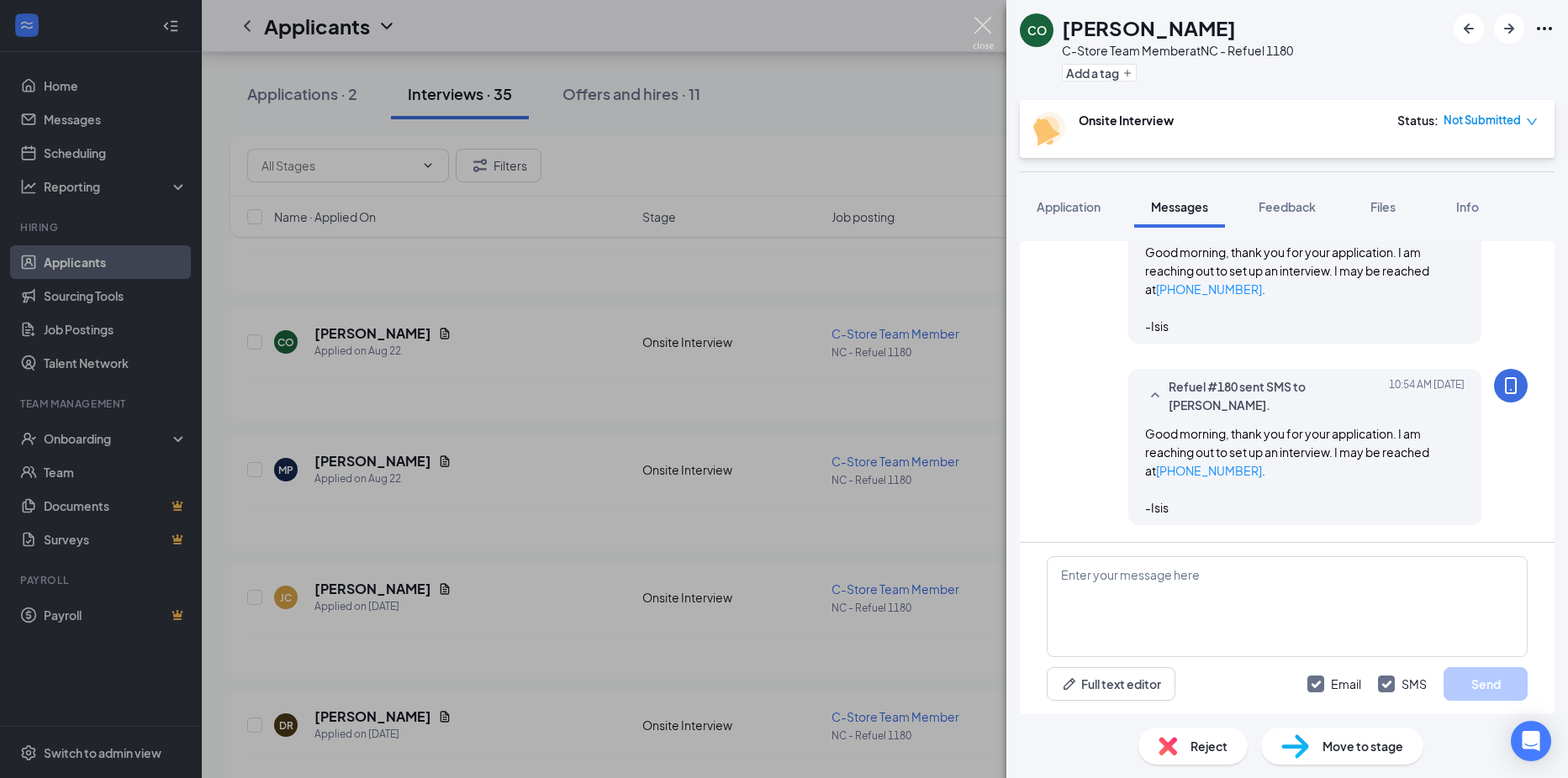
click at [982, 27] on img at bounding box center [984, 33] width 21 height 33
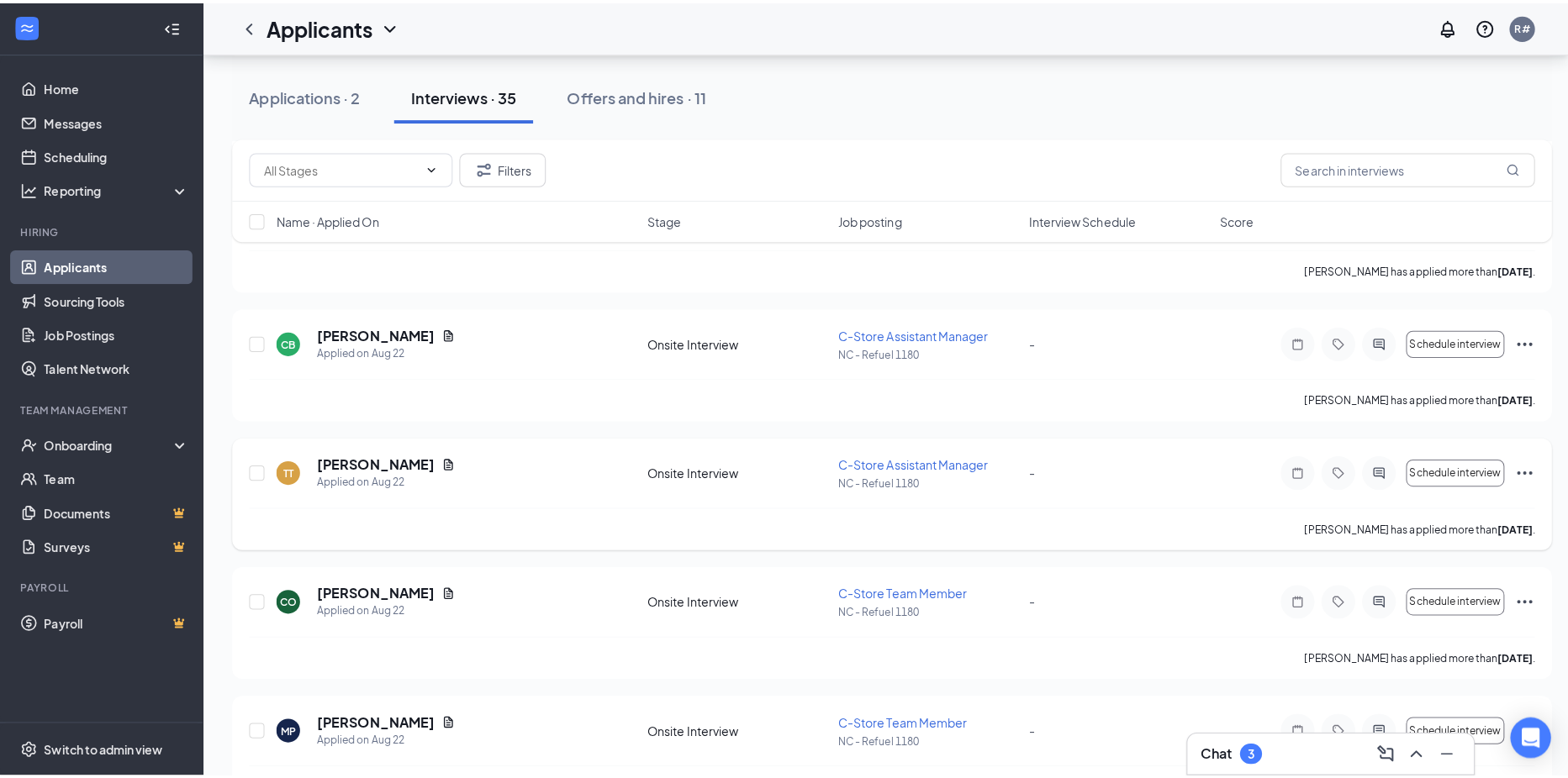
scroll to position [619, 0]
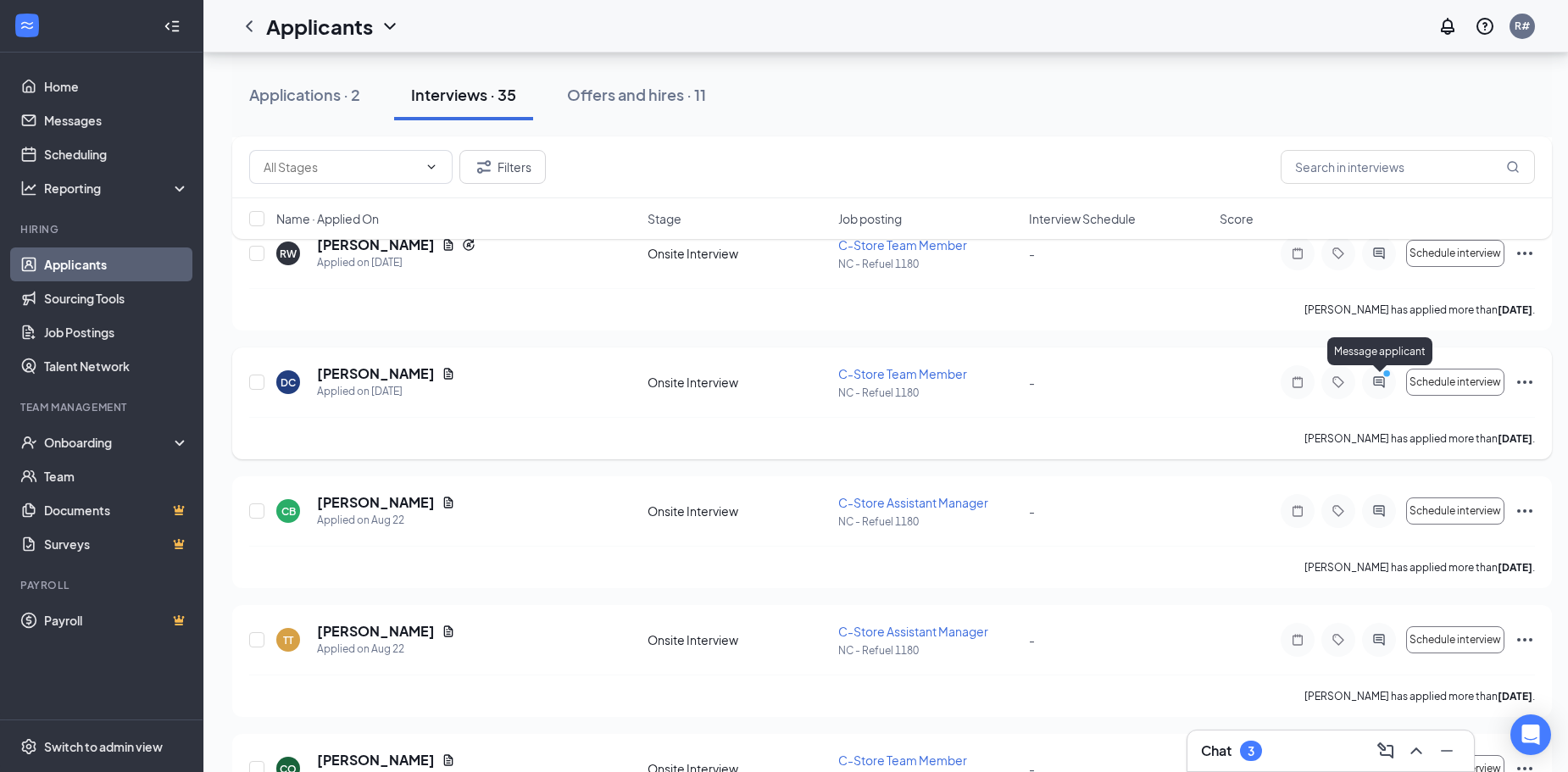
click at [1375, 379] on icon "ActiveChat" at bounding box center [1378, 383] width 21 height 14
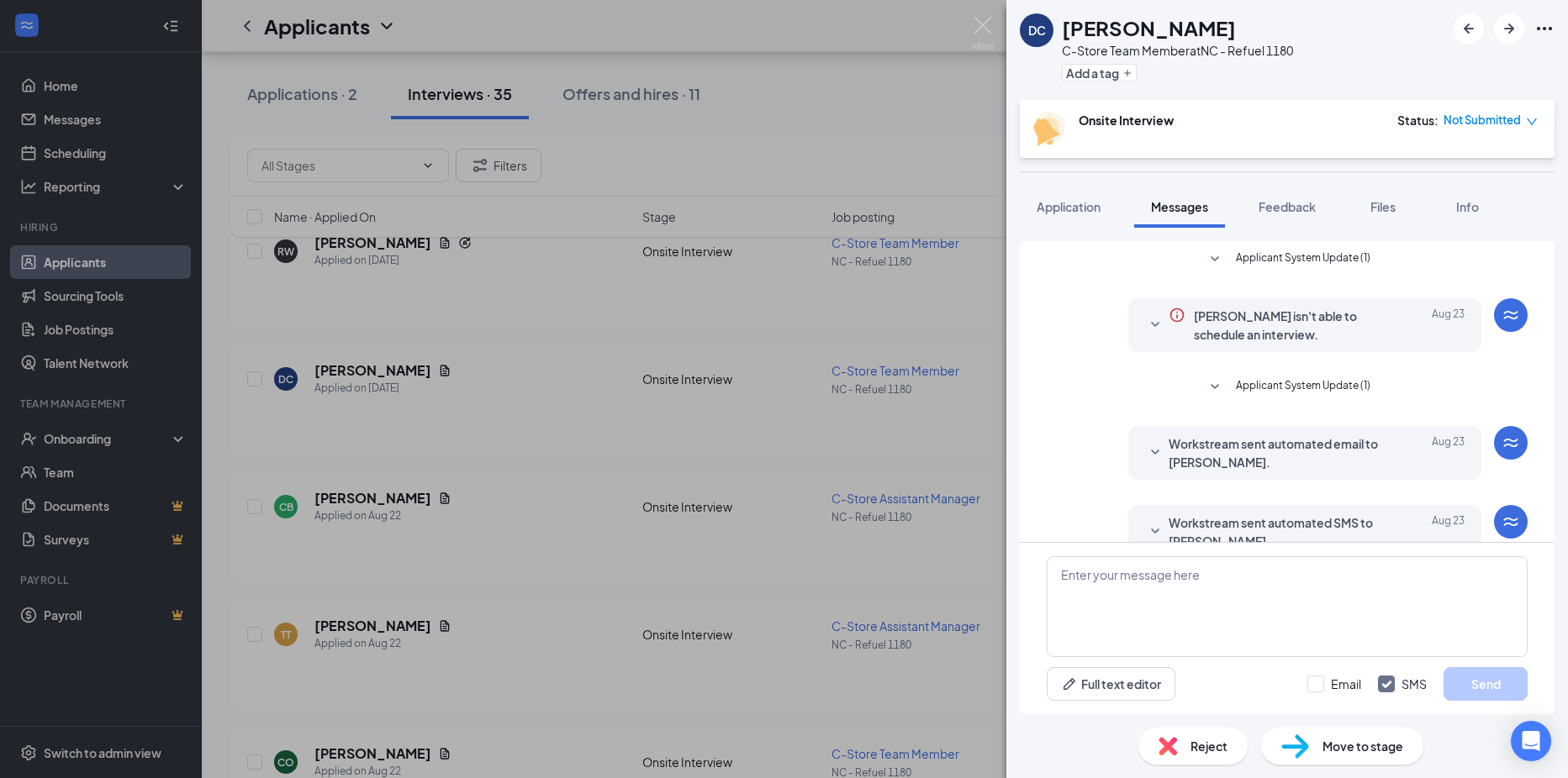
scroll to position [283, 0]
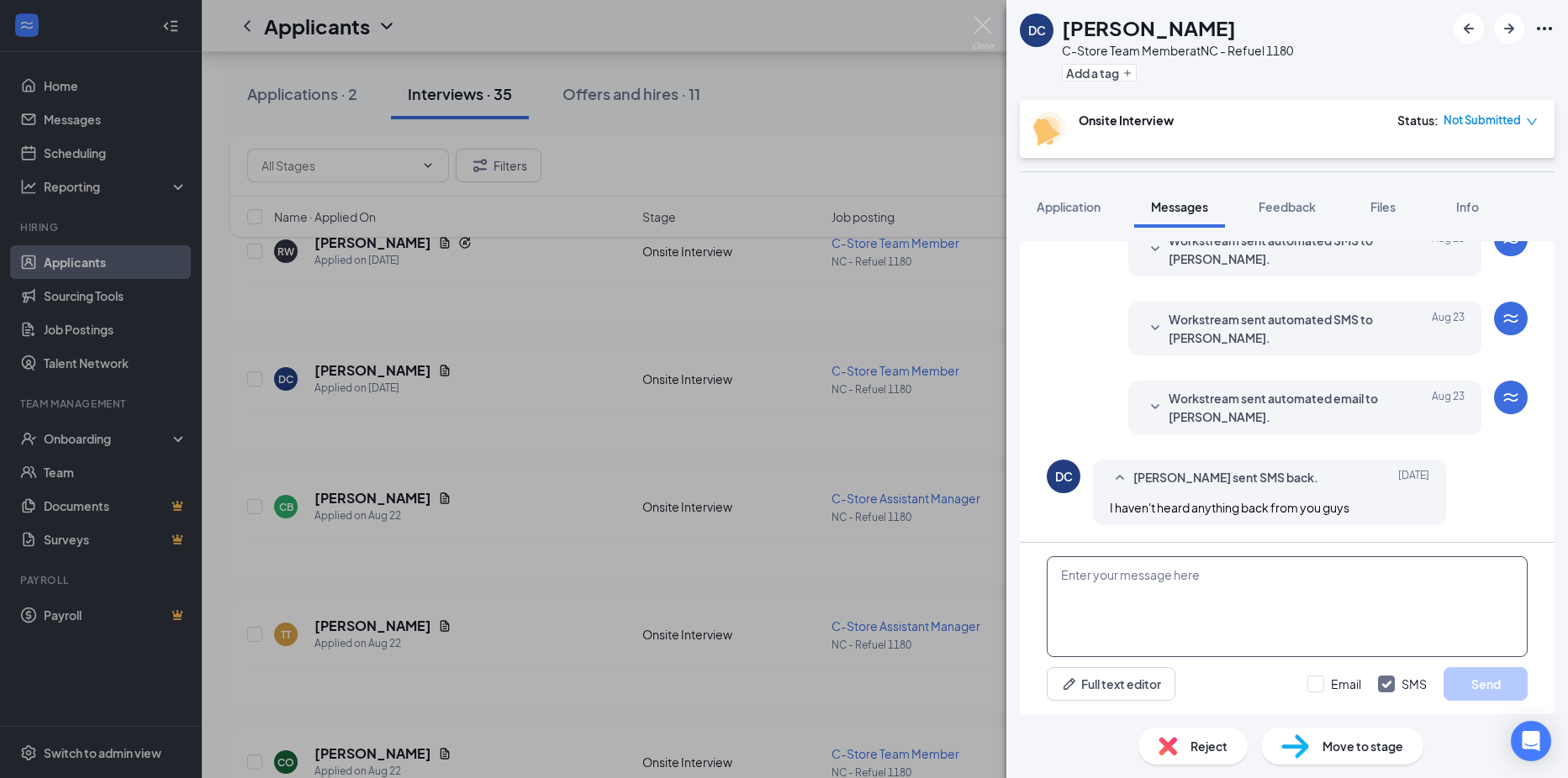
click at [1230, 603] on textarea at bounding box center [1286, 606] width 481 height 100
paste textarea "Good morning, thank you for your application. I am reaching out to set up an in…"
type textarea "Good morning, thank you for your application. I am reaching out to set up an in…"
click at [1313, 684] on input "Email" at bounding box center [1334, 683] width 54 height 17
checkbox input "true"
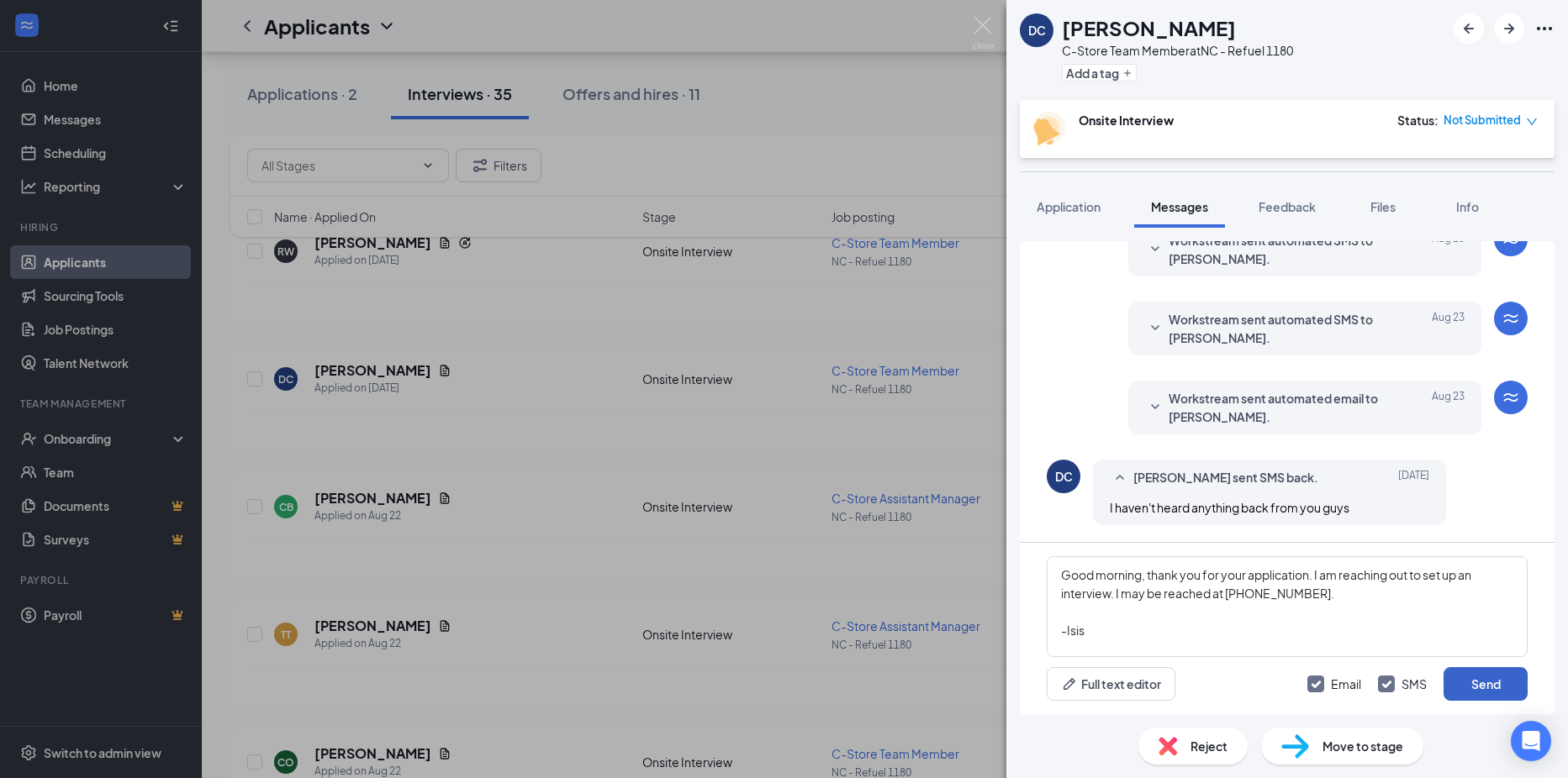
click at [1463, 683] on button "Send" at bounding box center [1485, 684] width 84 height 33
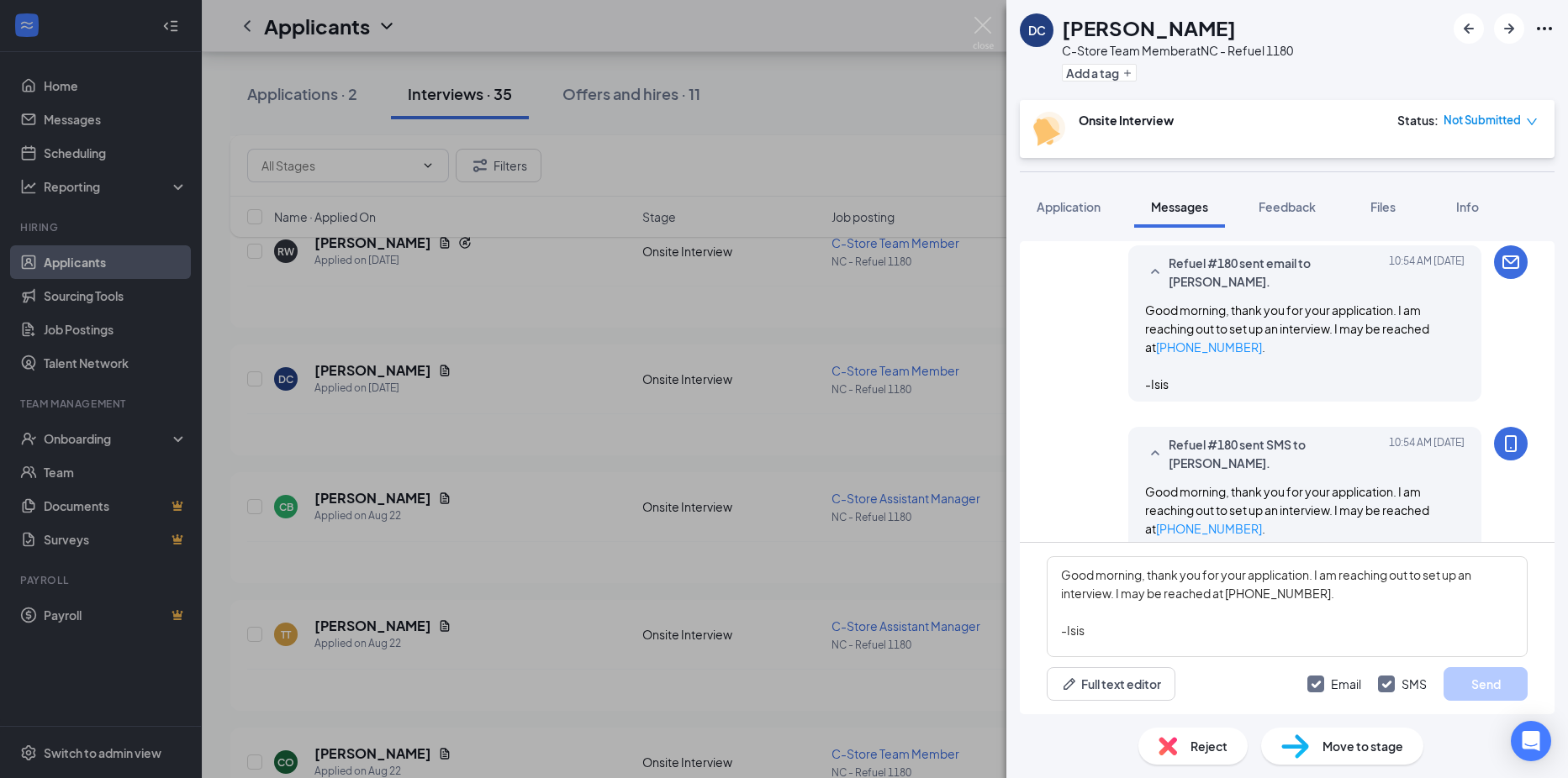
scroll to position [645, 0]
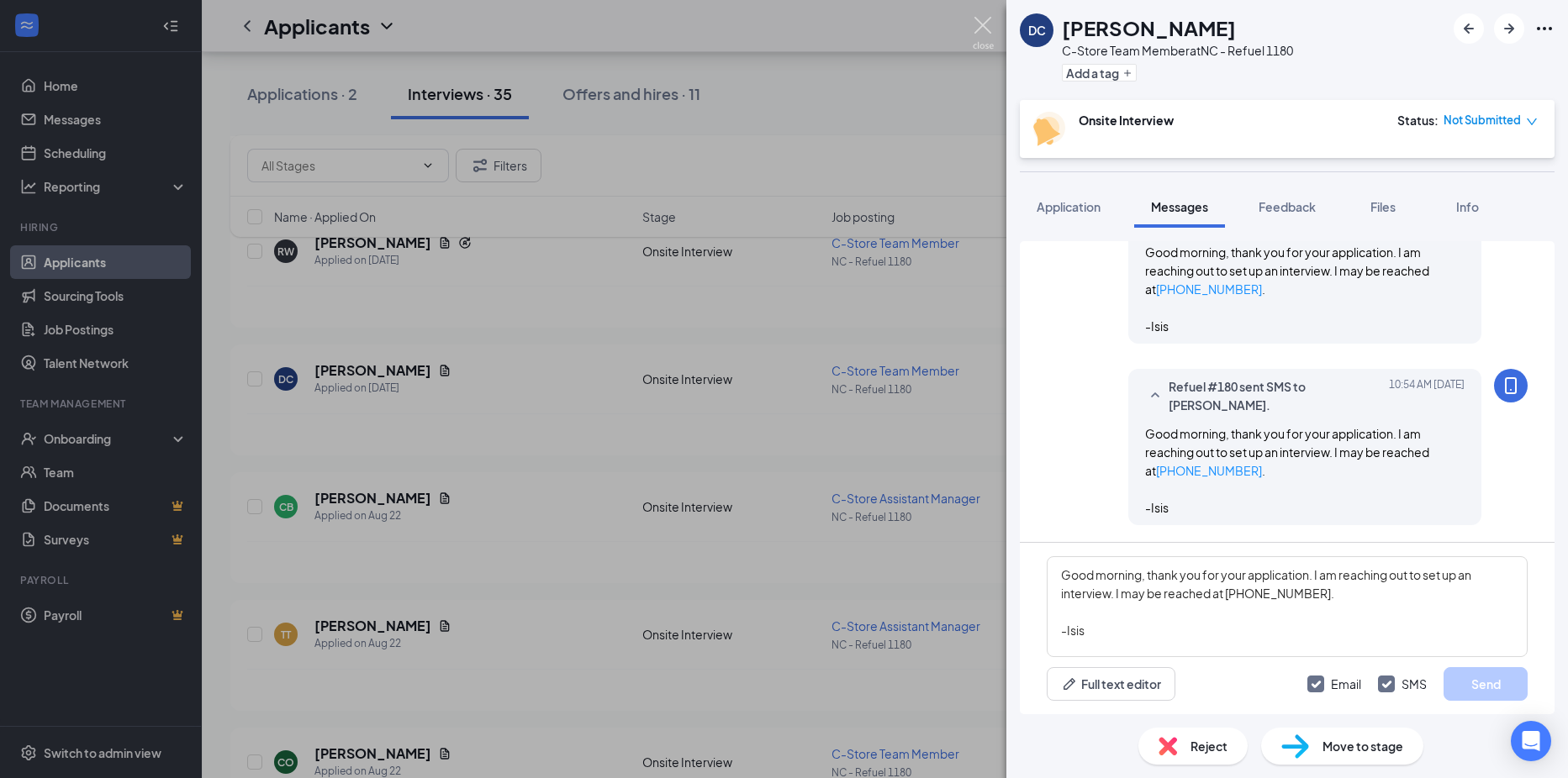
click at [981, 31] on img at bounding box center [984, 33] width 21 height 33
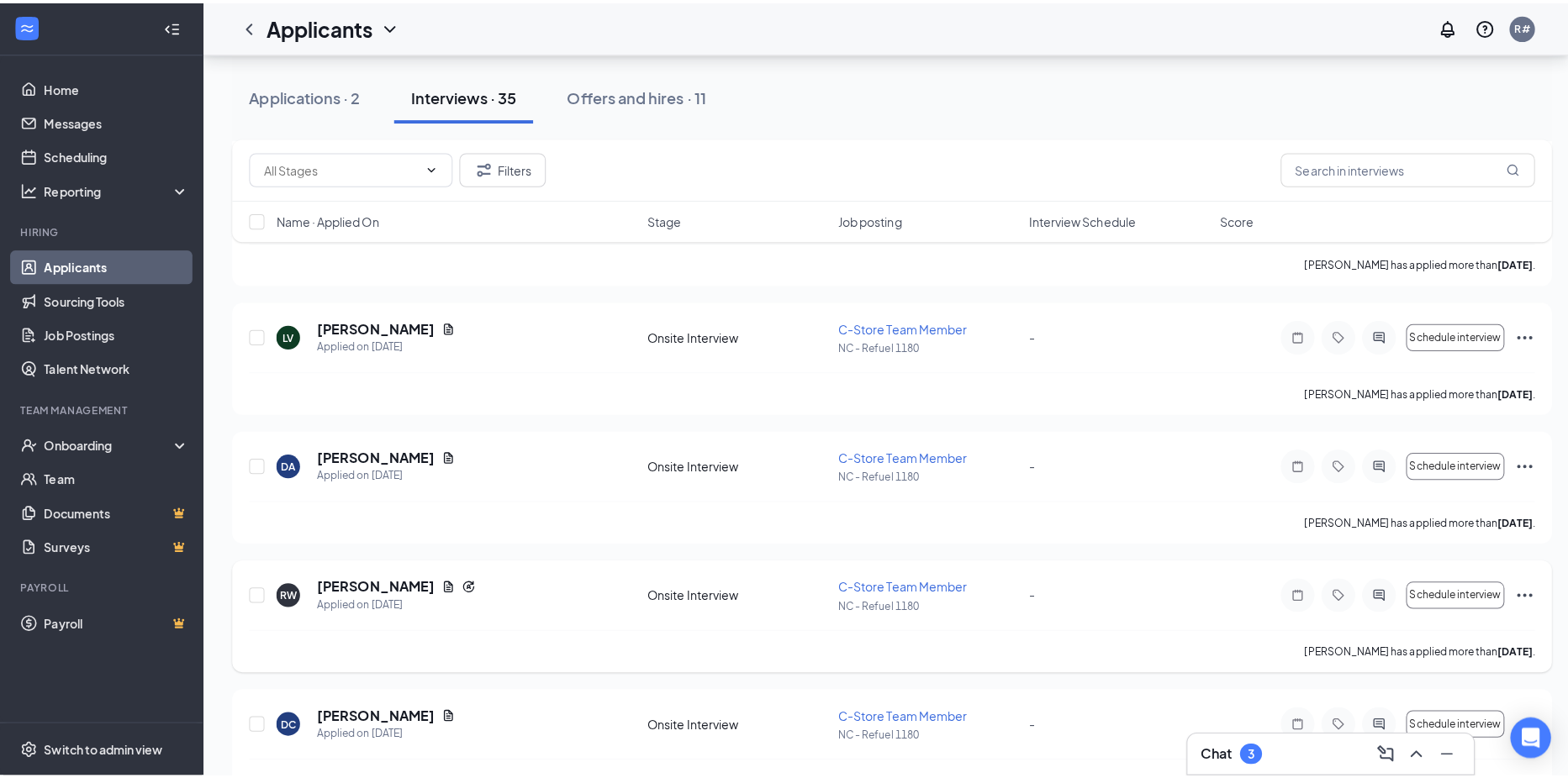
scroll to position [199, 0]
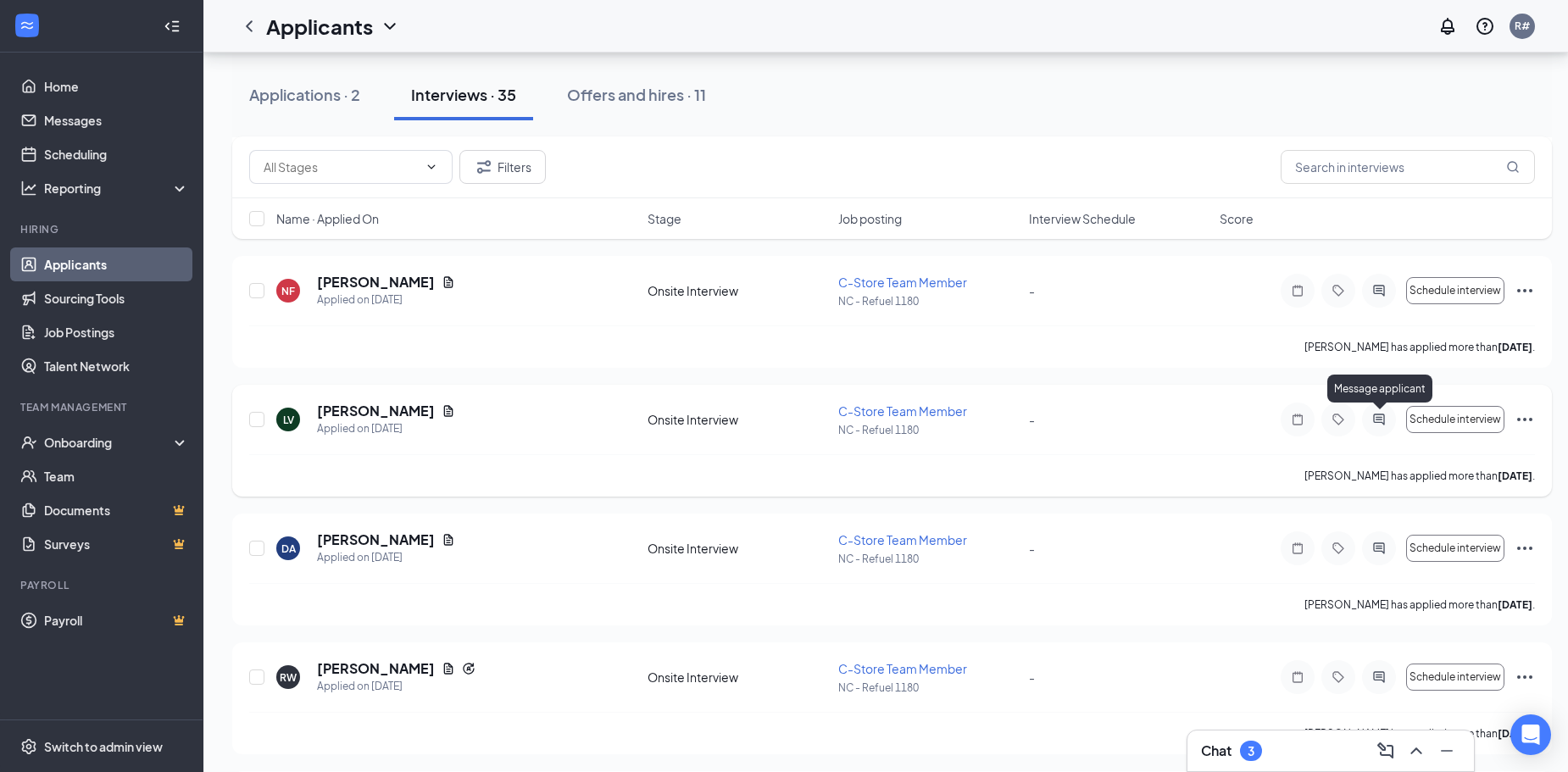
click at [1379, 416] on icon "ActiveChat" at bounding box center [1378, 420] width 21 height 14
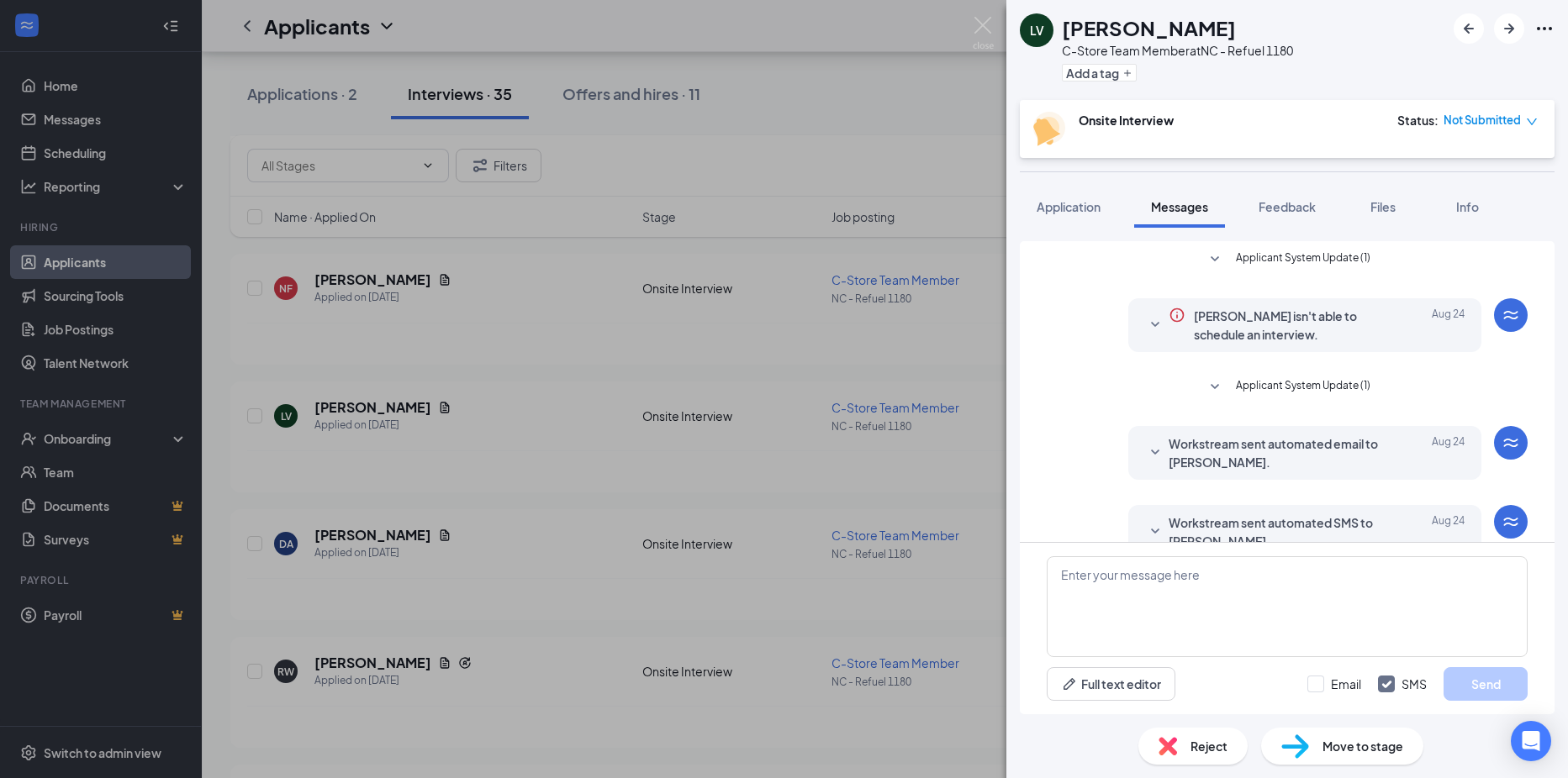
scroll to position [283, 0]
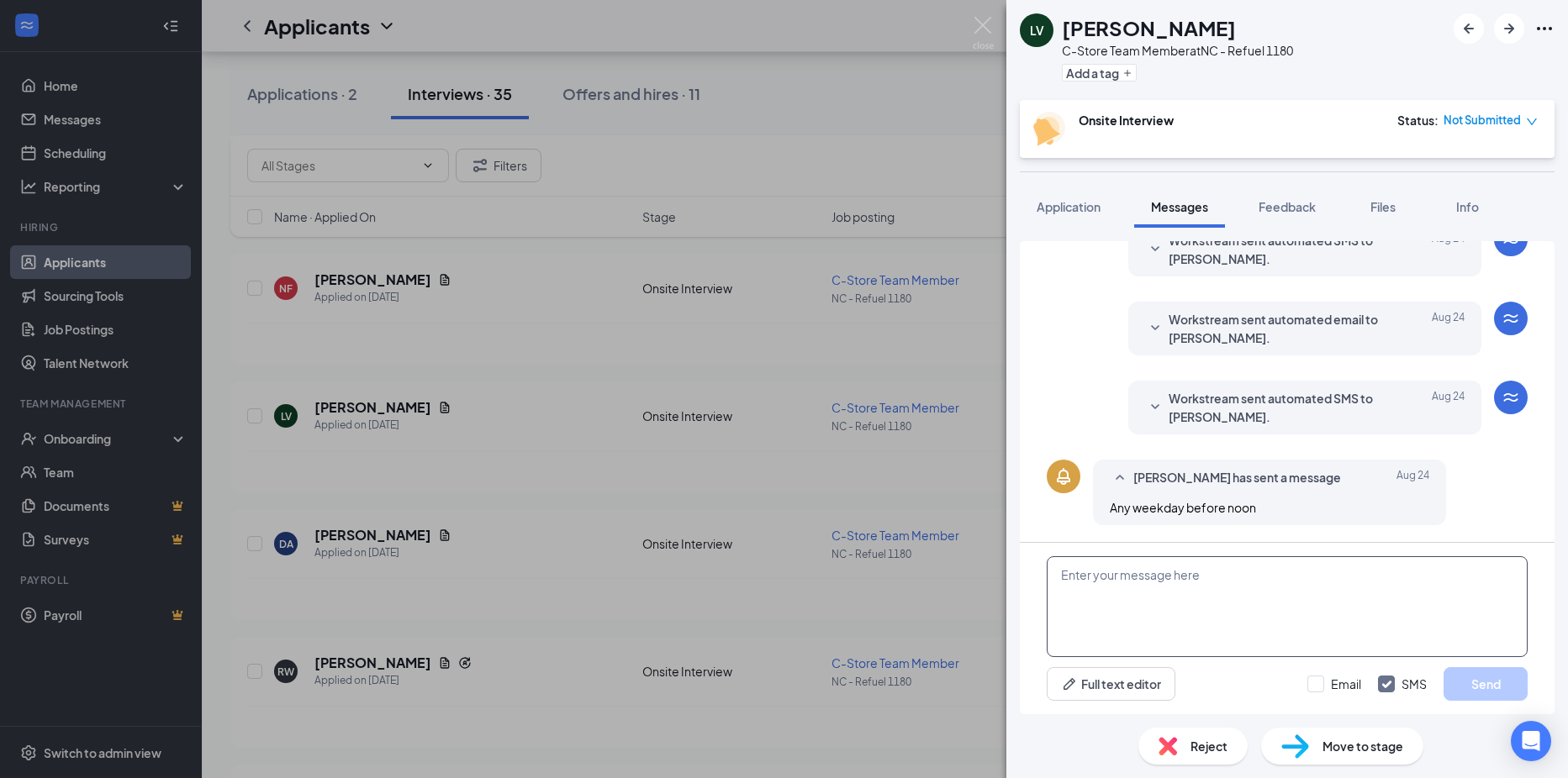
click at [1180, 597] on textarea at bounding box center [1286, 606] width 481 height 100
type textarea "Good morning, thank you for your application. I am reaching out to set up an in…"
click at [1313, 686] on input "Email" at bounding box center [1334, 683] width 54 height 17
checkbox input "true"
click at [1485, 680] on button "Send" at bounding box center [1485, 684] width 84 height 33
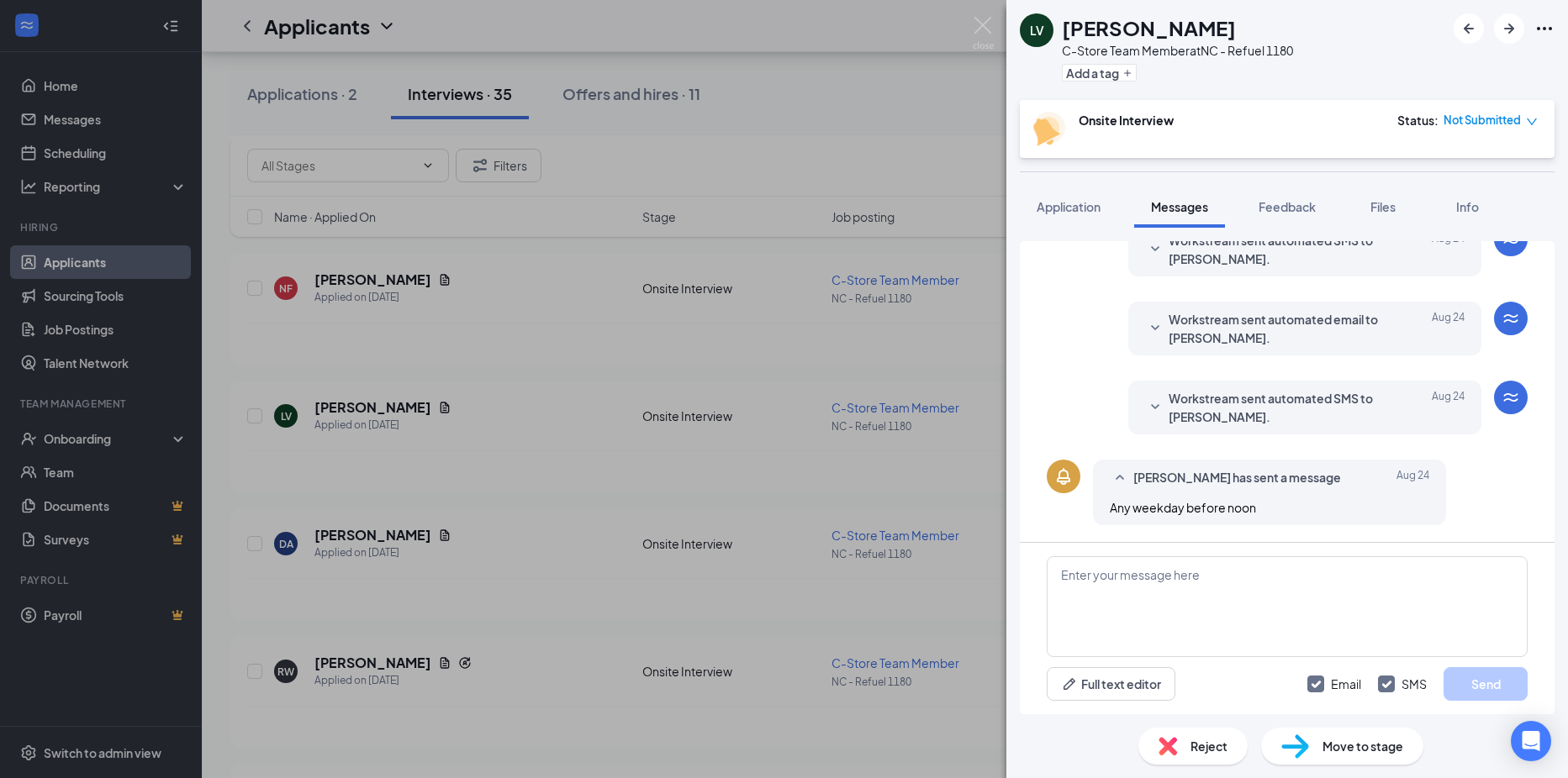
scroll to position [629, 0]
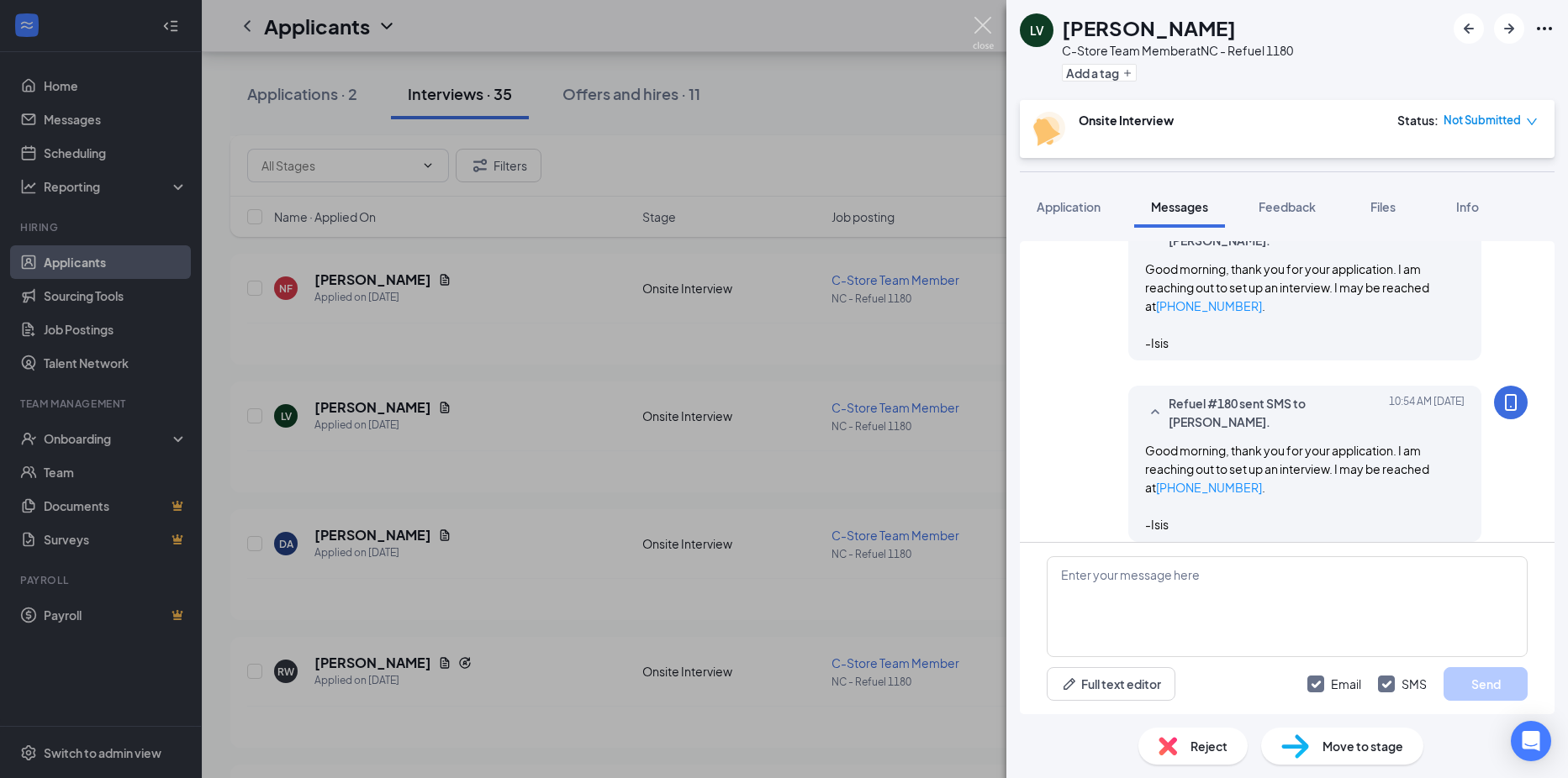
click at [986, 30] on img at bounding box center [984, 33] width 21 height 33
